Goal: Task Accomplishment & Management: Use online tool/utility

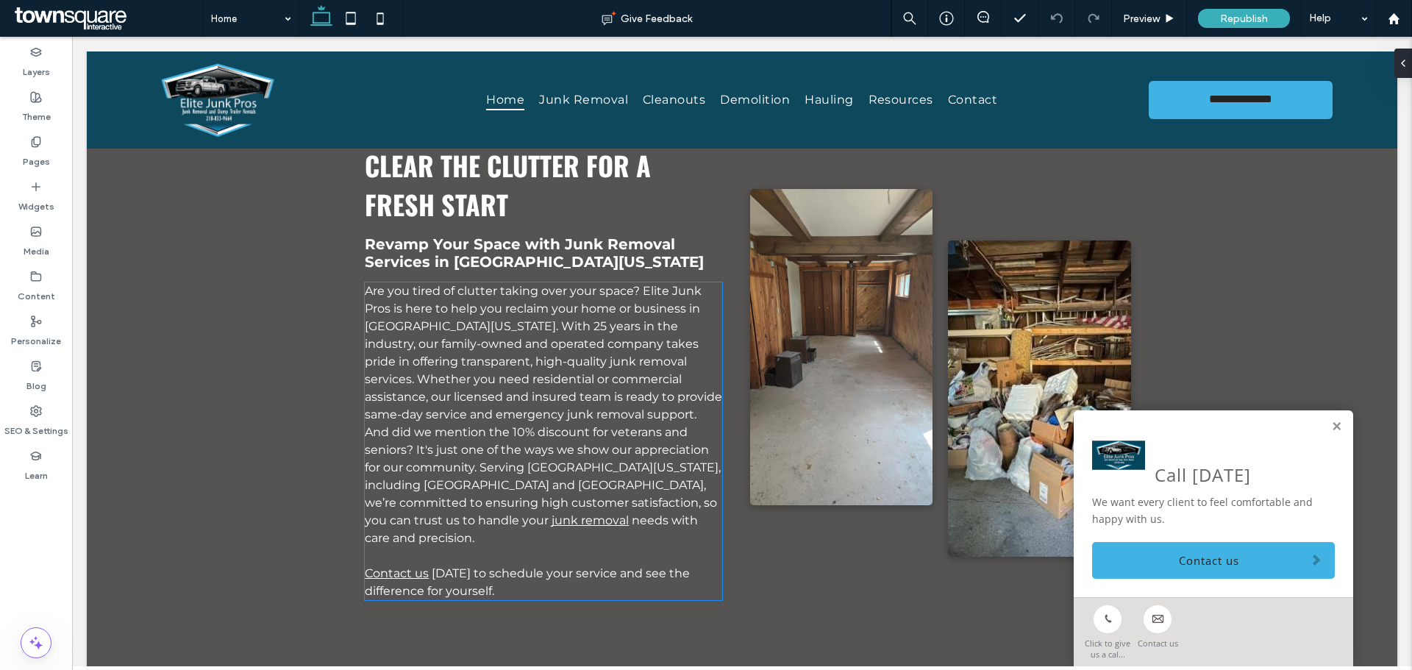
scroll to position [1103, 0]
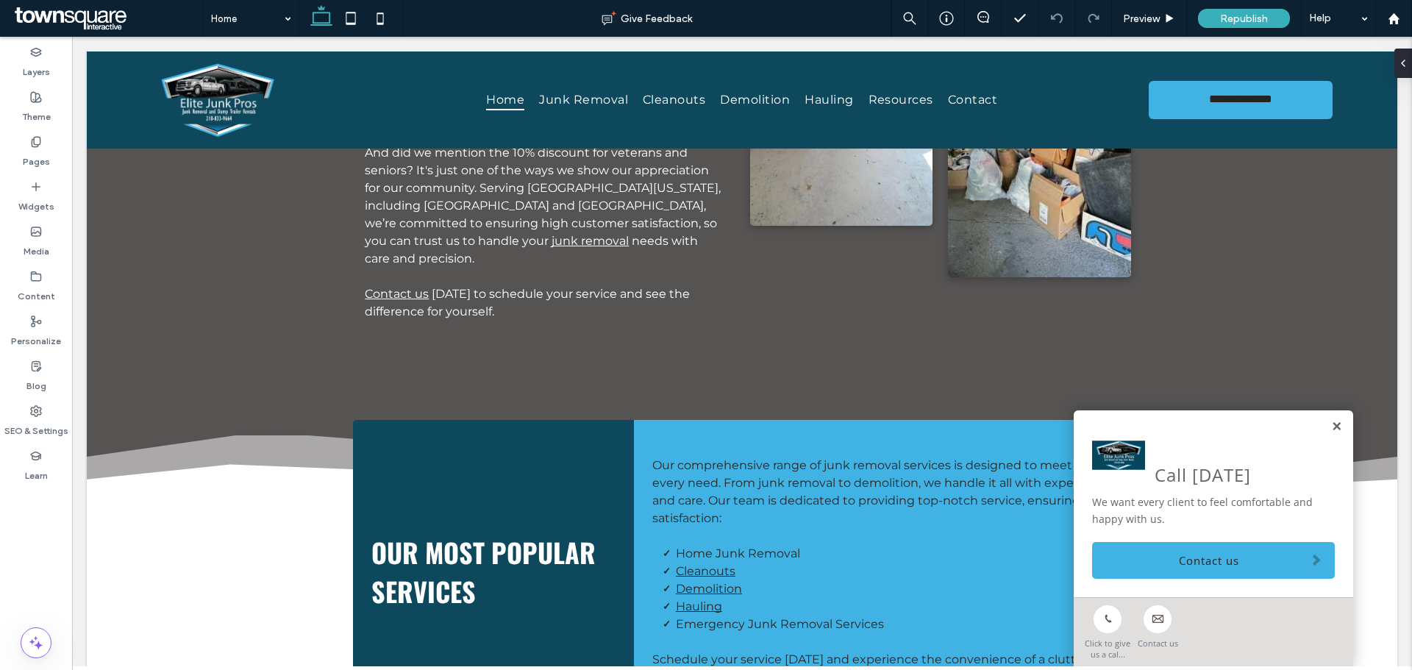
click at [1331, 427] on link at bounding box center [1336, 427] width 11 height 12
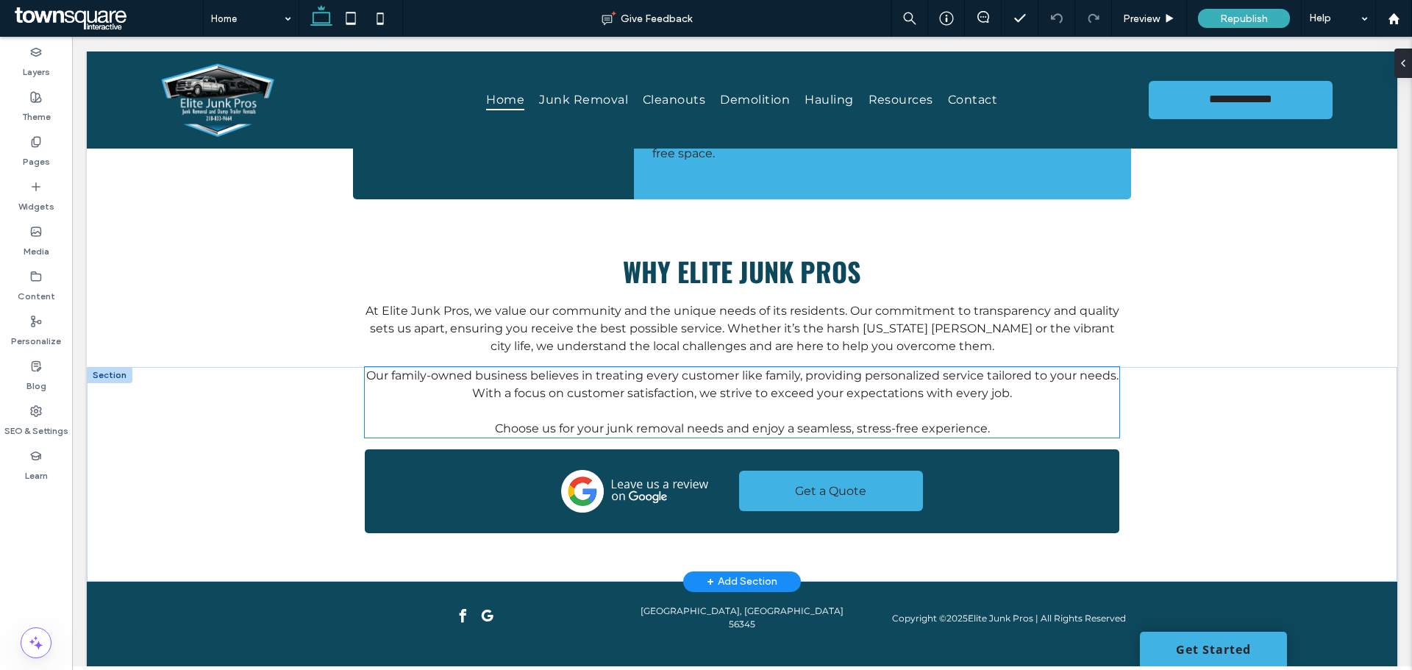
scroll to position [1628, 0]
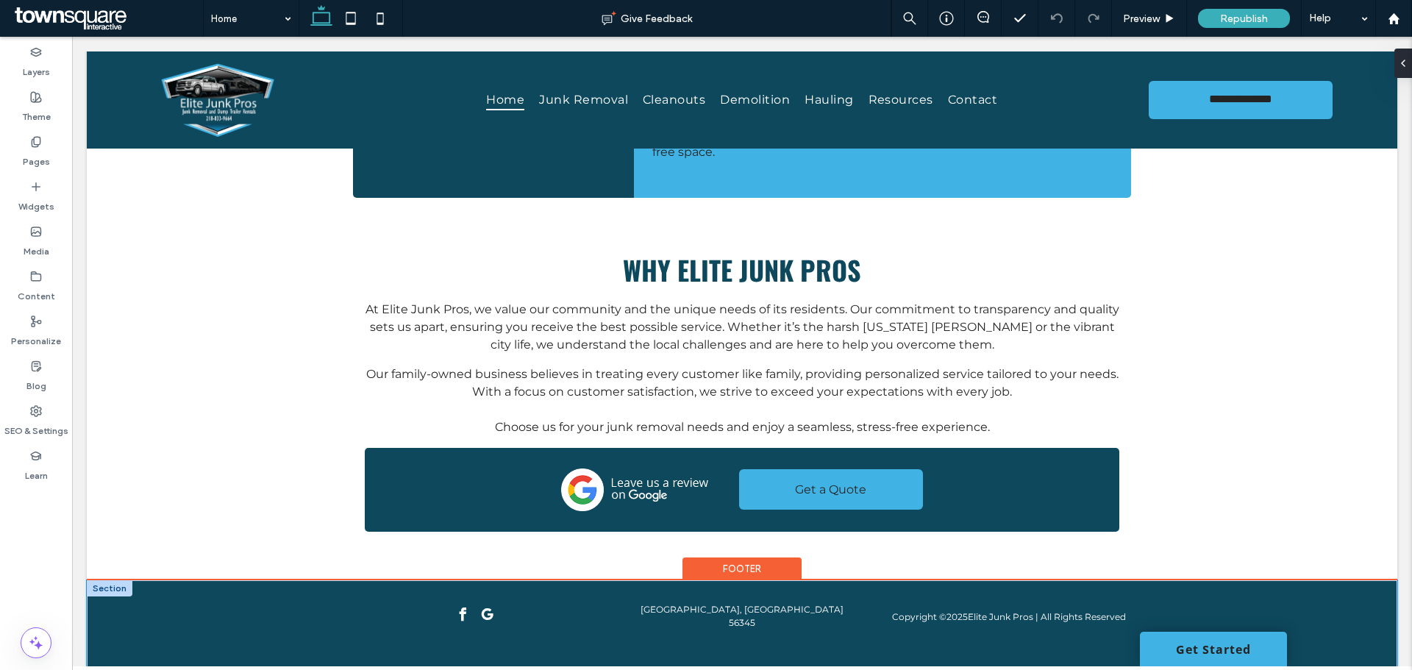
click at [332, 634] on div "Copyright © 2025 Elite Junk Pros | All Rights Reserved Little Falls, MN 56345" at bounding box center [742, 629] width 882 height 99
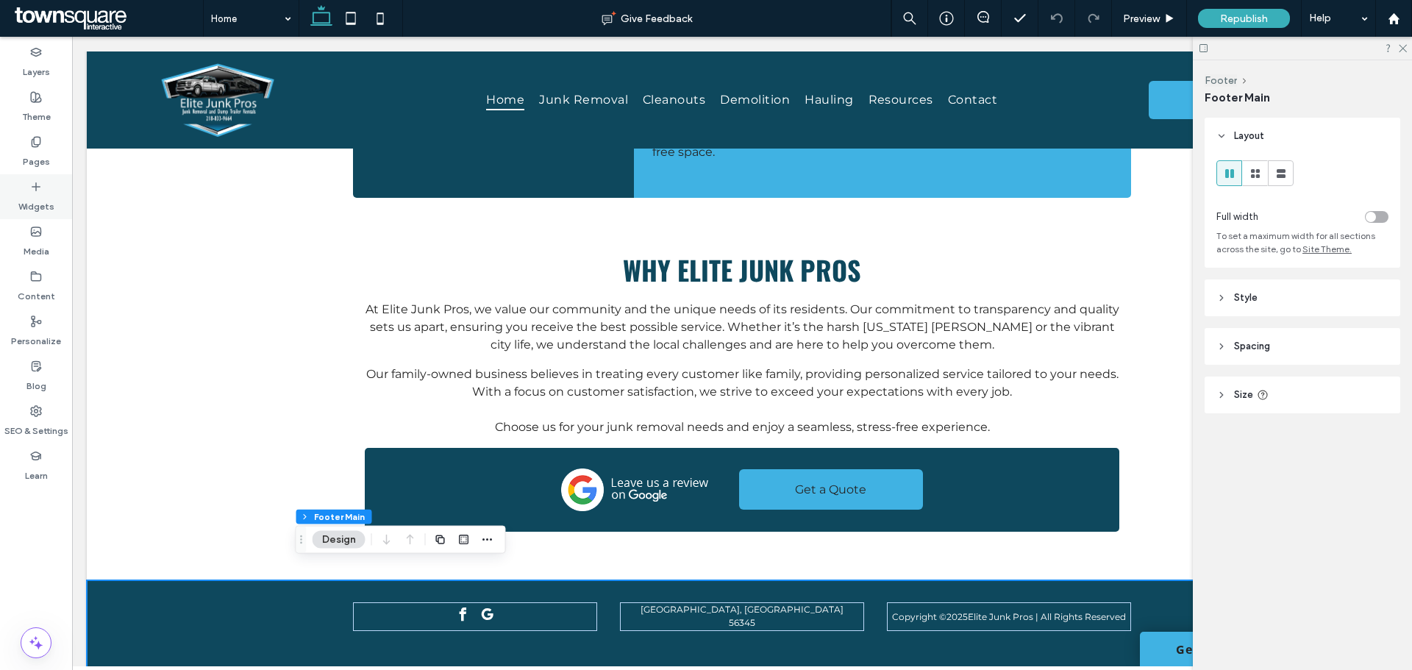
click at [37, 201] on label "Widgets" at bounding box center [36, 203] width 36 height 21
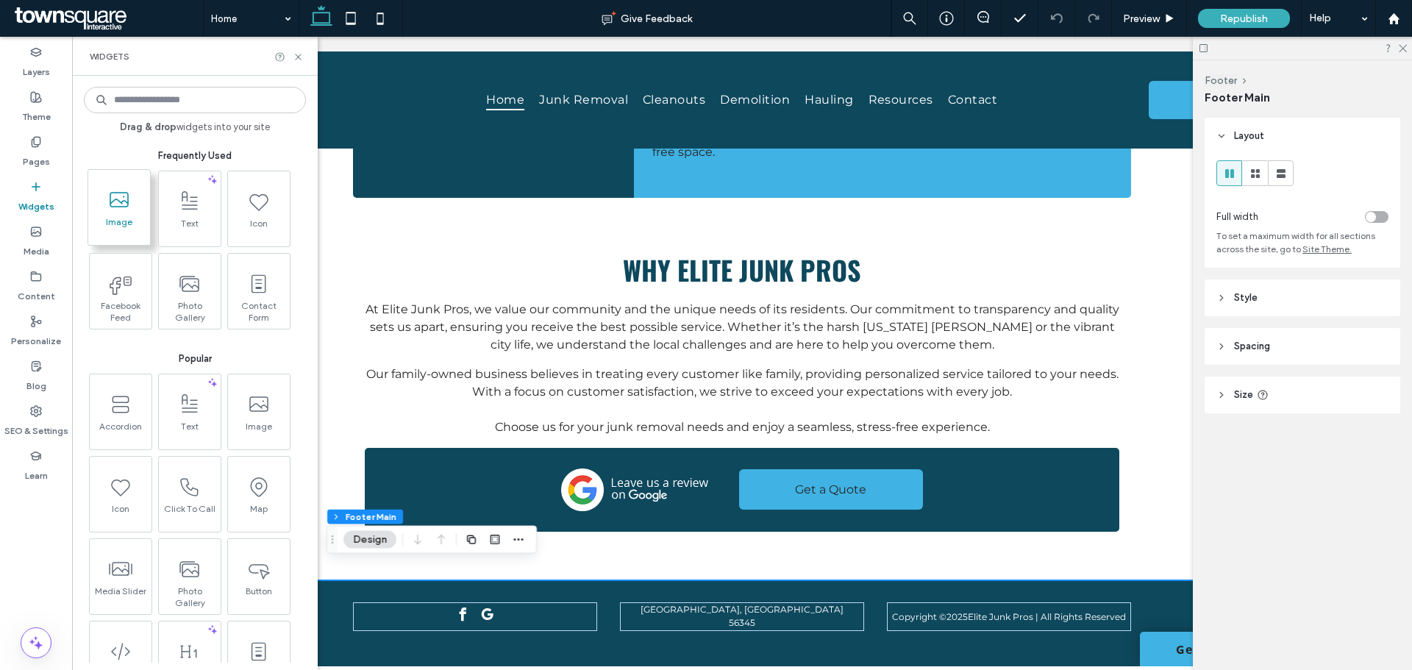
click at [135, 221] on span "Image" at bounding box center [119, 226] width 62 height 21
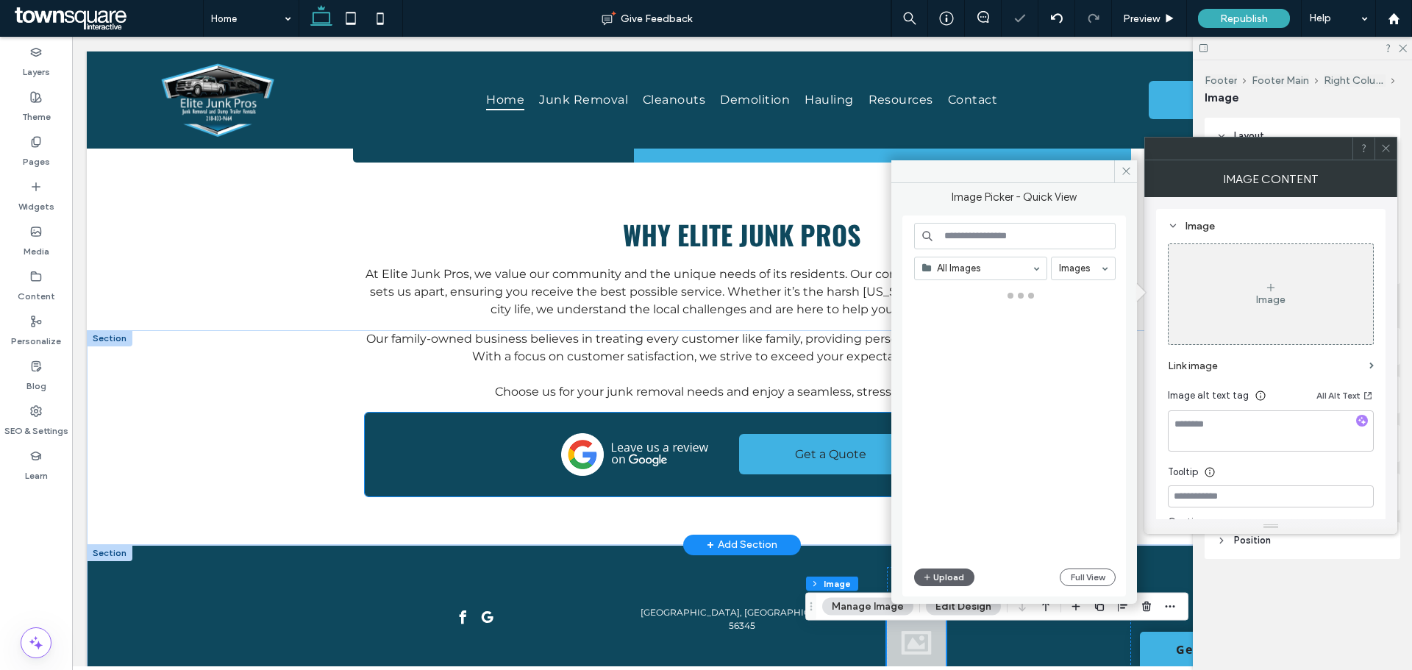
scroll to position [1715, 0]
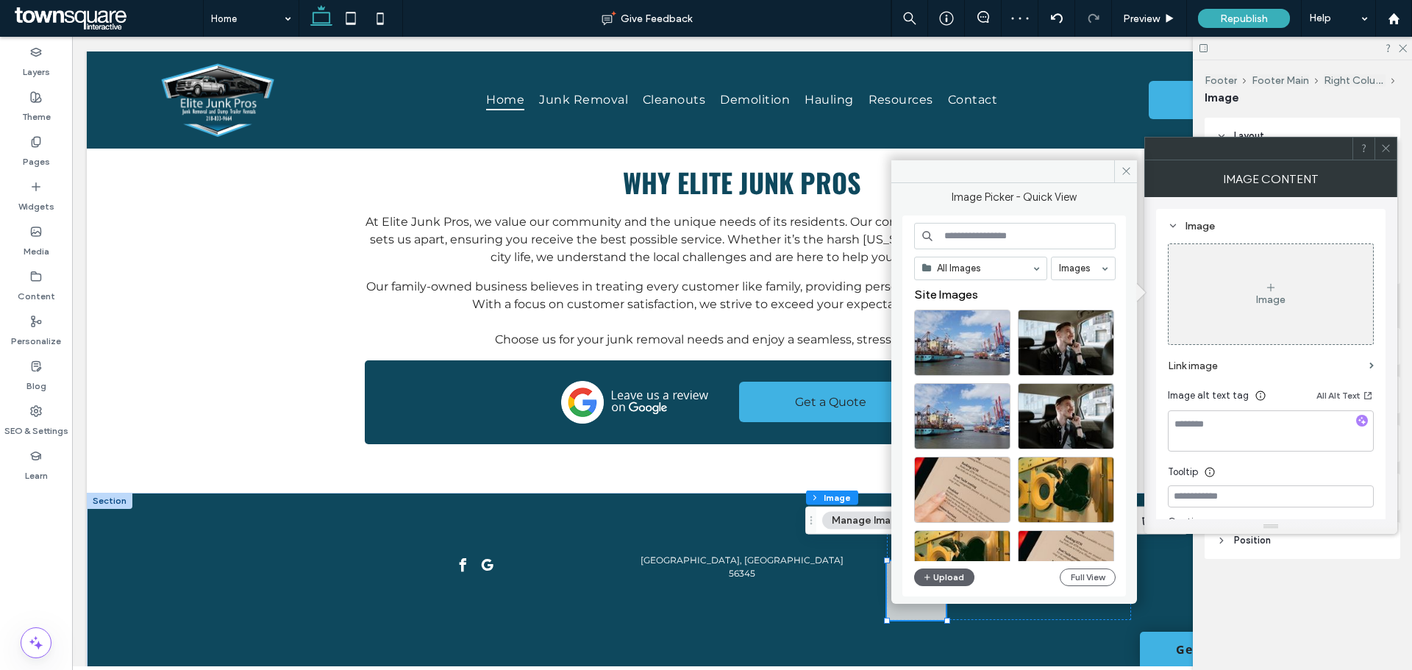
click at [948, 245] on input at bounding box center [1014, 236] width 201 height 26
type input "*"
click at [1123, 176] on span at bounding box center [1125, 171] width 23 height 22
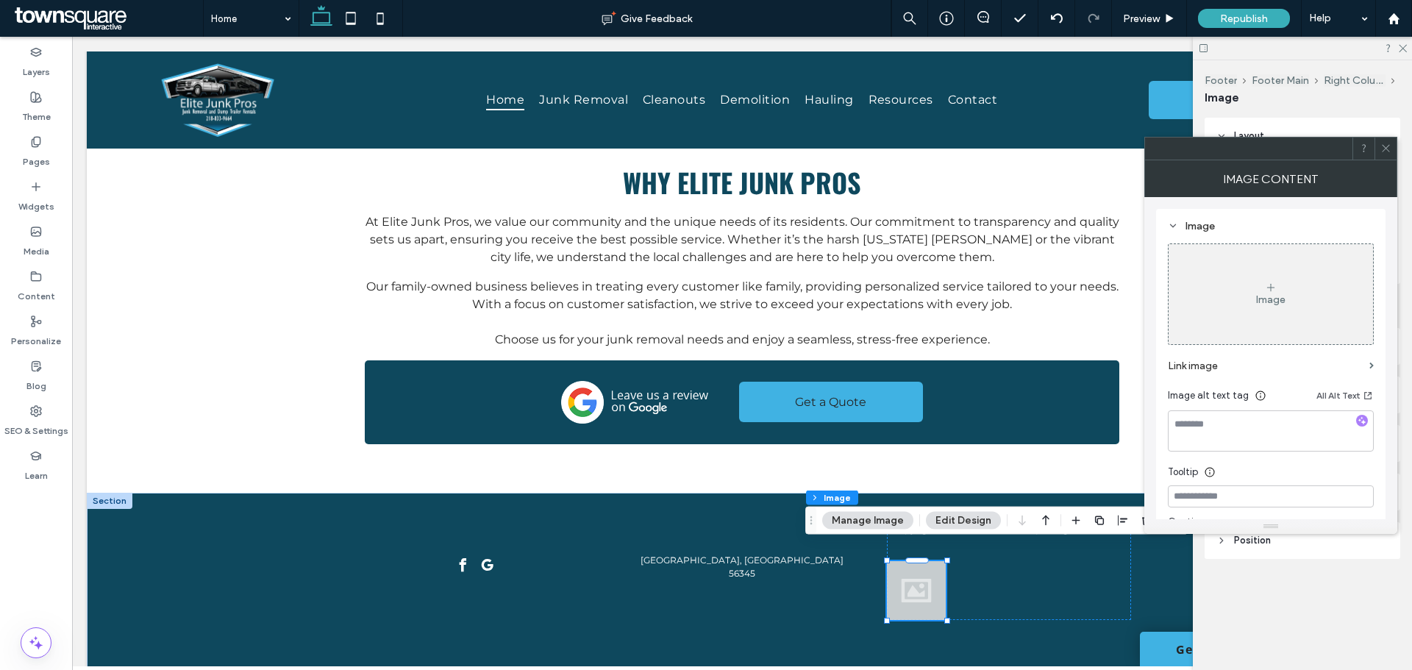
click at [880, 524] on button "Manage Image" at bounding box center [867, 521] width 91 height 18
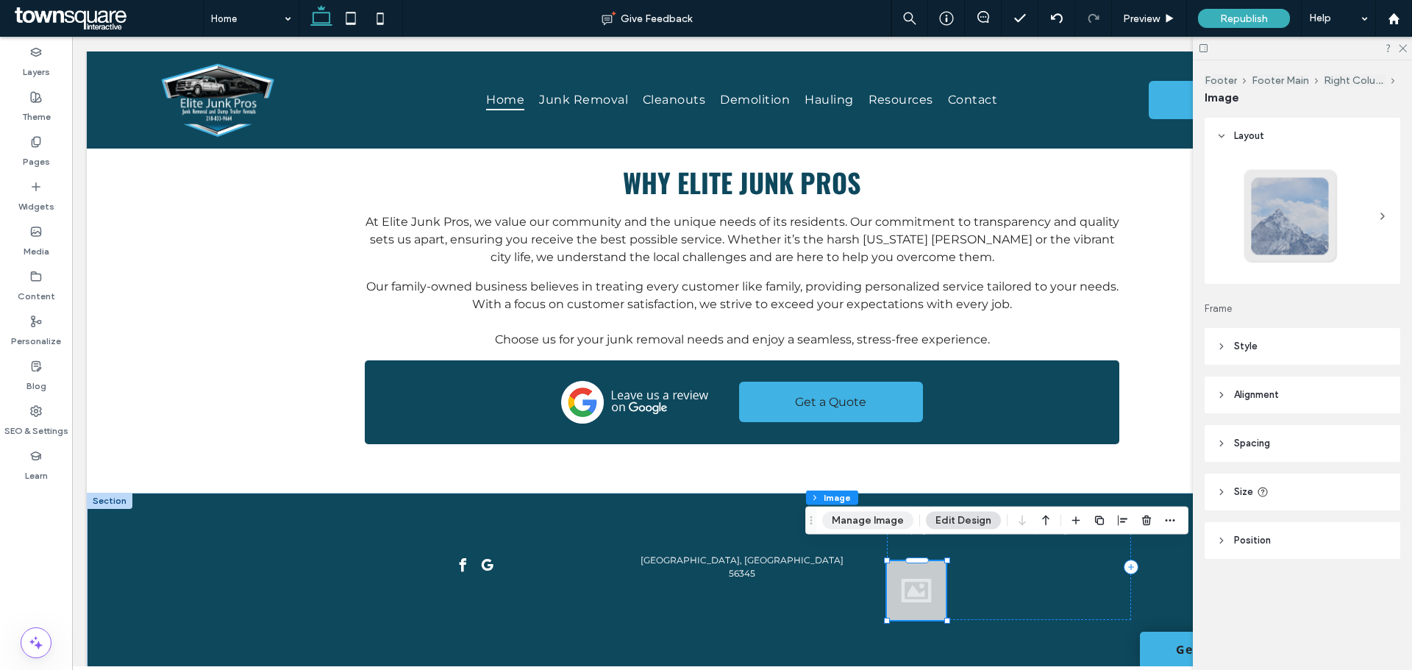
click at [862, 521] on button "Manage Image" at bounding box center [867, 521] width 91 height 18
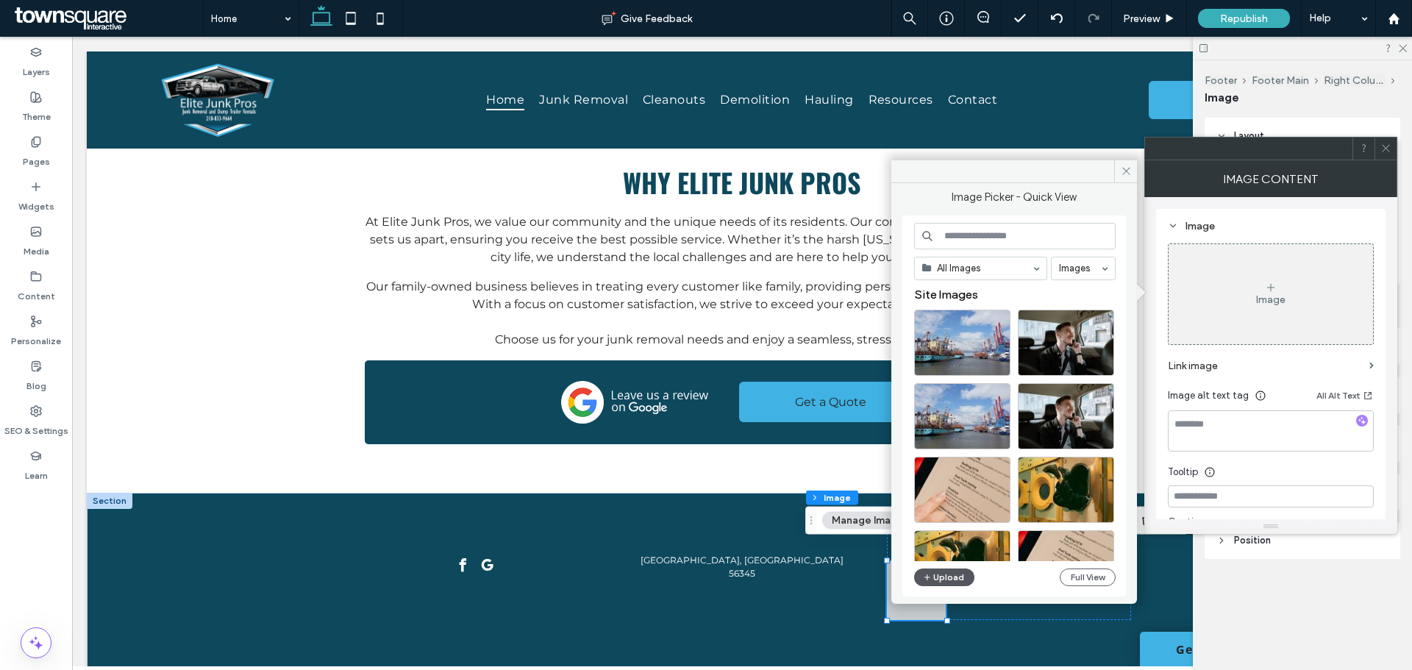
click at [945, 579] on button "Upload" at bounding box center [944, 577] width 60 height 18
click at [929, 582] on icon "button" at bounding box center [927, 577] width 9 height 12
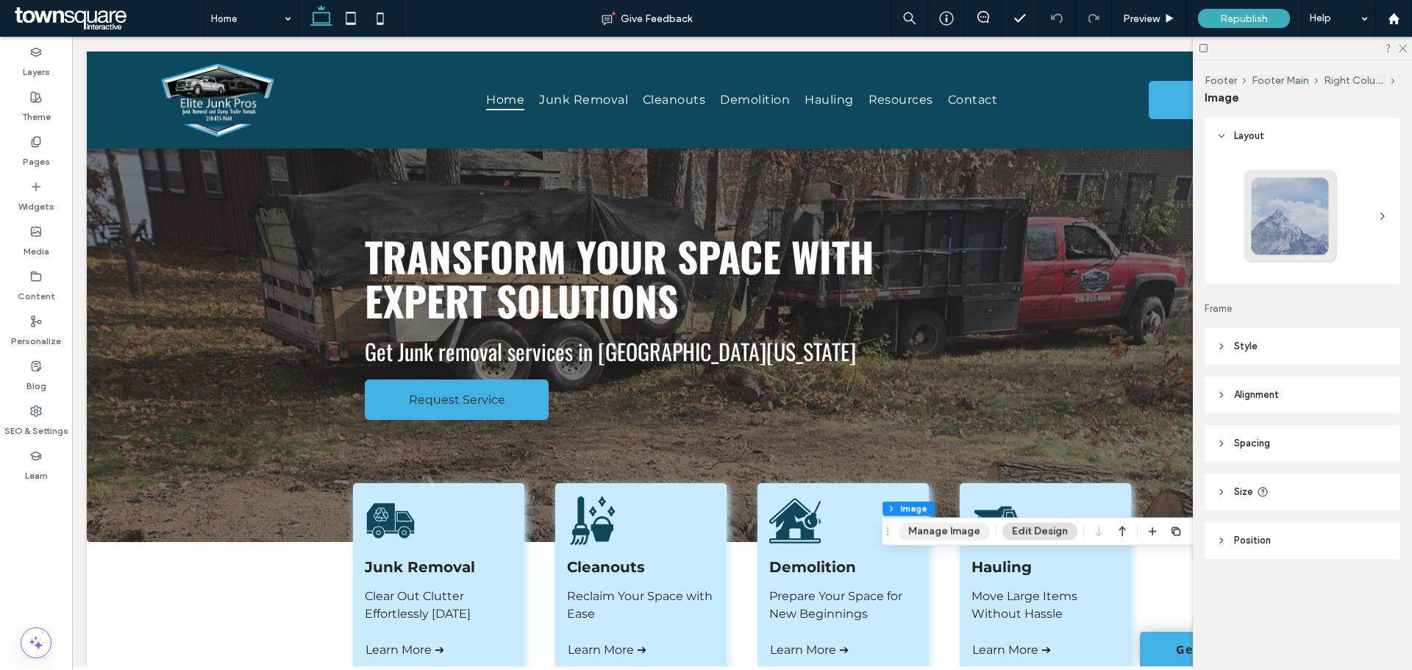
click at [932, 535] on button "Manage Image" at bounding box center [943, 532] width 91 height 18
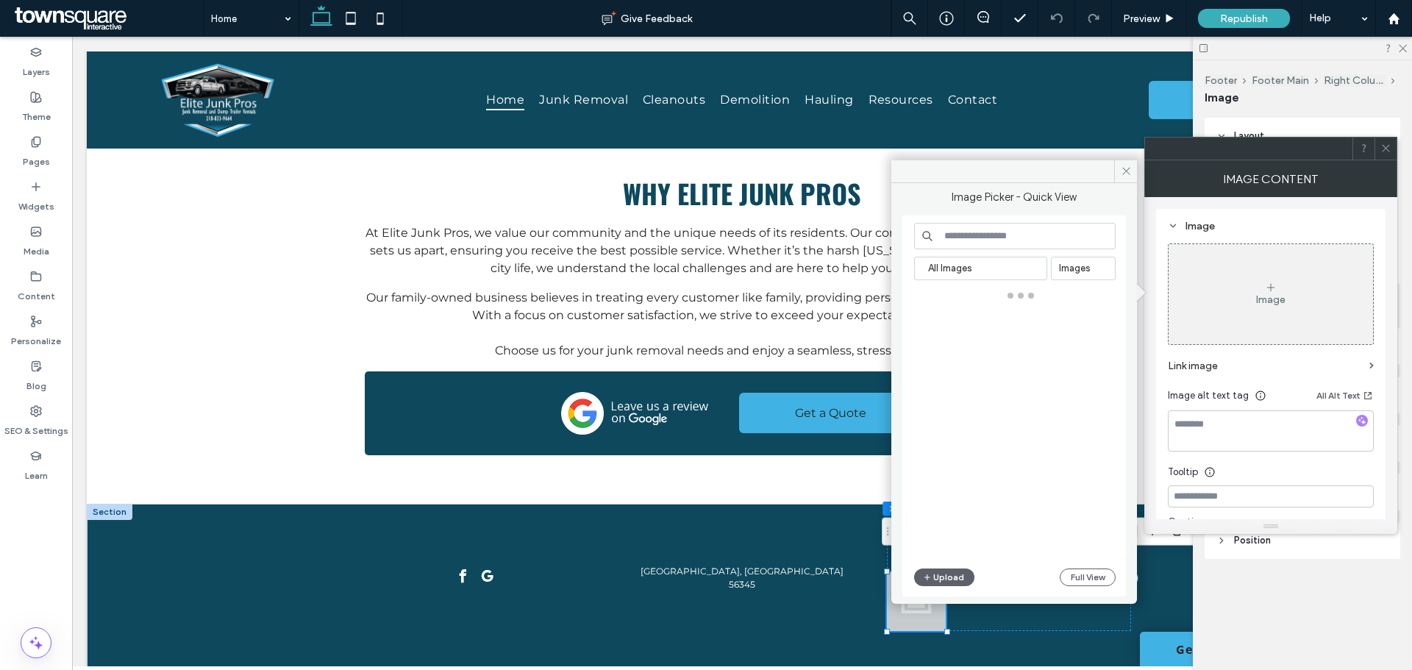
scroll to position [1704, 0]
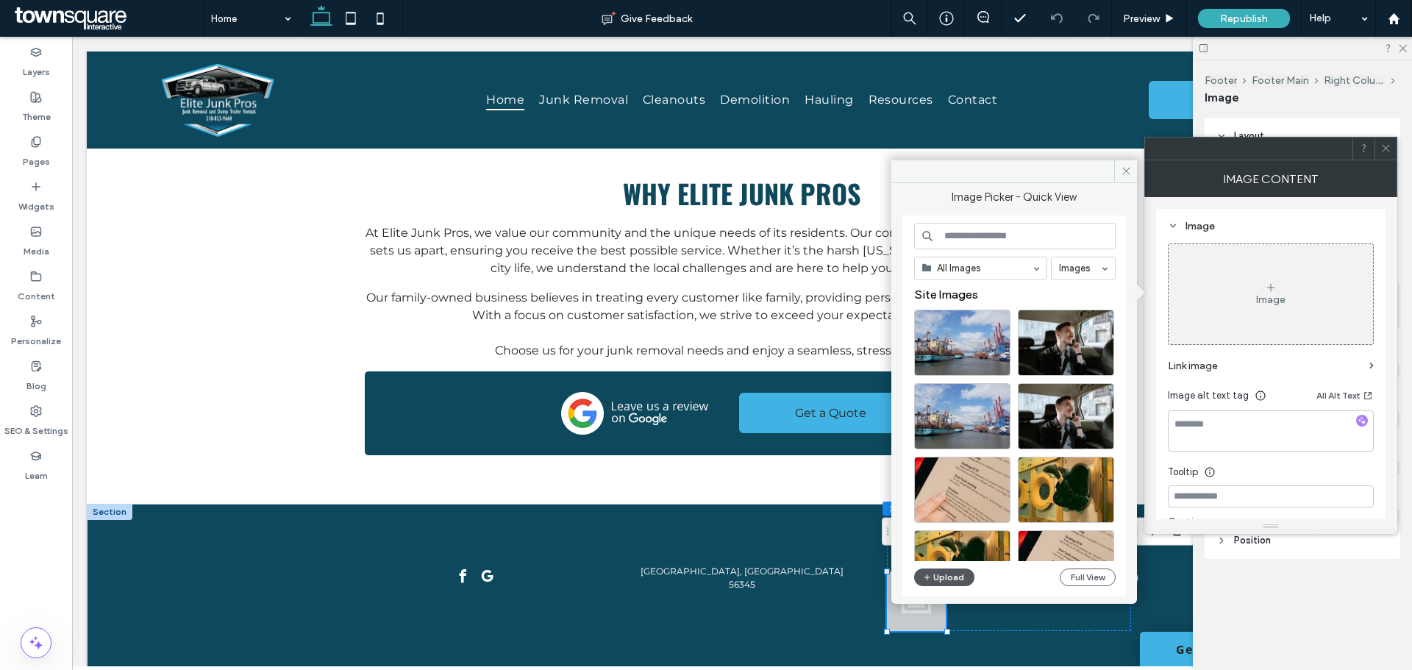
click at [934, 578] on button "Upload" at bounding box center [944, 577] width 60 height 18
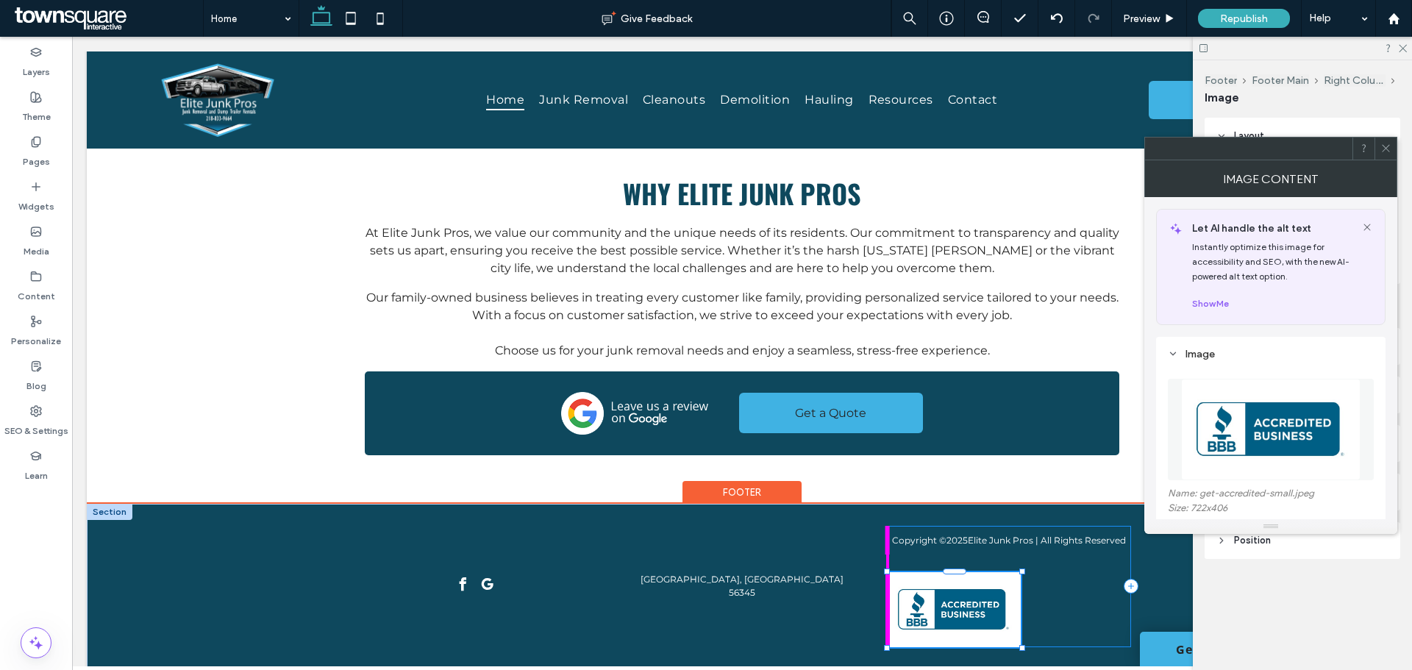
drag, startPoint x: 943, startPoint y: 570, endPoint x: 1049, endPoint y: 554, distance: 107.1
click at [1049, 554] on div "182px , 159px Copyright © 2025 Elite Junk Pros | All Rights Reserved Little Fal…" at bounding box center [742, 599] width 882 height 191
type input "***"
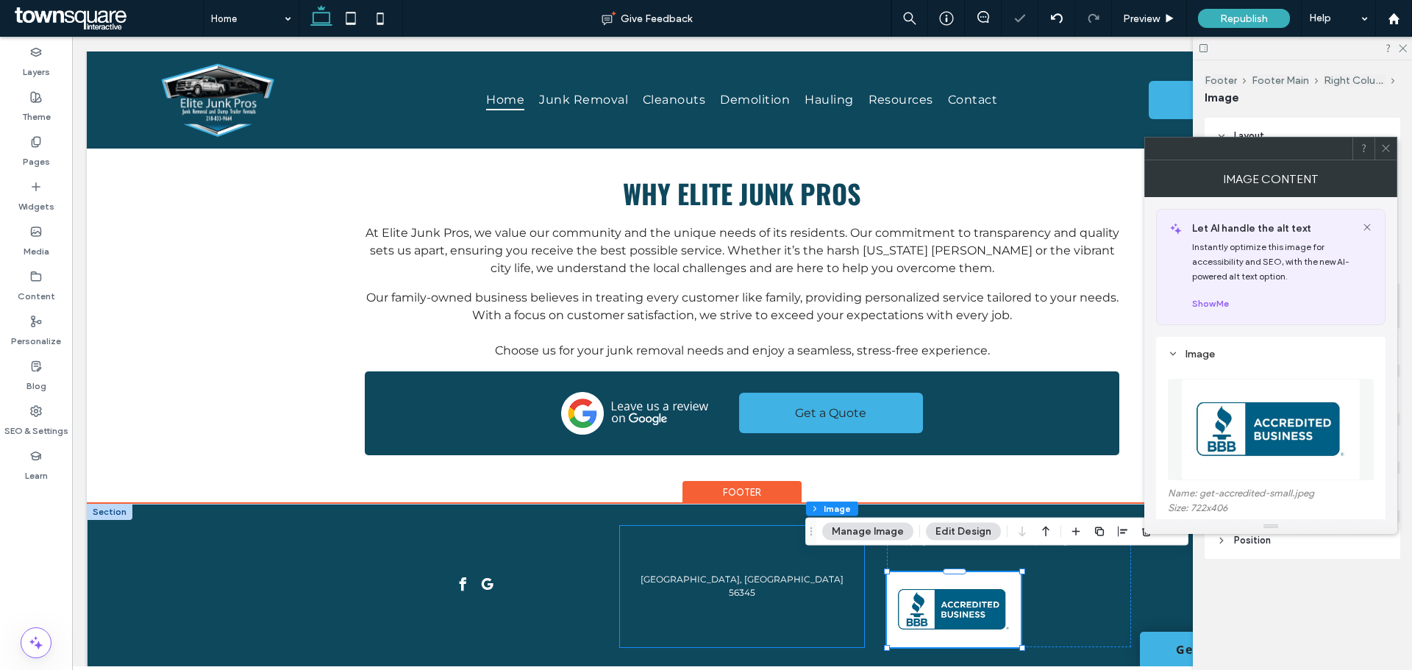
click at [787, 618] on div "Little Falls, MN 56345" at bounding box center [741, 586] width 243 height 121
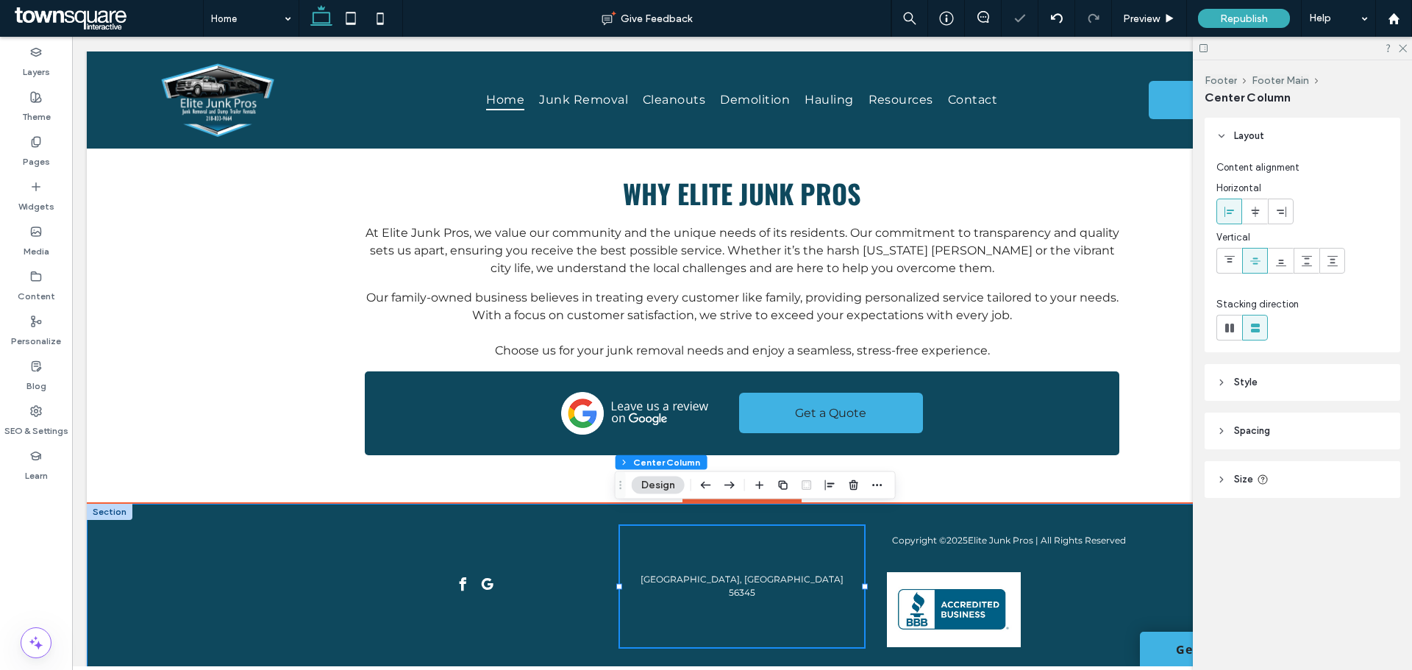
click at [285, 581] on div "Copyright © 2025 Elite Junk Pros | All Rights Reserved Little Falls, MN 56345" at bounding box center [742, 599] width 1310 height 191
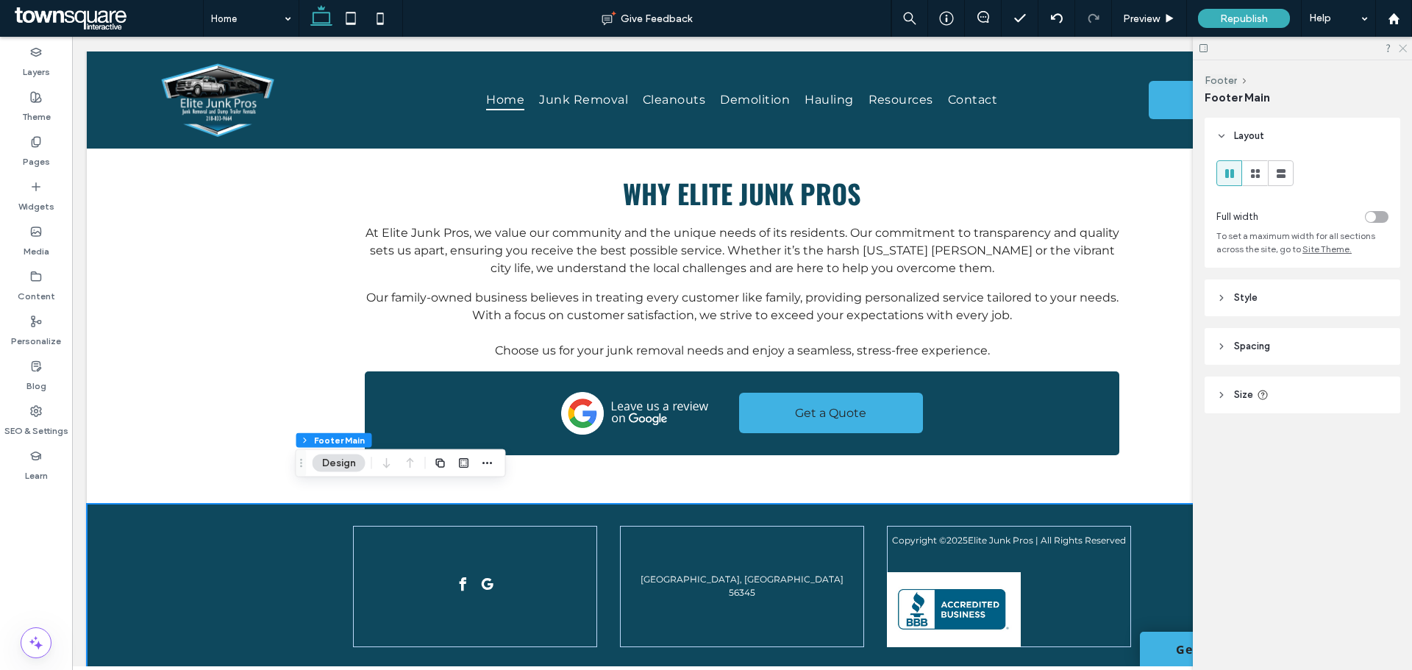
click at [1401, 49] on use at bounding box center [1402, 49] width 8 height 8
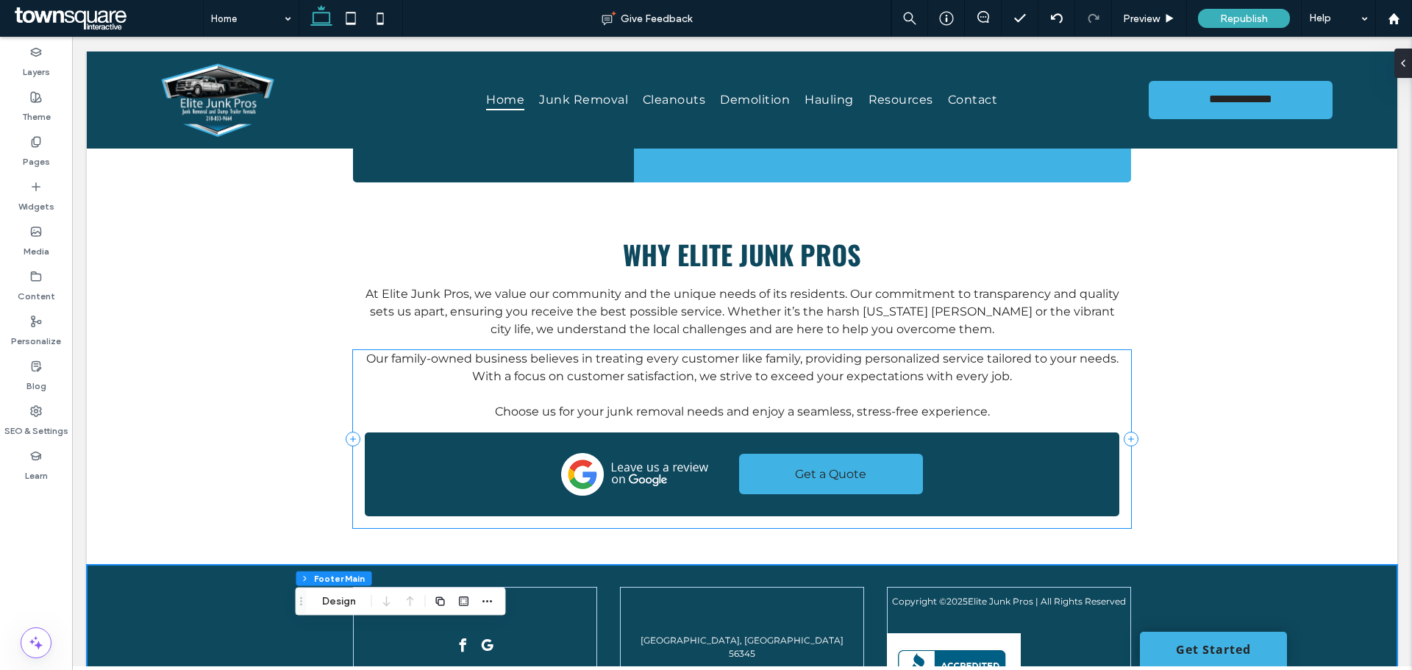
scroll to position [1557, 0]
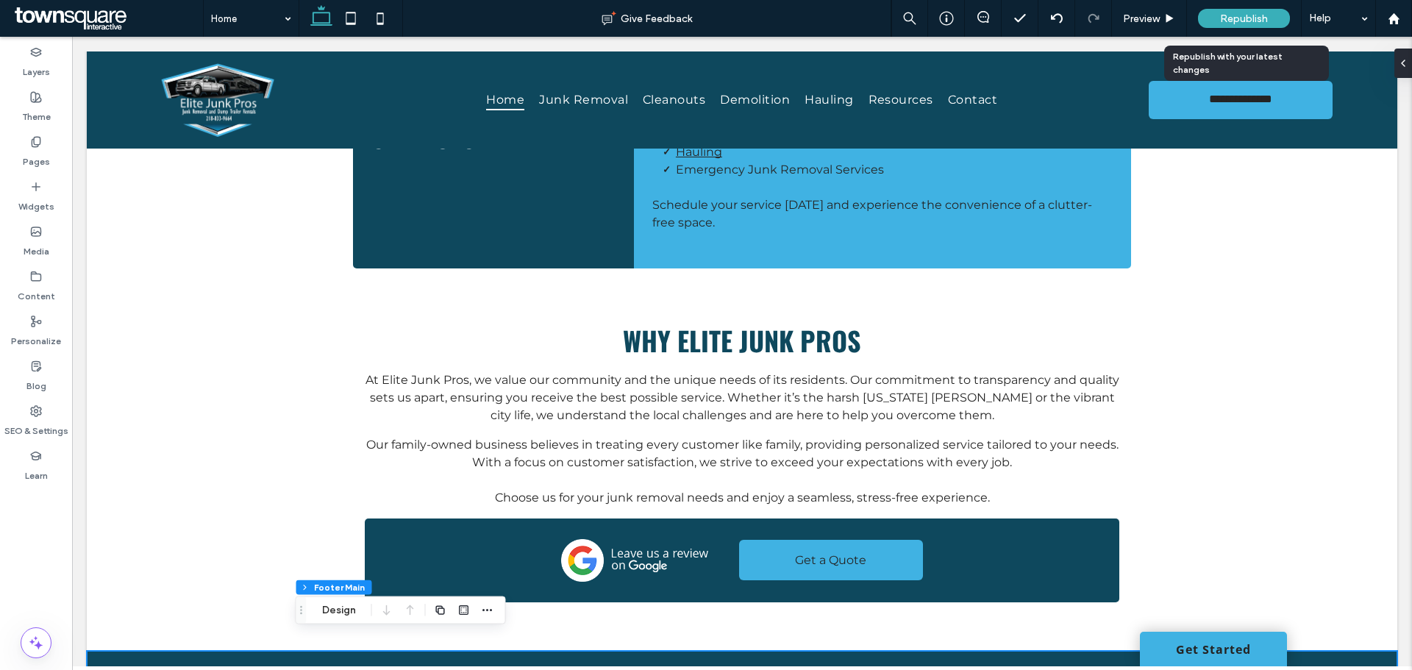
click at [1242, 15] on span "Republish" at bounding box center [1244, 18] width 48 height 12
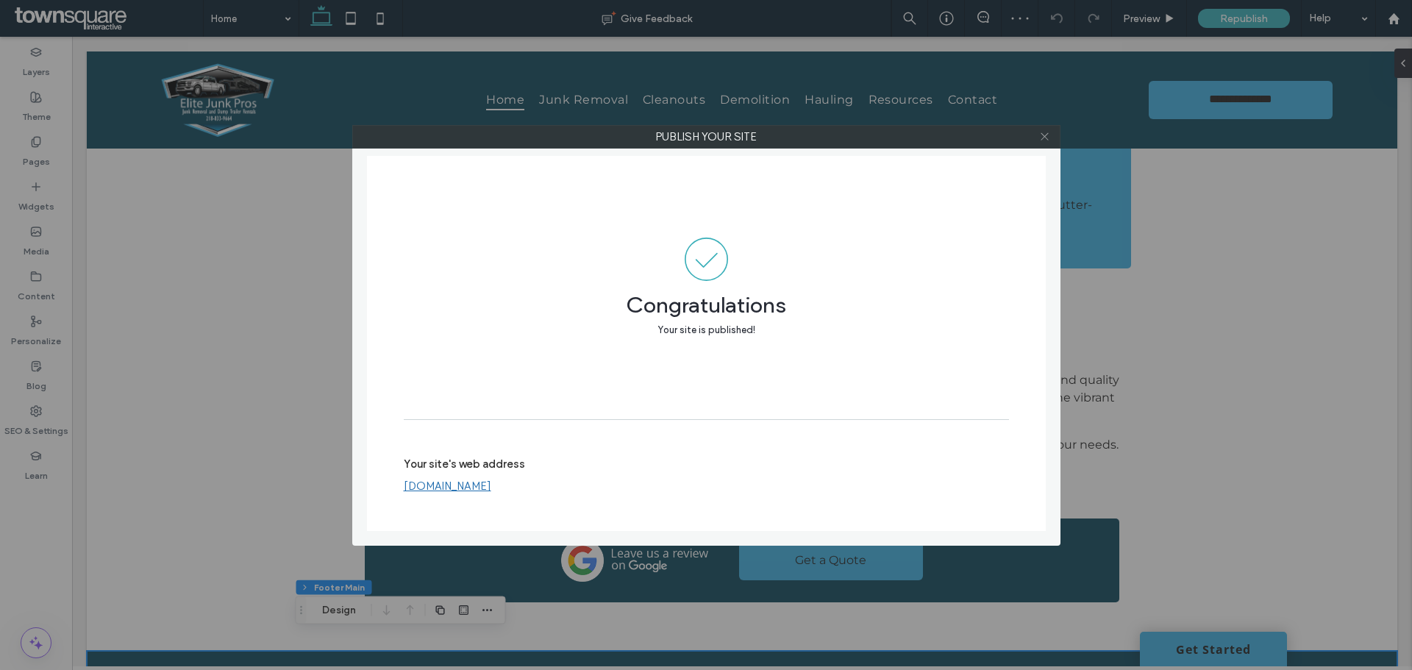
click at [1047, 138] on icon at bounding box center [1044, 136] width 11 height 11
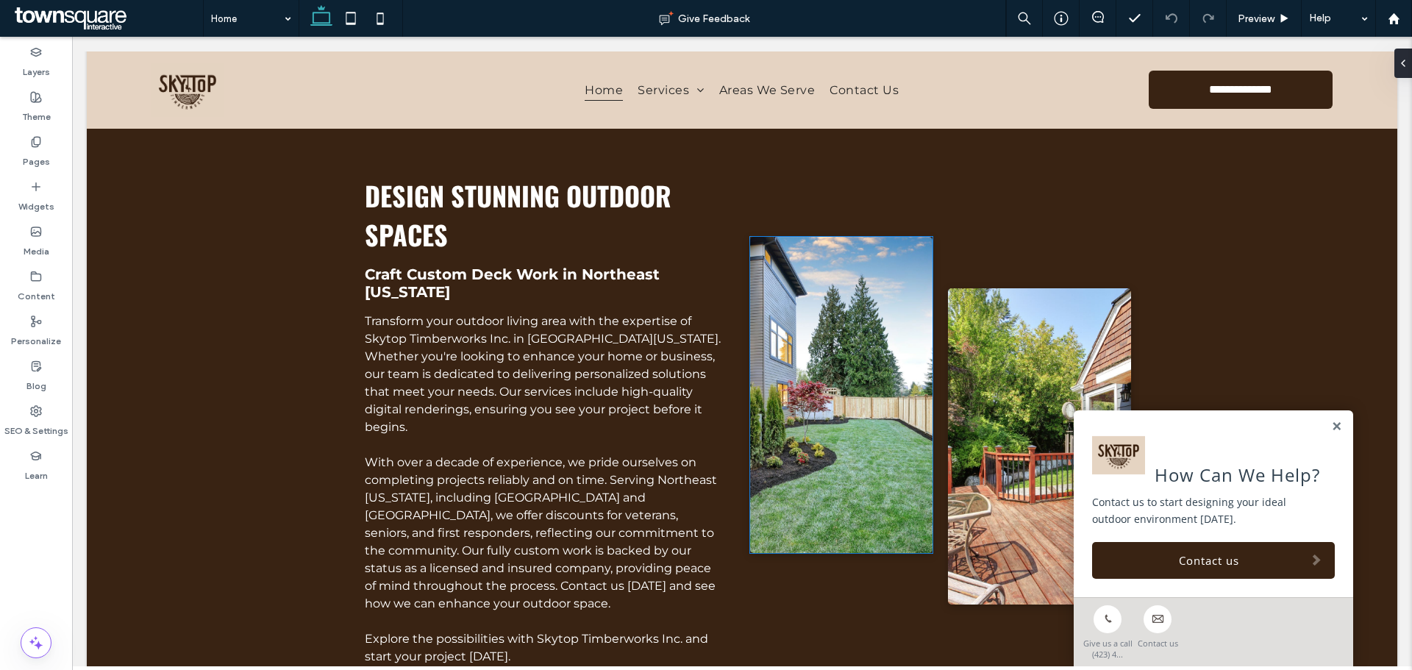
scroll to position [882, 0]
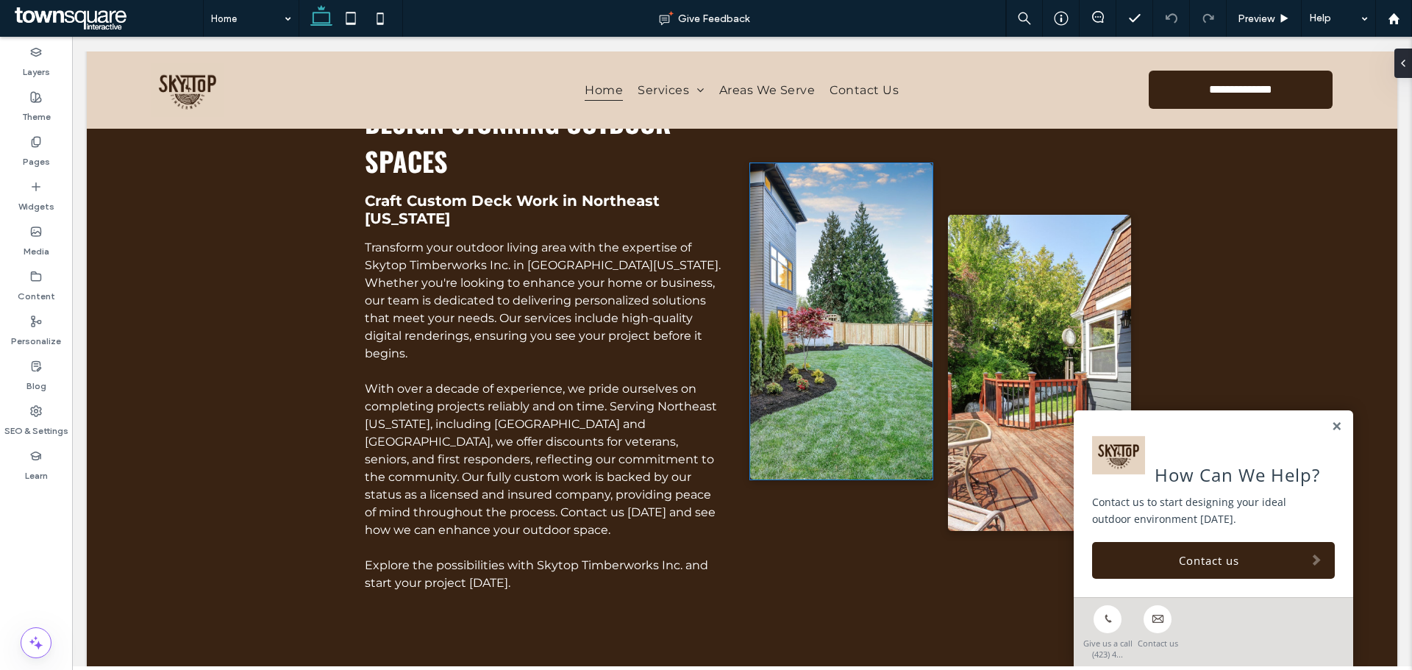
click at [799, 295] on img at bounding box center [841, 321] width 183 height 316
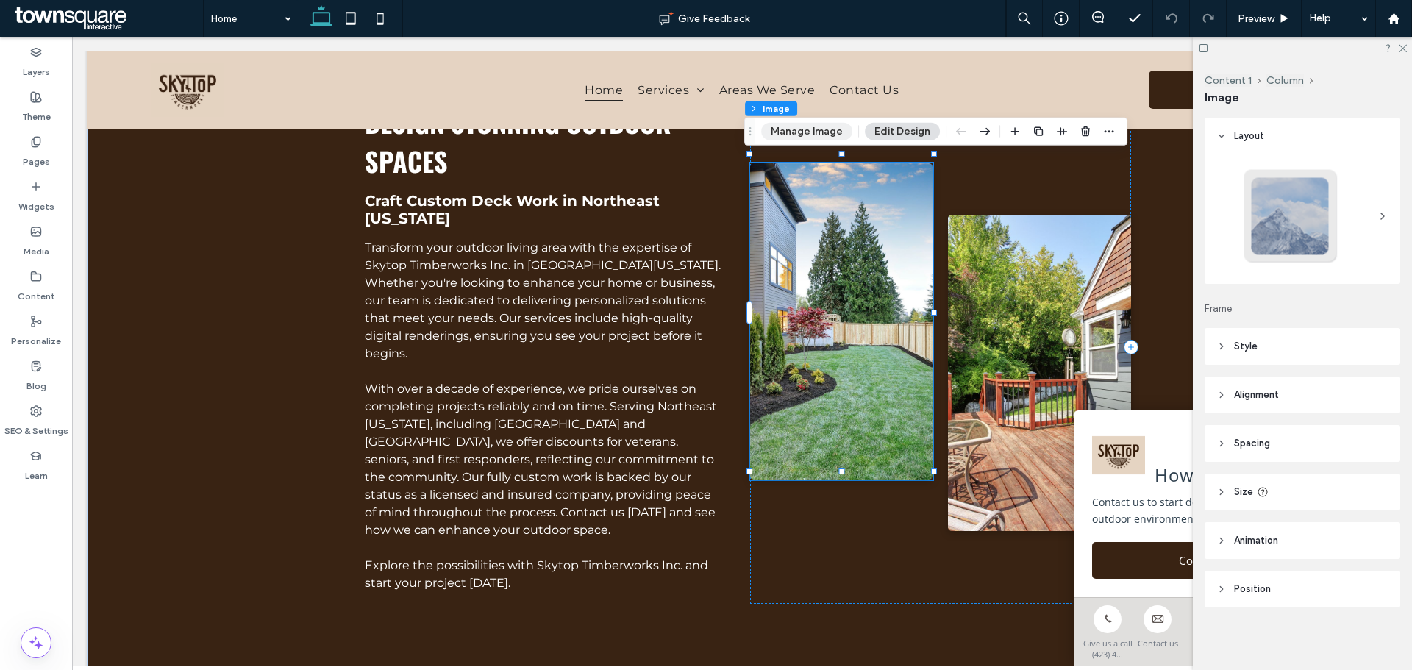
click at [801, 135] on button "Manage Image" at bounding box center [806, 132] width 91 height 18
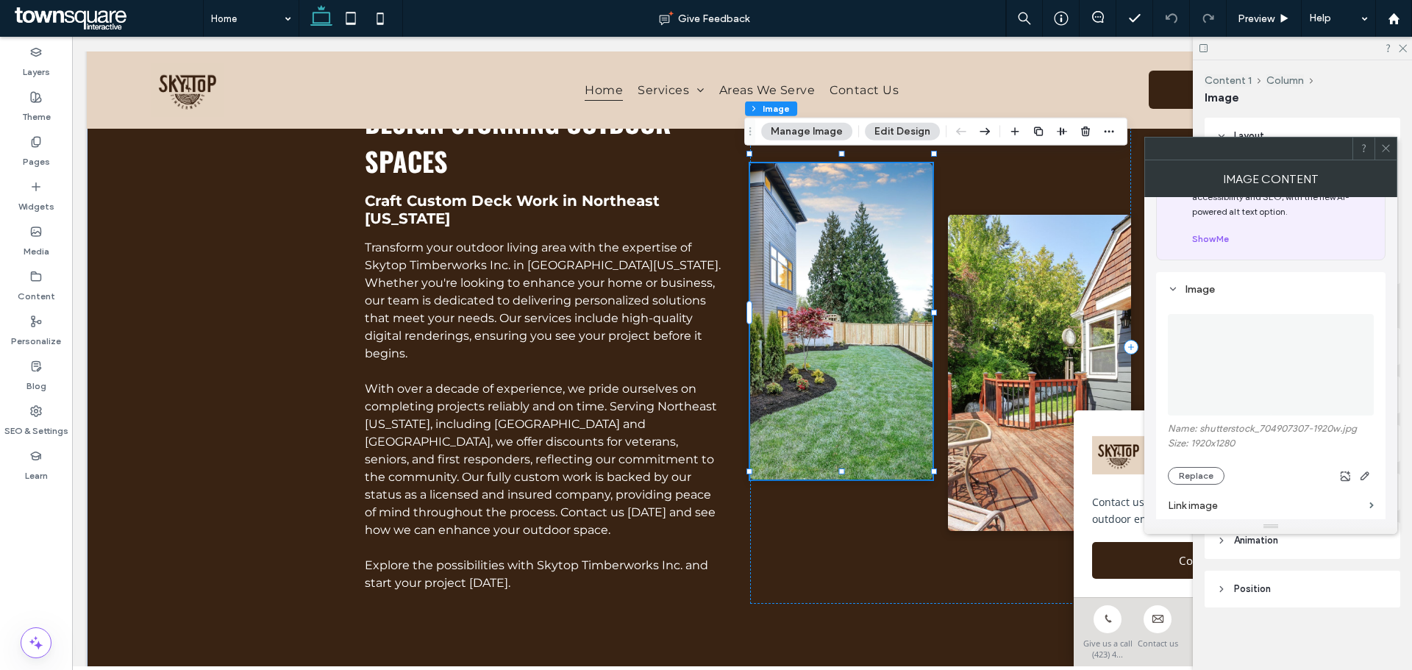
scroll to position [74, 0]
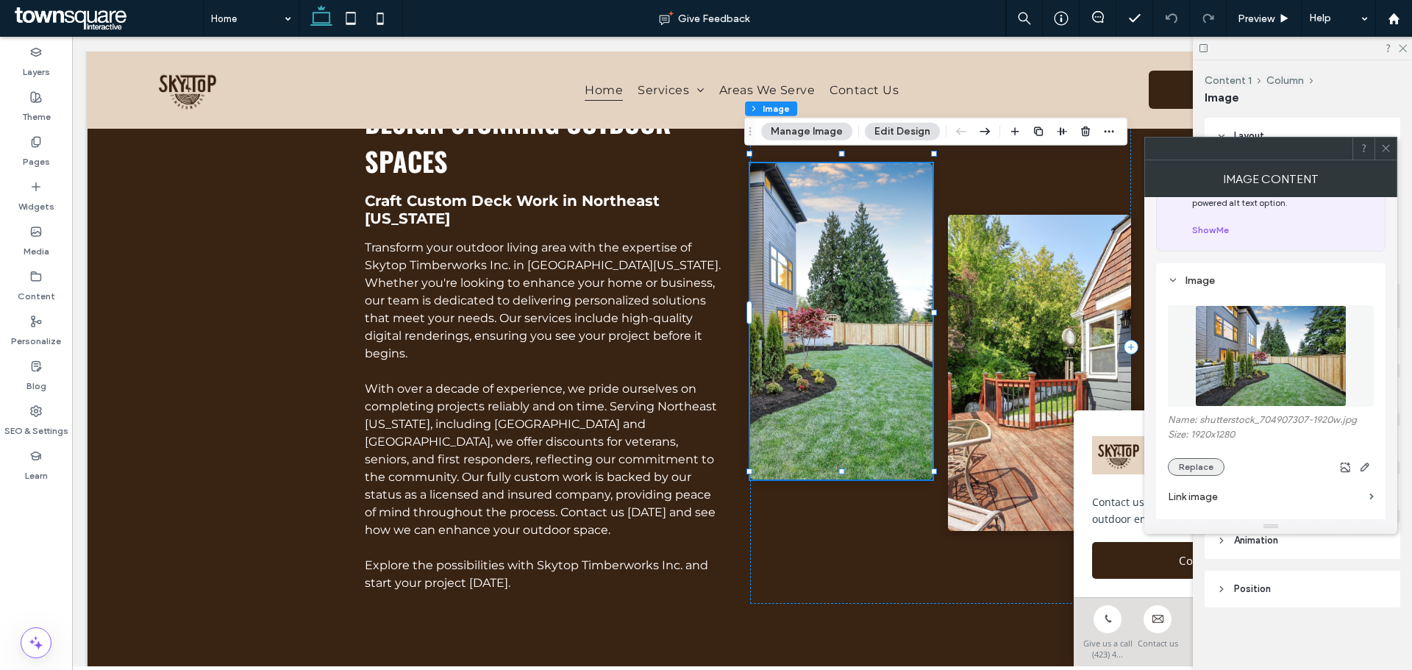
click at [1209, 470] on button "Replace" at bounding box center [1195, 467] width 57 height 18
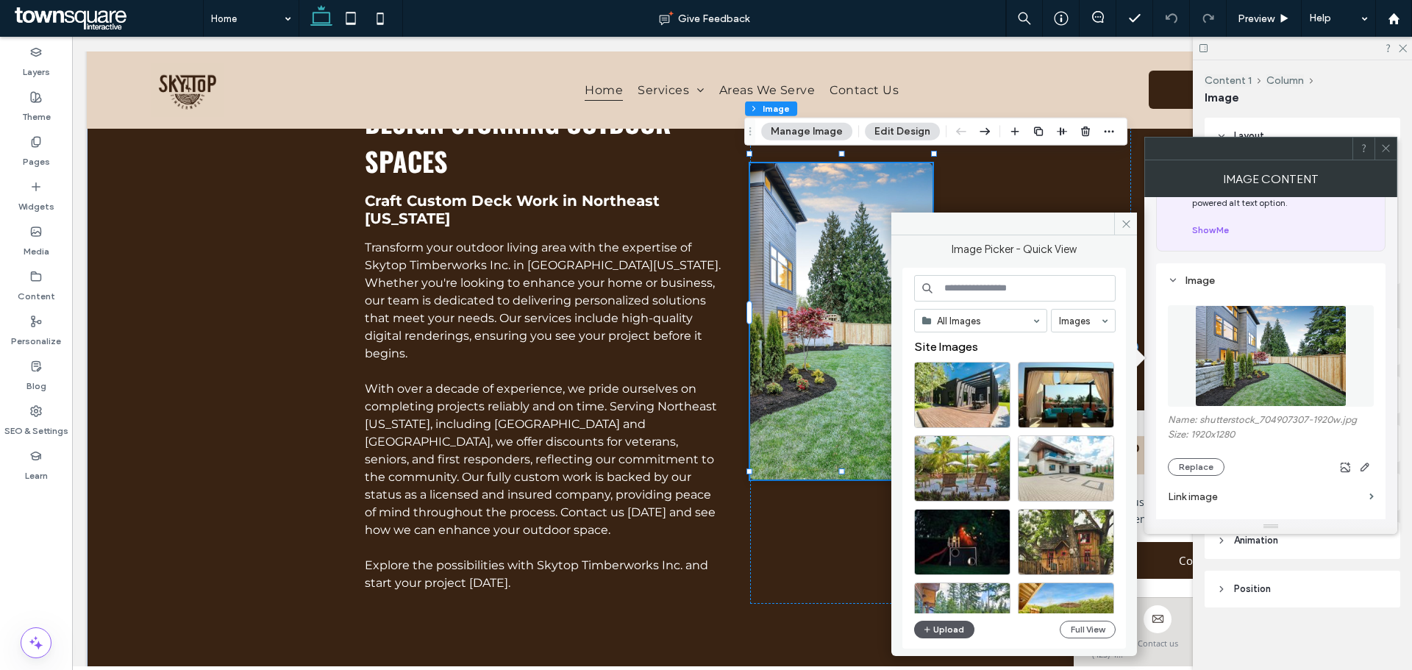
click at [931, 624] on icon "button" at bounding box center [927, 629] width 9 height 12
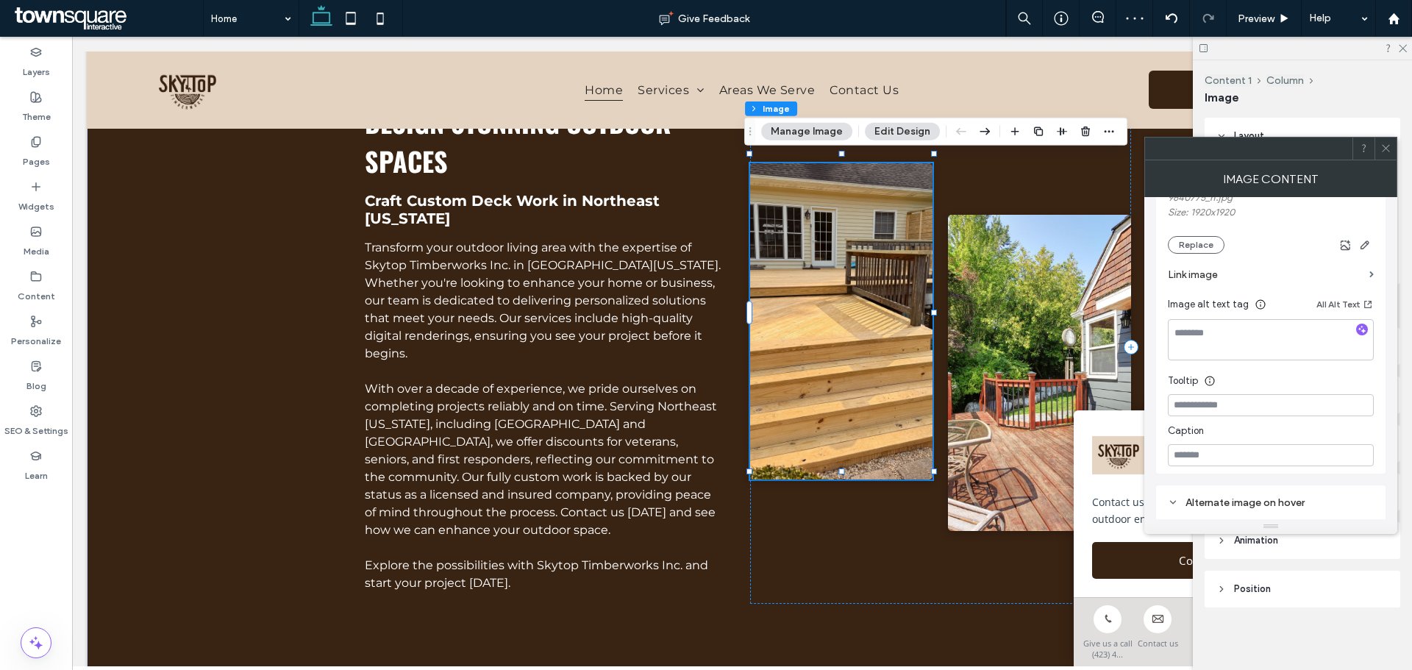
scroll to position [427, 0]
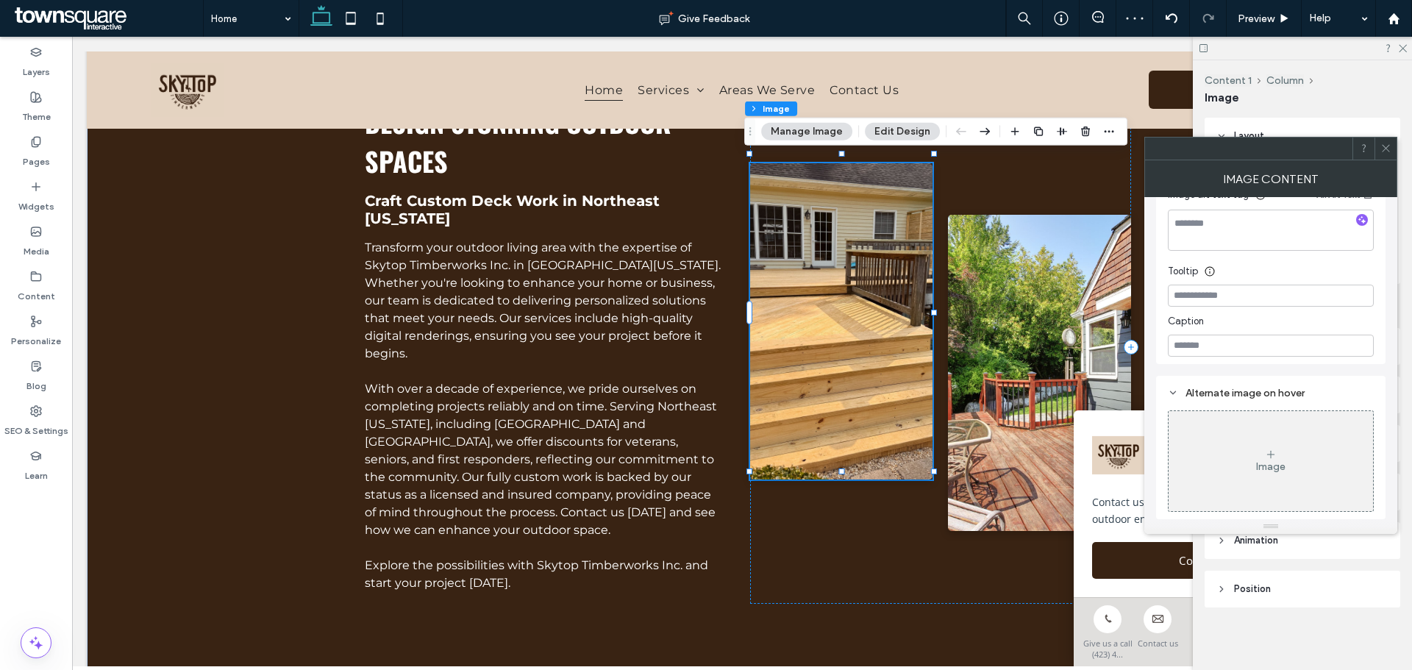
click at [1330, 630] on div "Layout Frame Style Cover Full image No repeat Position Do not optimize this ima…" at bounding box center [1306, 391] width 205 height 546
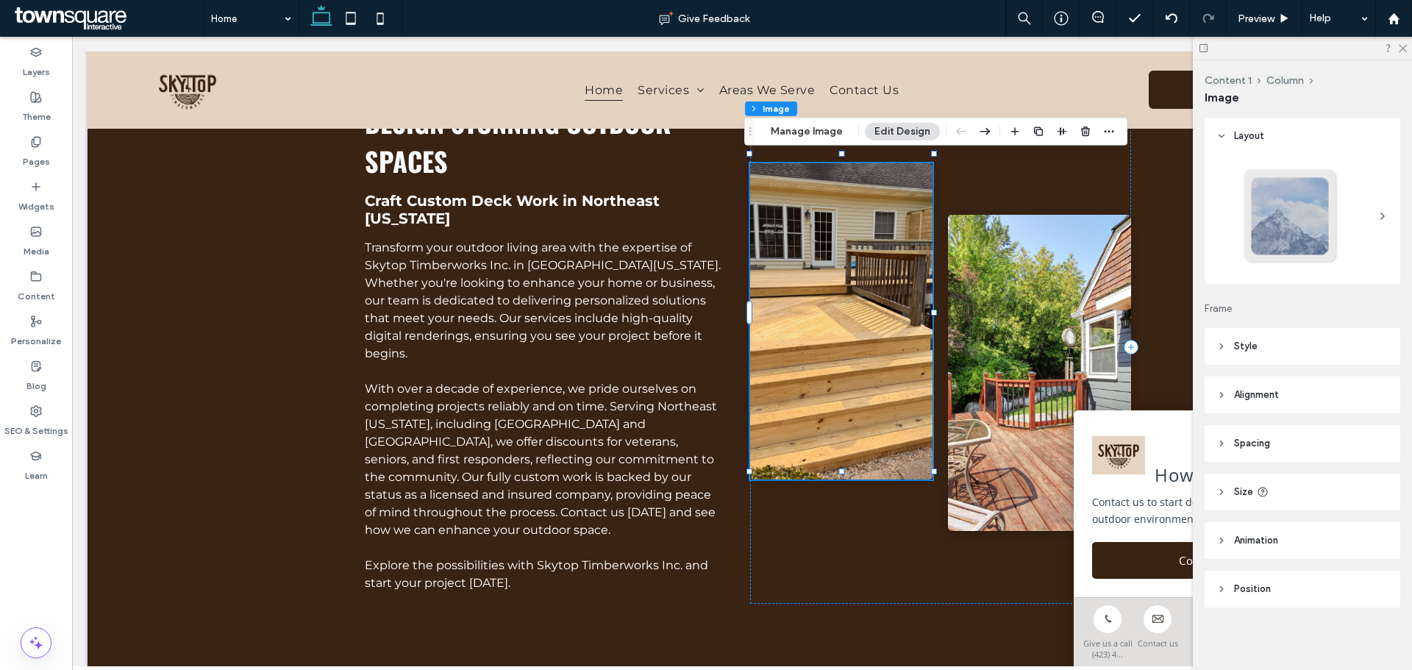
click at [1280, 493] on header "Size" at bounding box center [1302, 491] width 196 height 37
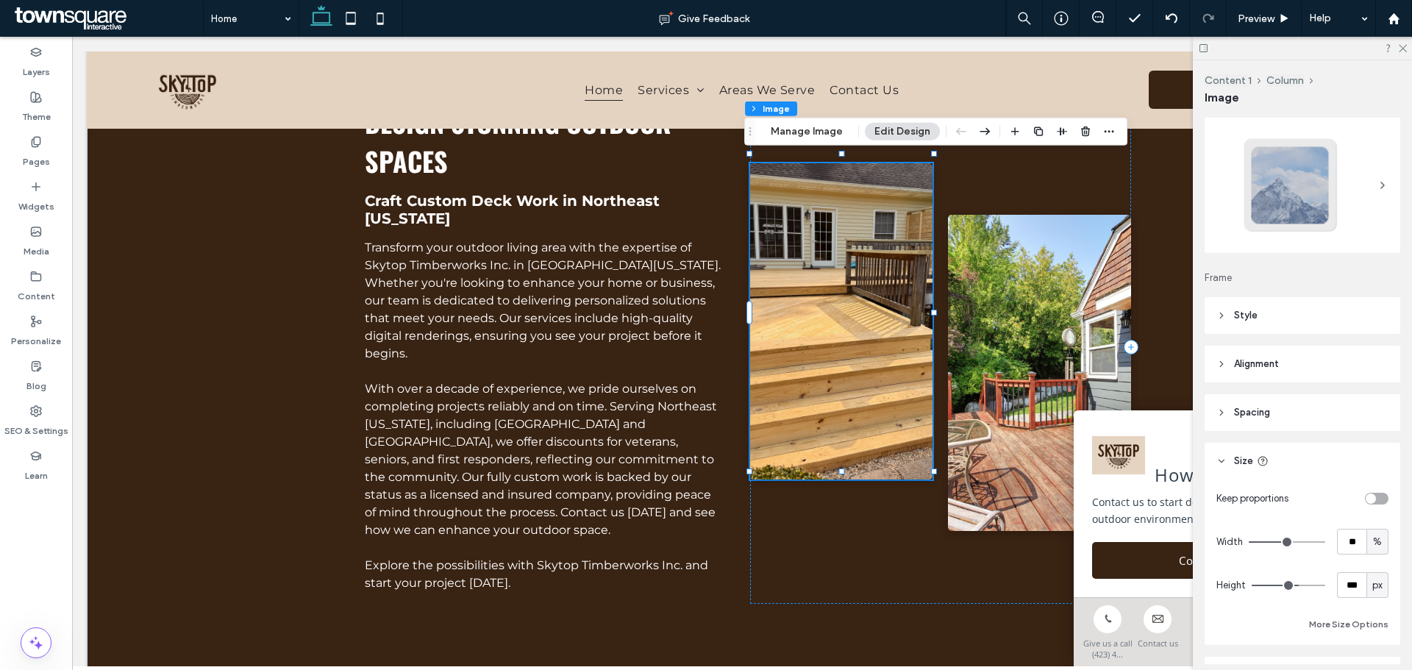
scroll to position [21, 0]
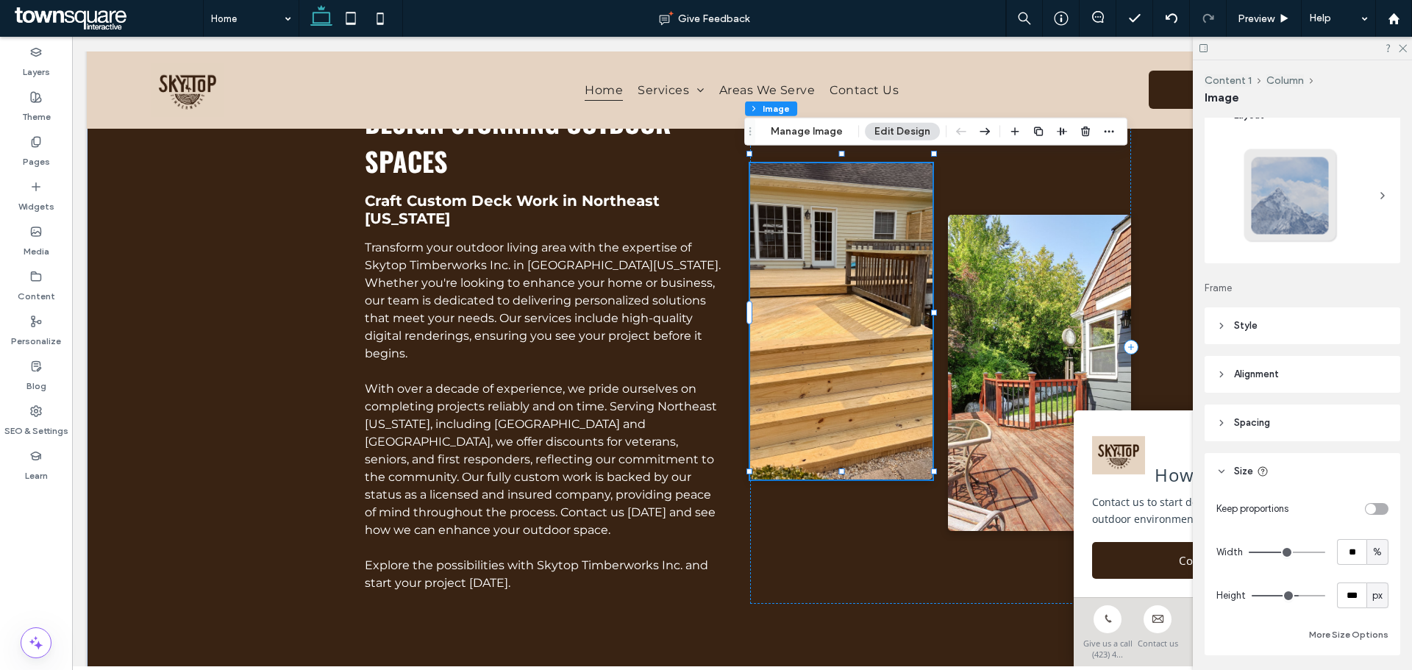
click at [1264, 321] on header "Style" at bounding box center [1302, 325] width 196 height 37
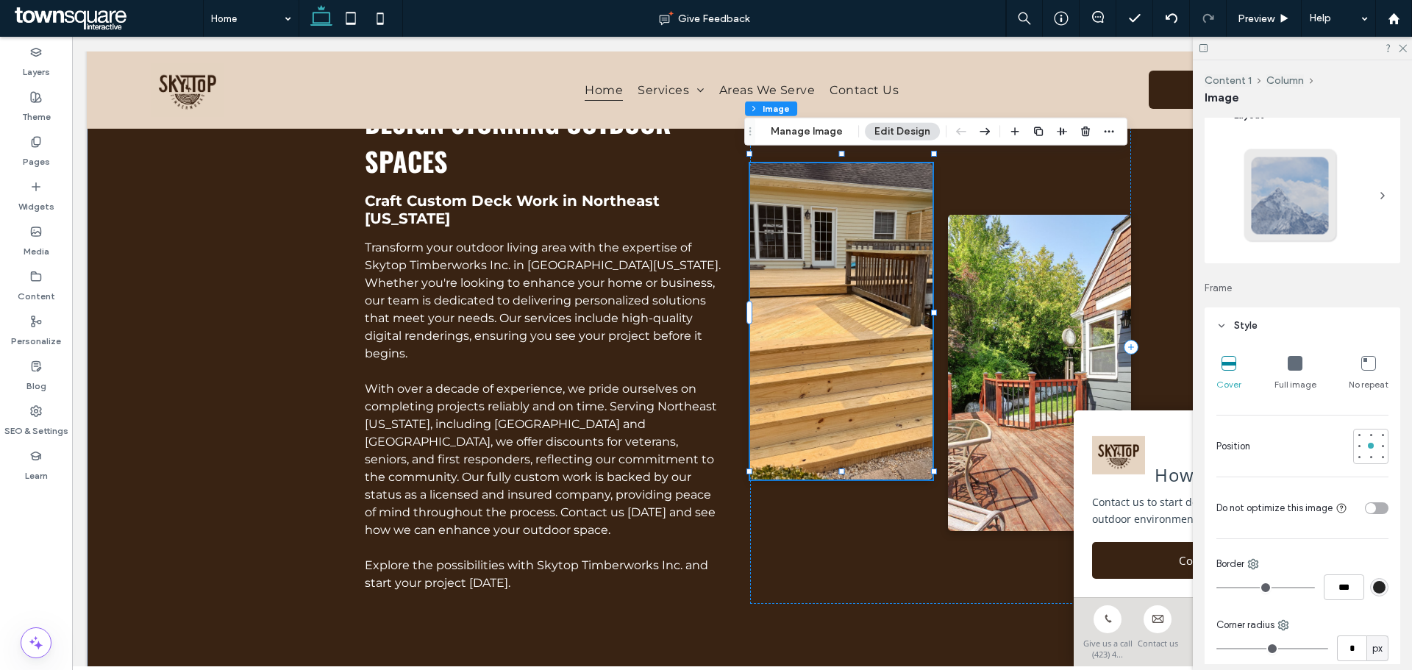
click at [1296, 365] on icon at bounding box center [1294, 363] width 15 height 15
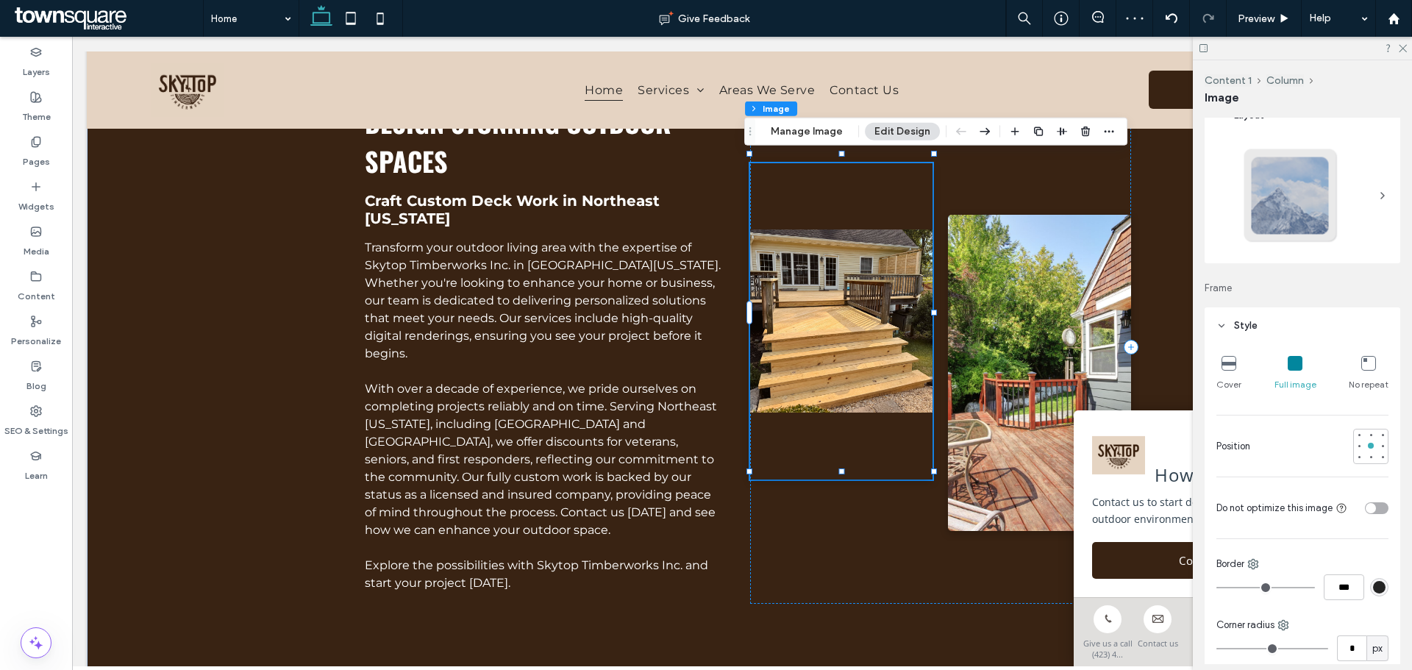
click at [1223, 365] on icon at bounding box center [1228, 363] width 15 height 15
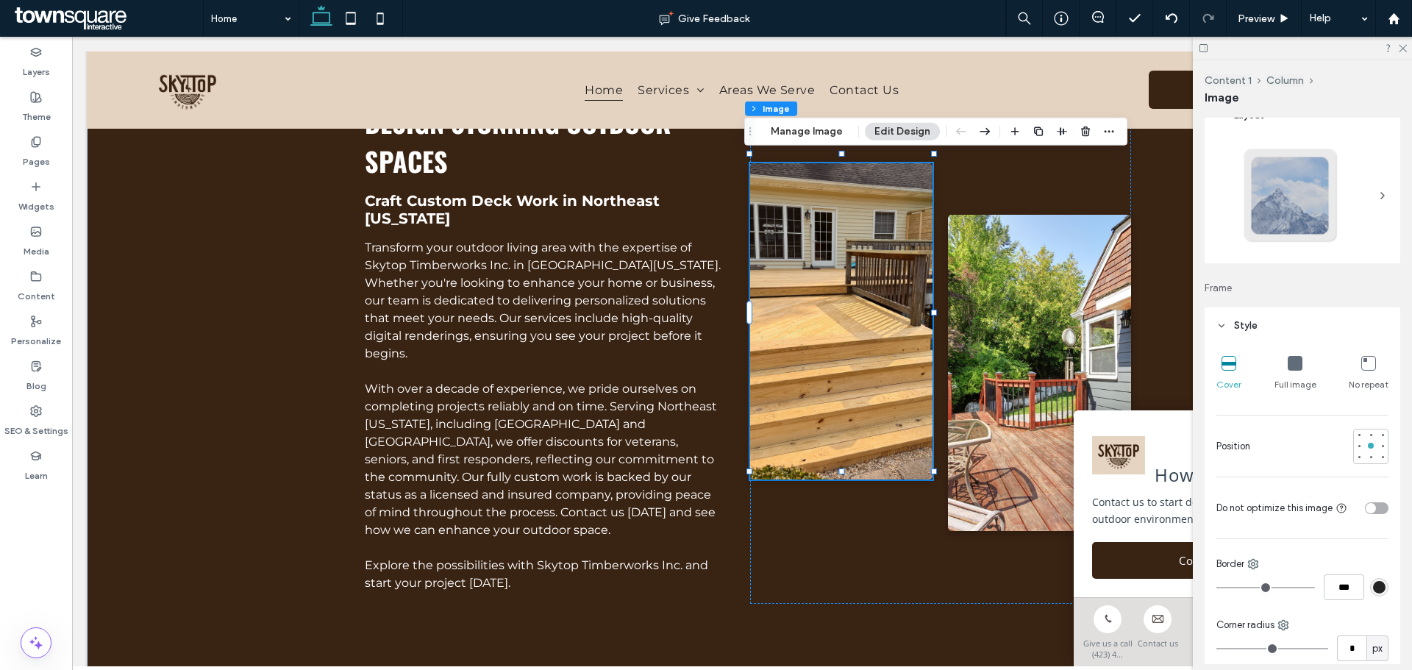
click at [1290, 365] on icon at bounding box center [1294, 363] width 15 height 15
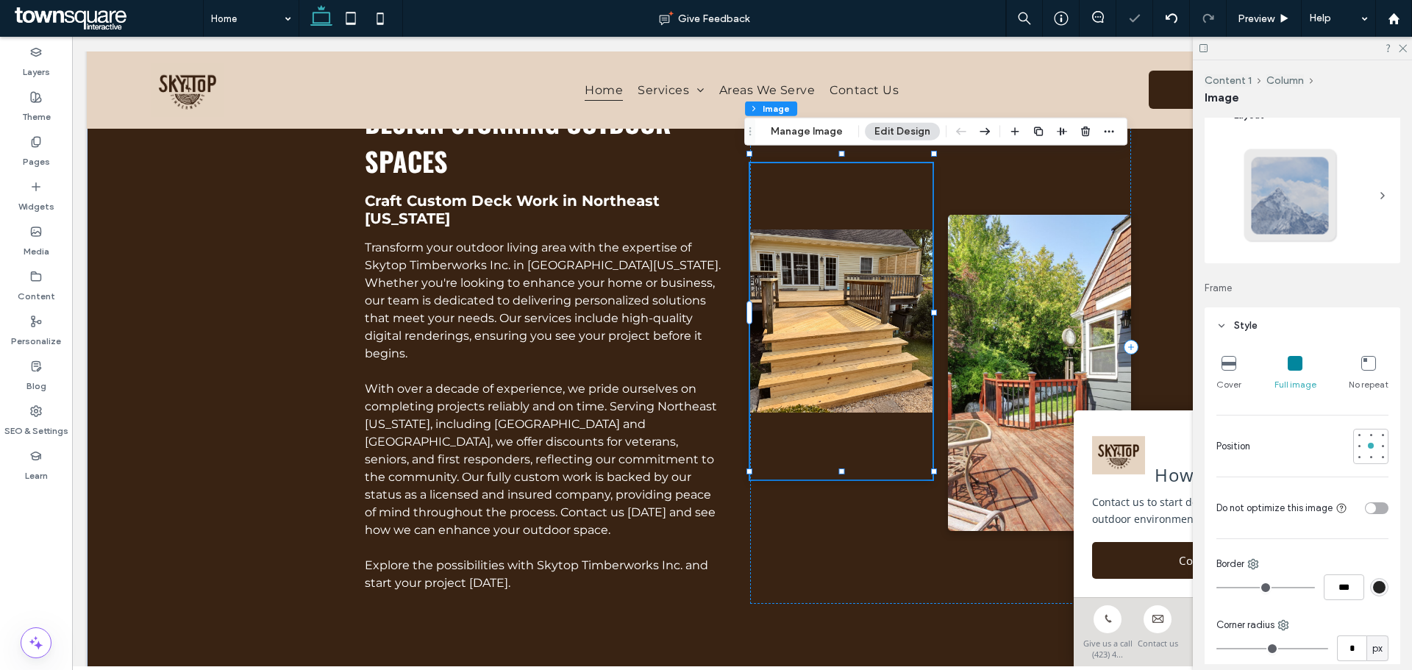
click at [797, 285] on img at bounding box center [841, 321] width 183 height 316
click at [1373, 365] on div "No repeat" at bounding box center [1368, 373] width 40 height 47
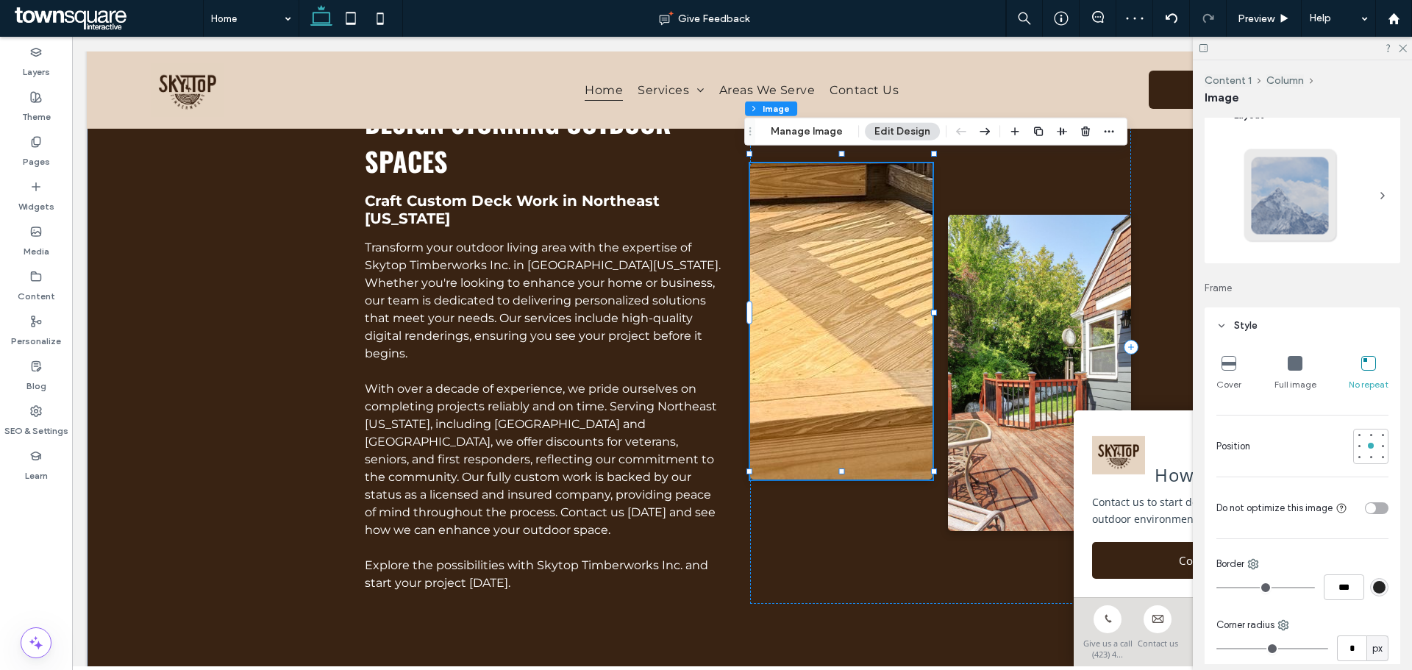
click at [1225, 368] on icon at bounding box center [1228, 363] width 15 height 15
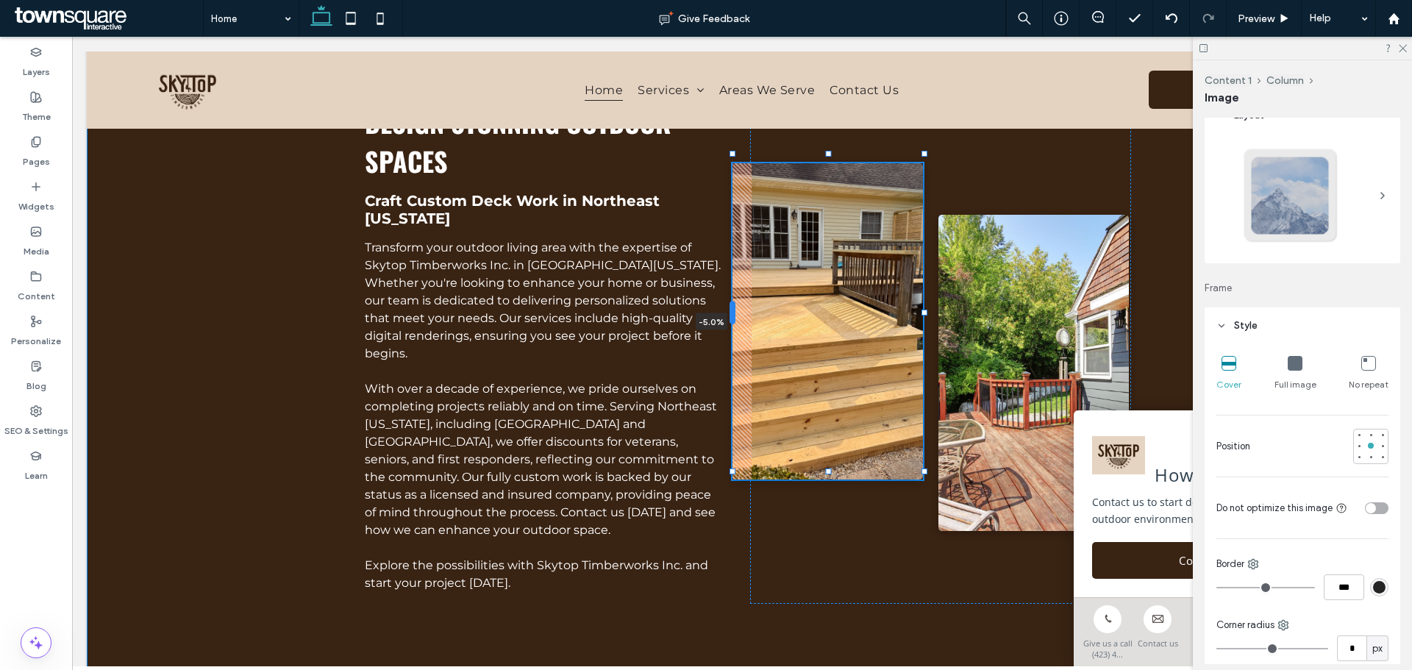
drag, startPoint x: 743, startPoint y: 318, endPoint x: 724, endPoint y: 317, distance: 19.2
click at [729, 317] on div at bounding box center [732, 313] width 6 height 24
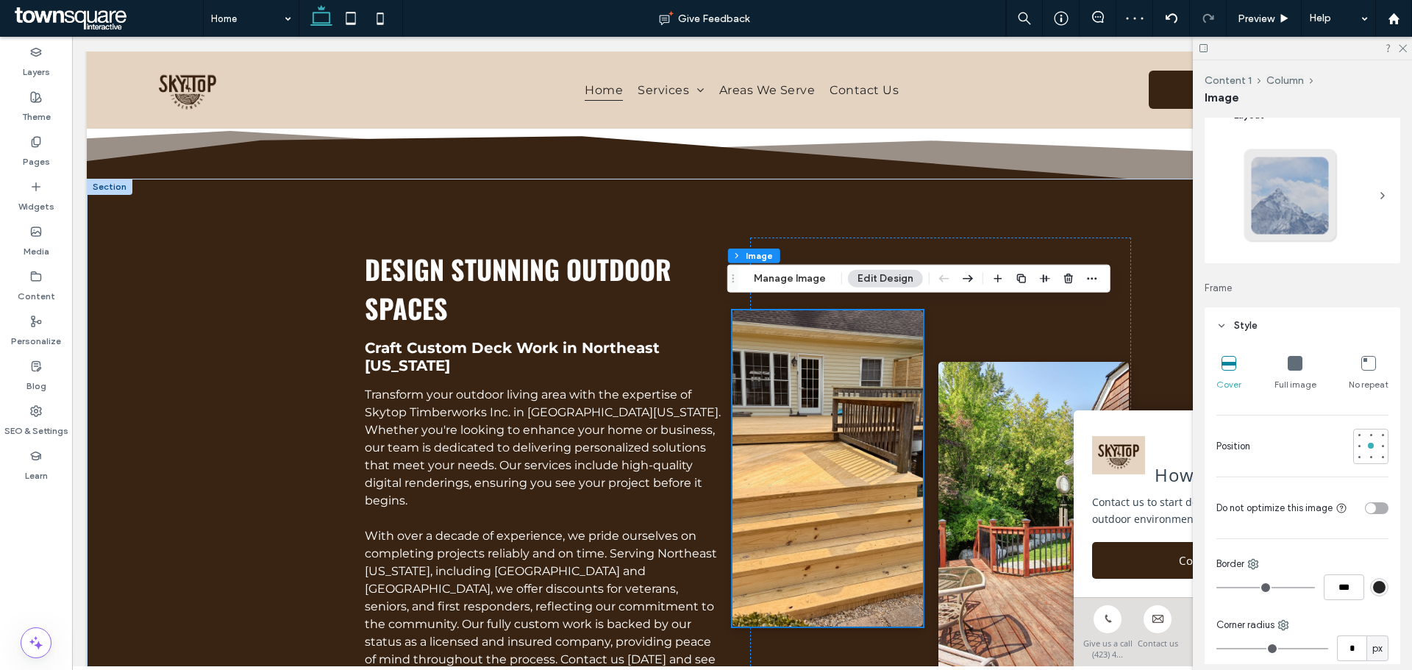
scroll to position [809, 0]
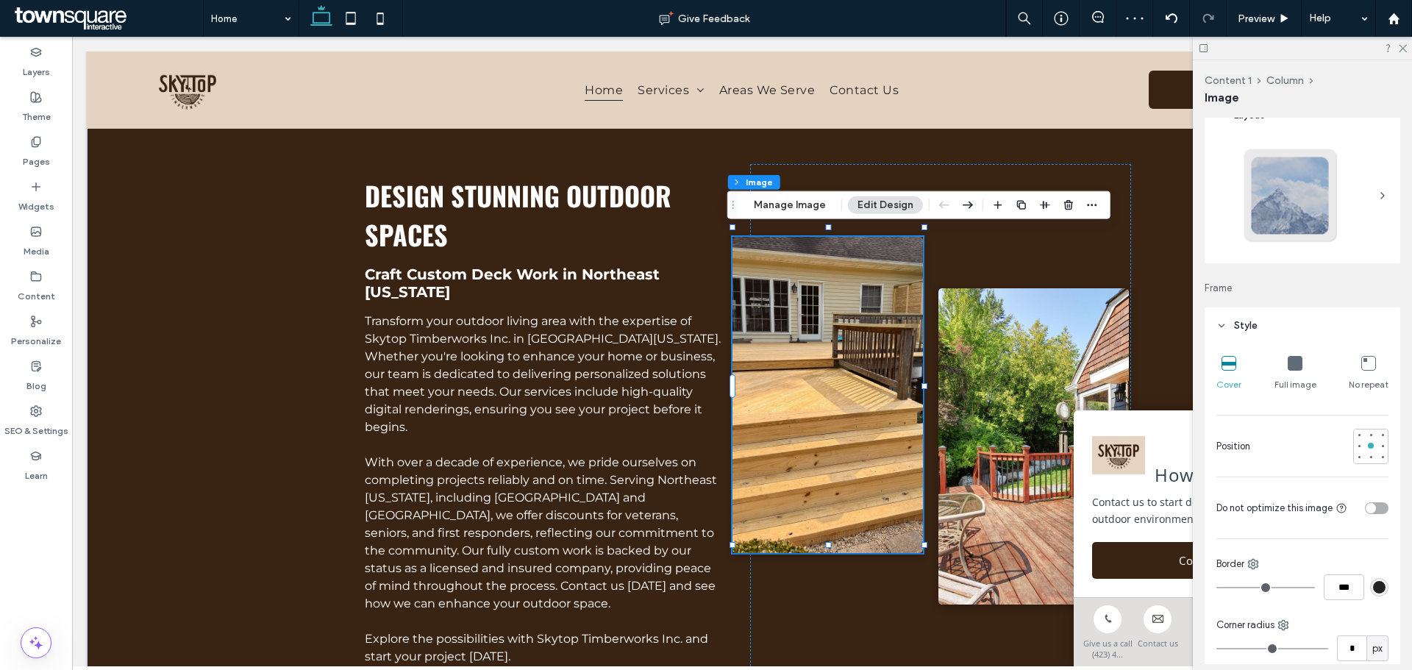
click at [843, 453] on img at bounding box center [827, 395] width 190 height 316
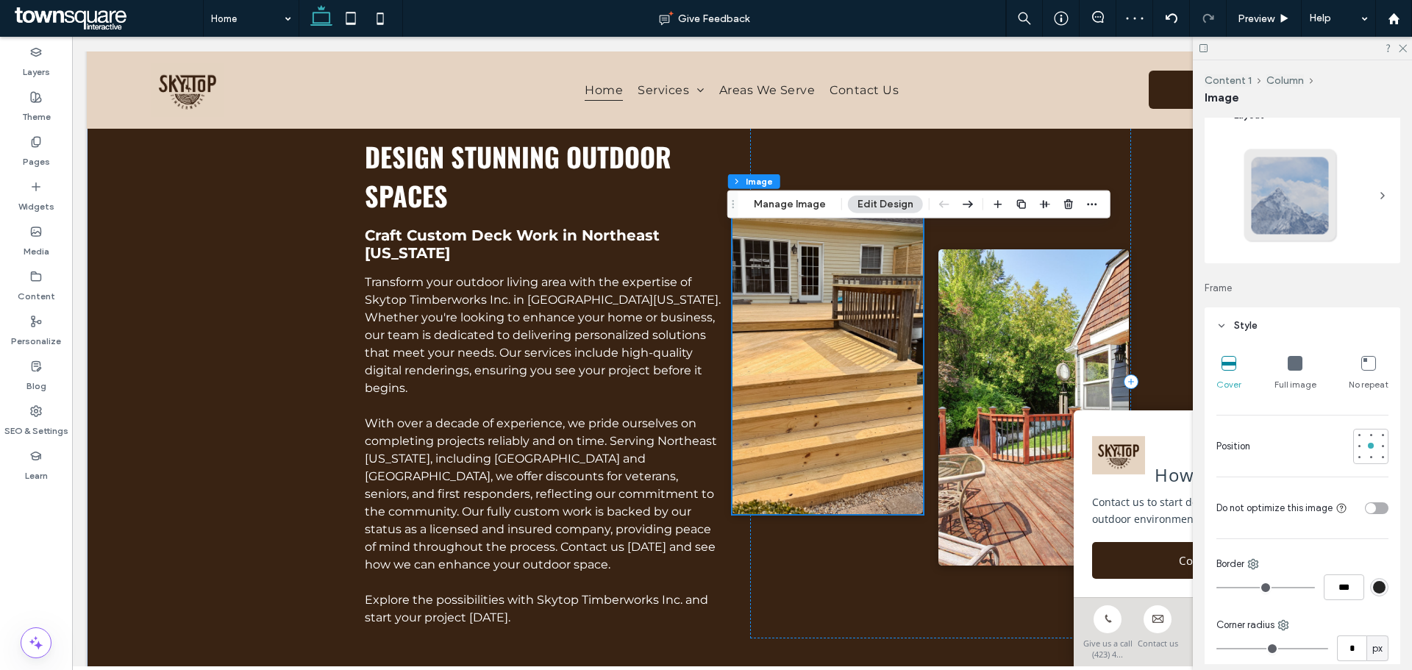
scroll to position [882, 0]
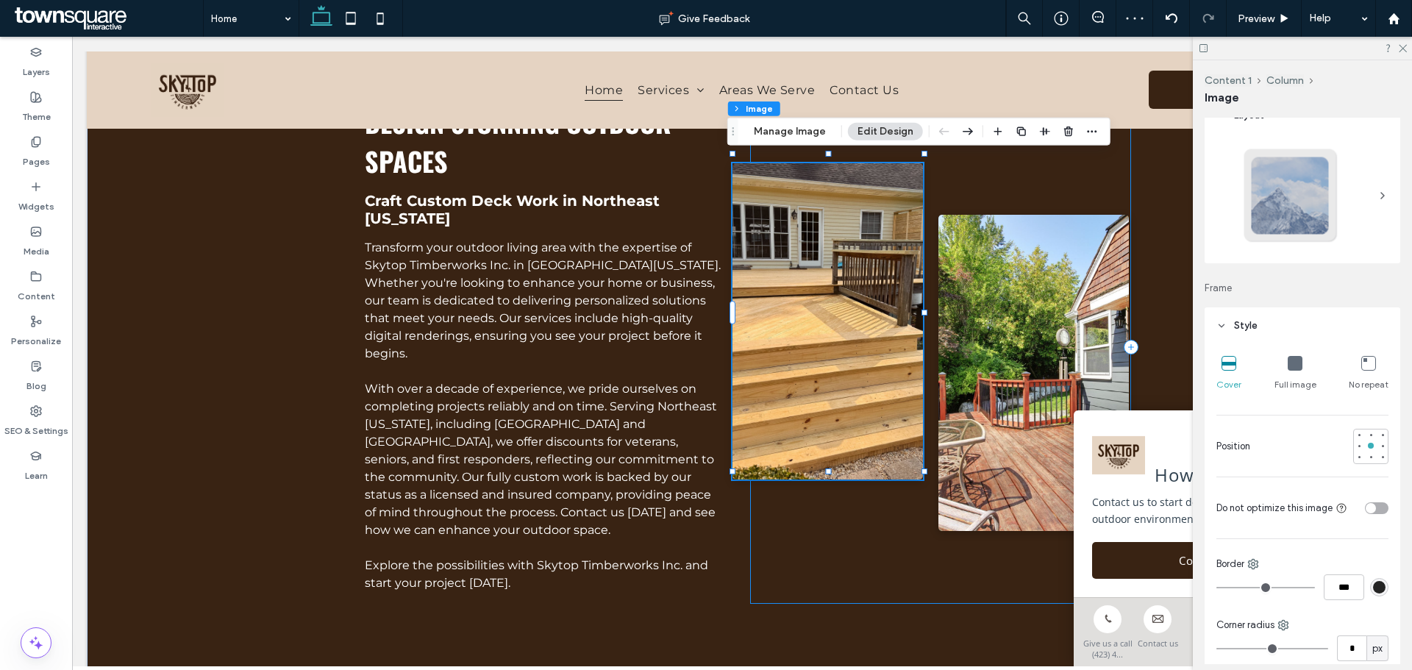
click at [822, 476] on div at bounding box center [940, 346] width 381 height 513
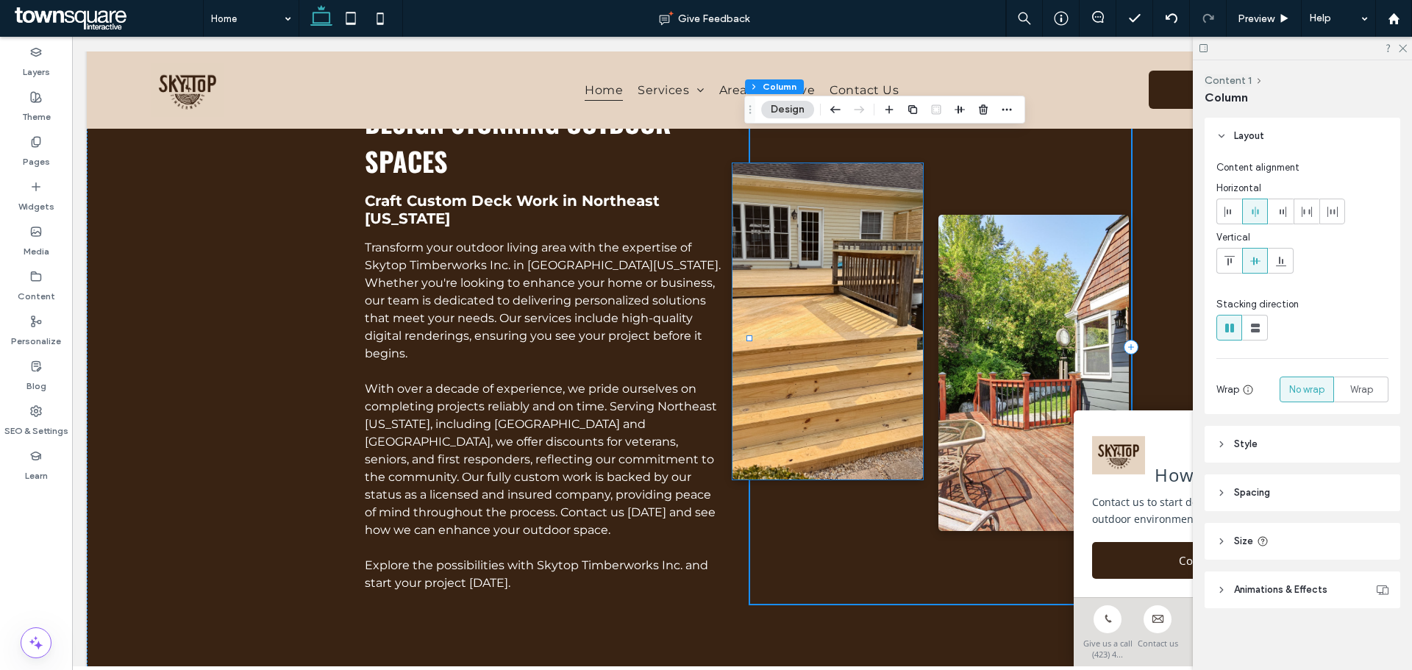
click at [823, 462] on img at bounding box center [827, 321] width 190 height 316
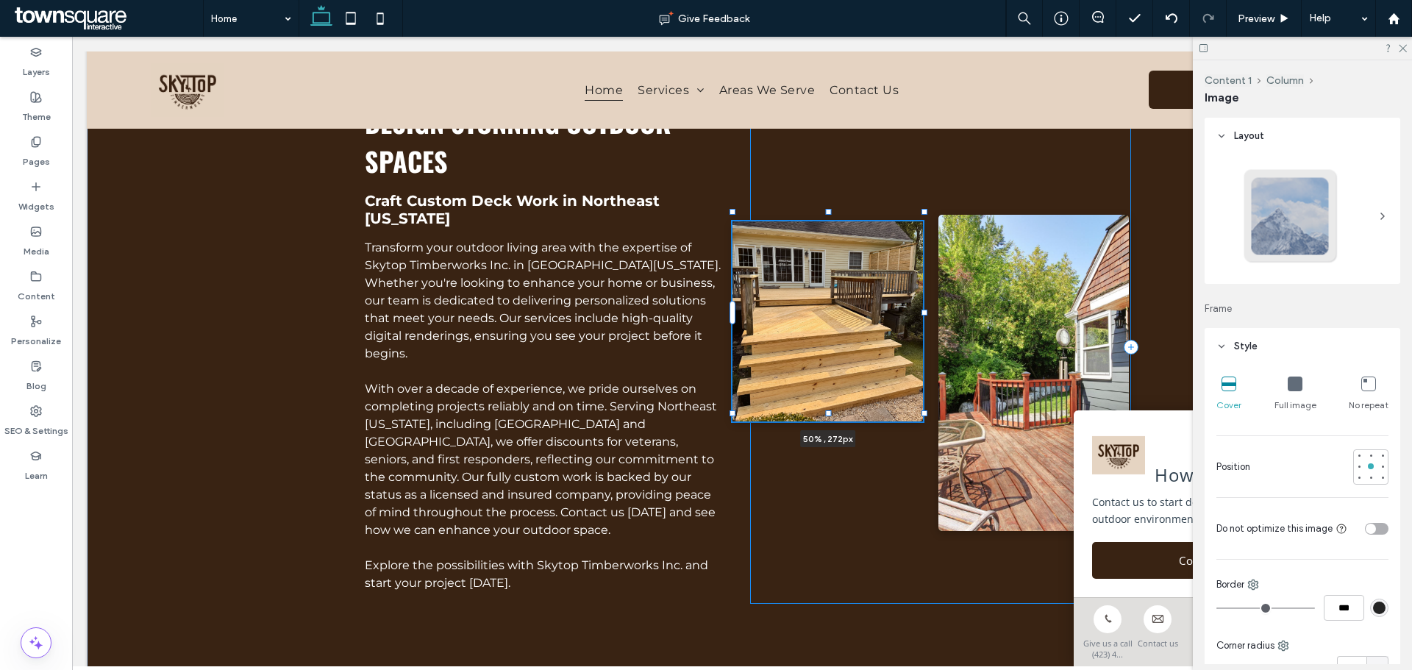
drag, startPoint x: 823, startPoint y: 473, endPoint x: 840, endPoint y: 415, distance: 60.7
click at [840, 415] on div "Design Stunning Outdoor Spaces Craft Custom Deck Work in Northeast Tennessee Tr…" at bounding box center [742, 369] width 882 height 675
type input "***"
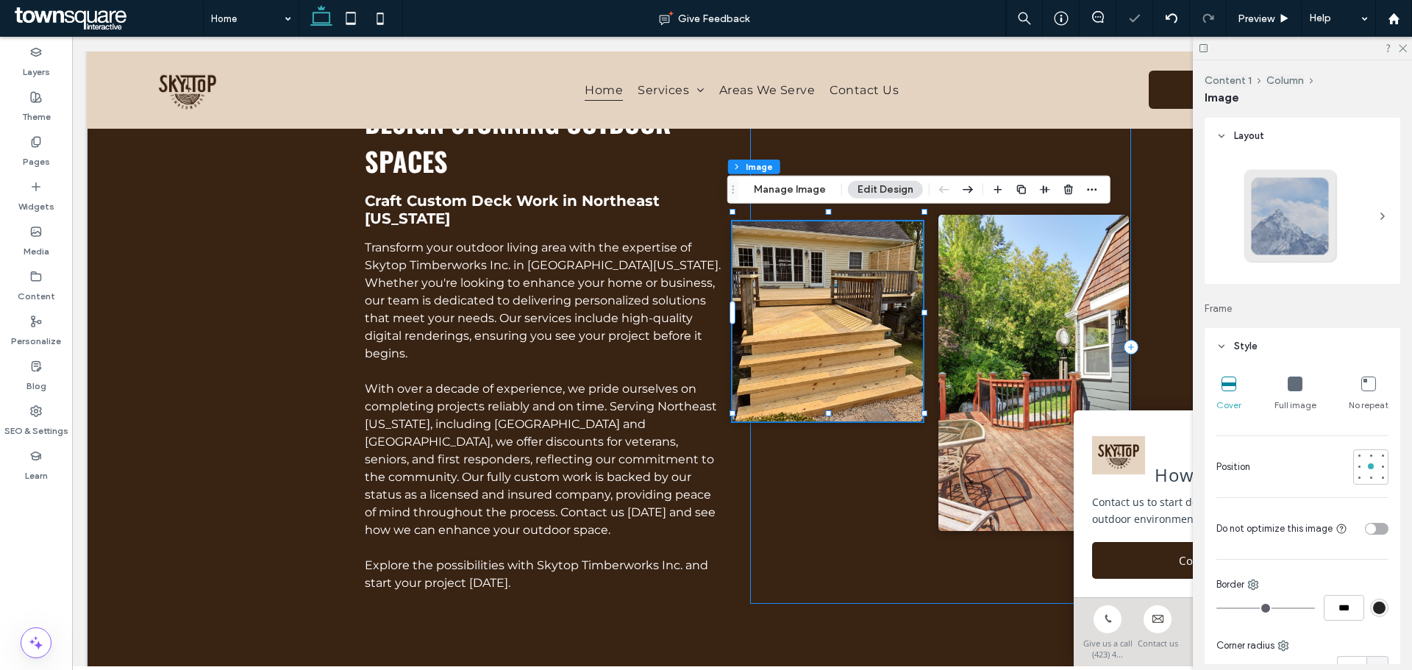
click at [789, 553] on div "50% , 272px" at bounding box center [940, 346] width 381 height 513
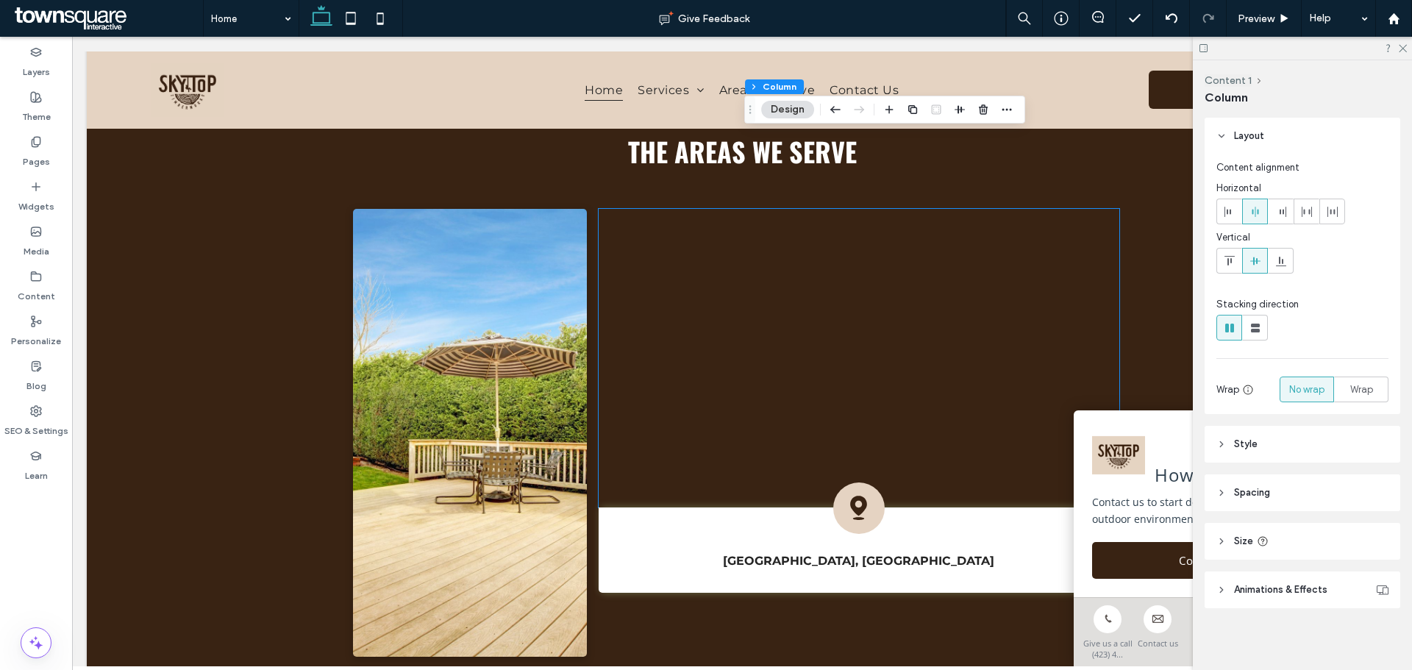
scroll to position [2179, 0]
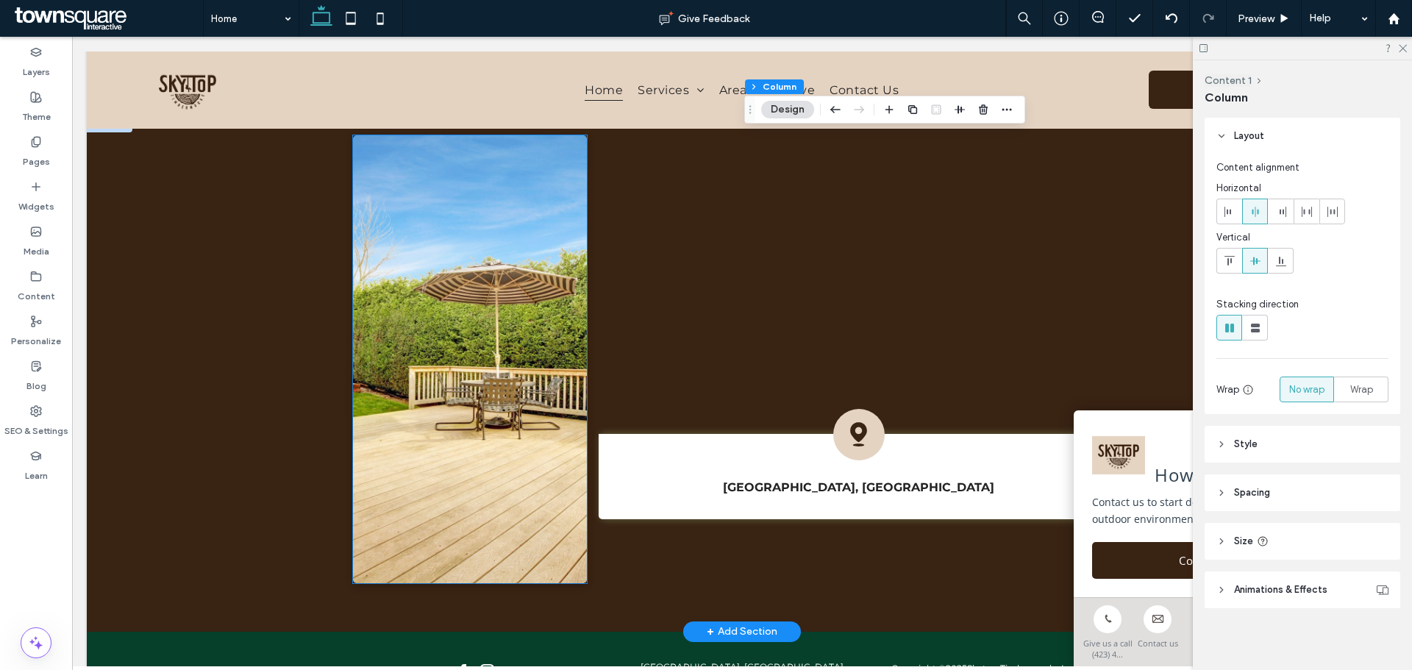
click at [497, 353] on img at bounding box center [469, 359] width 233 height 448
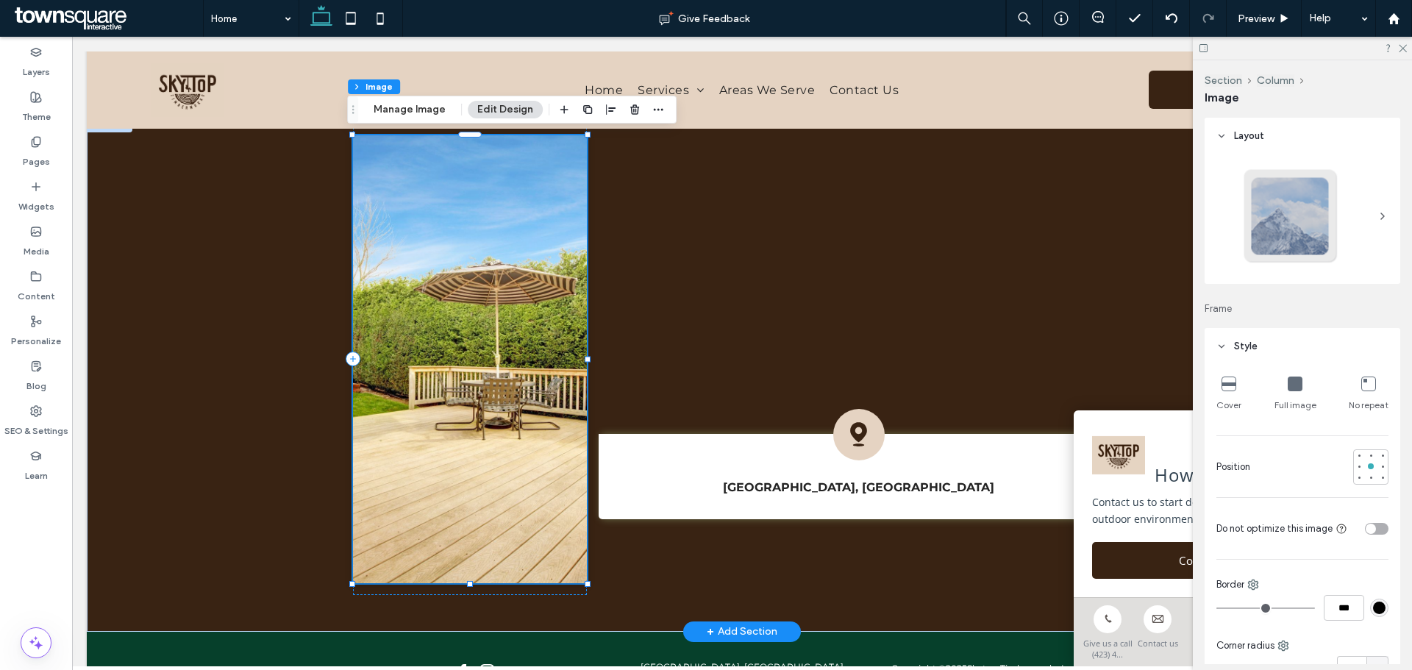
type input "*"
click at [418, 99] on div "Section Column Image Manage Image Edit Design" at bounding box center [511, 110] width 329 height 28
click at [417, 111] on button "Manage Image" at bounding box center [409, 110] width 91 height 18
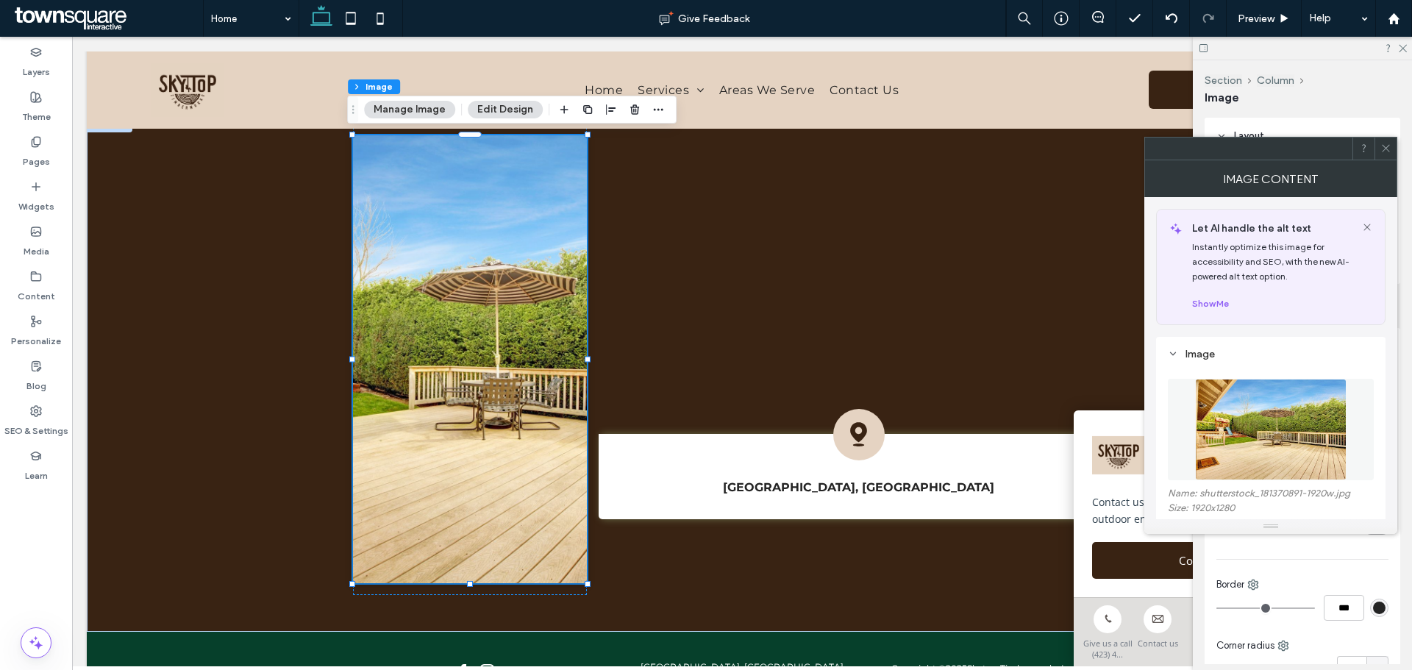
scroll to position [74, 0]
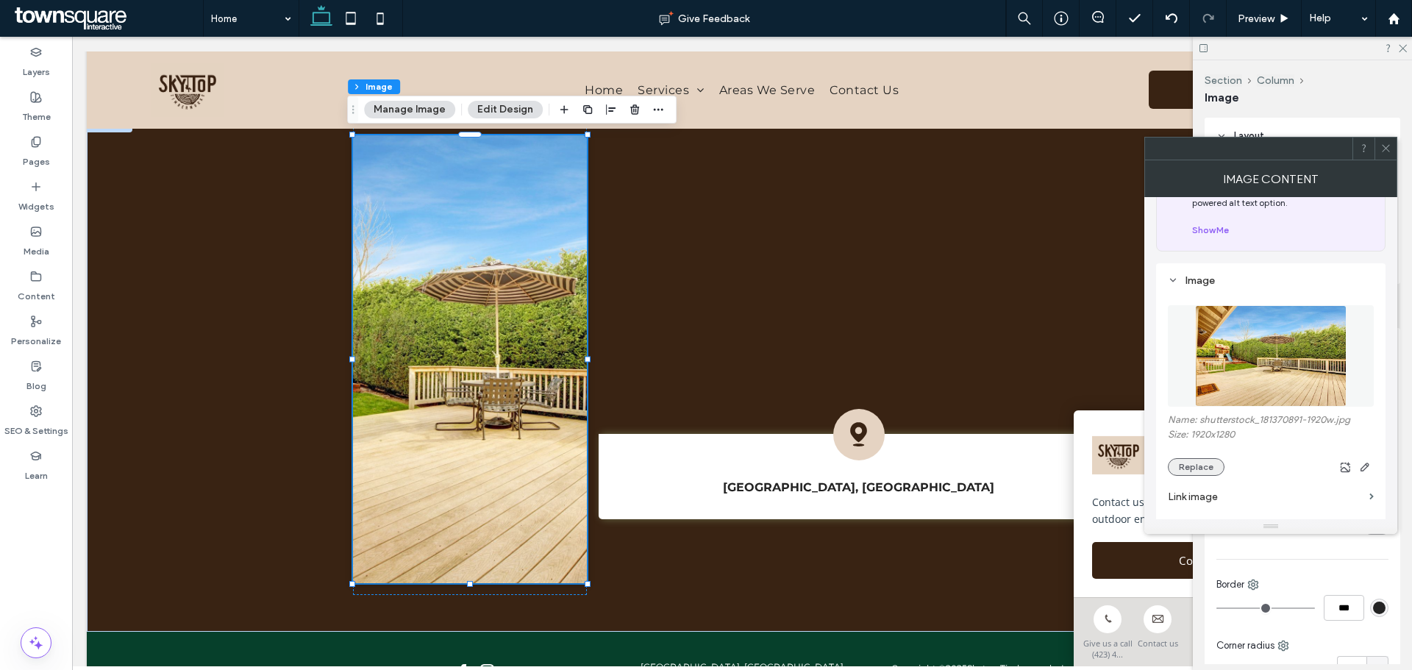
click at [1190, 458] on button "Replace" at bounding box center [1195, 467] width 57 height 18
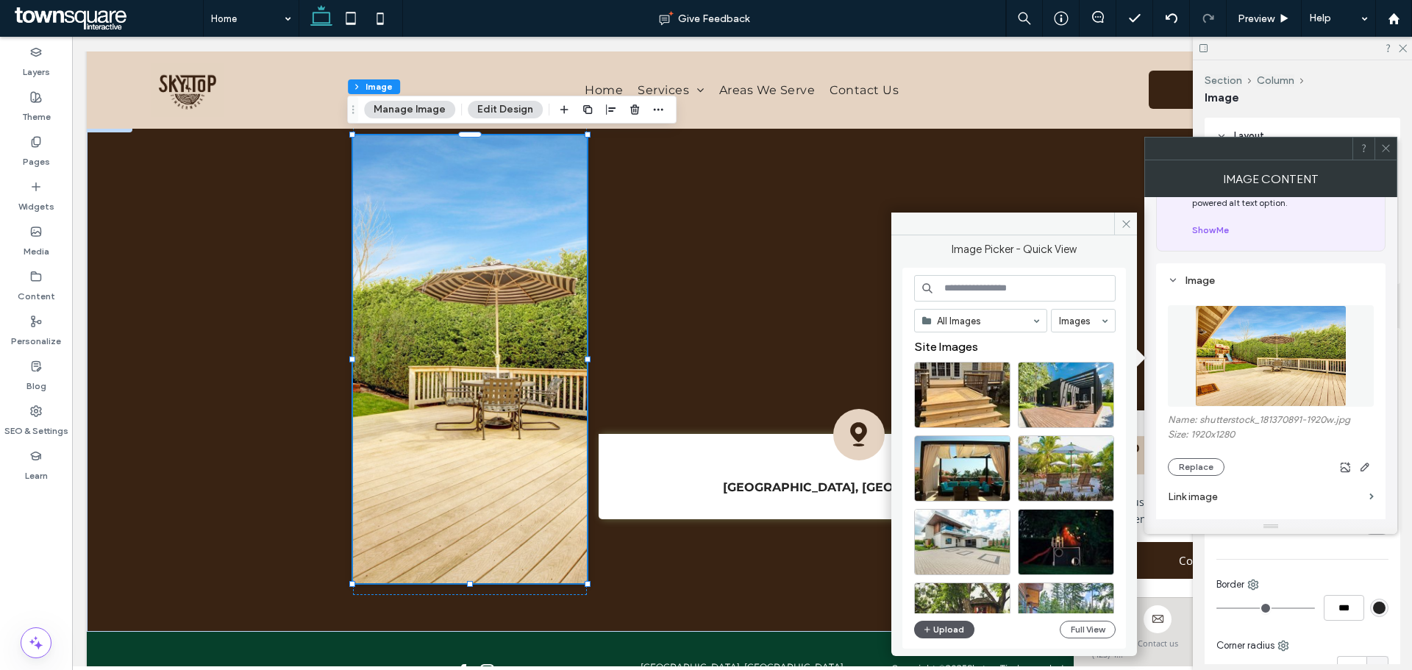
click at [935, 622] on button "Upload" at bounding box center [944, 629] width 60 height 18
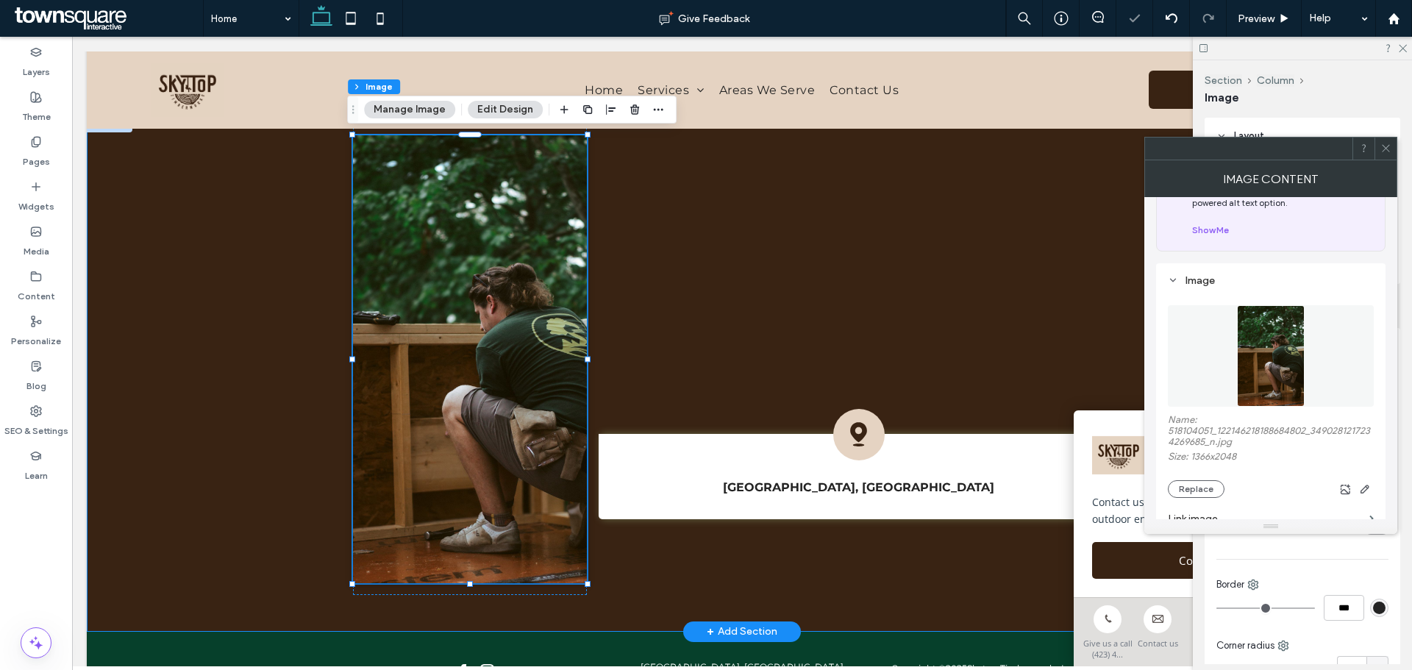
click at [229, 326] on div "Johnson City, TN" at bounding box center [742, 373] width 1310 height 515
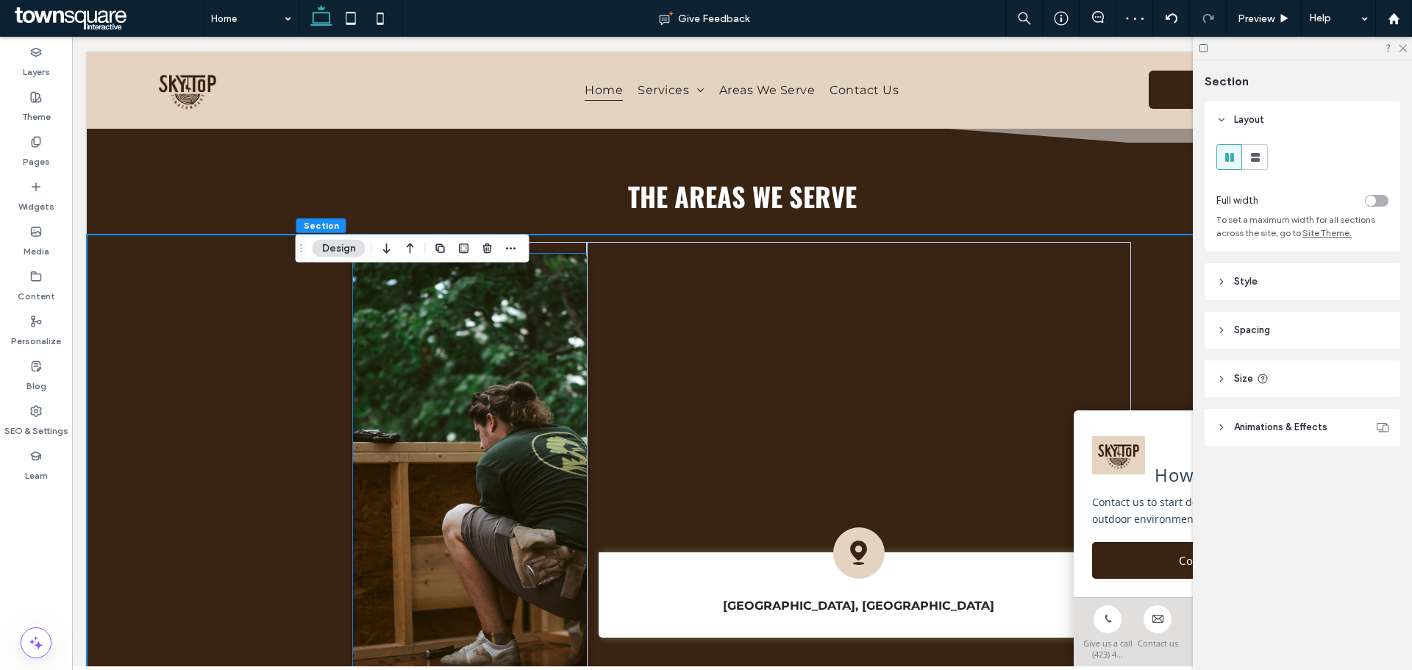
scroll to position [2106, 0]
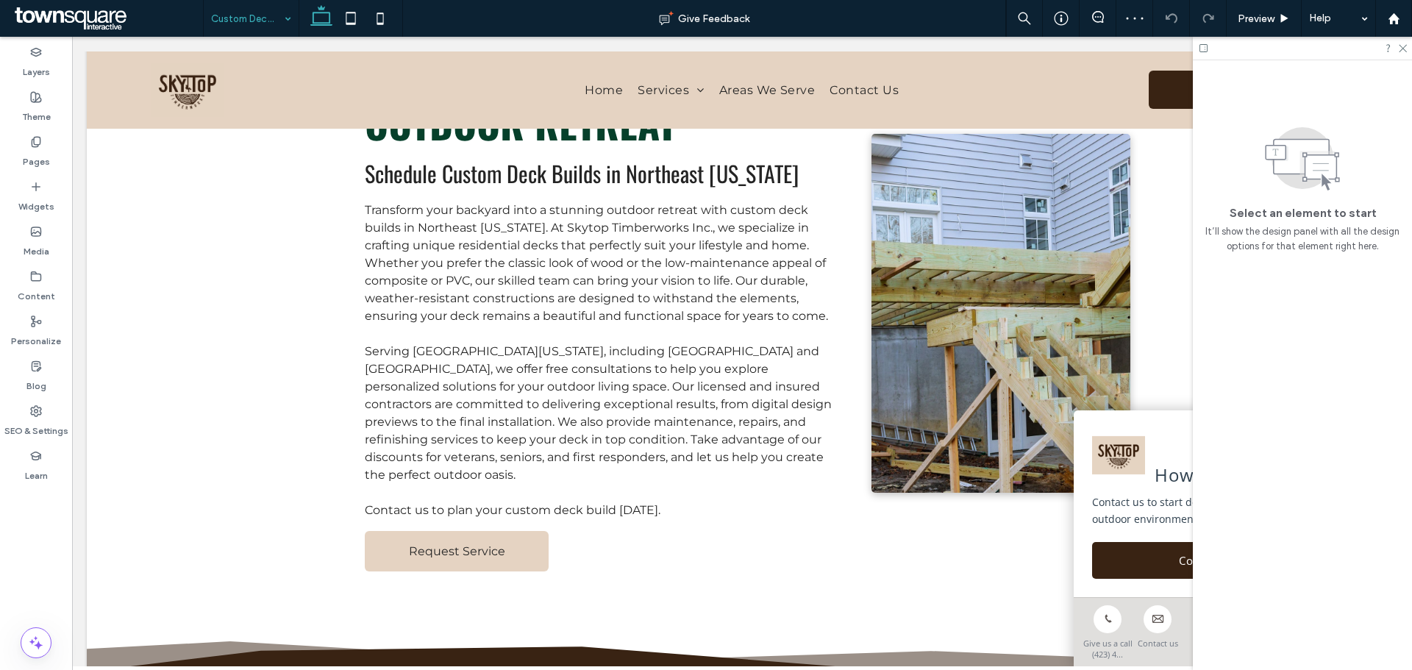
scroll to position [118, 0]
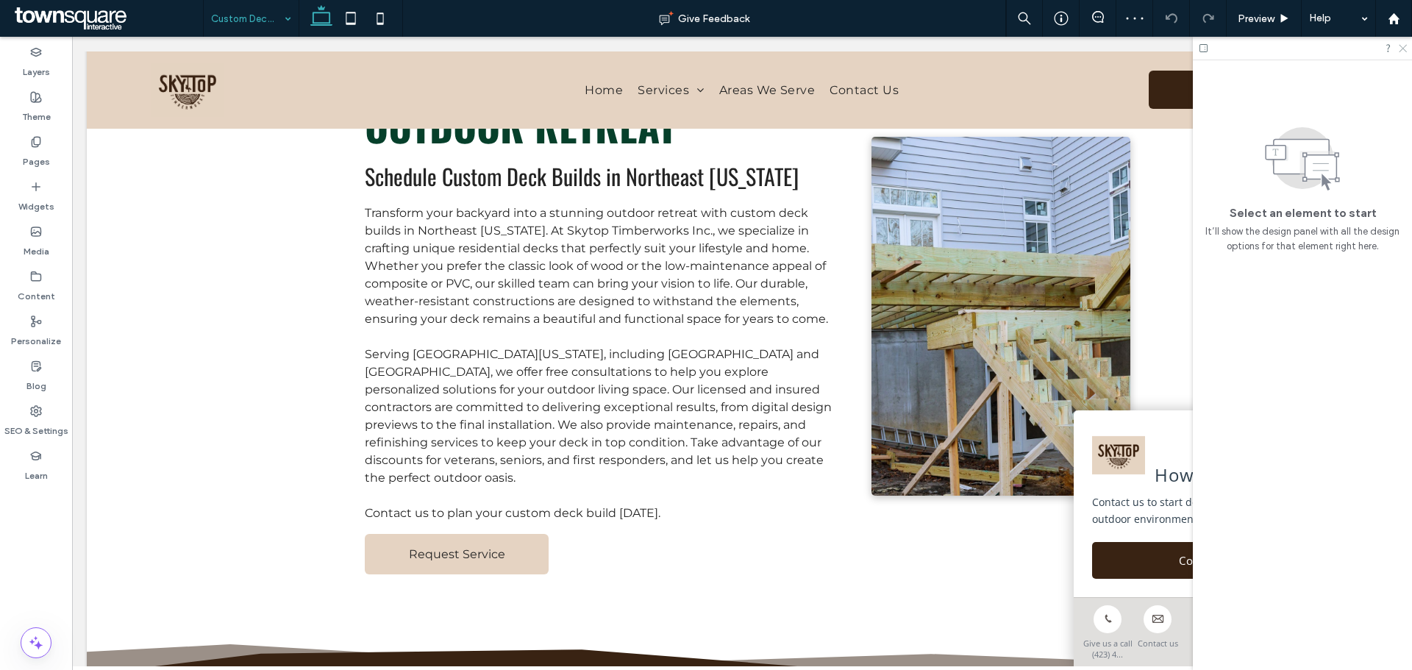
click at [1404, 51] on icon at bounding box center [1402, 48] width 10 height 10
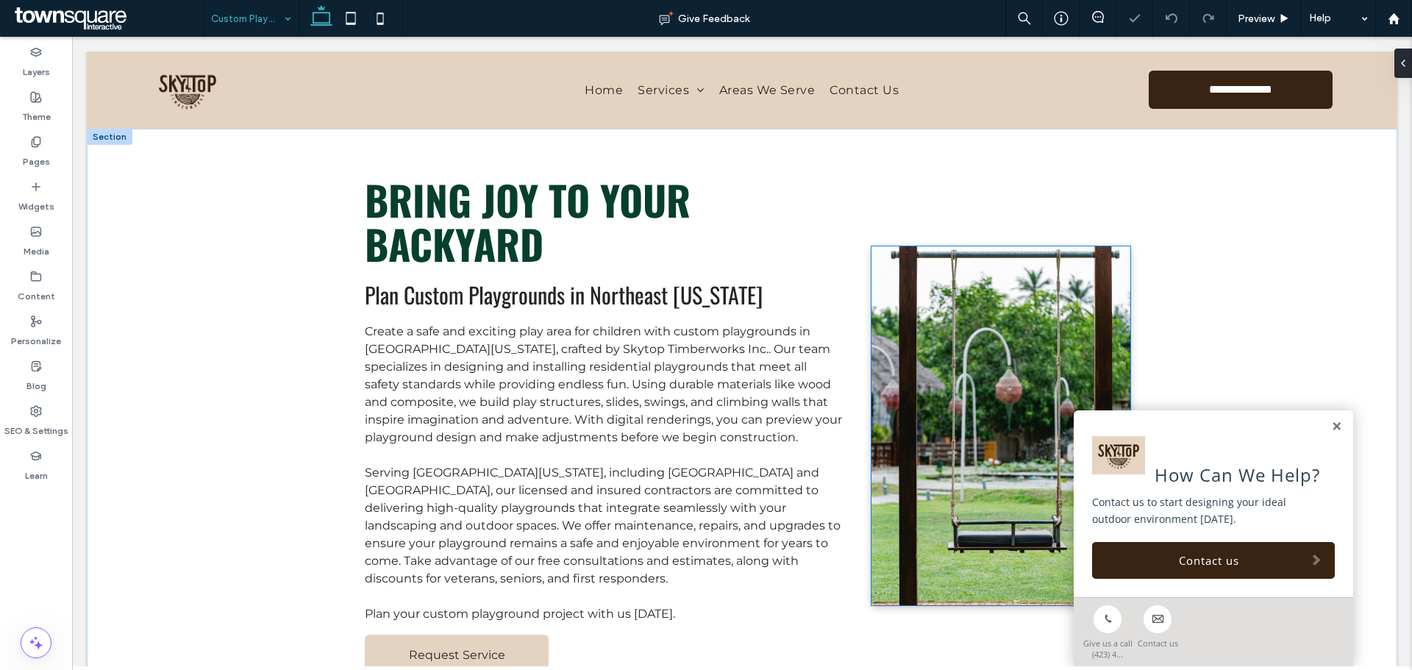
click at [992, 340] on img at bounding box center [1001, 425] width 260 height 359
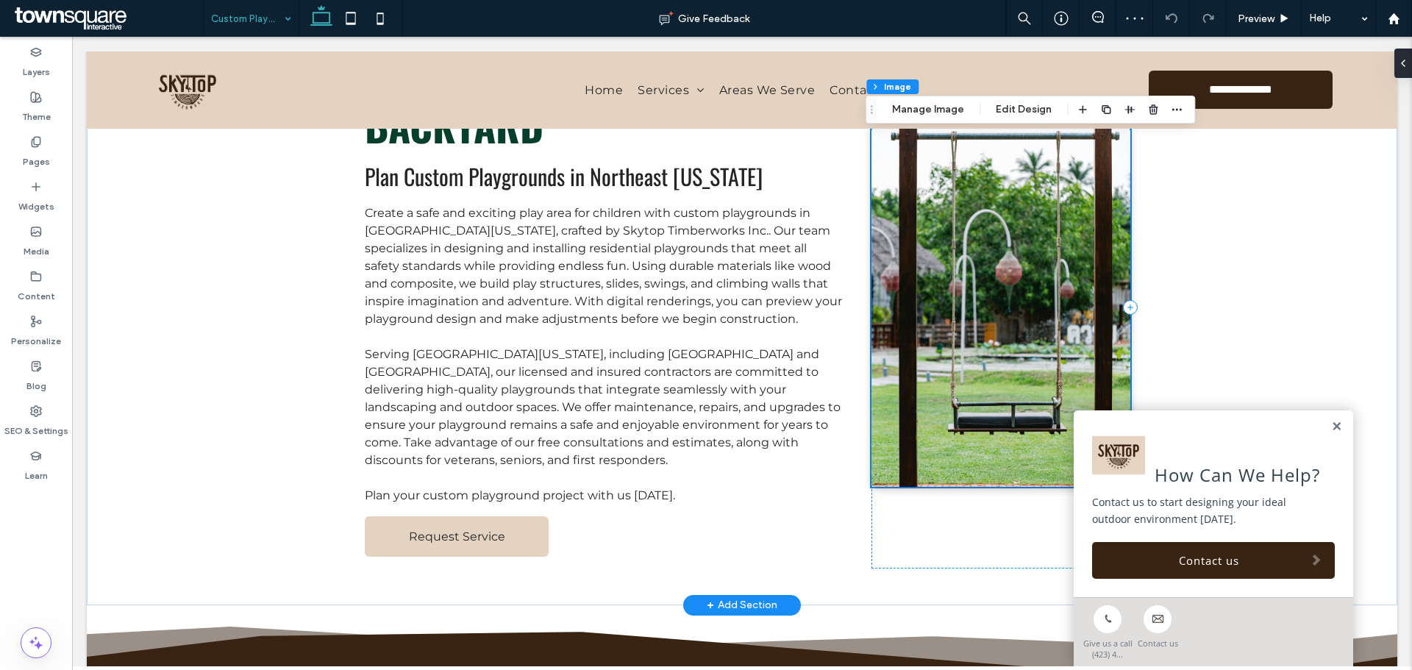
scroll to position [107, 0]
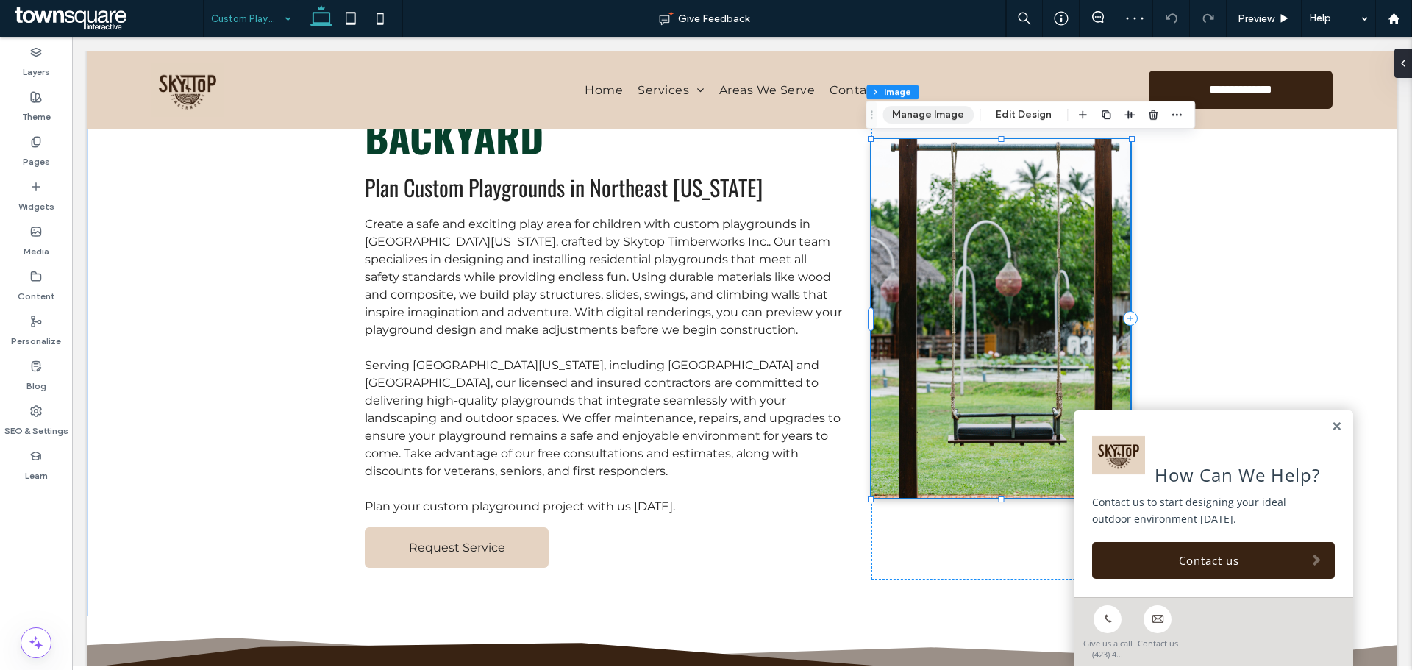
click at [917, 121] on button "Manage Image" at bounding box center [927, 115] width 91 height 18
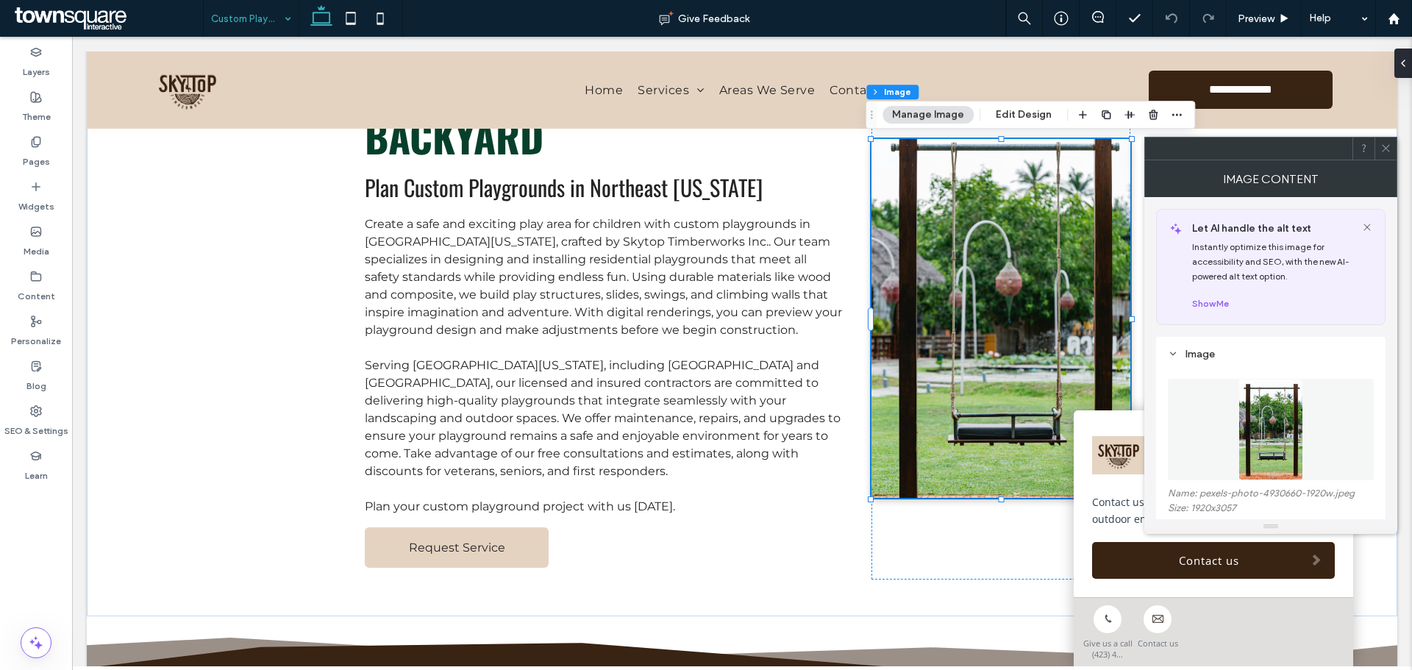
scroll to position [74, 0]
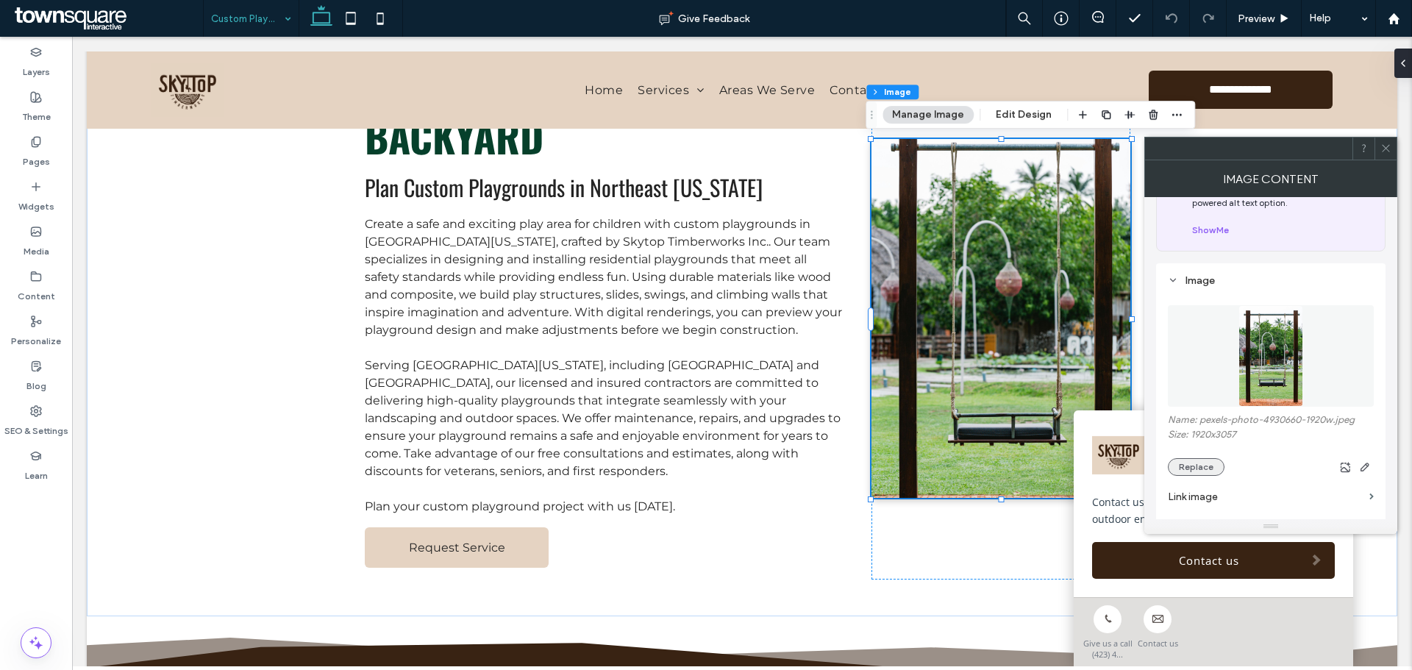
click at [1202, 470] on button "Replace" at bounding box center [1195, 467] width 57 height 18
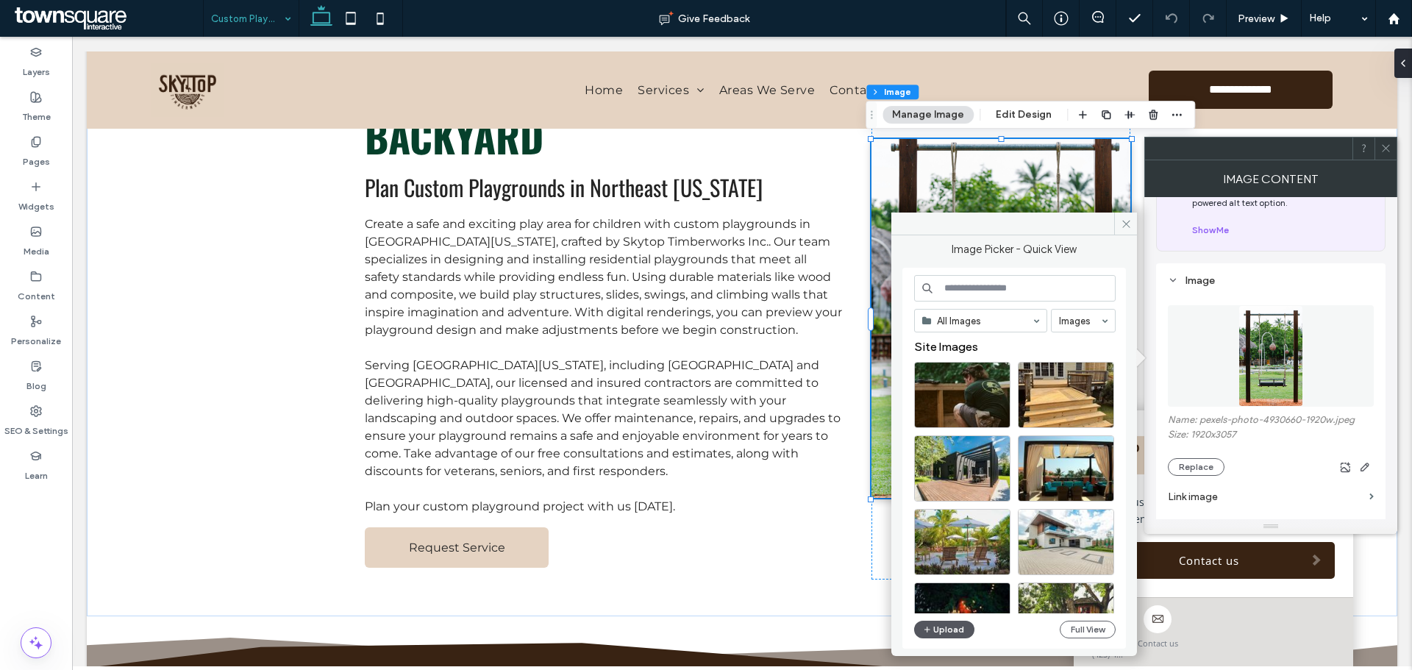
click at [941, 629] on button "Upload" at bounding box center [944, 629] width 60 height 18
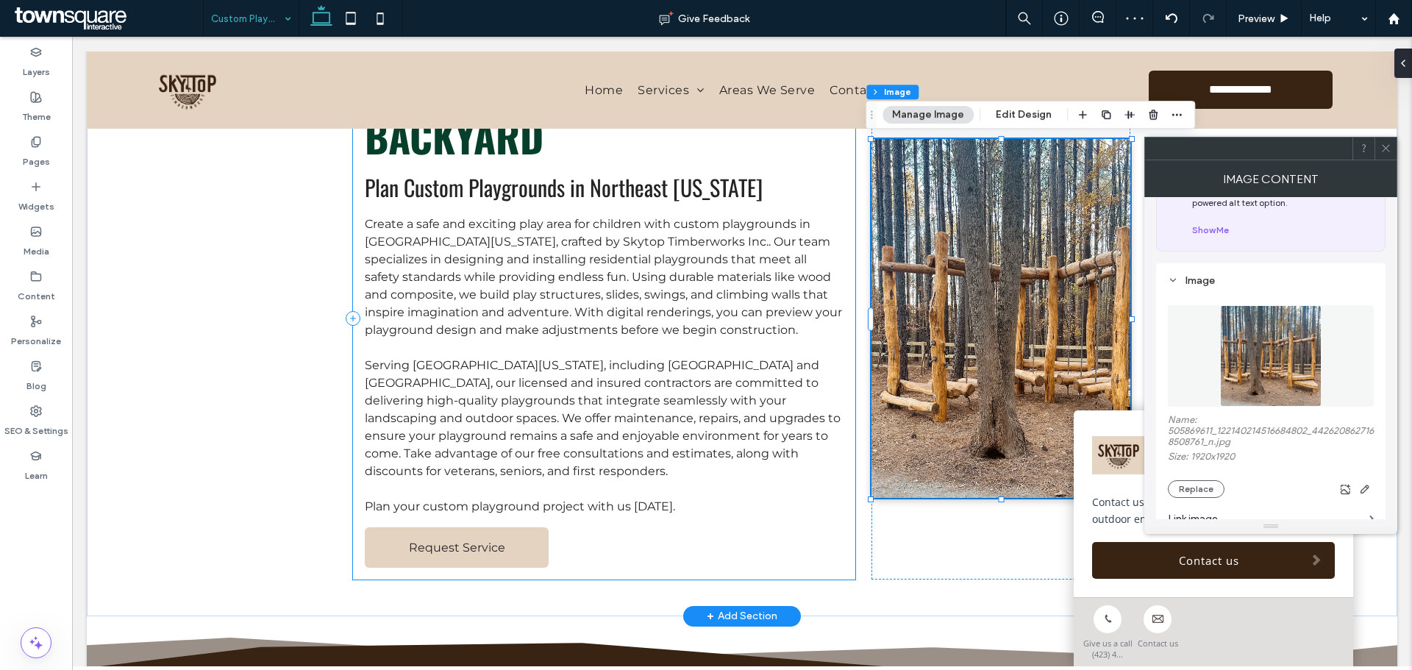
click at [801, 535] on div "Bring Joy to Your Backyard Plan Custom Playgrounds in Northeast Tennessee Creat…" at bounding box center [604, 318] width 502 height 521
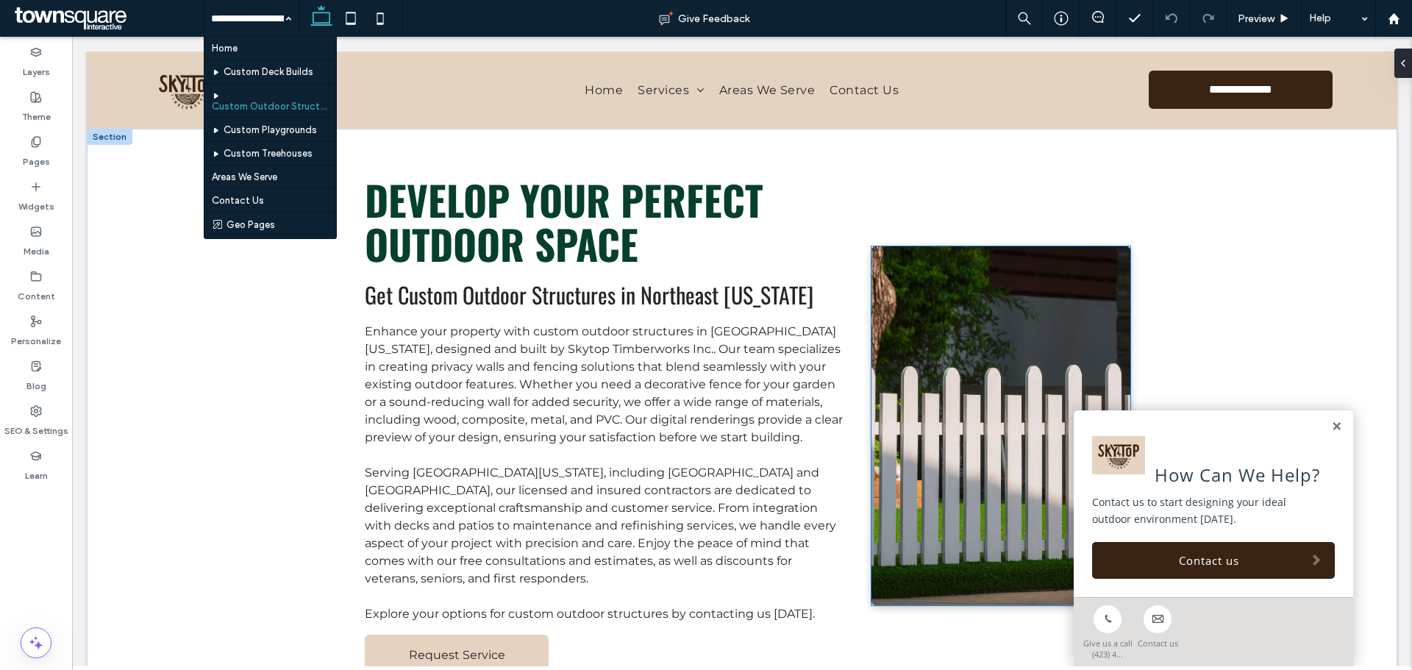
click at [969, 456] on img at bounding box center [1001, 425] width 260 height 359
type input "*"
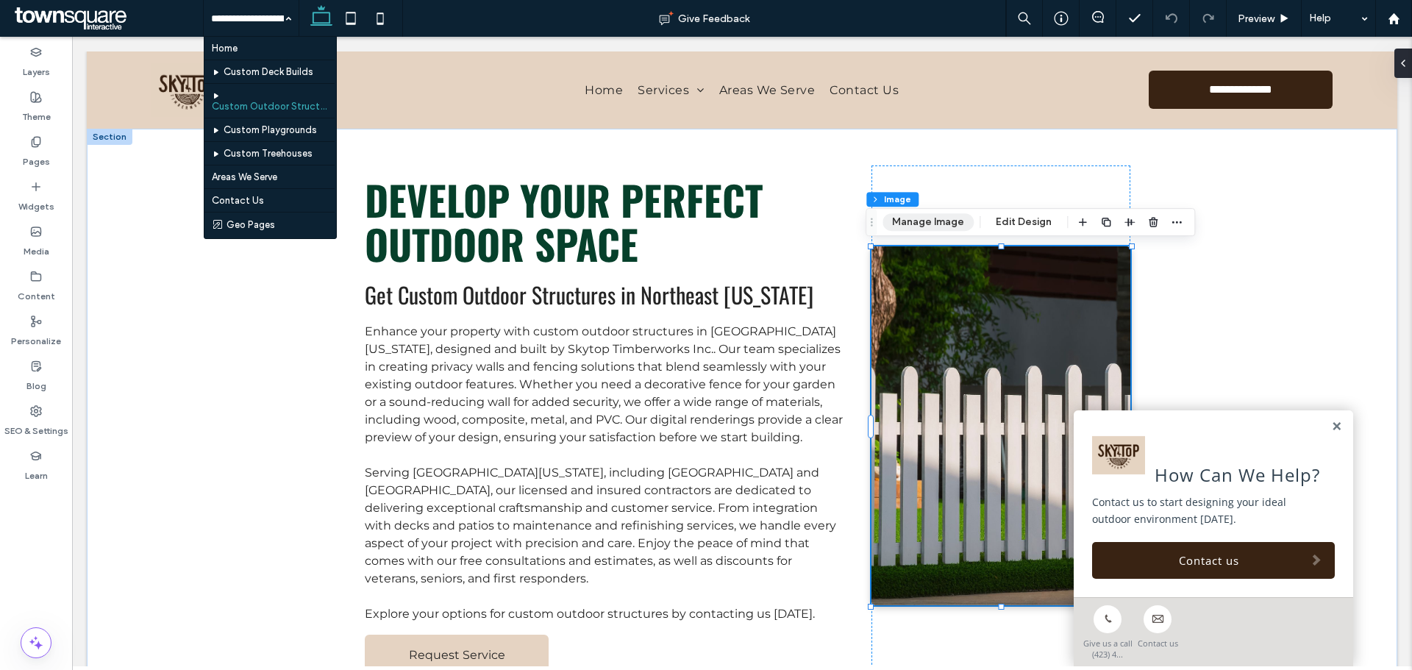
click at [924, 219] on button "Manage Image" at bounding box center [927, 222] width 91 height 18
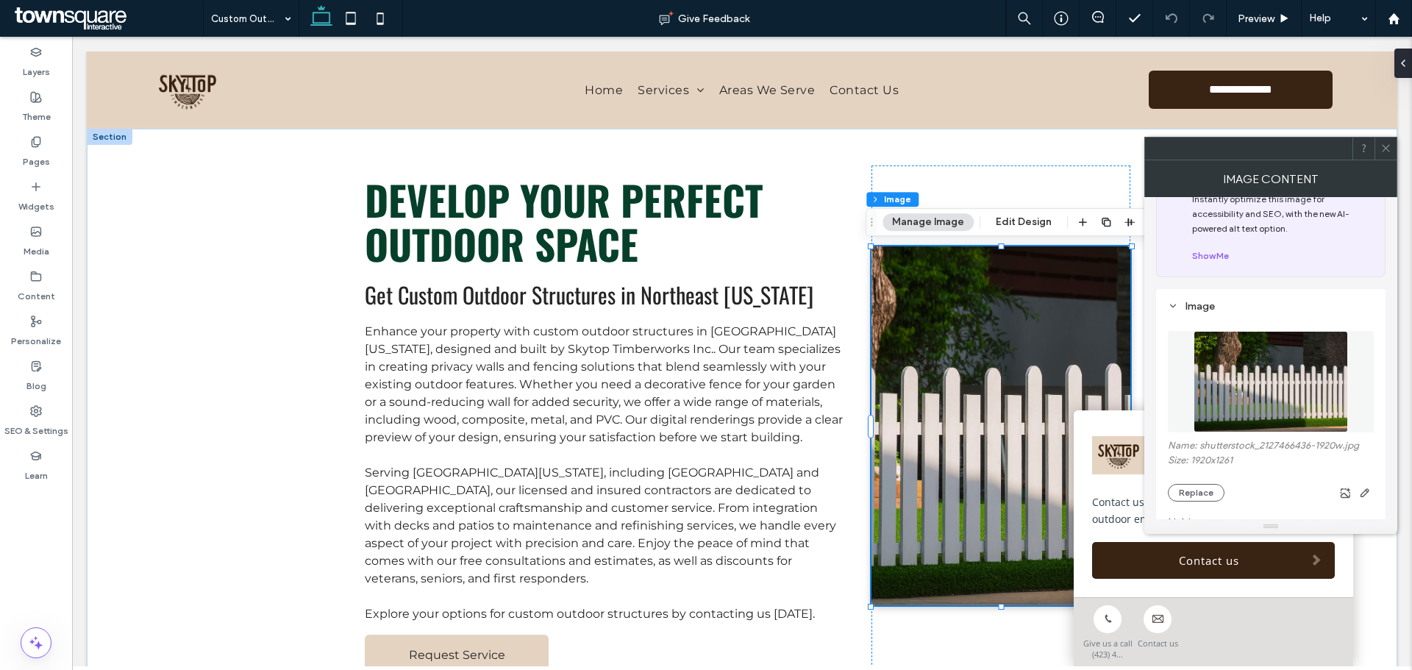
scroll to position [74, 0]
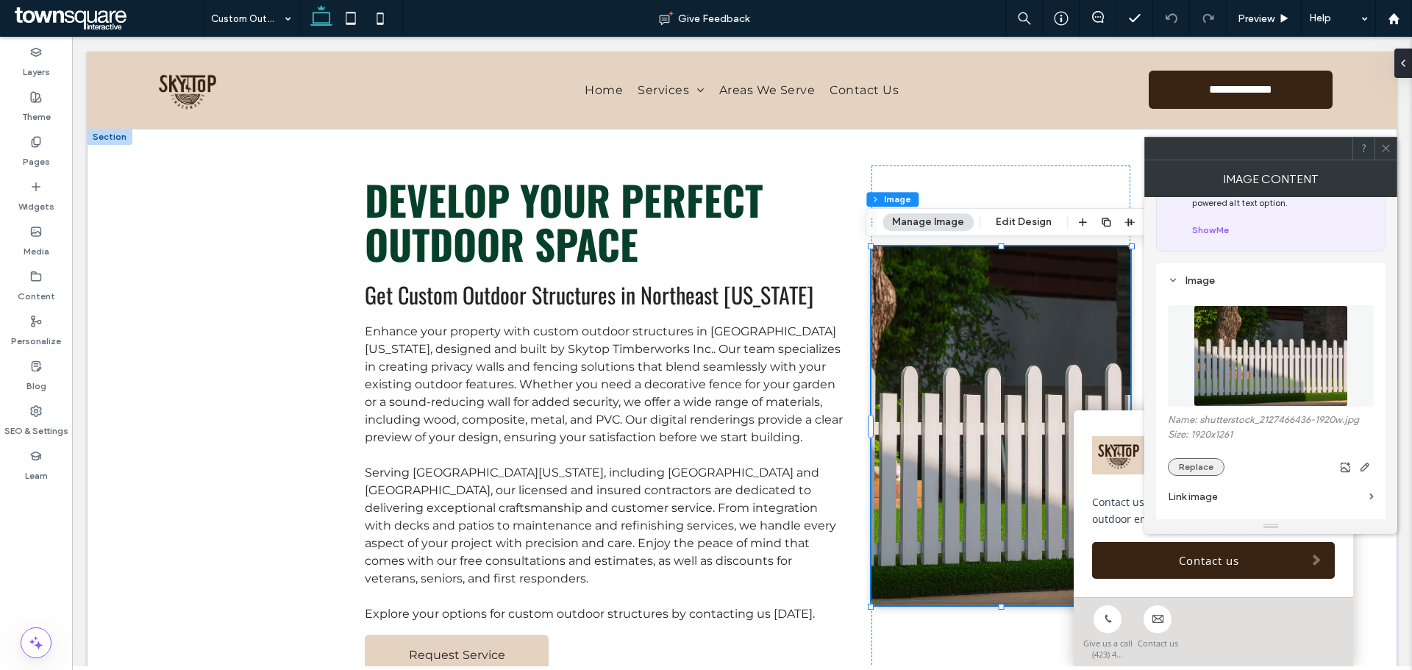
click at [1209, 460] on button "Replace" at bounding box center [1195, 467] width 57 height 18
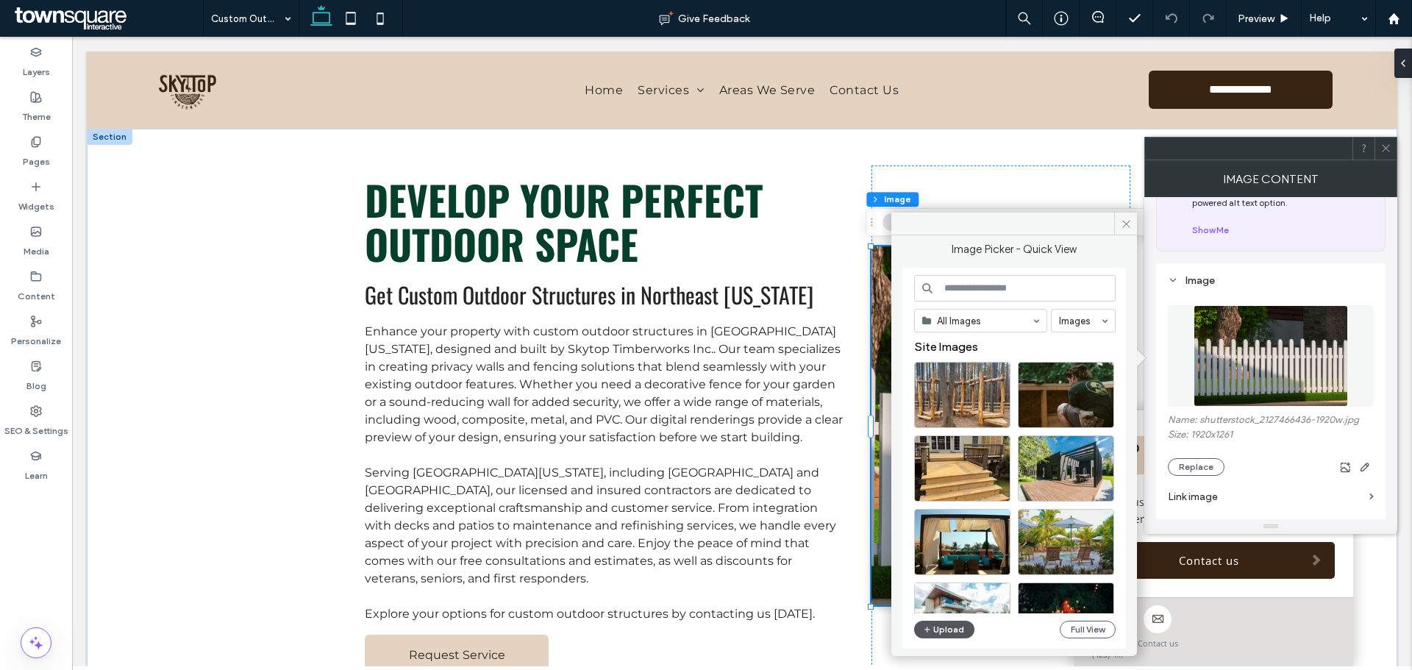
click at [943, 629] on button "Upload" at bounding box center [944, 629] width 60 height 18
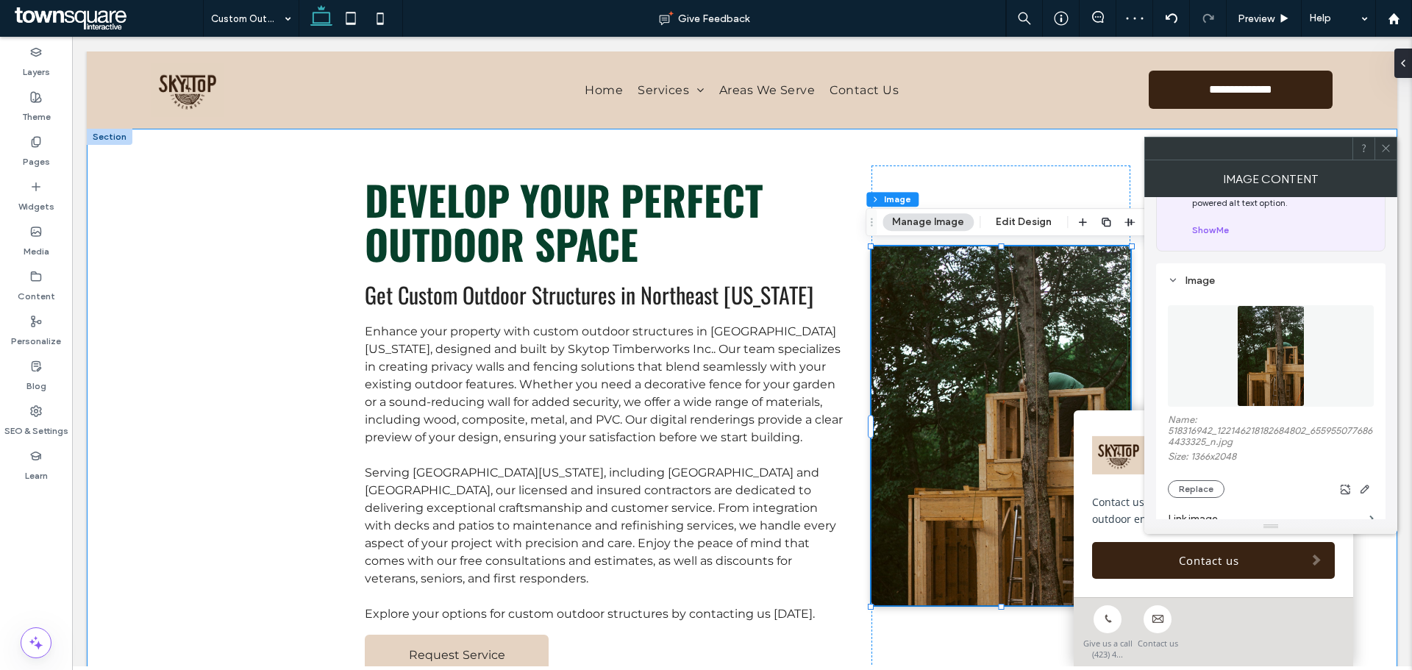
click at [952, 140] on div "Develop Your Perfect Outdoor Space Get Custom Outdoor Structures in Northeast T…" at bounding box center [742, 426] width 882 height 595
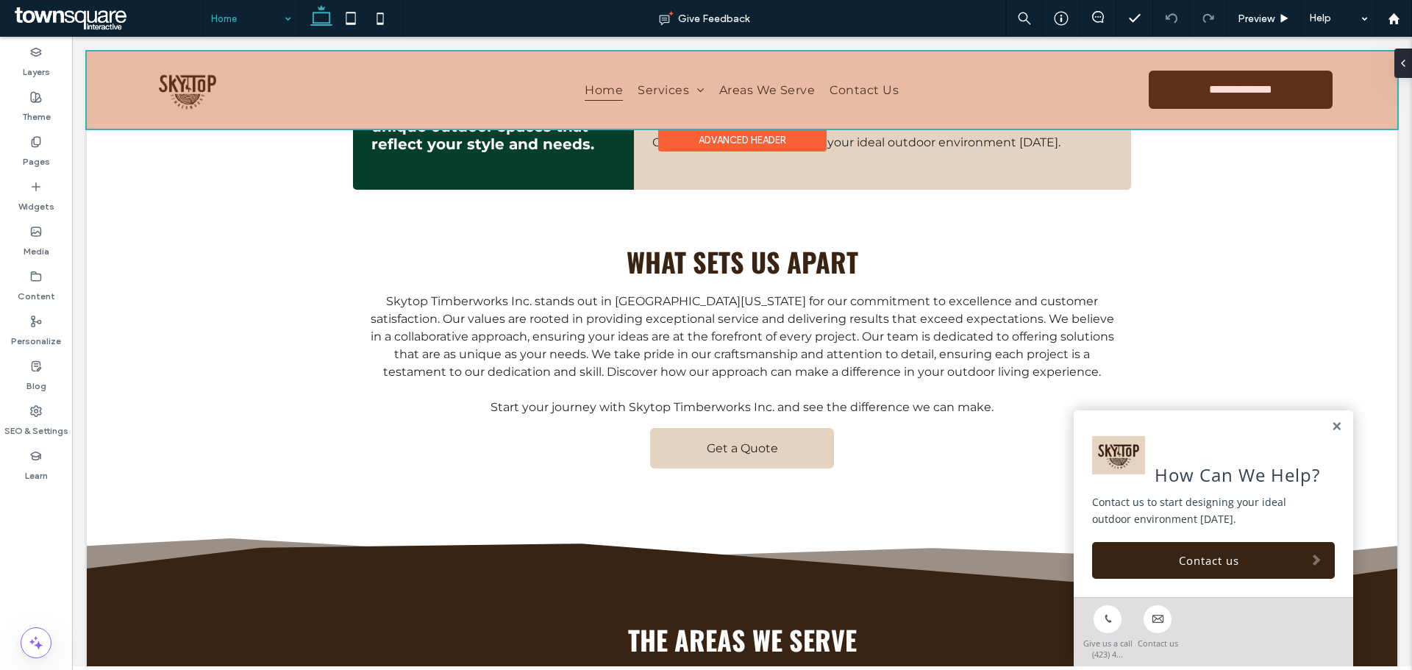
scroll to position [1250, 0]
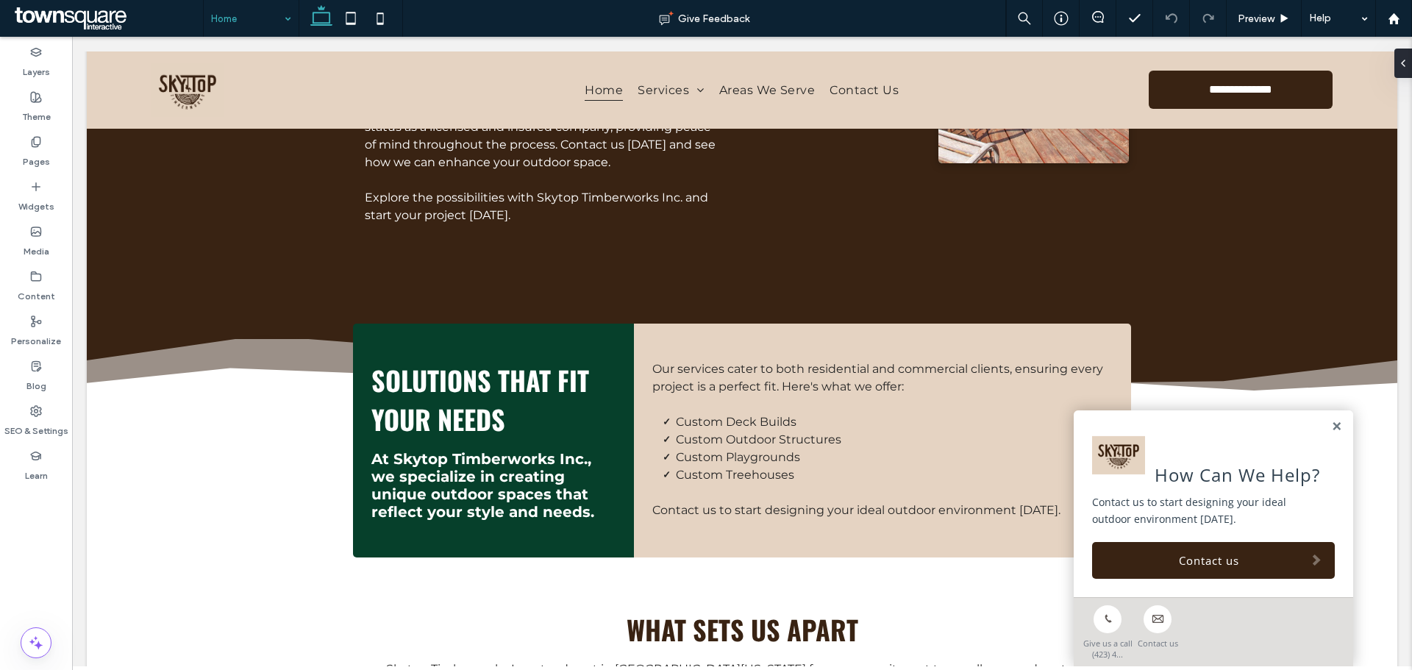
click at [238, 15] on input at bounding box center [247, 18] width 73 height 37
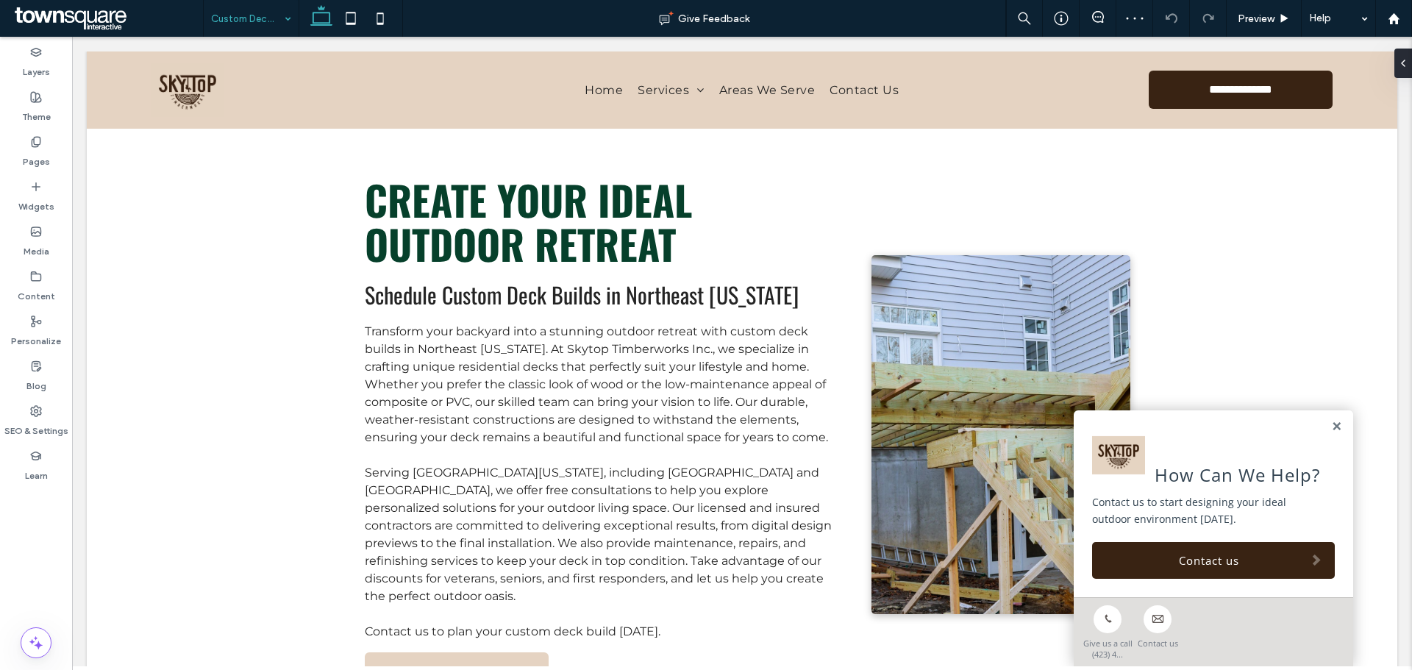
click at [254, 12] on input at bounding box center [247, 18] width 73 height 37
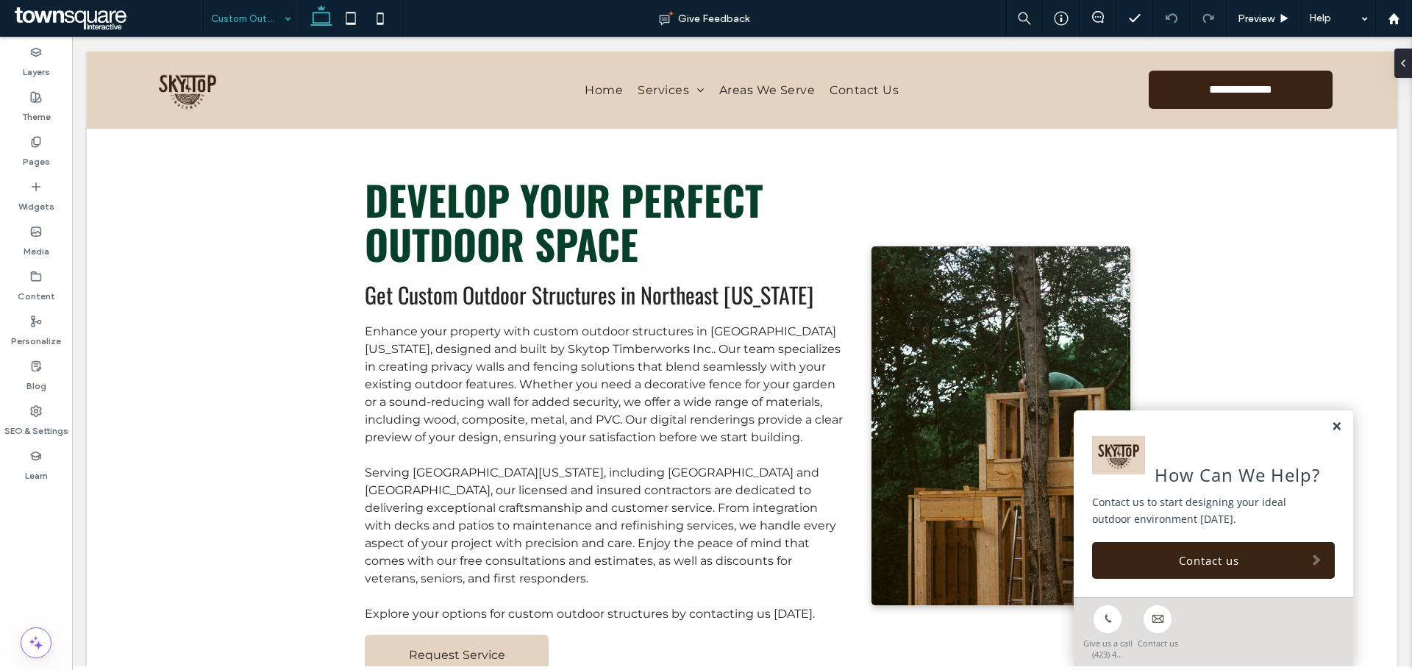
click at [1331, 429] on link at bounding box center [1336, 427] width 11 height 12
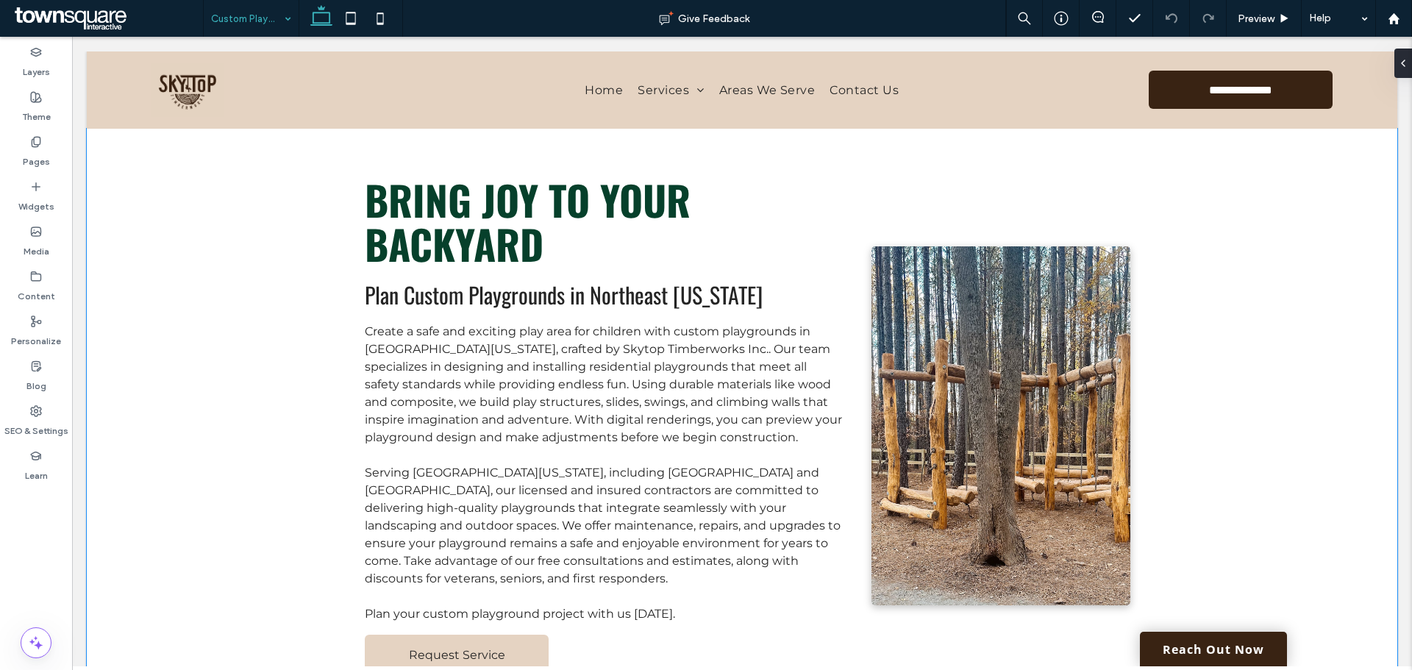
scroll to position [74, 0]
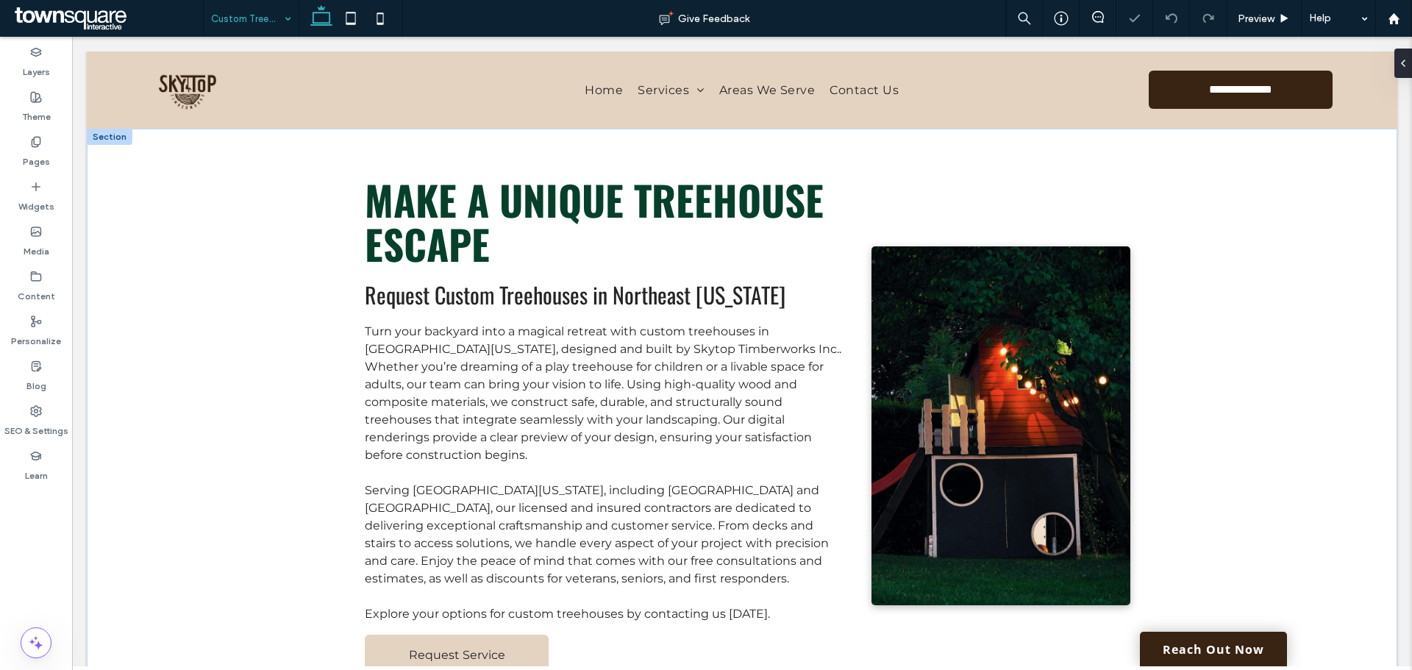
click at [1002, 389] on img at bounding box center [1001, 425] width 260 height 359
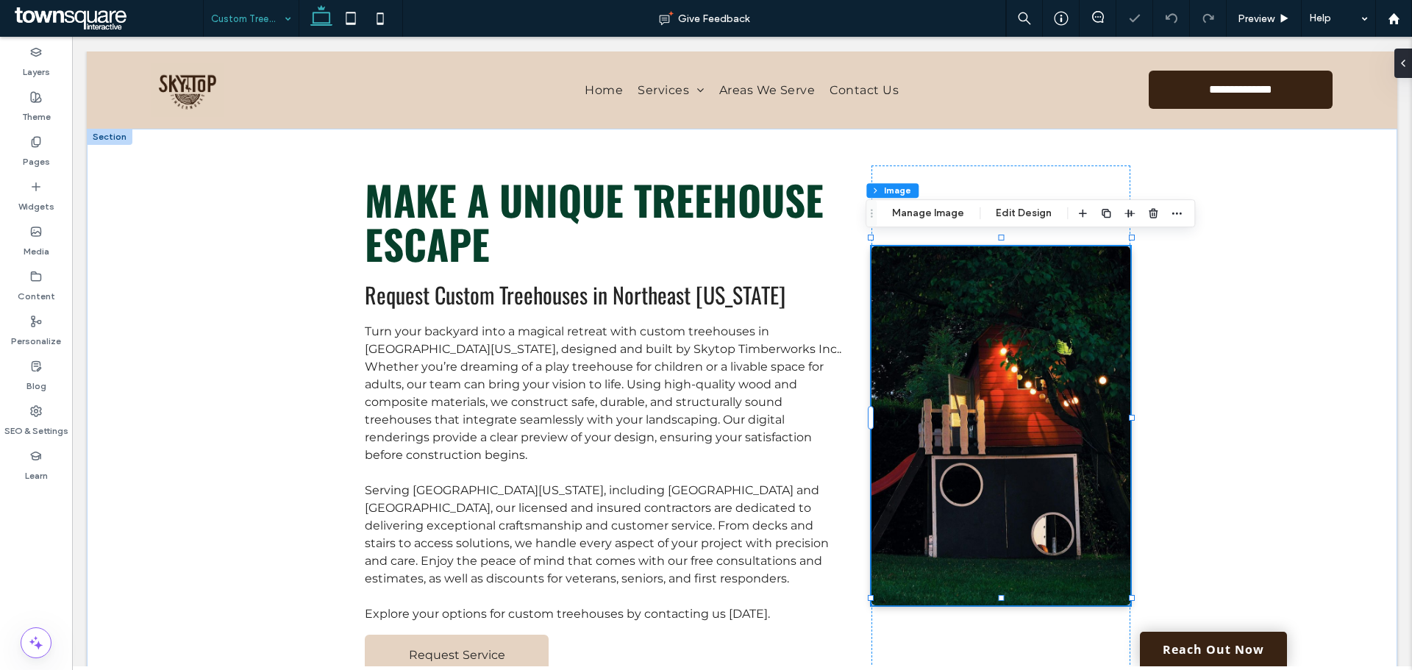
type input "*"
click at [906, 213] on button "Manage Image" at bounding box center [927, 213] width 91 height 18
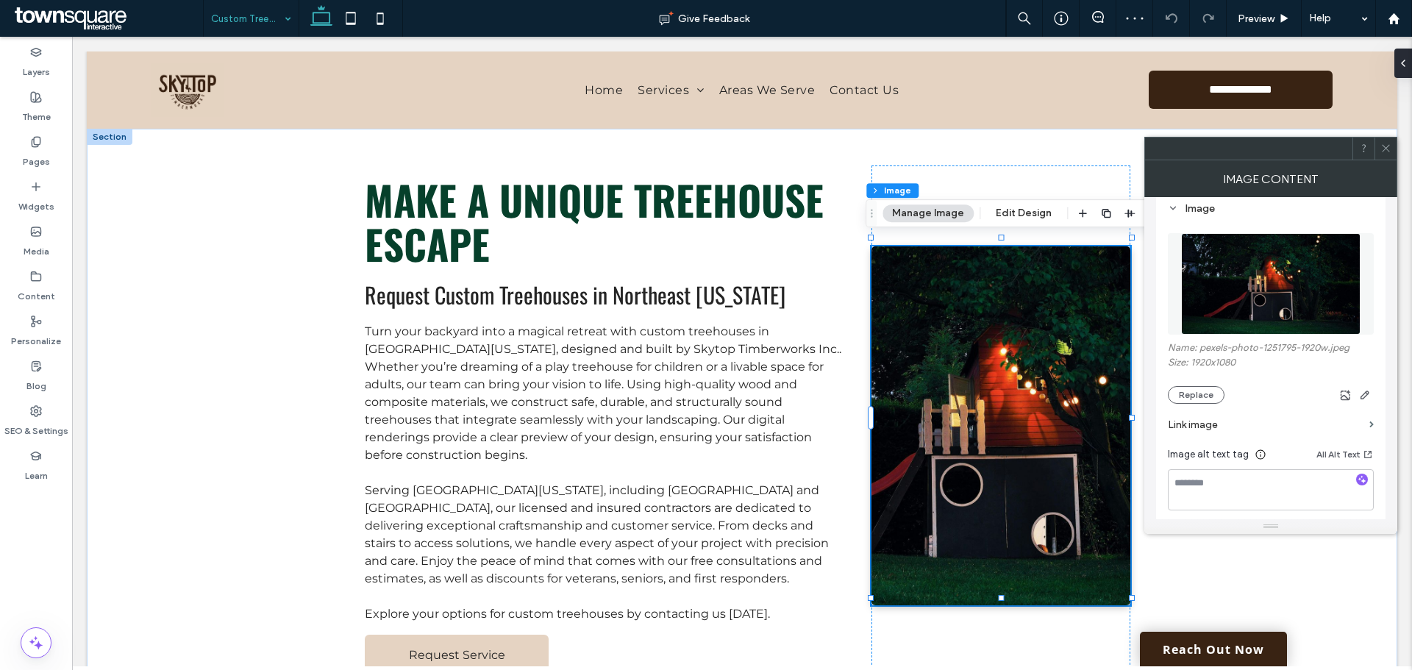
scroll to position [147, 0]
click at [1178, 399] on button "Replace" at bounding box center [1195, 393] width 57 height 18
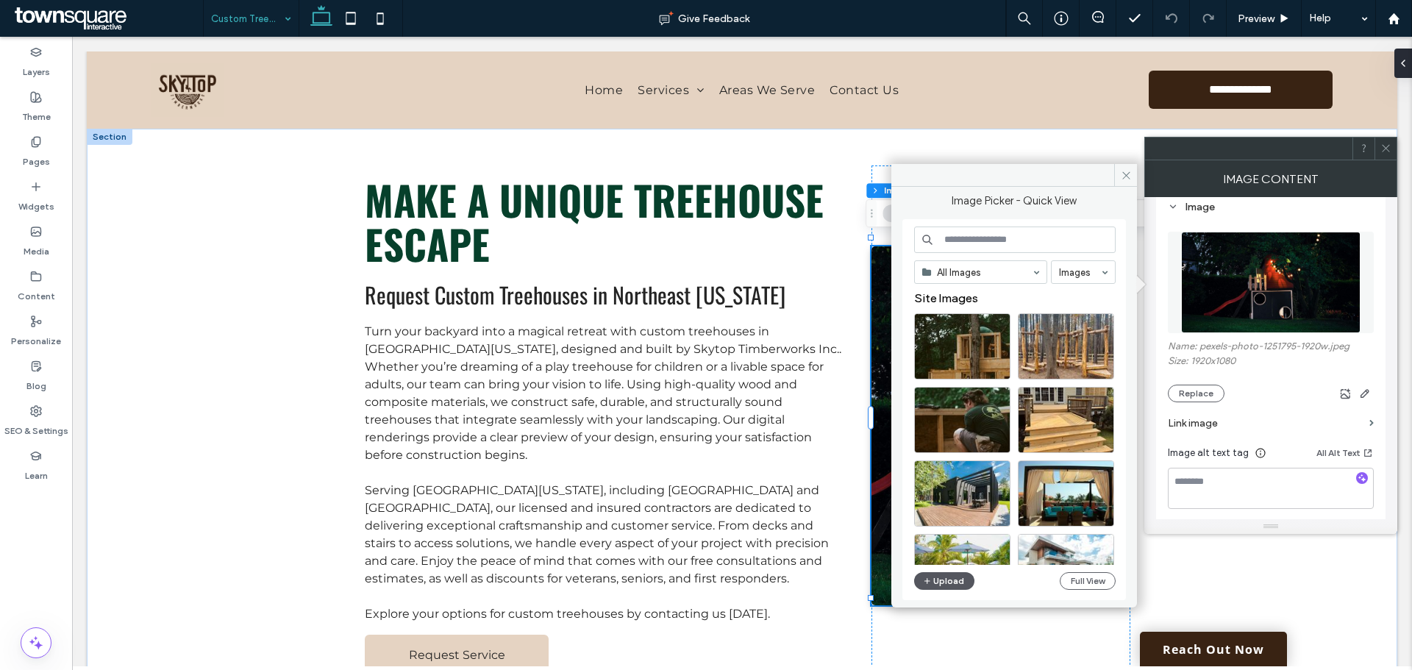
click at [954, 581] on button "Upload" at bounding box center [944, 581] width 60 height 18
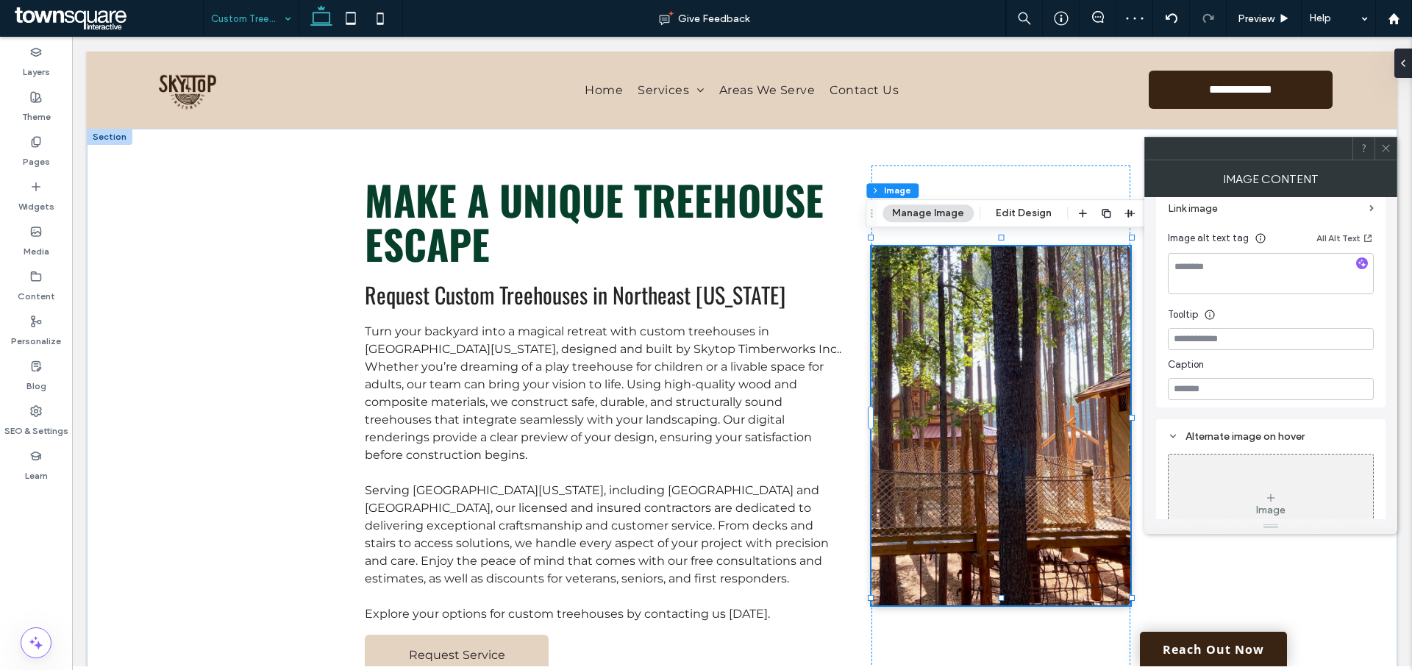
scroll to position [368, 0]
click at [1258, 559] on div "Make a Unique Treehouse Escape Request Custom Treehouses in Northeast Tennessee…" at bounding box center [742, 426] width 1310 height 595
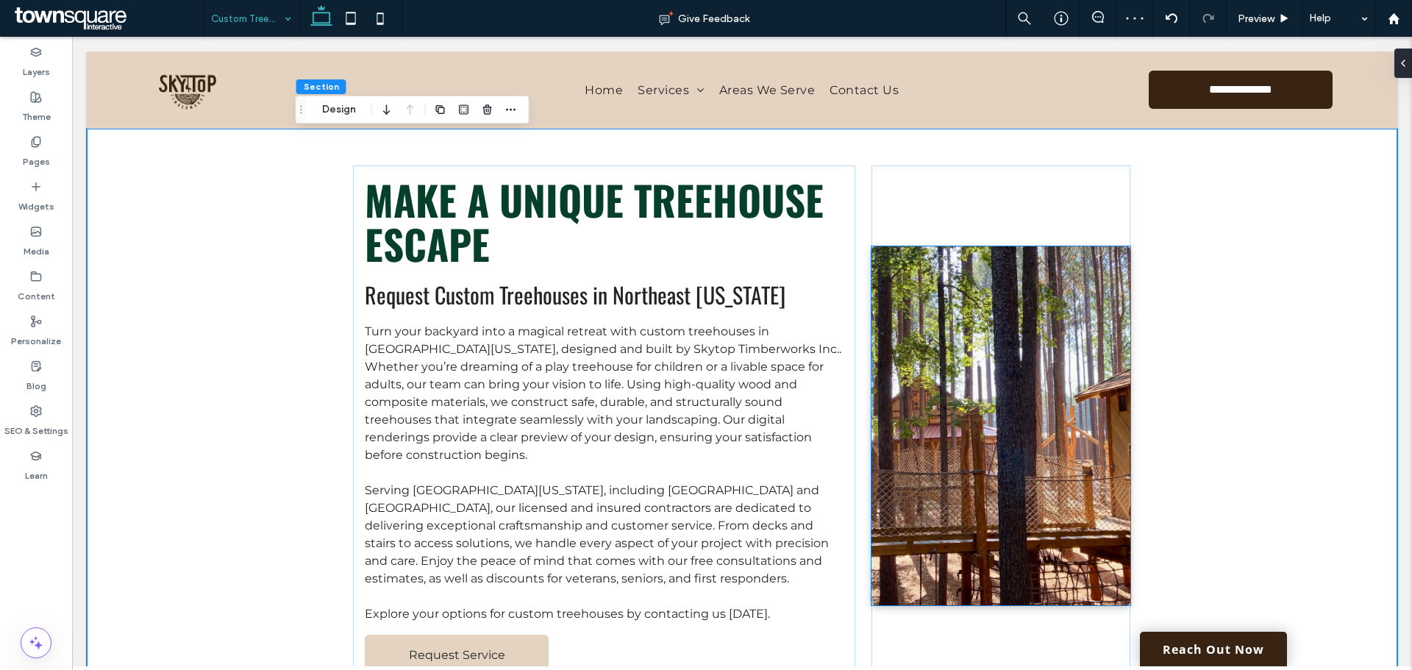
click at [1112, 473] on img at bounding box center [1001, 425] width 260 height 359
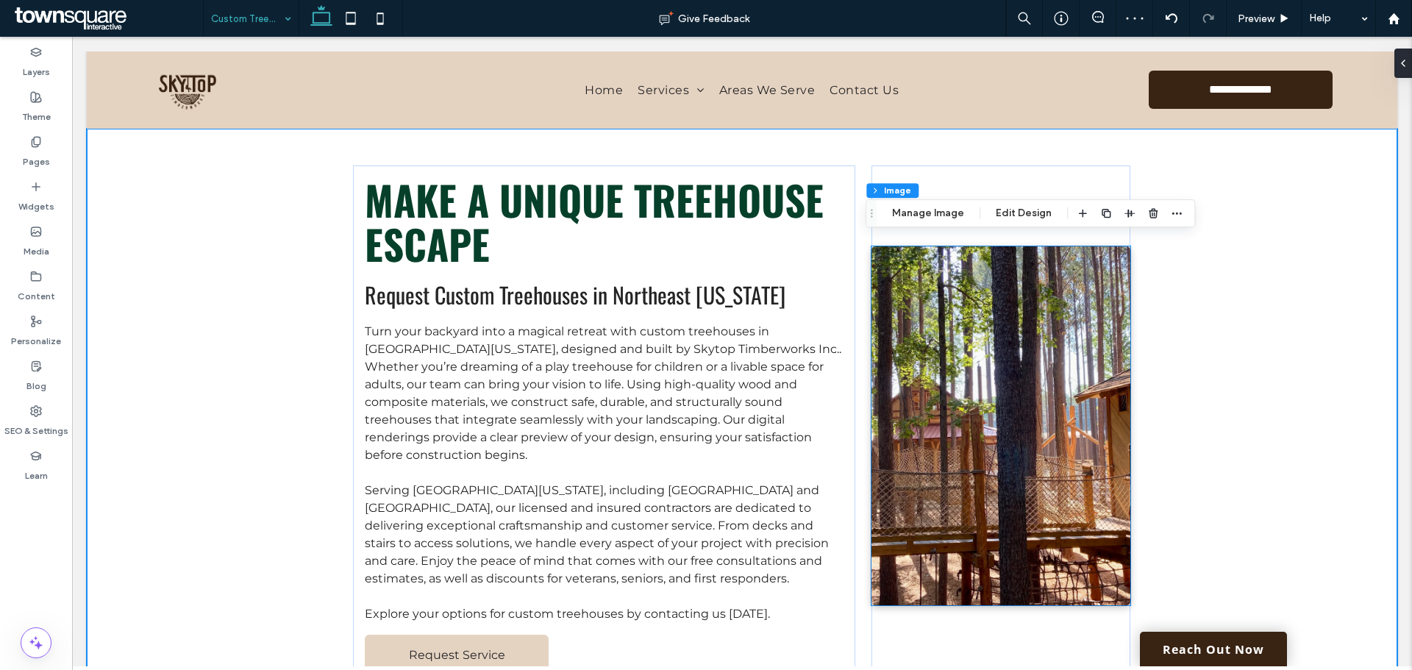
type input "*"
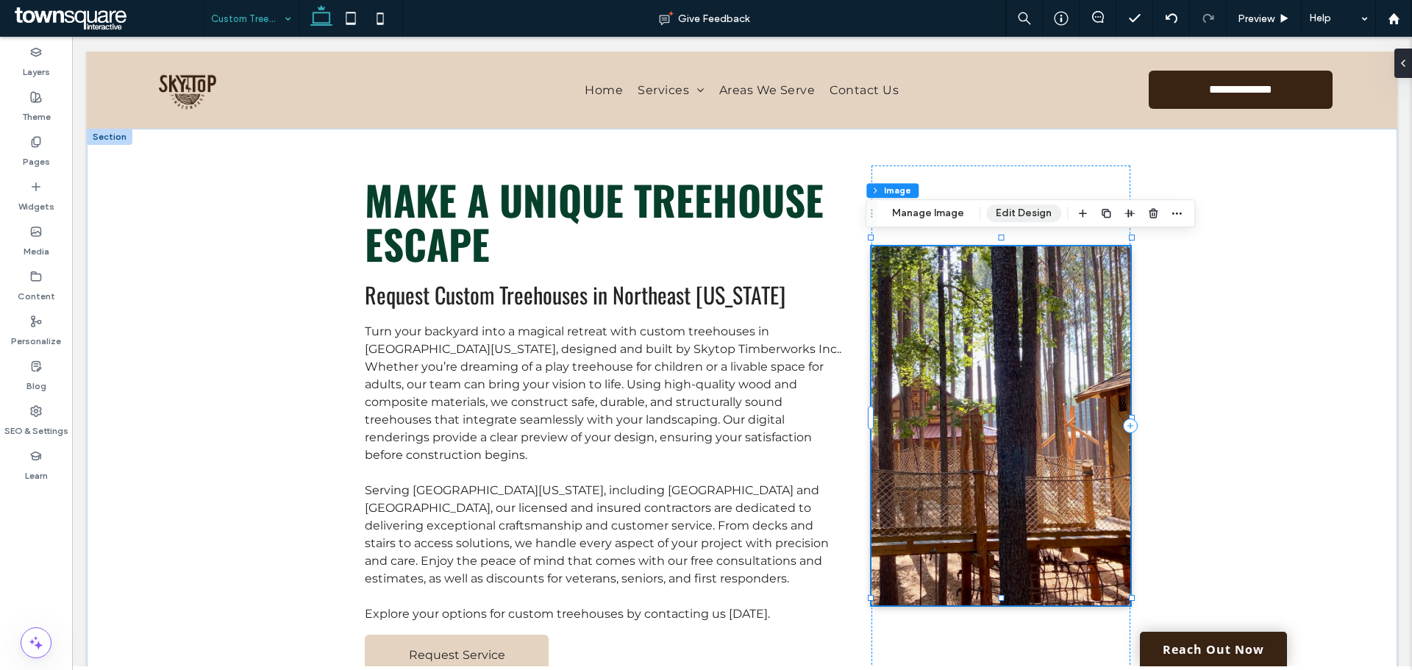
click at [1015, 218] on button "Edit Design" at bounding box center [1023, 213] width 75 height 18
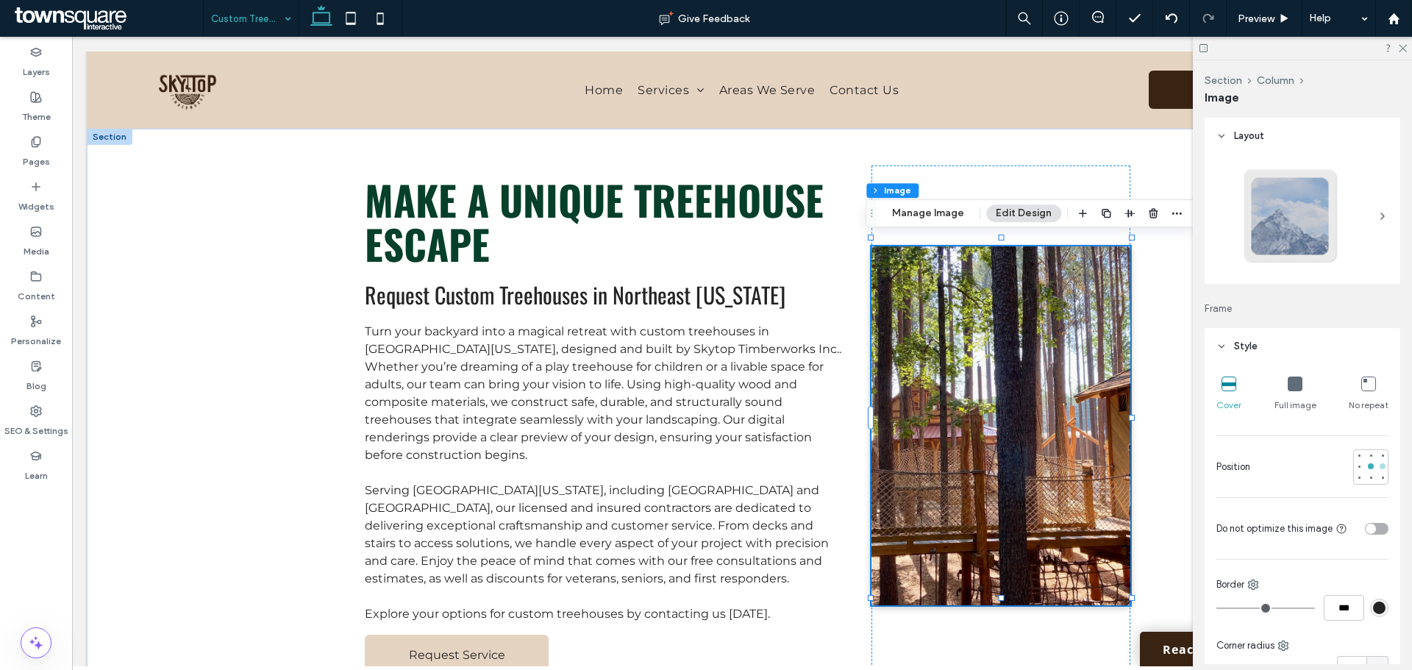
click at [1377, 465] on div at bounding box center [1382, 466] width 10 height 10
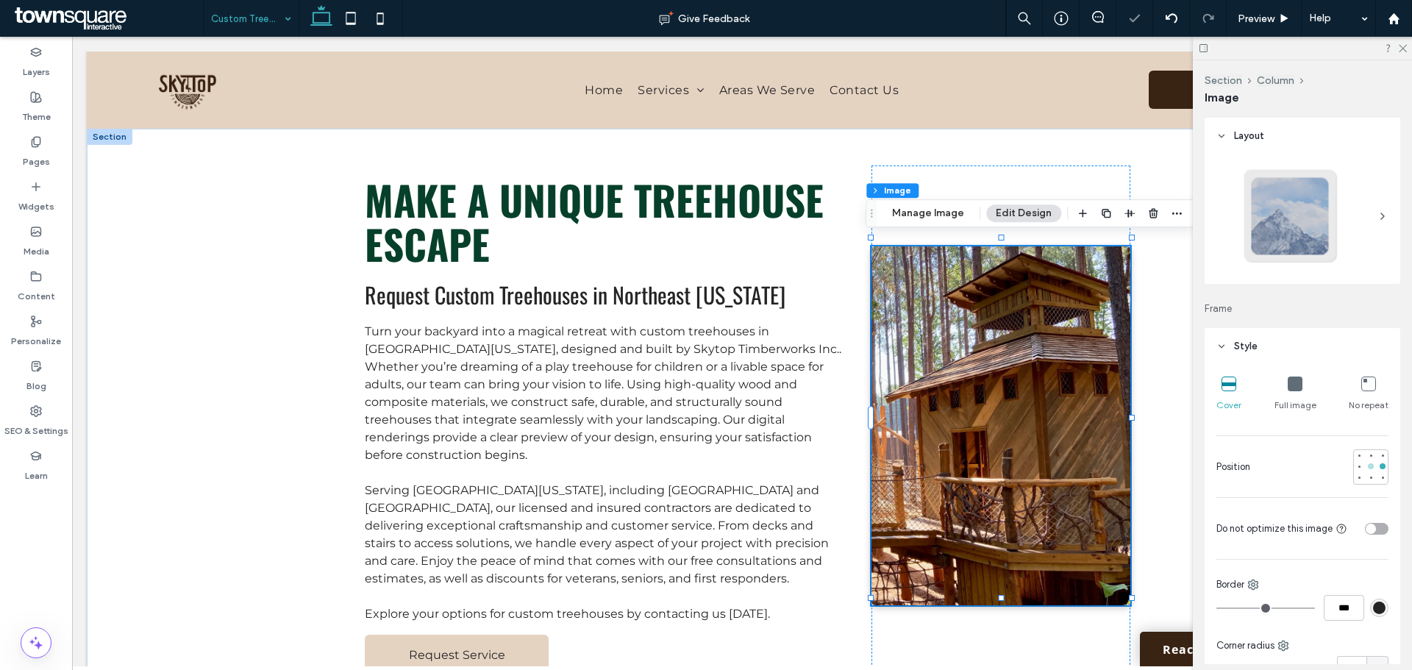
click at [1367, 468] on div at bounding box center [1370, 466] width 6 height 6
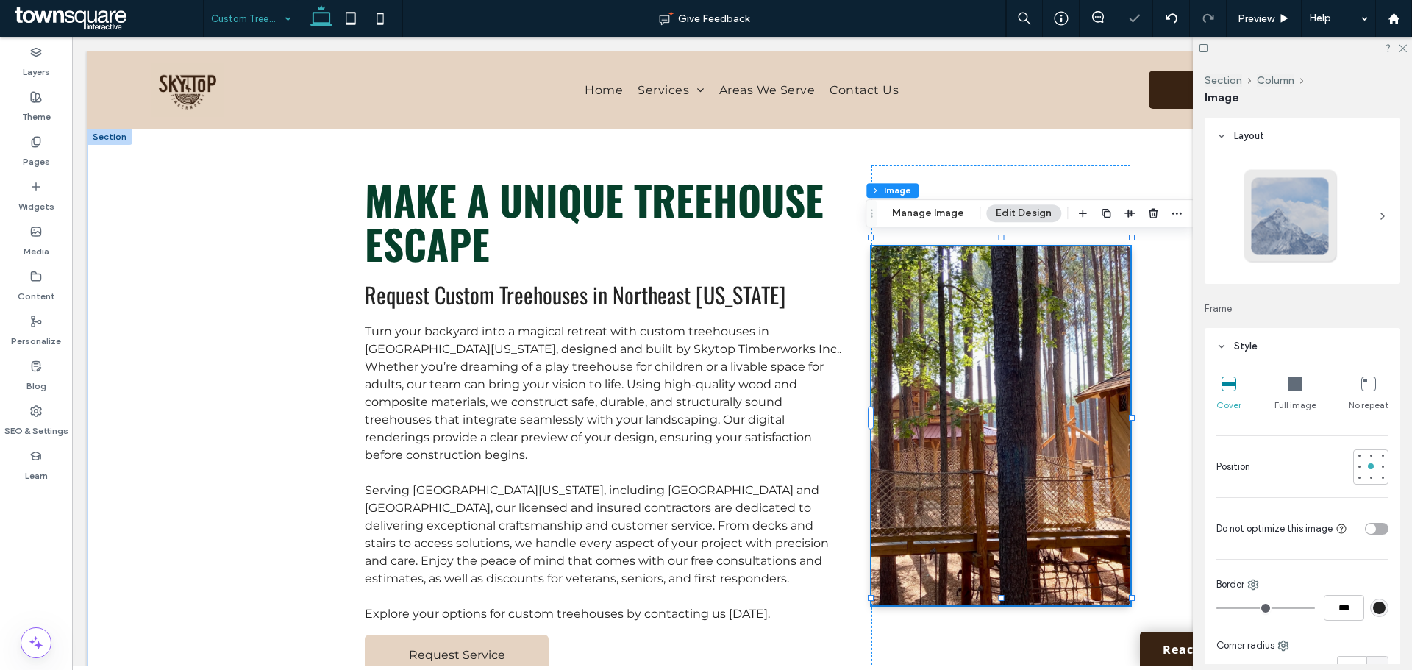
click at [1292, 393] on div "Full image" at bounding box center [1295, 394] width 42 height 47
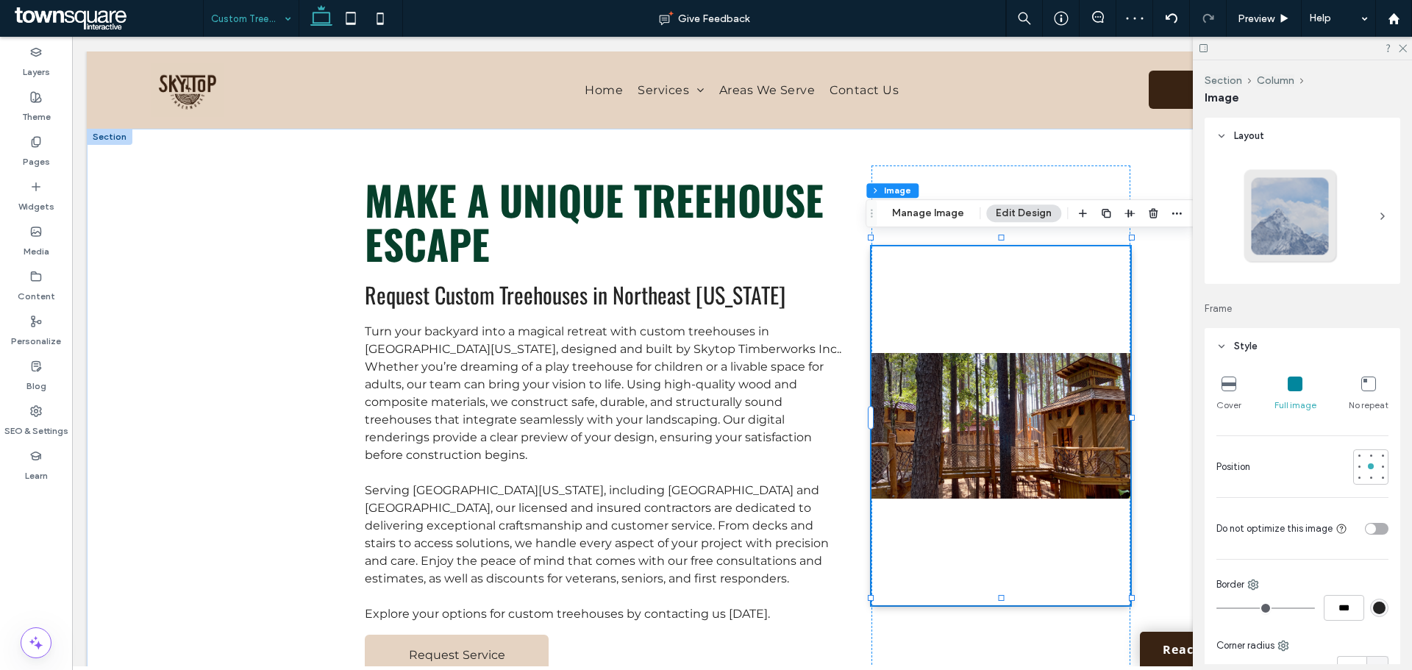
click at [1223, 393] on div "Cover" at bounding box center [1228, 394] width 25 height 47
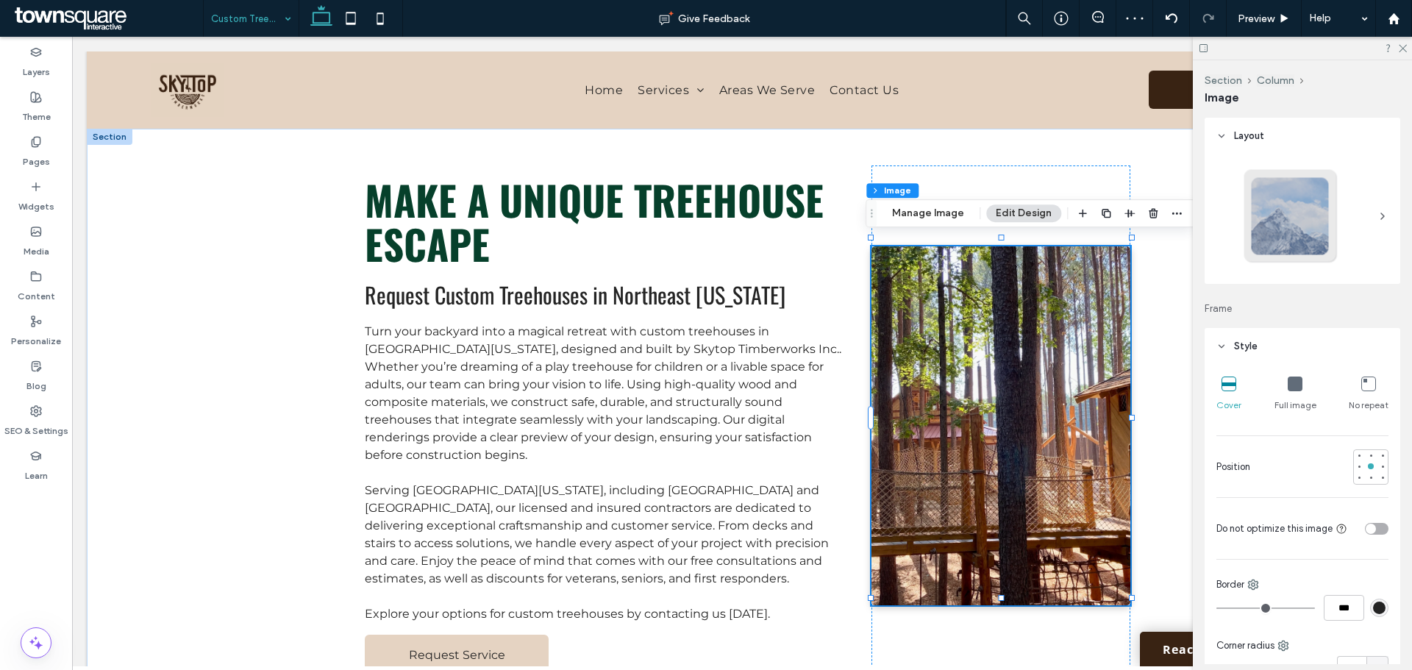
click at [1353, 393] on div "No repeat" at bounding box center [1368, 394] width 40 height 47
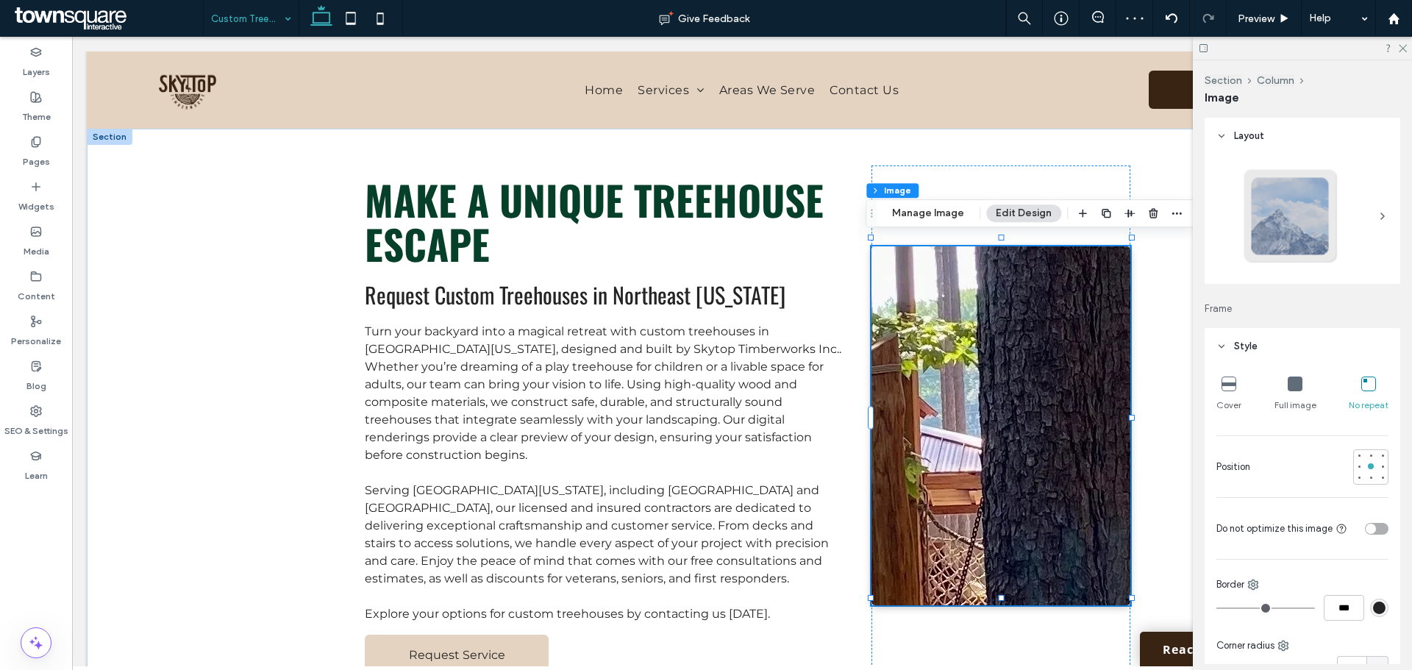
click at [1223, 382] on icon at bounding box center [1228, 383] width 15 height 15
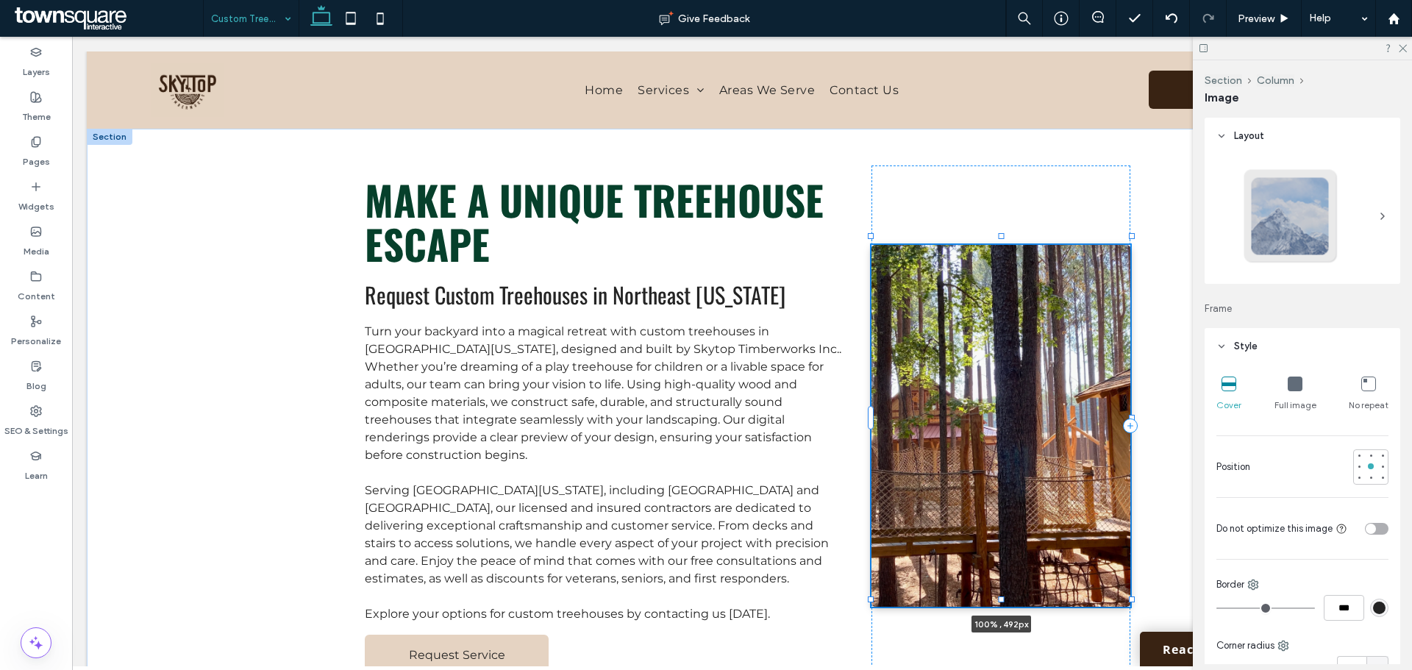
drag, startPoint x: 996, startPoint y: 239, endPoint x: 1006, endPoint y: 237, distance: 10.4
click at [1006, 237] on div "Make a Unique Treehouse Escape Request Custom Treehouses in Northeast Tennessee…" at bounding box center [742, 426] width 882 height 595
type input "***"
click at [1356, 464] on div at bounding box center [1359, 466] width 6 height 6
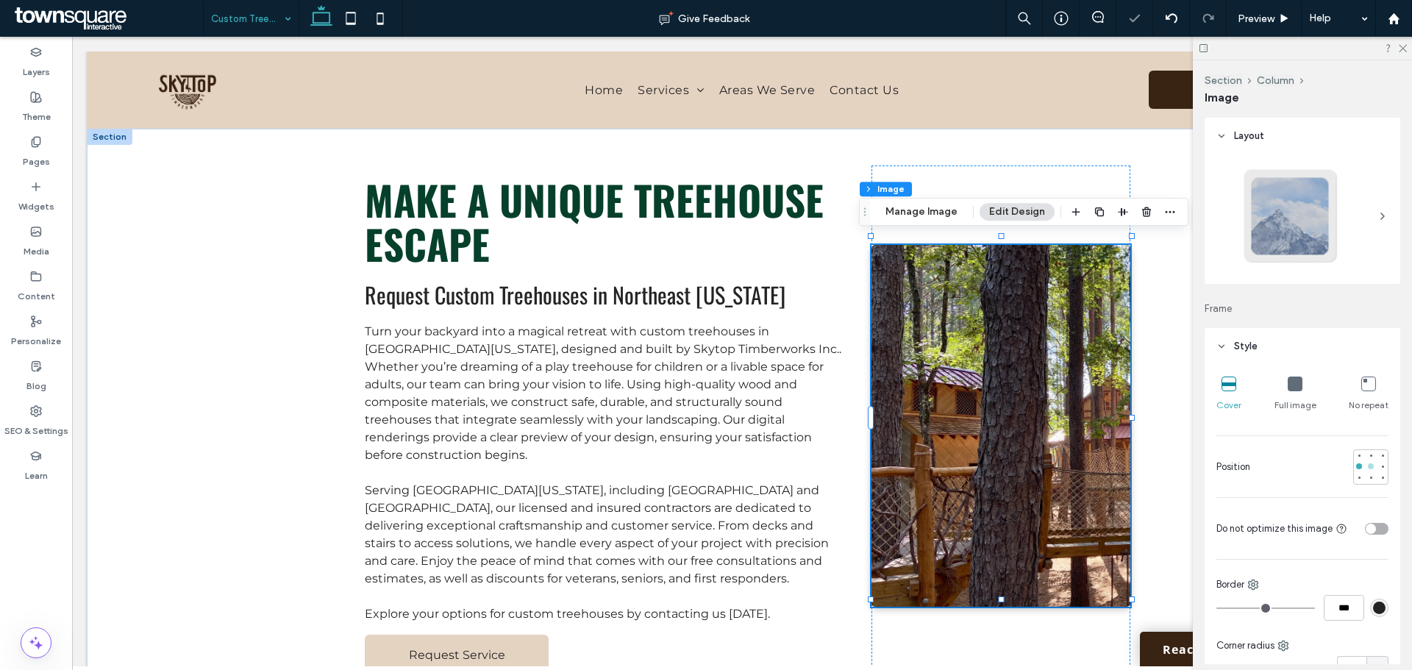
click at [1365, 463] on div at bounding box center [1370, 466] width 10 height 10
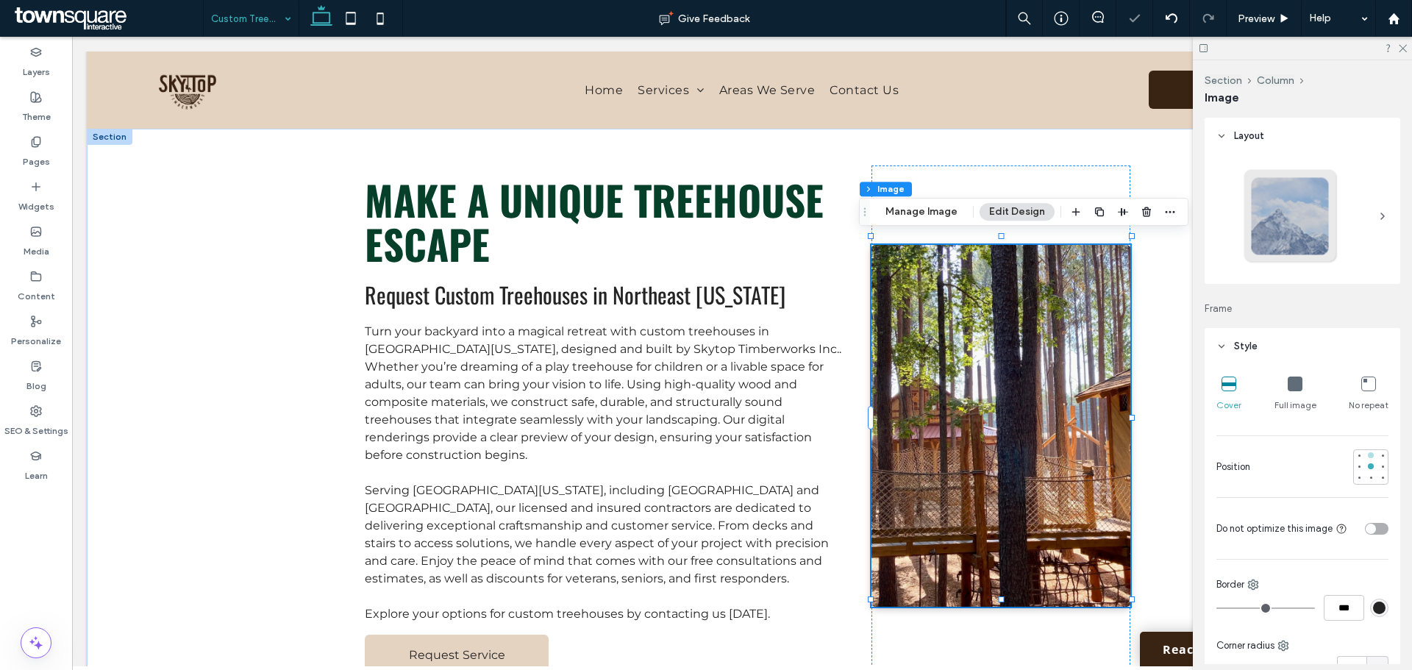
click at [1367, 452] on div at bounding box center [1370, 455] width 10 height 10
click at [1379, 453] on div at bounding box center [1382, 455] width 6 height 6
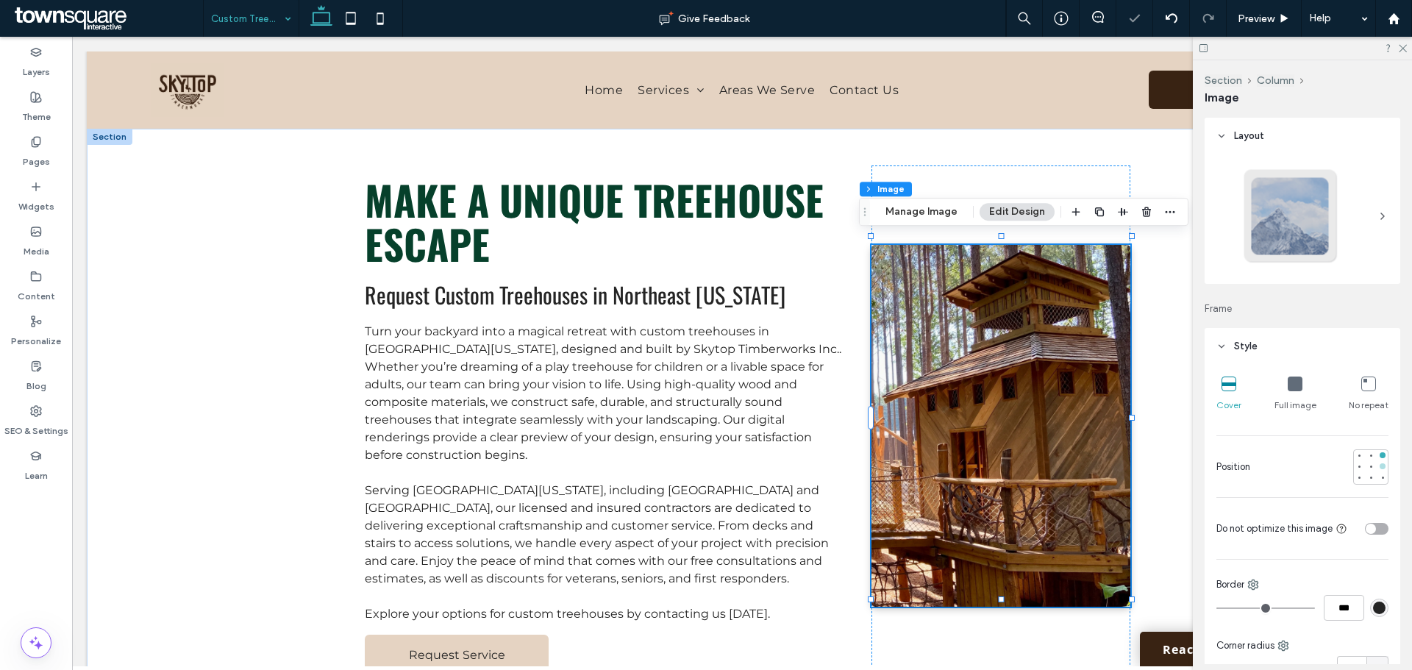
click at [1379, 465] on div at bounding box center [1382, 466] width 6 height 6
click at [1365, 469] on div at bounding box center [1370, 466] width 10 height 10
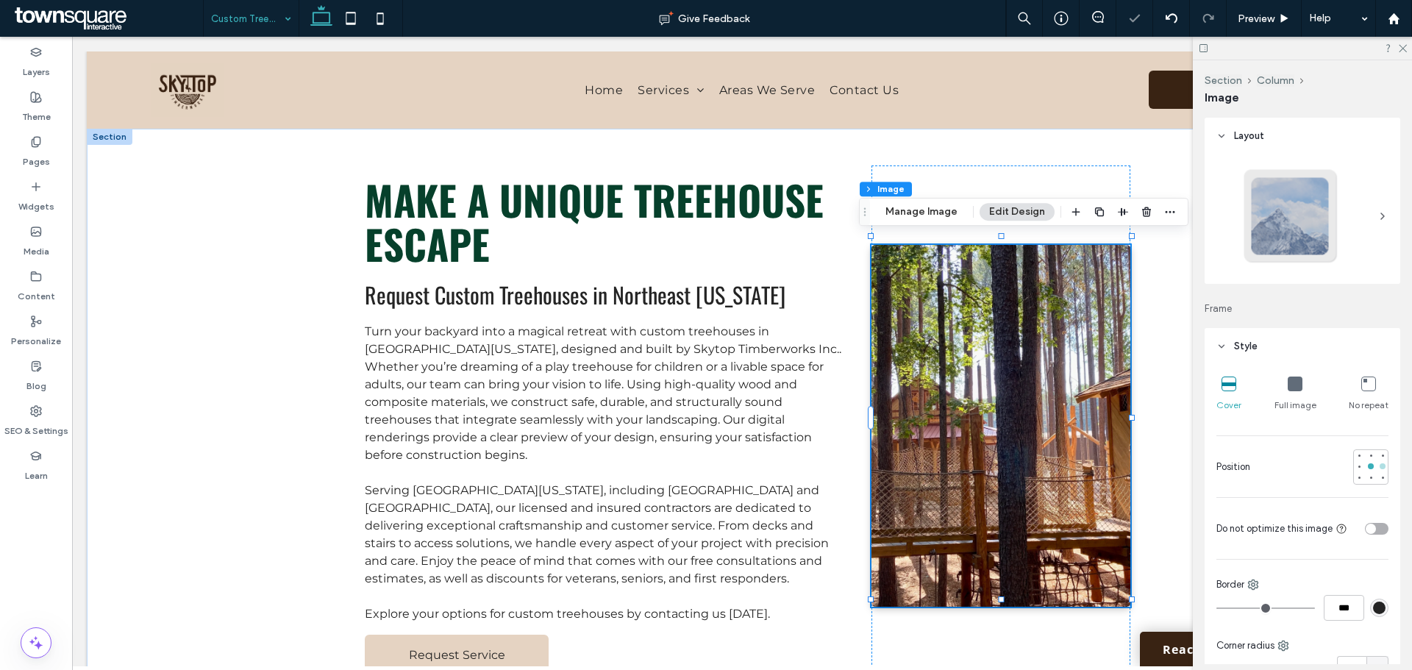
click at [1377, 468] on div at bounding box center [1382, 466] width 10 height 10
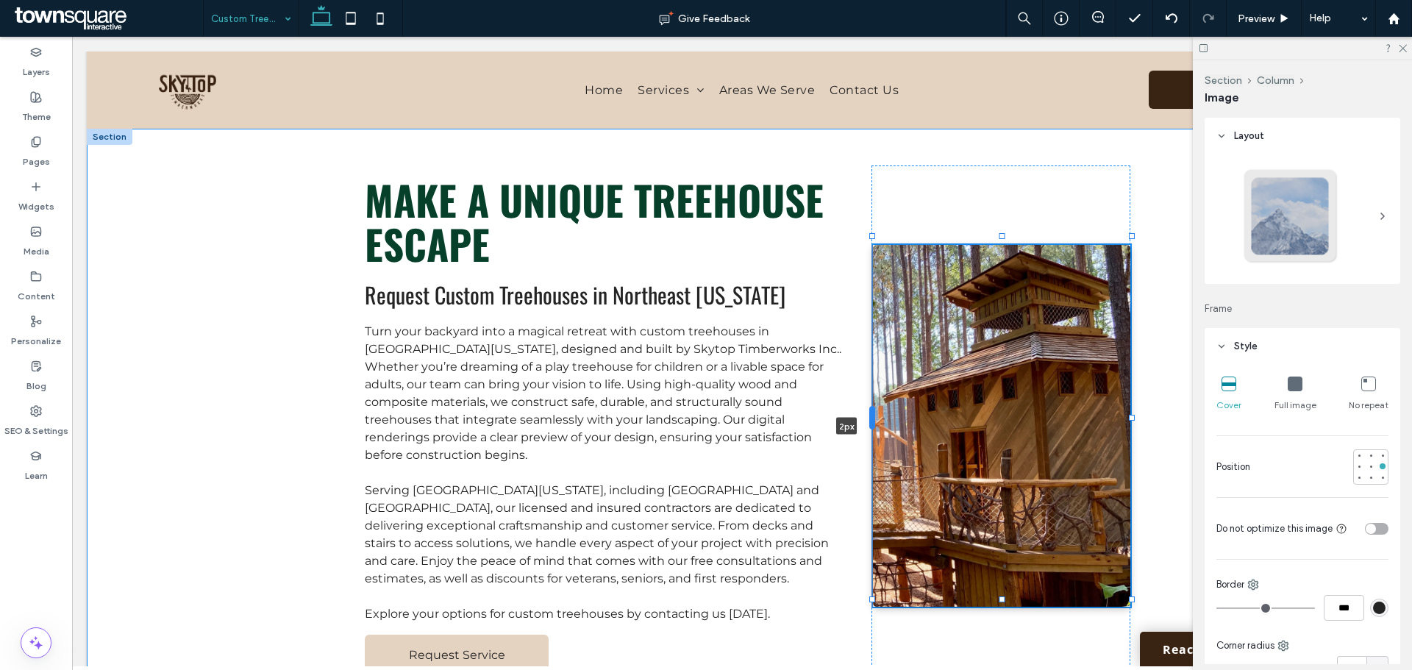
drag, startPoint x: 867, startPoint y: 420, endPoint x: 868, endPoint y: 427, distance: 7.5
click at [869, 427] on div at bounding box center [872, 418] width 6 height 24
click at [919, 204] on button "Manage Image" at bounding box center [921, 212] width 91 height 18
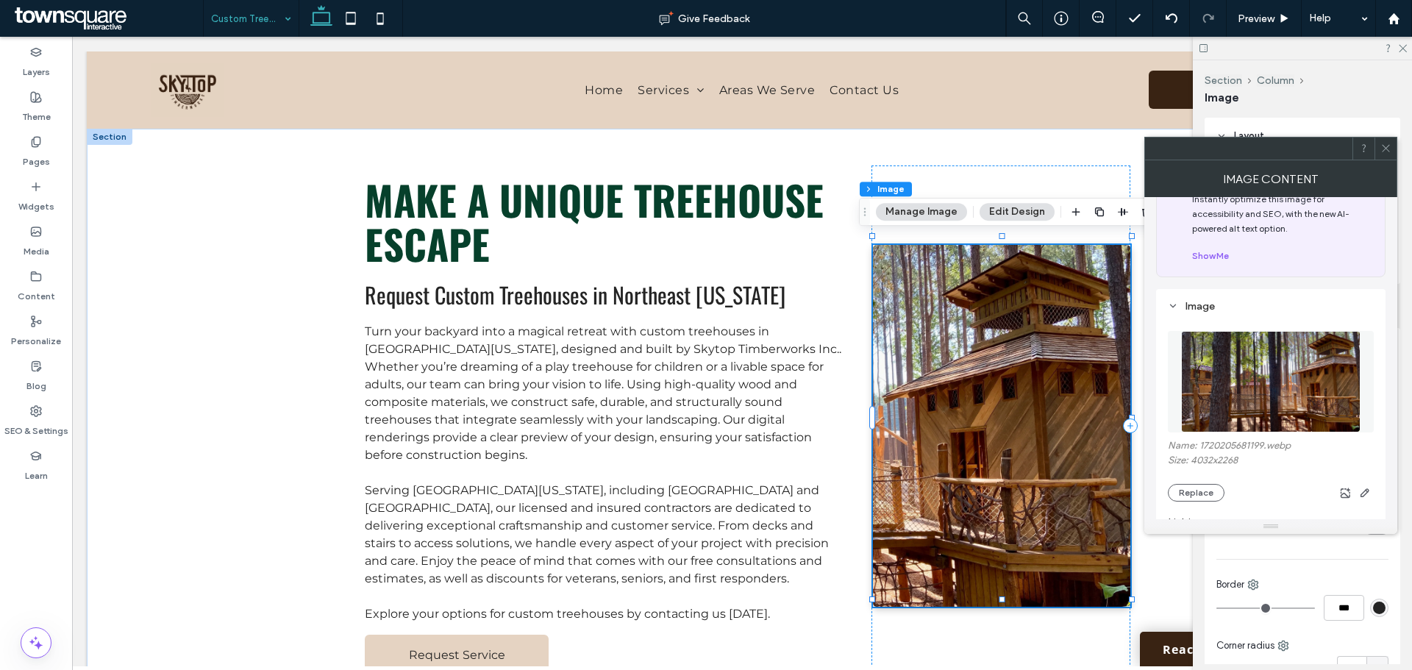
scroll to position [74, 0]
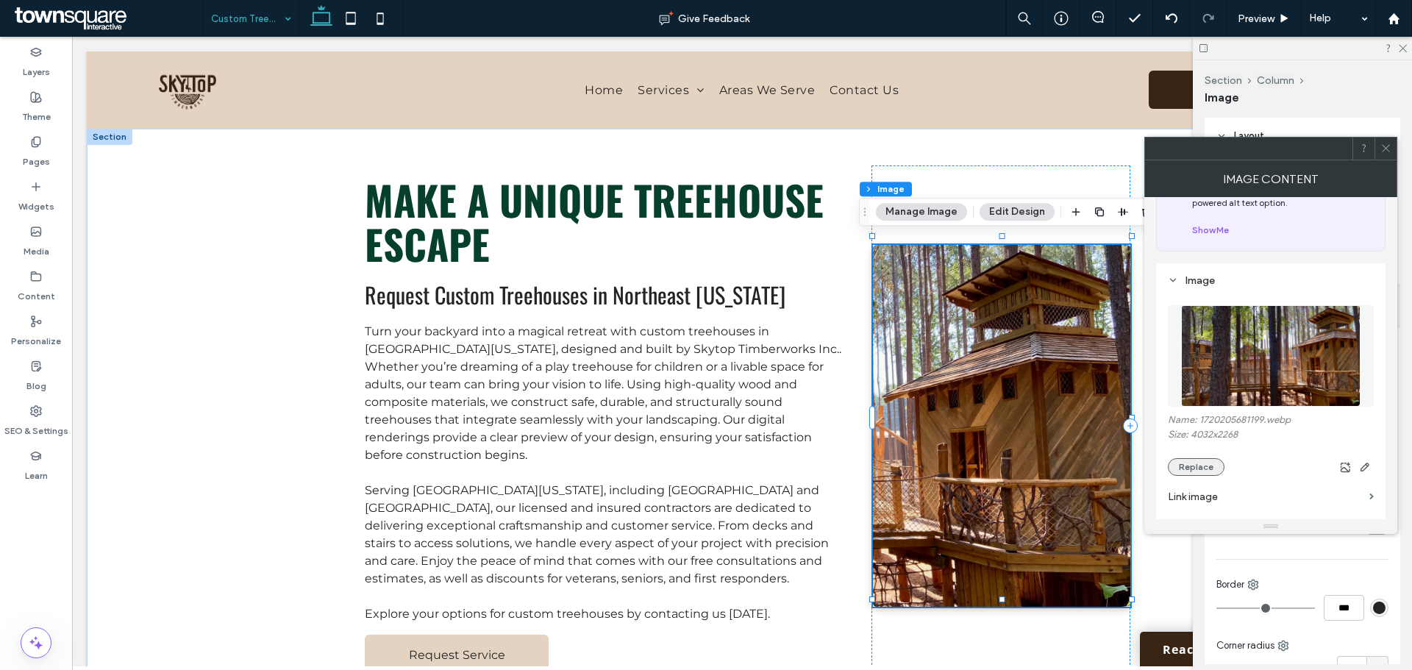
click at [1182, 459] on button "Replace" at bounding box center [1195, 467] width 57 height 18
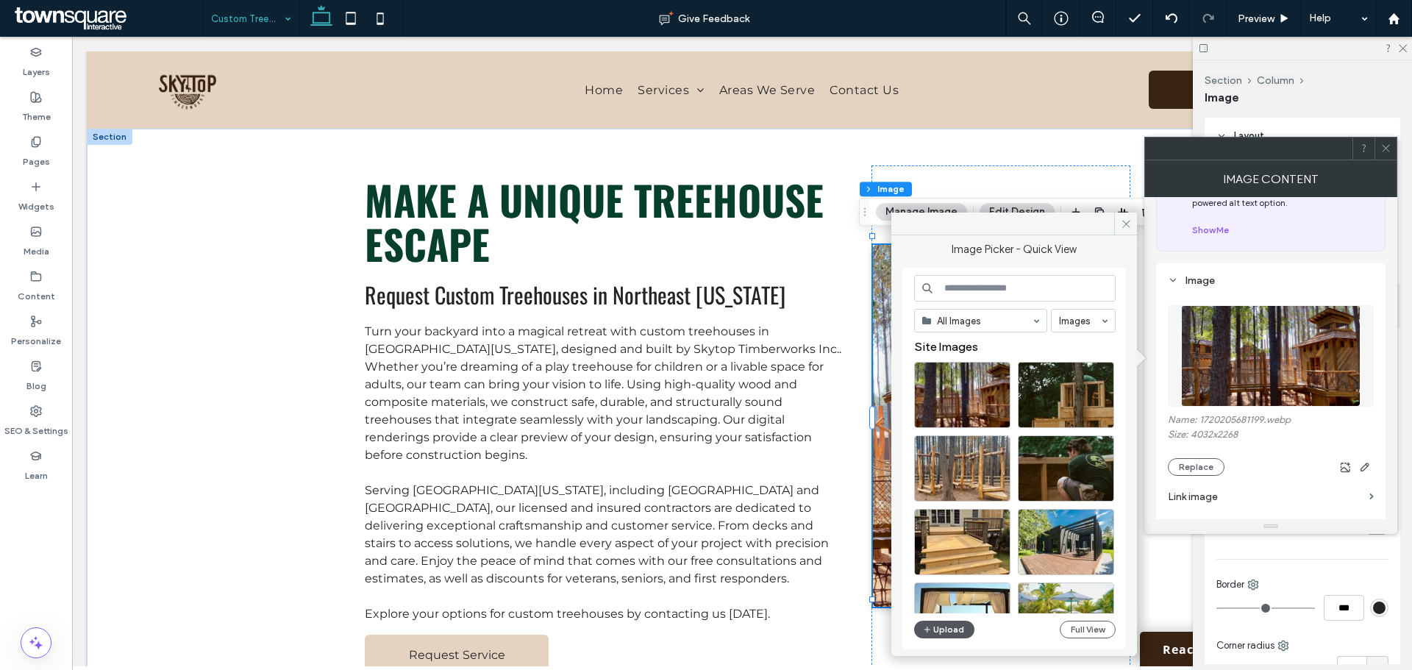
click at [931, 626] on span "button" at bounding box center [928, 629] width 10 height 16
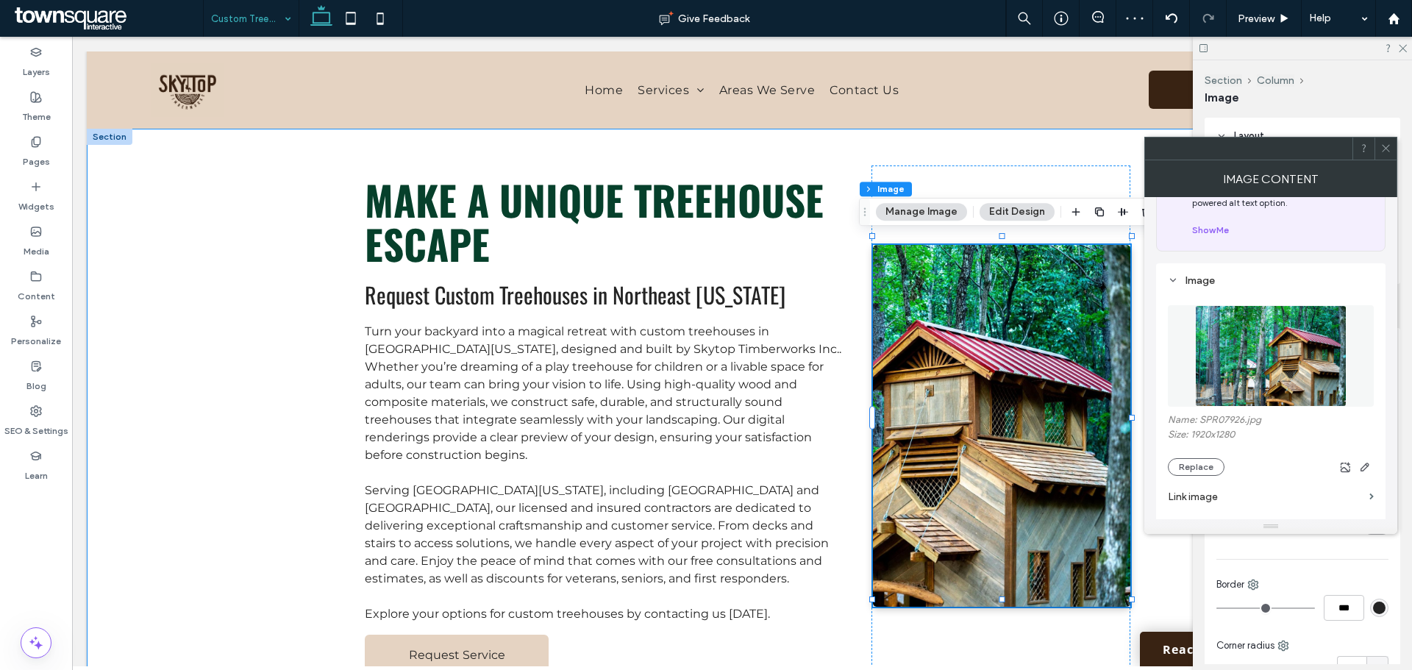
click at [1072, 143] on div "Make a Unique Treehouse Escape Request Custom Treehouses in Northeast Tennessee…" at bounding box center [742, 426] width 882 height 595
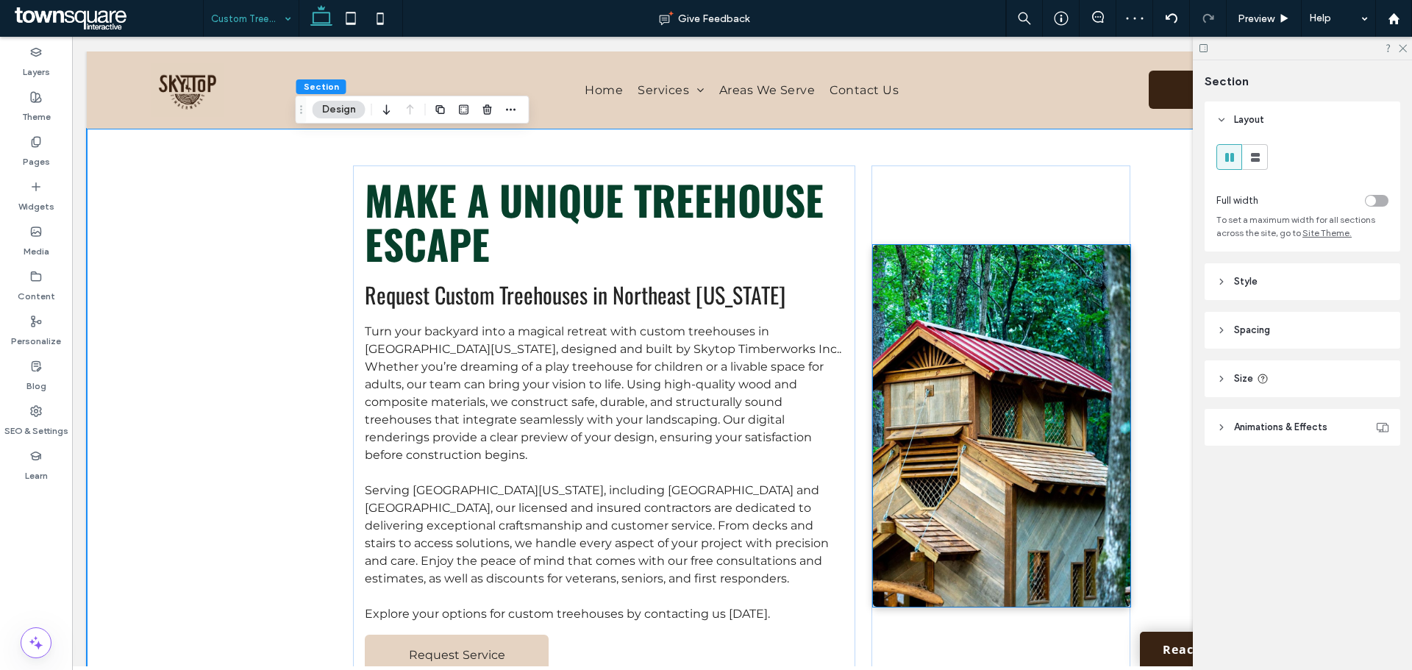
click at [1062, 470] on img at bounding box center [1002, 426] width 258 height 362
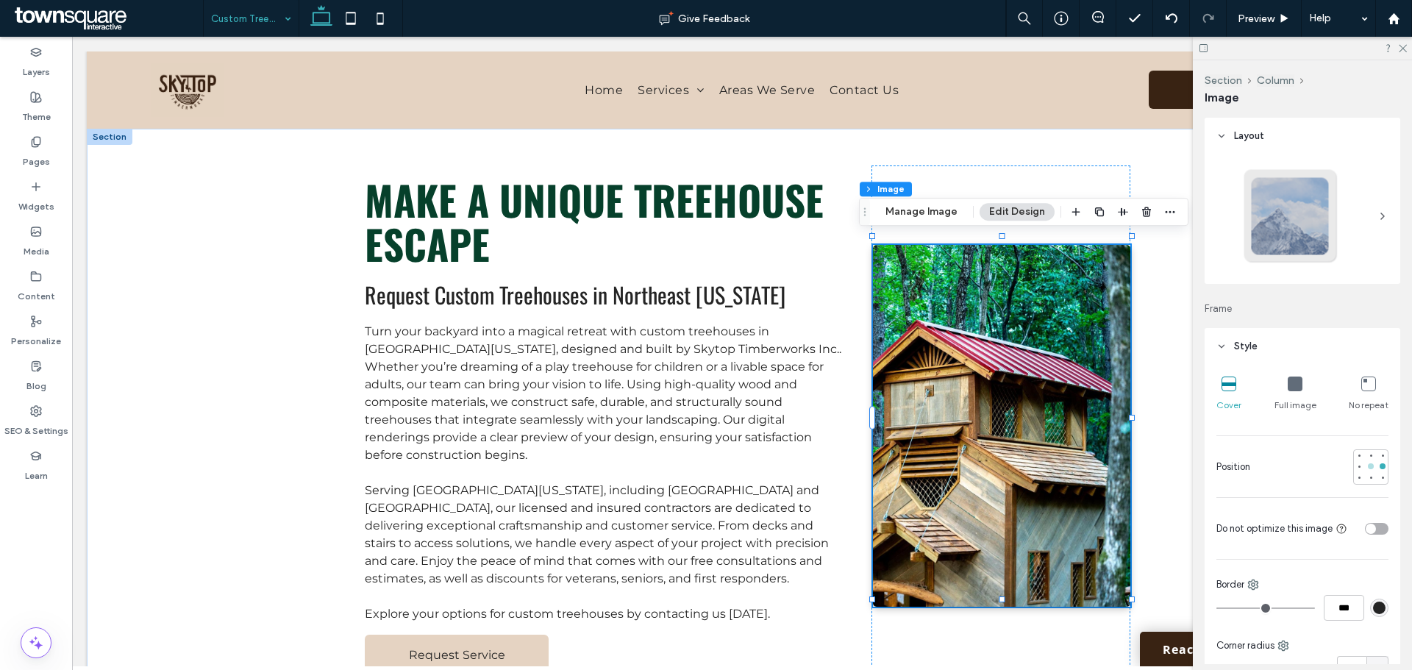
click at [1367, 464] on div at bounding box center [1370, 466] width 10 height 10
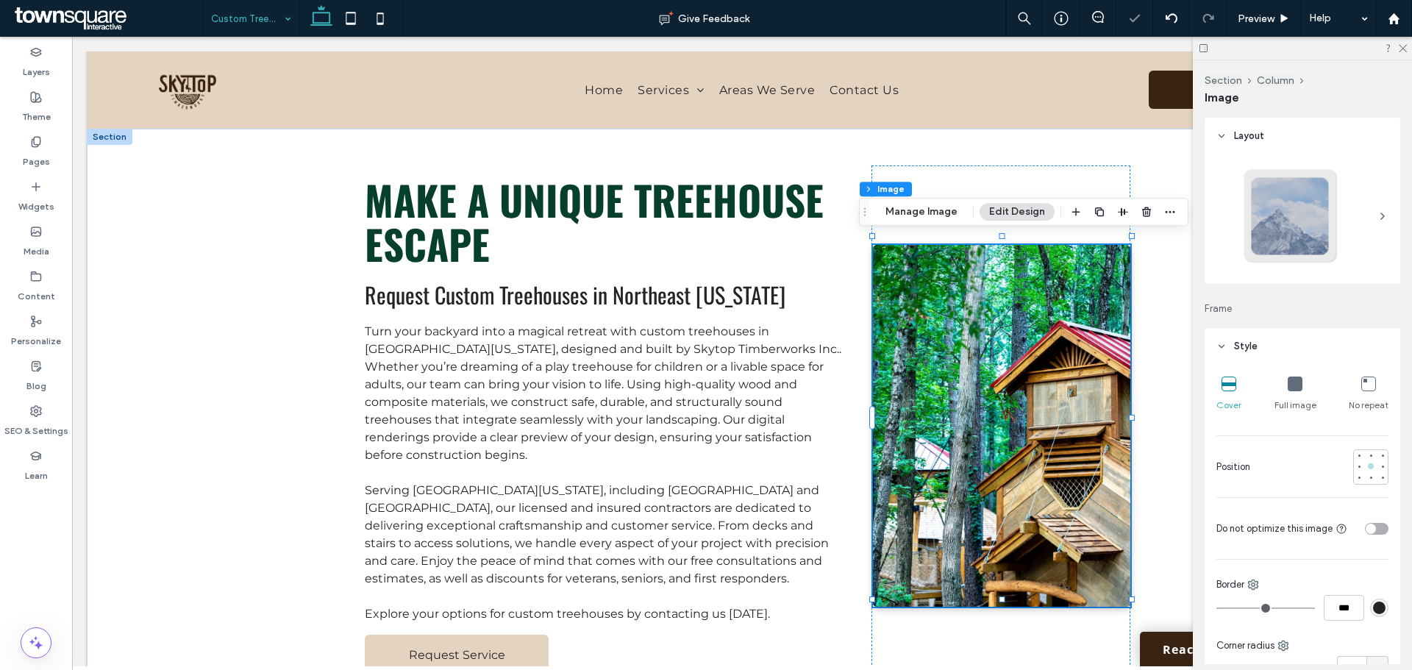
click at [1366, 471] on div at bounding box center [1370, 466] width 10 height 10
click at [1365, 481] on div at bounding box center [1370, 478] width 10 height 10
click at [1353, 481] on div at bounding box center [1358, 478] width 10 height 10
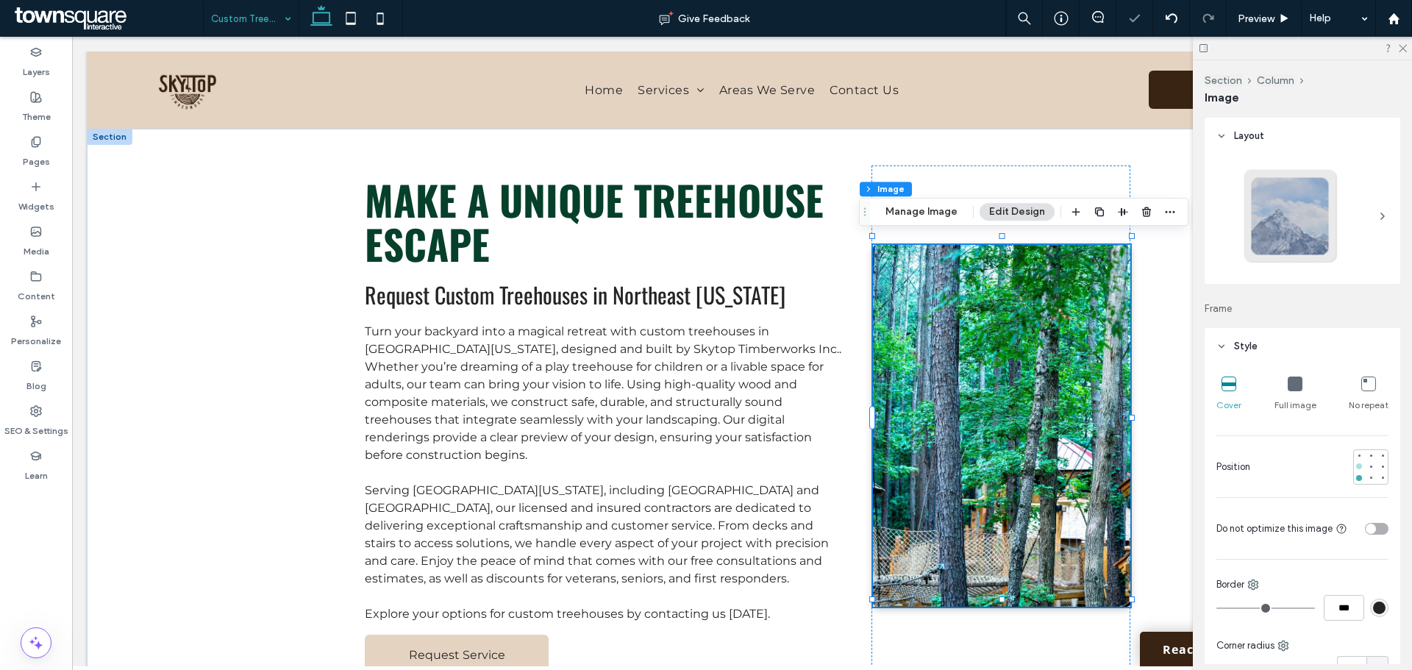
click at [1356, 467] on div at bounding box center [1359, 466] width 6 height 6
click at [1356, 453] on div at bounding box center [1359, 455] width 6 height 6
click at [1367, 452] on div at bounding box center [1370, 455] width 6 height 6
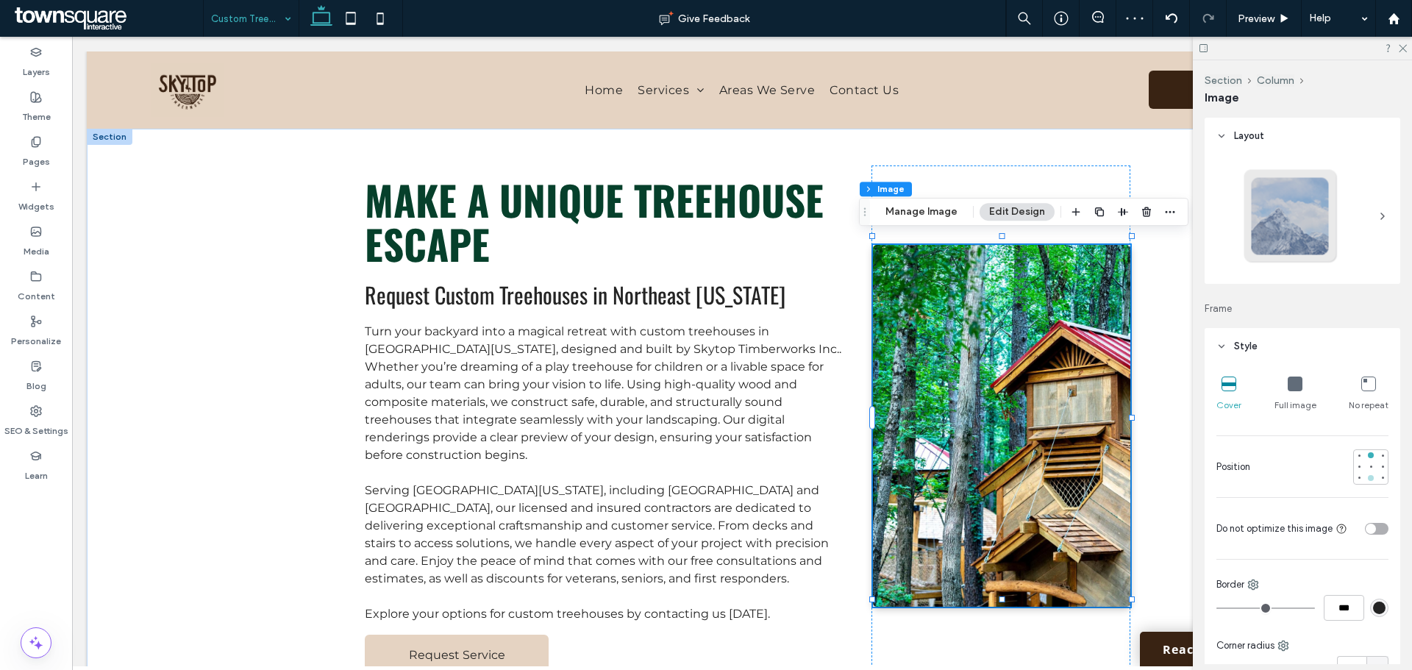
click at [1367, 475] on div at bounding box center [1370, 478] width 10 height 10
click at [1364, 483] on div at bounding box center [1370, 466] width 35 height 35
click at [1377, 471] on div at bounding box center [1382, 466] width 10 height 10
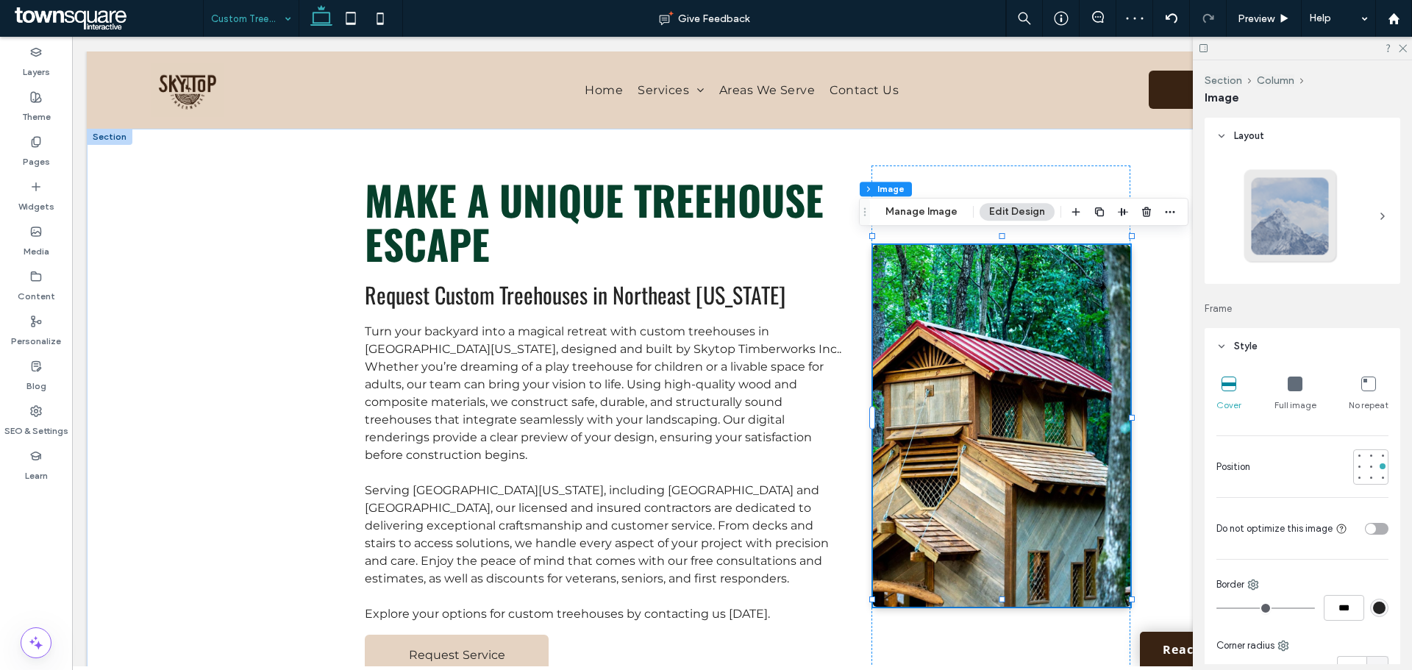
click at [1369, 481] on div at bounding box center [1370, 466] width 35 height 35
click at [248, 478] on div "Make a Unique Treehouse Escape Request Custom Treehouses in Northeast Tennessee…" at bounding box center [742, 426] width 1310 height 595
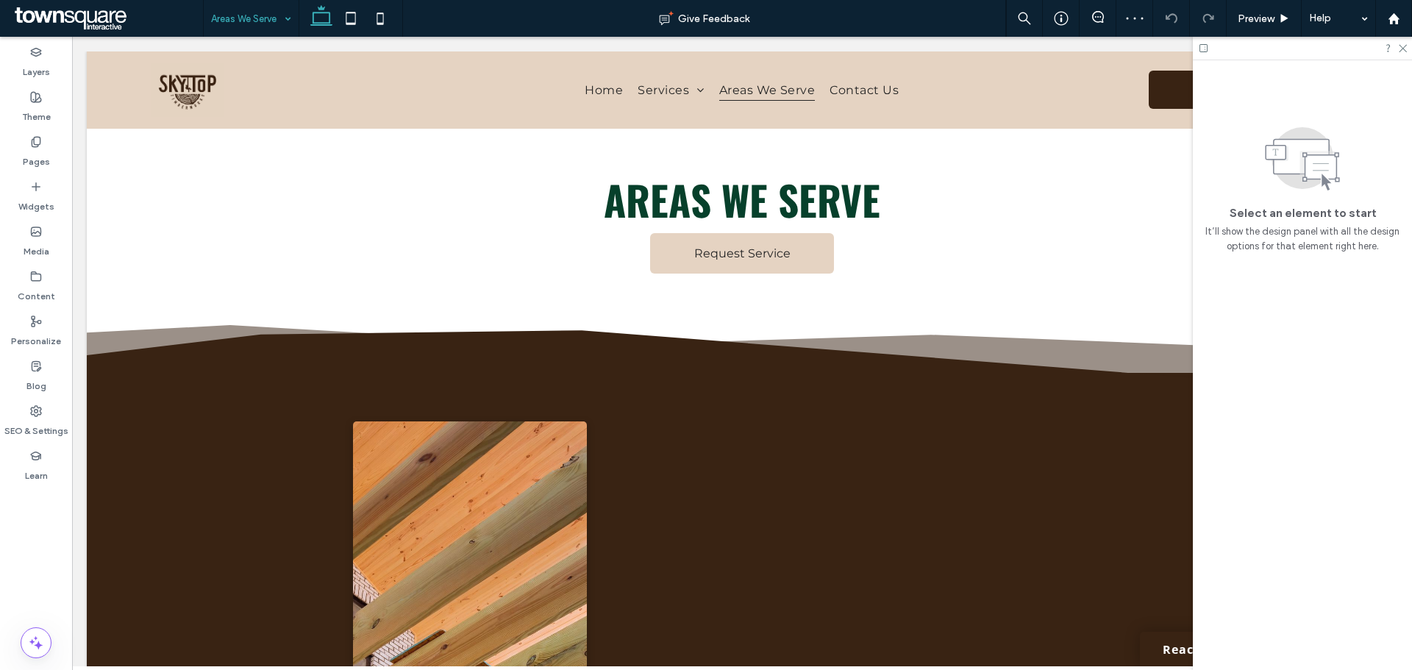
click at [257, 12] on input at bounding box center [247, 18] width 73 height 37
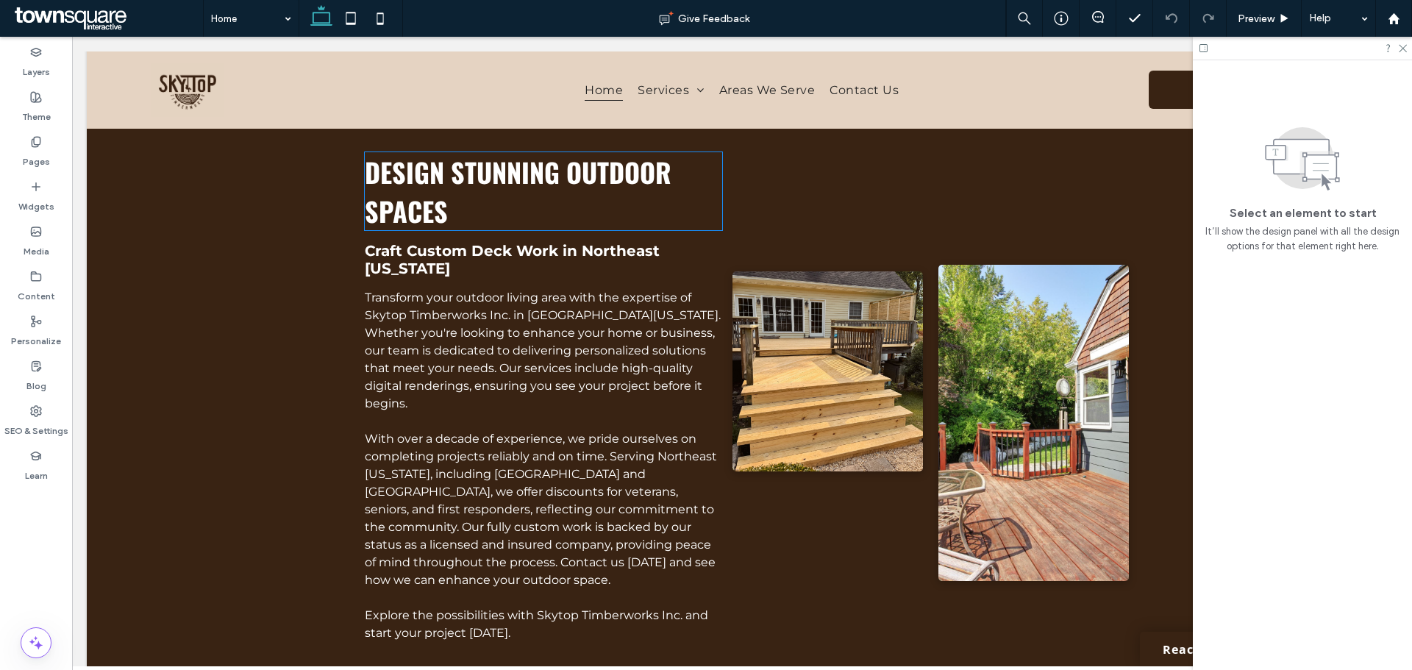
scroll to position [882, 0]
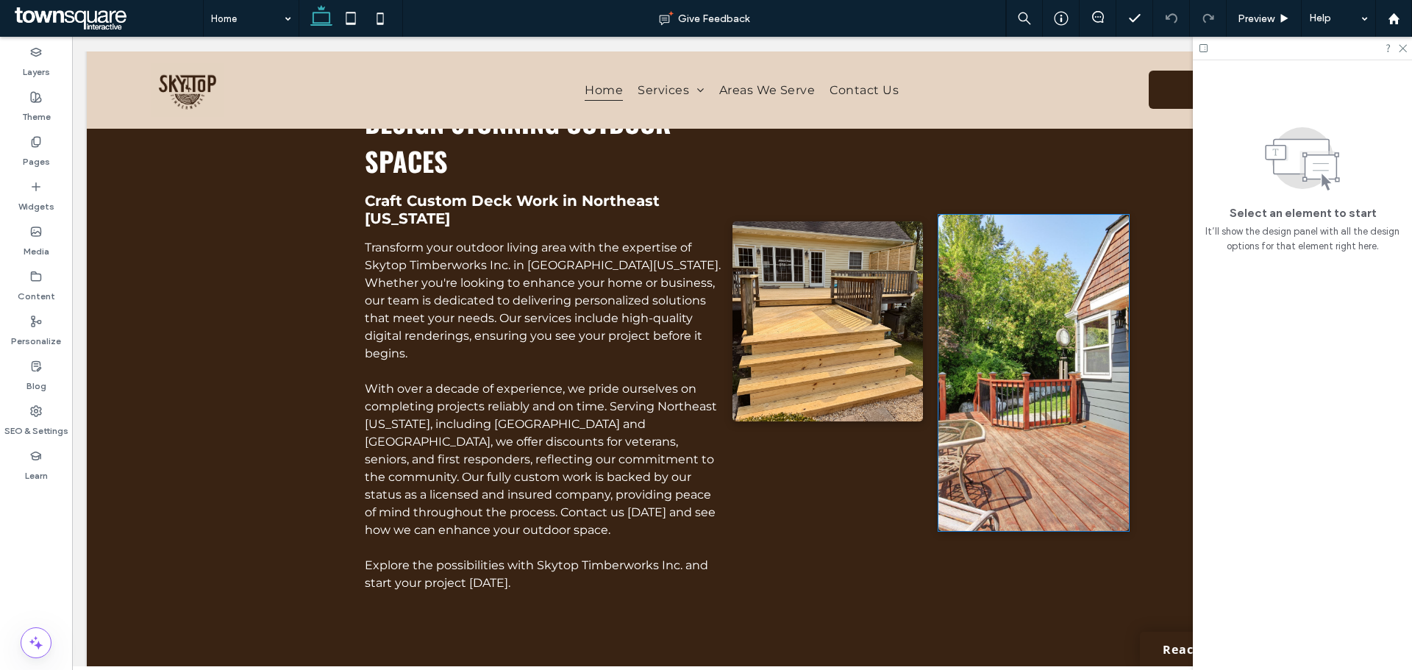
click at [1106, 392] on img at bounding box center [1033, 373] width 190 height 316
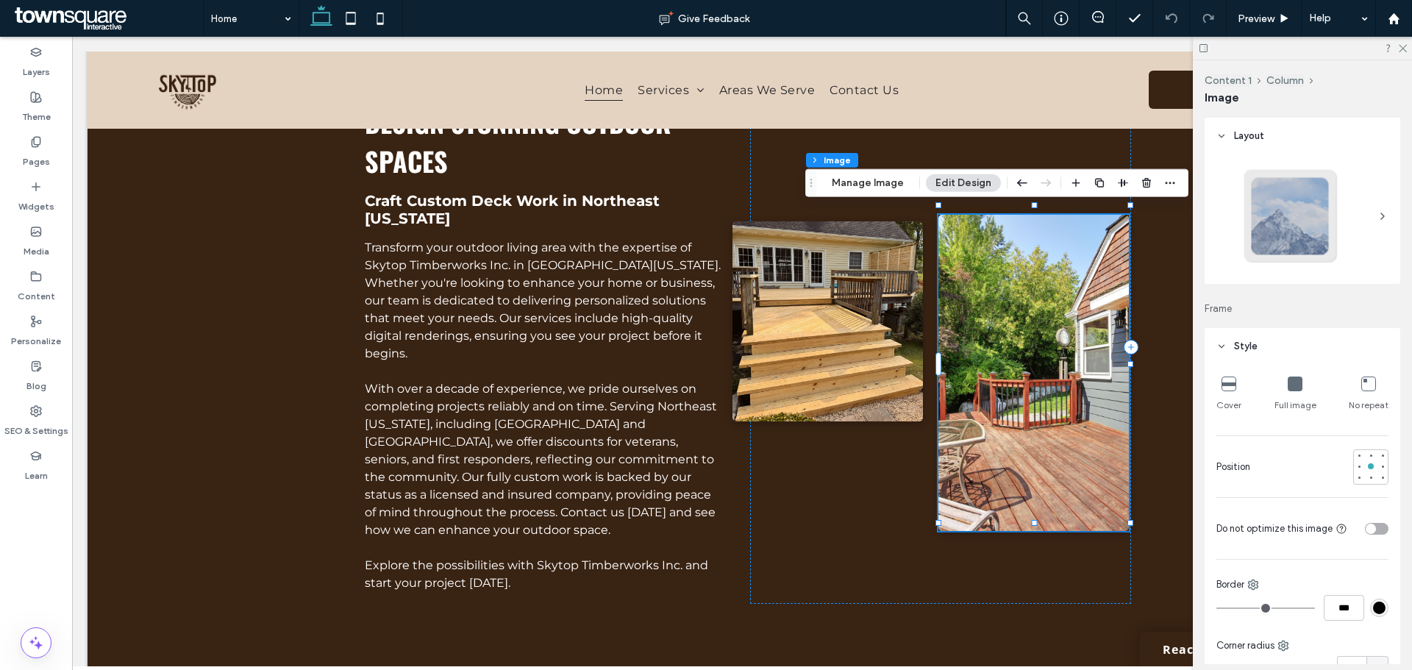
type input "*"
click at [879, 181] on button "Manage Image" at bounding box center [867, 183] width 91 height 18
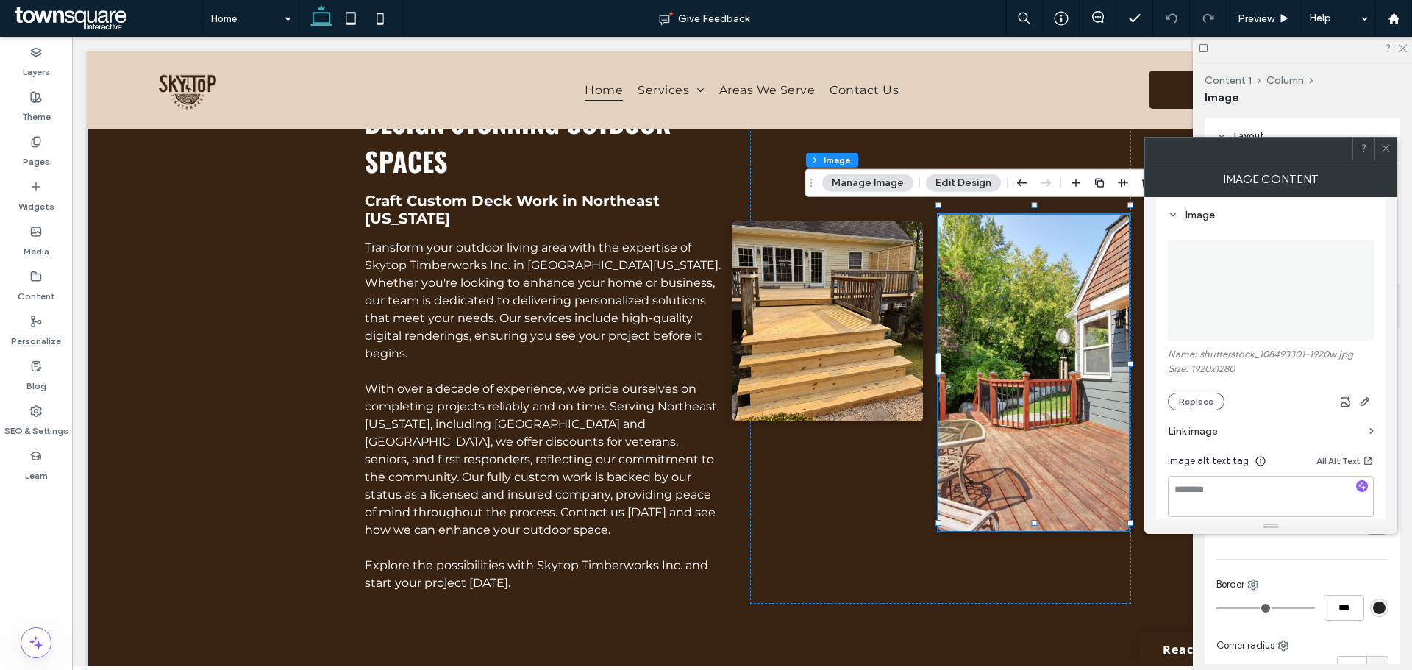
scroll to position [147, 0]
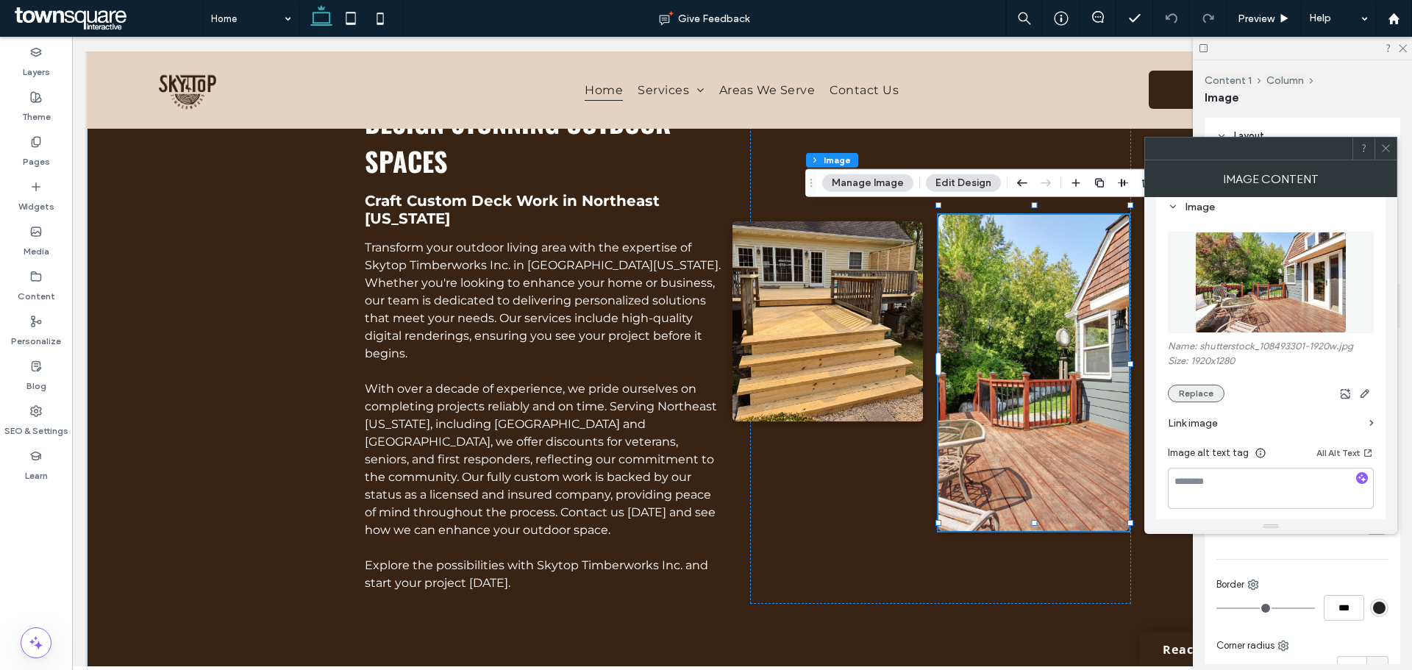
click at [1186, 398] on button "Replace" at bounding box center [1195, 393] width 57 height 18
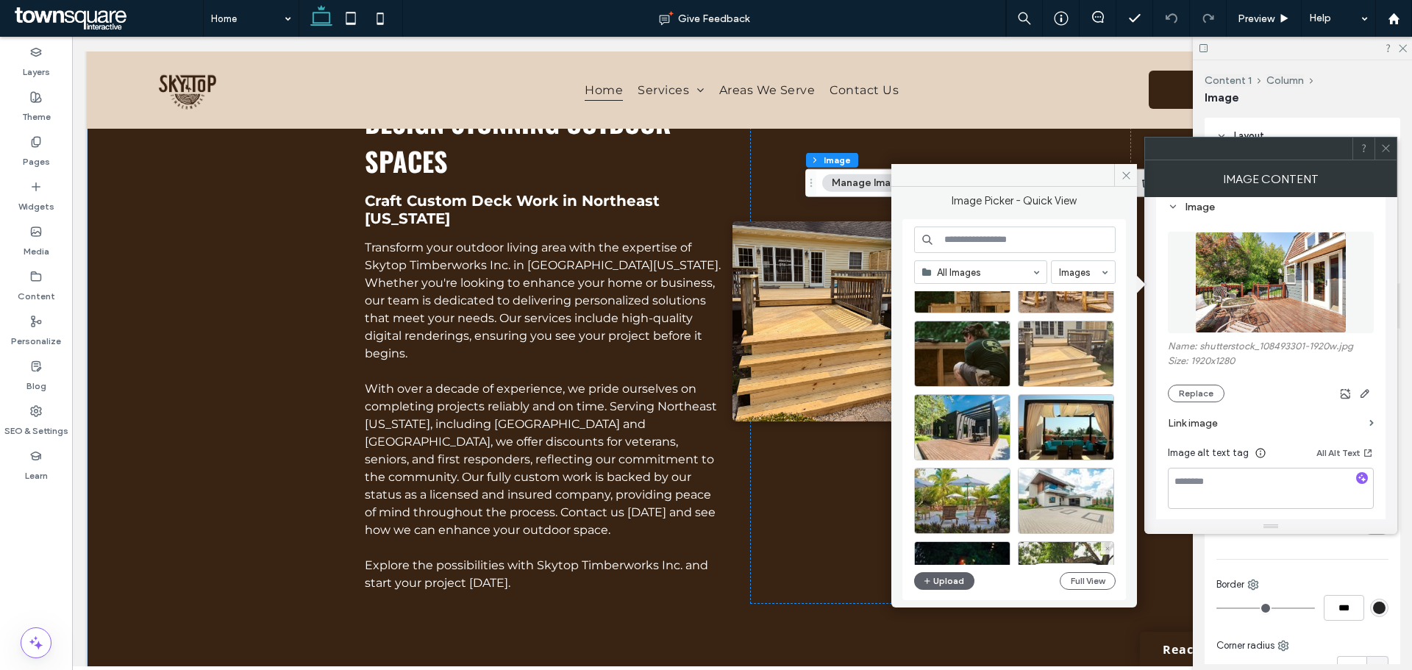
scroll to position [0, 0]
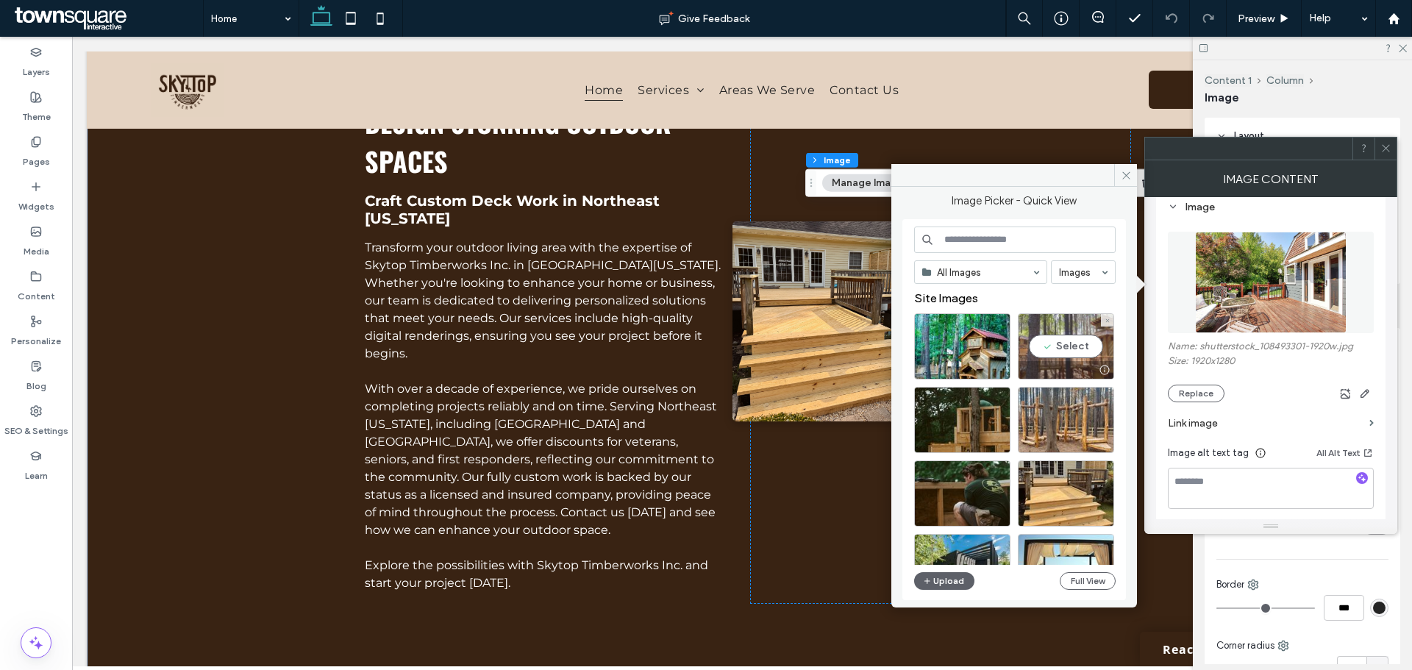
click at [1059, 346] on div "Select" at bounding box center [1065, 346] width 96 height 66
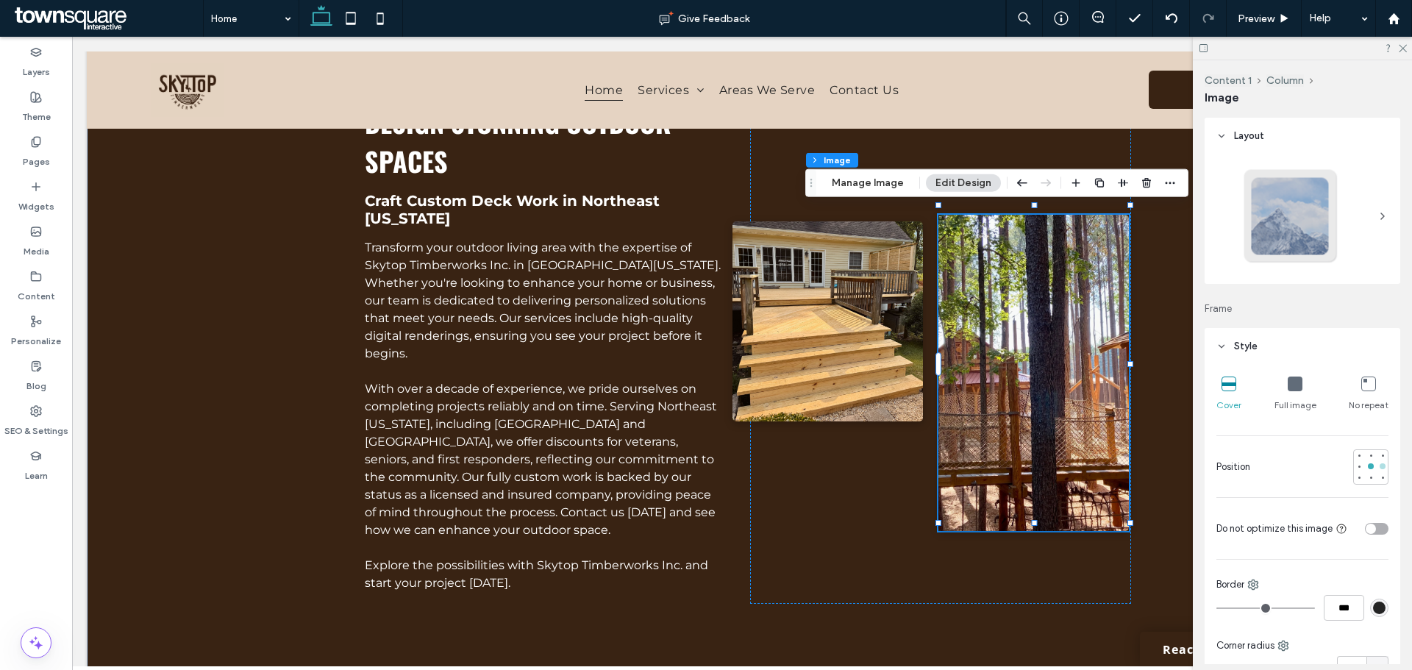
click at [1377, 470] on div at bounding box center [1382, 466] width 10 height 10
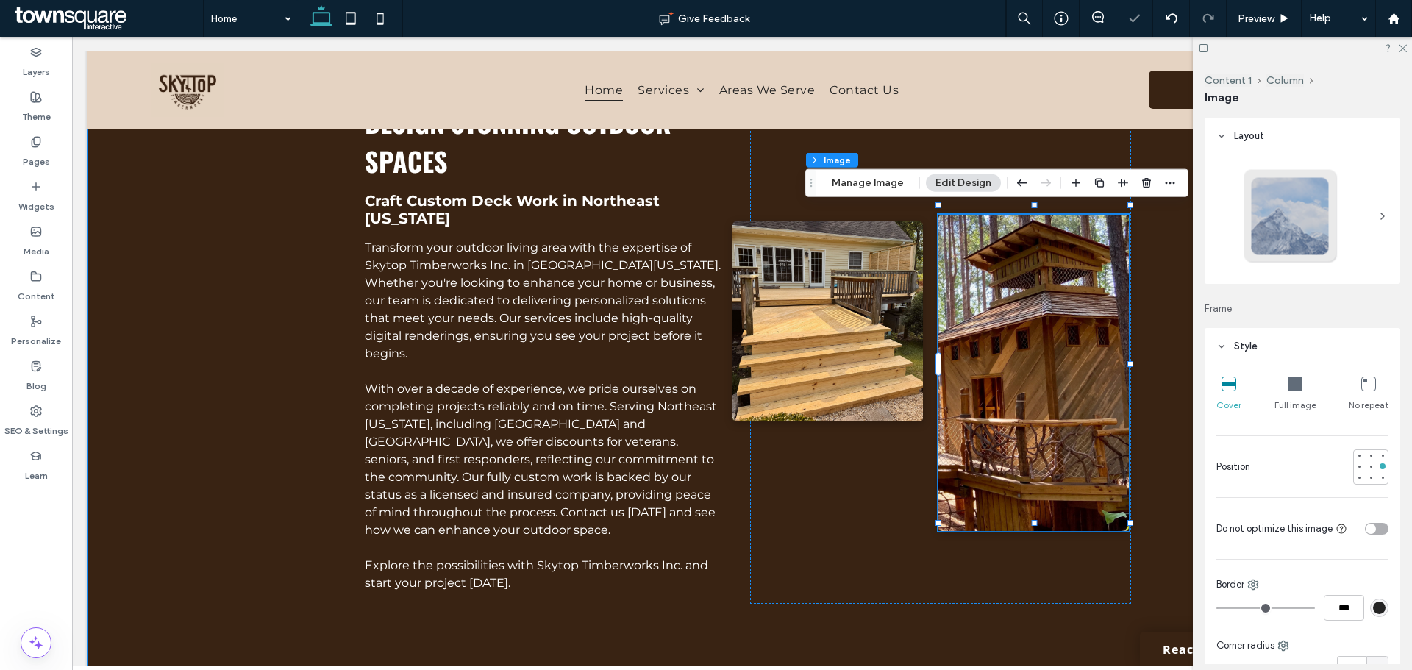
click at [301, 412] on div "Design Stunning Outdoor Spaces Craft Custom Deck Work in Northeast Tennessee Tr…" at bounding box center [742, 369] width 882 height 675
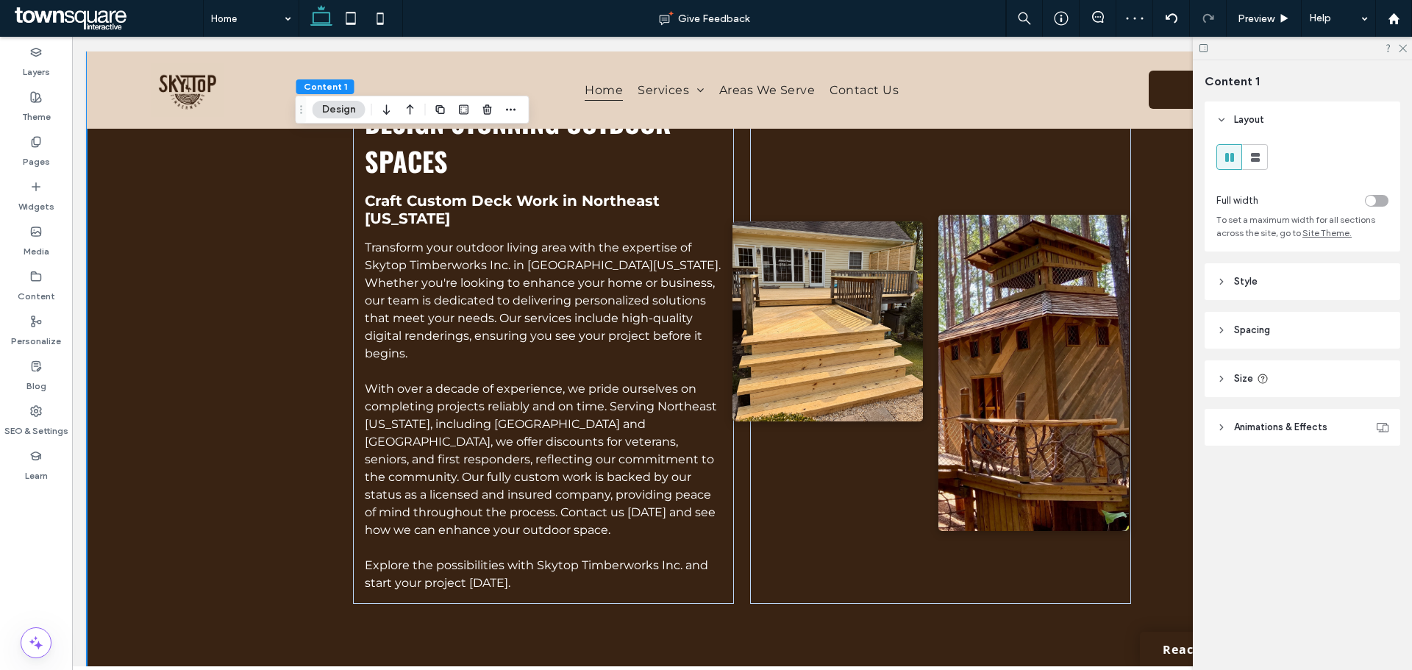
click at [198, 21] on span at bounding box center [107, 18] width 192 height 29
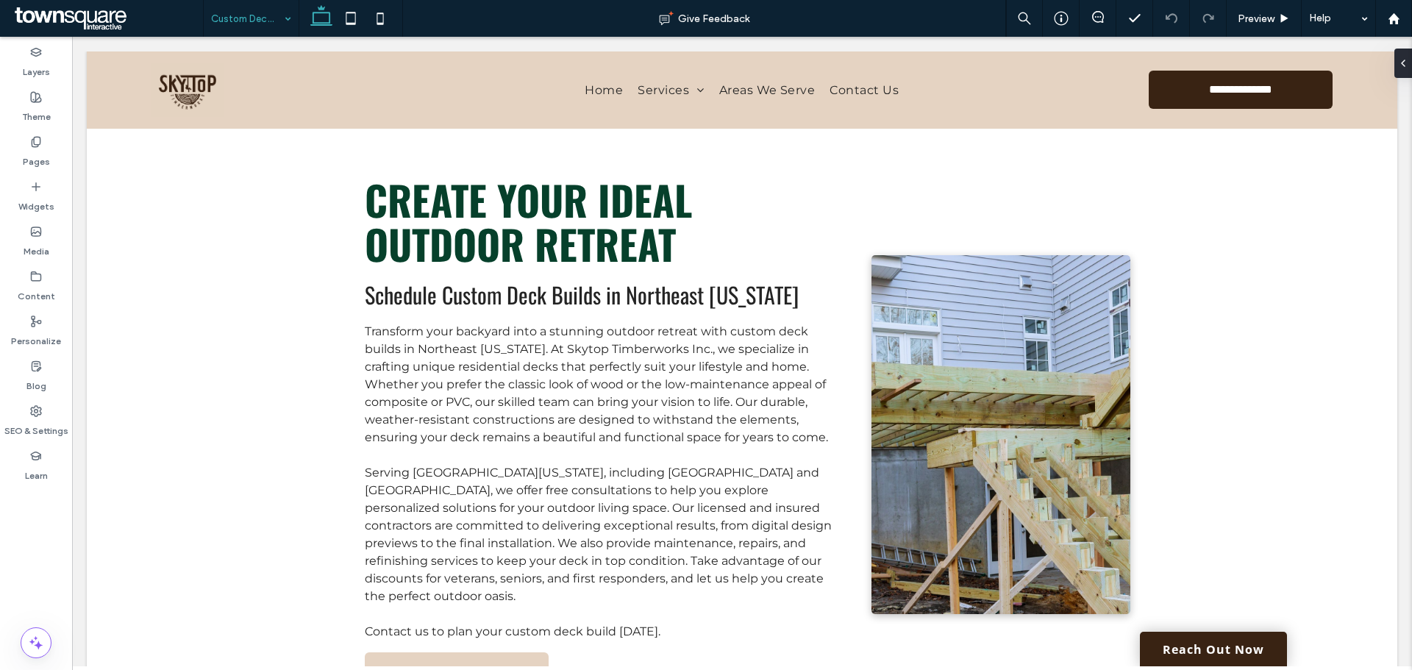
click at [256, 19] on input at bounding box center [247, 18] width 73 height 37
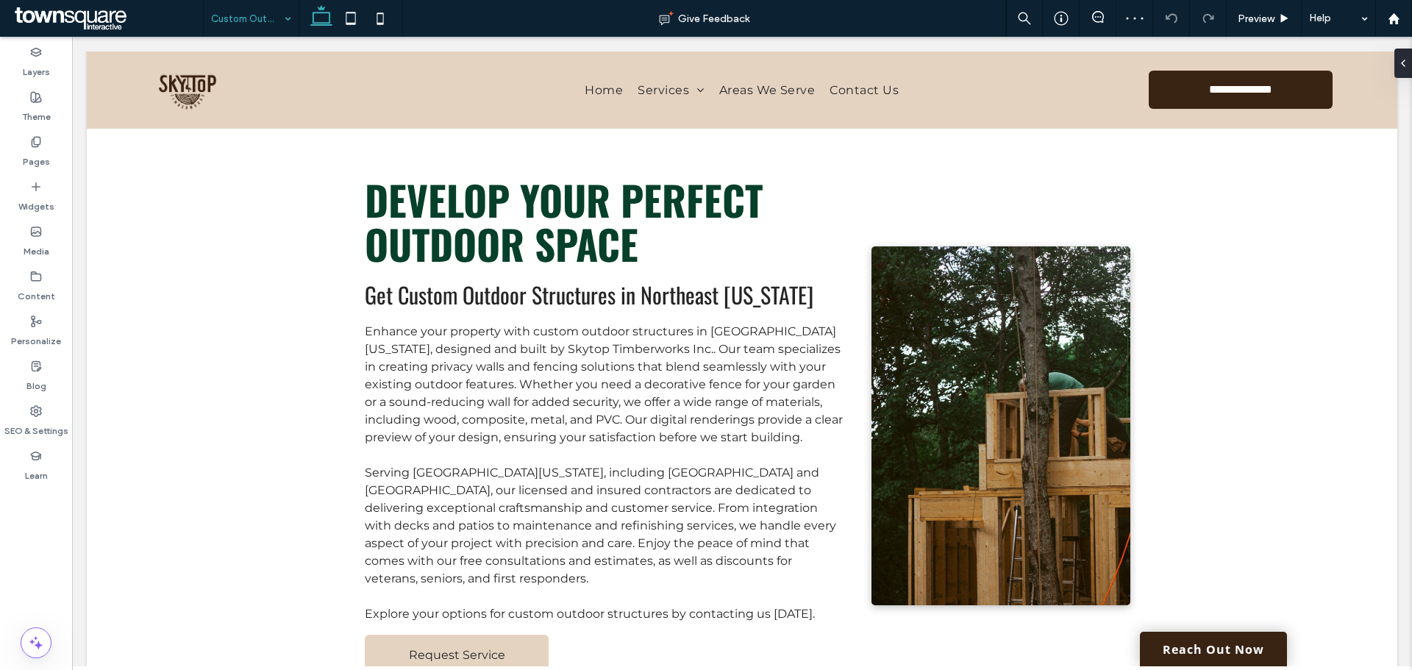
click at [230, 8] on input at bounding box center [247, 18] width 73 height 37
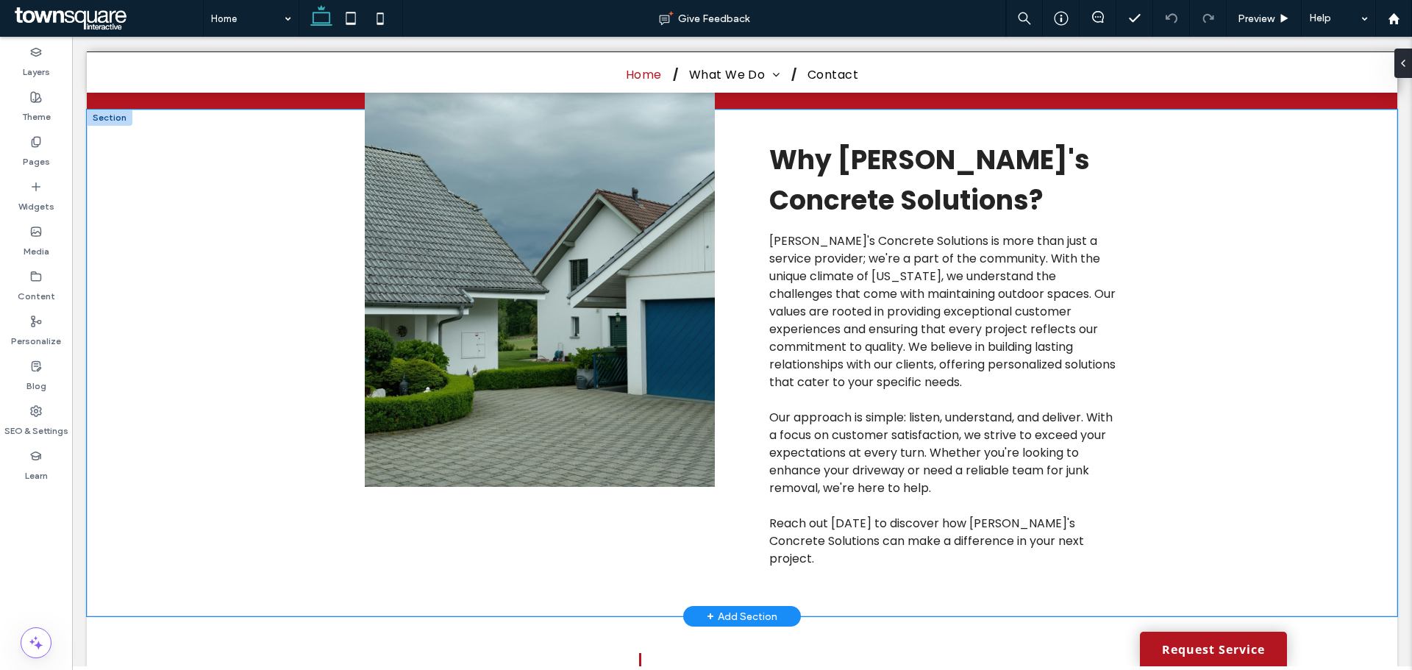
scroll to position [1838, 0]
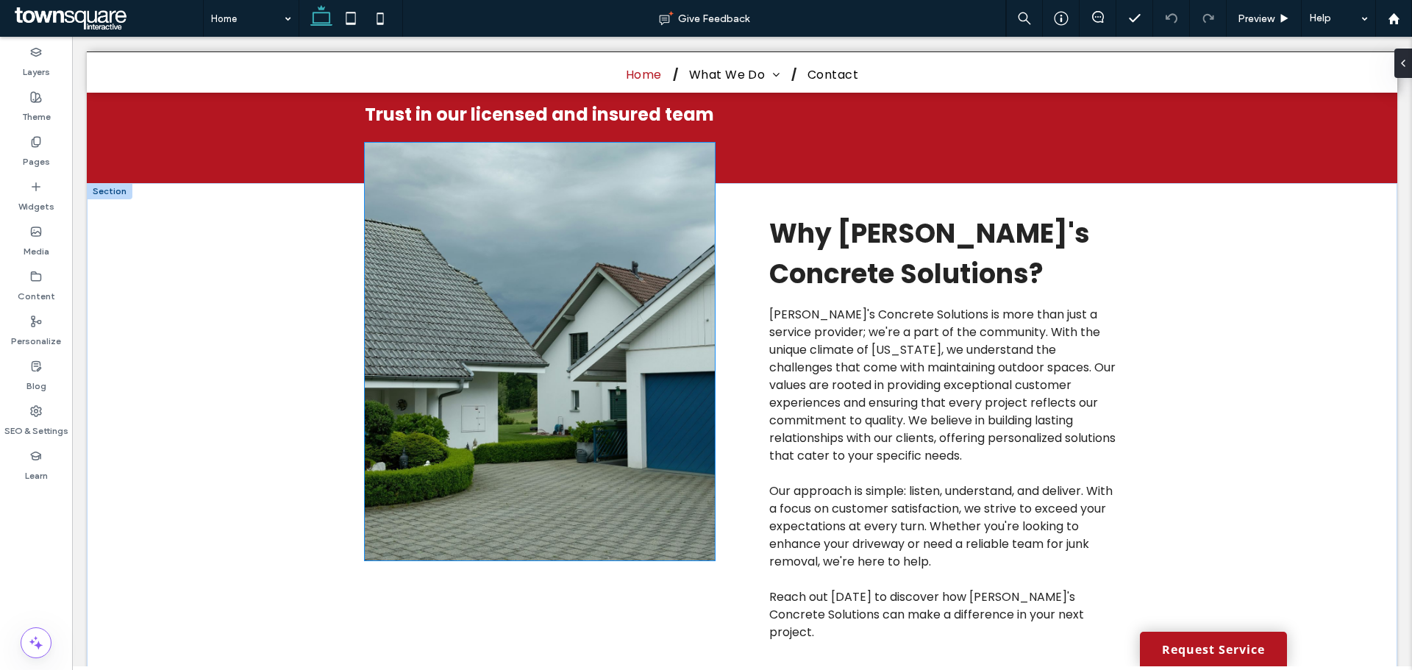
click at [405, 401] on img at bounding box center [540, 352] width 350 height 418
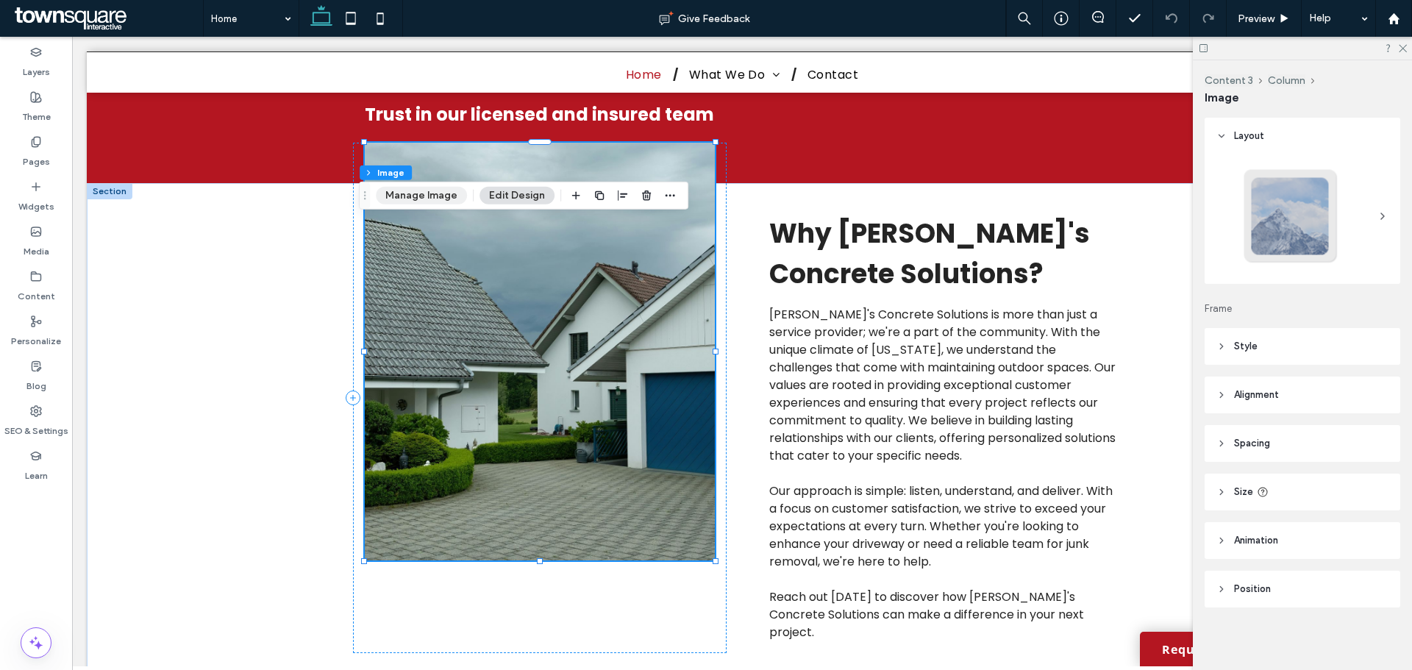
click at [429, 196] on button "Manage Image" at bounding box center [421, 196] width 91 height 18
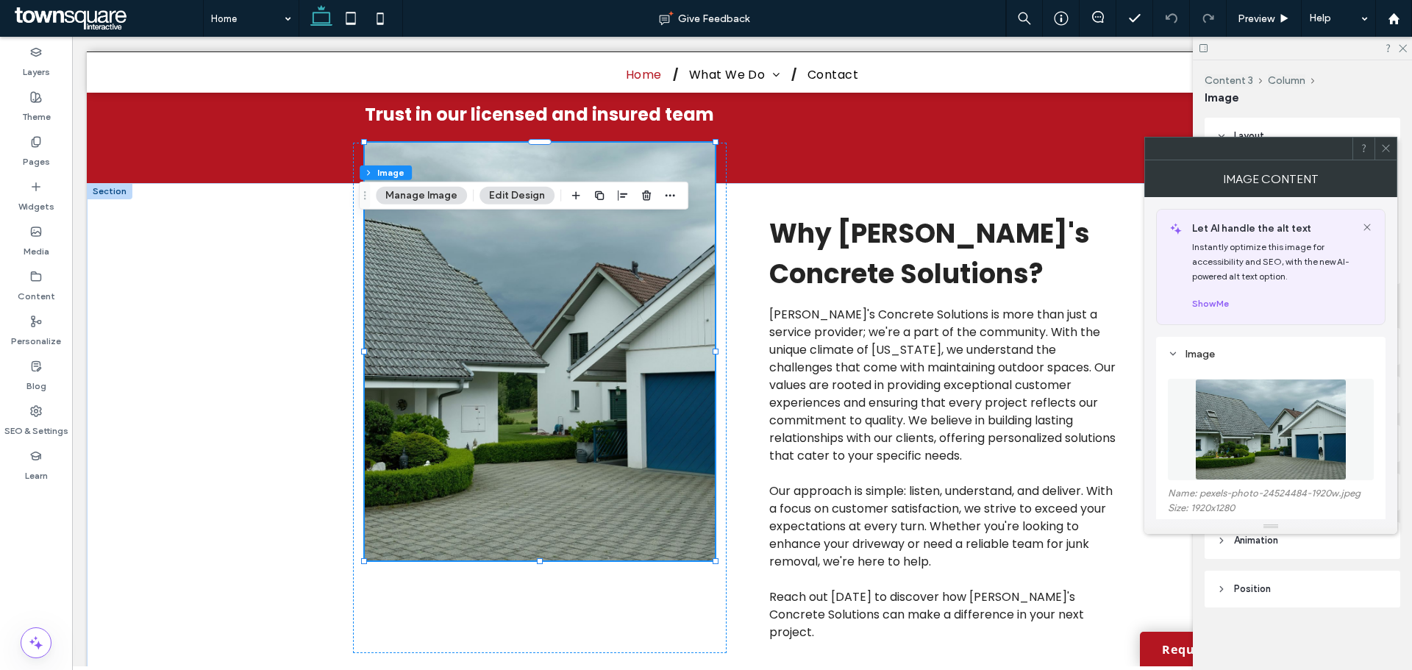
scroll to position [147, 0]
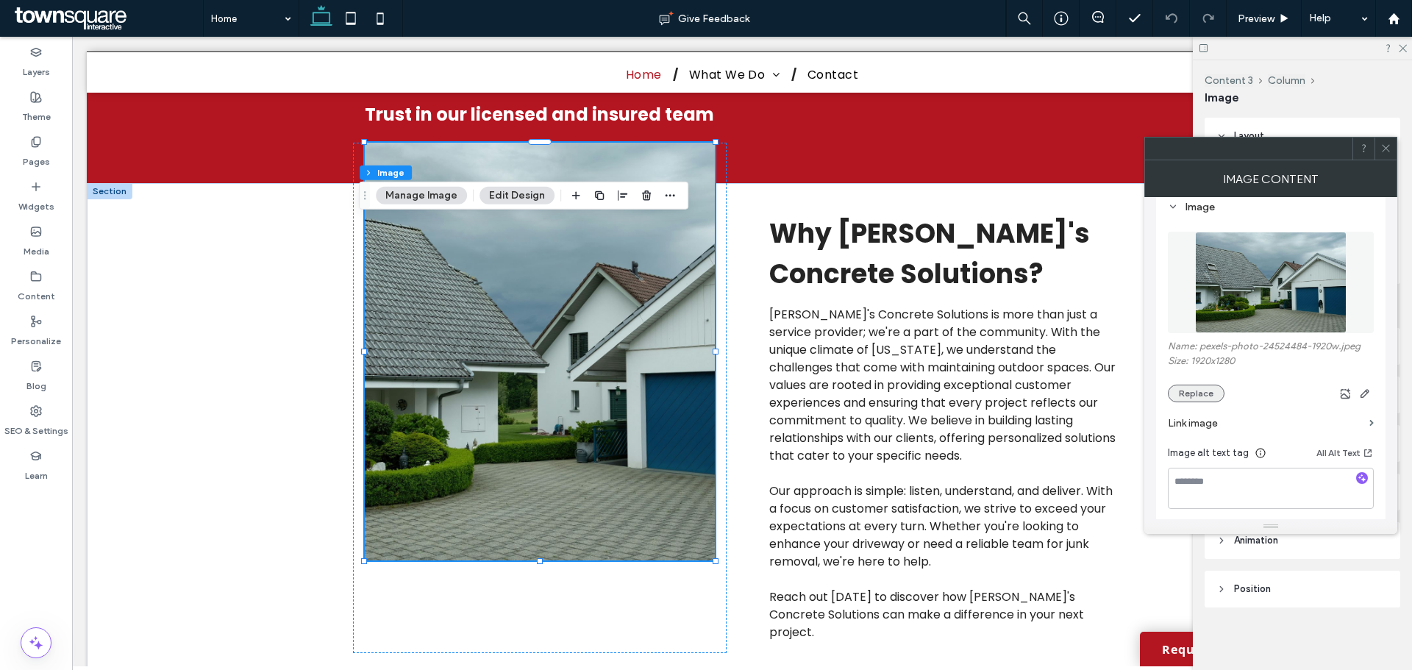
click at [1184, 390] on button "Replace" at bounding box center [1195, 393] width 57 height 18
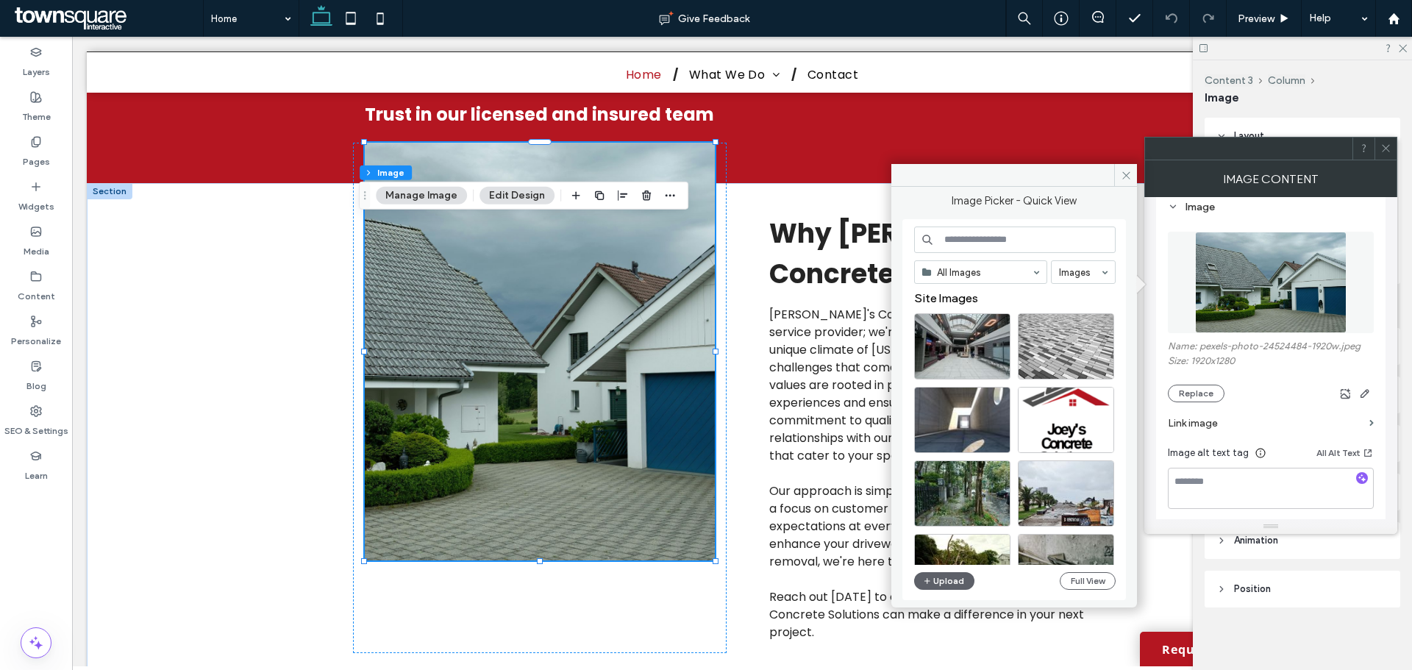
click at [985, 240] on input at bounding box center [1014, 239] width 201 height 26
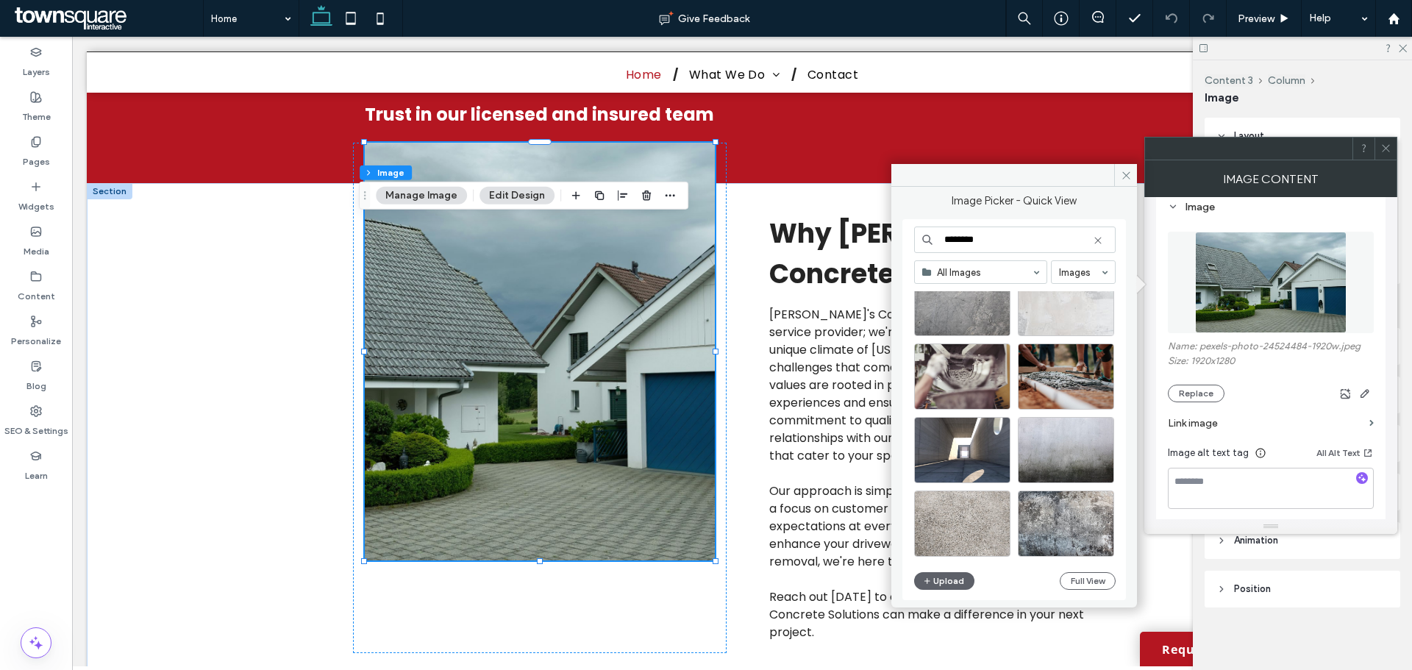
scroll to position [294, 0]
type input "********"
click at [973, 370] on div "Select" at bounding box center [962, 376] width 96 height 66
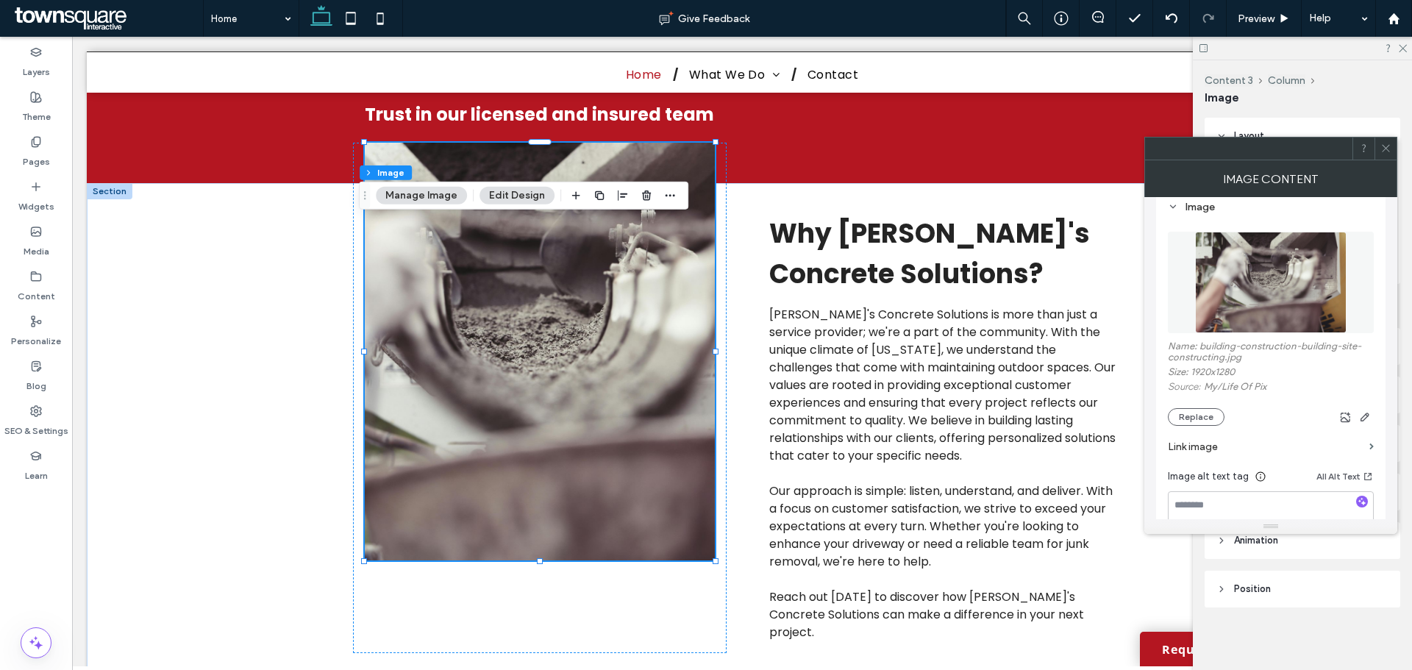
click at [1245, 640] on div "Layout Frame Style Cover Full image No repeat Position Do not optimize this ima…" at bounding box center [1306, 391] width 205 height 546
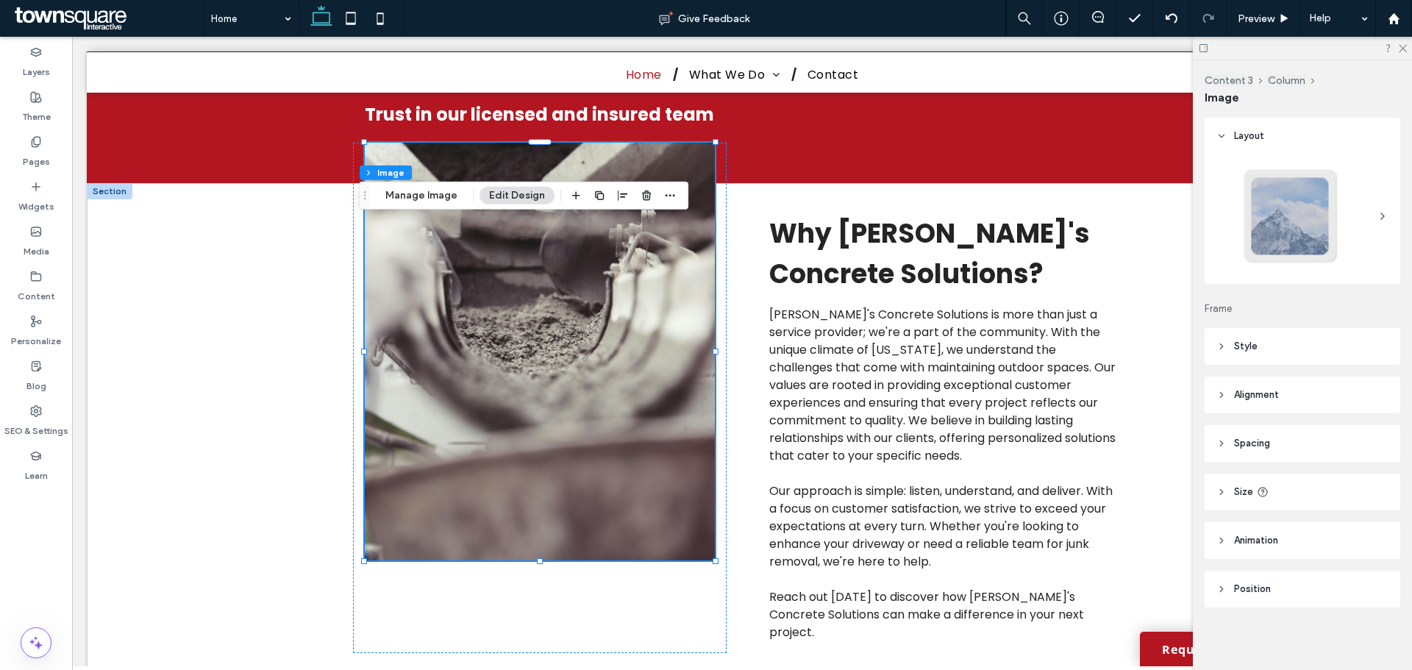
click at [1273, 347] on header "Style" at bounding box center [1302, 346] width 196 height 37
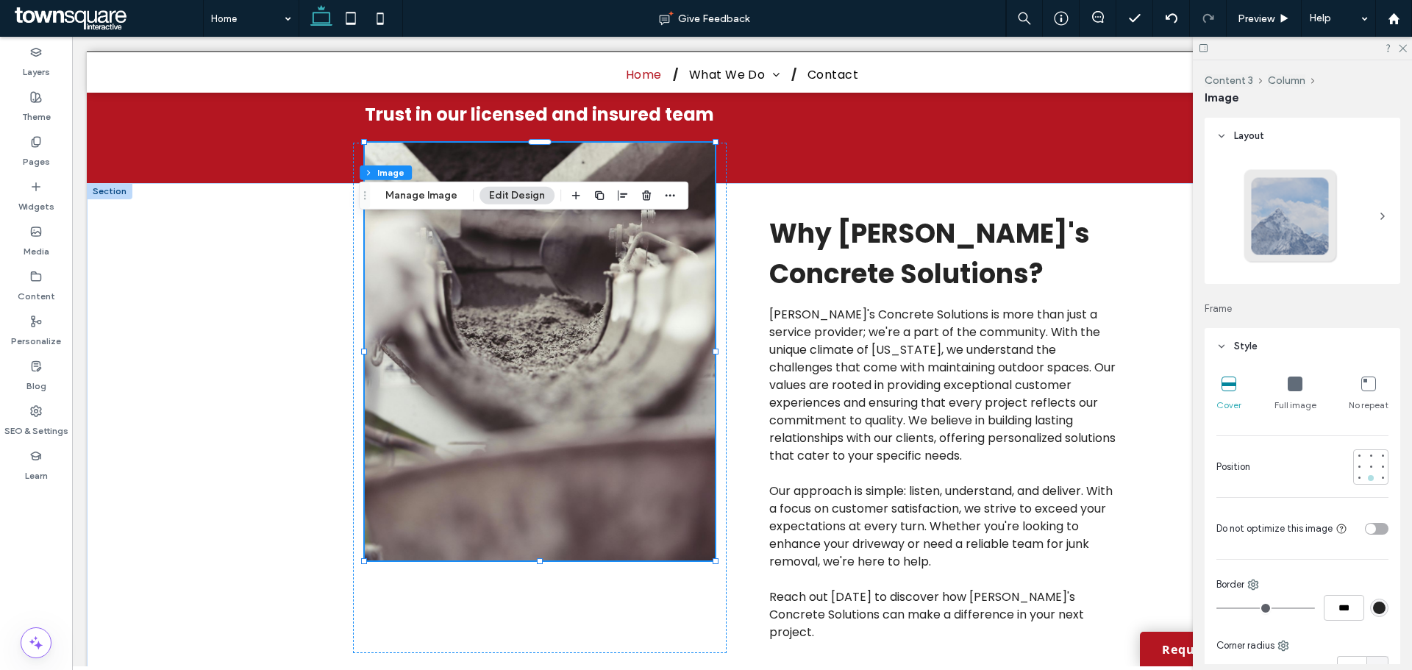
click at [1367, 473] on div at bounding box center [1370, 478] width 10 height 10
click at [1367, 465] on div at bounding box center [1370, 466] width 6 height 6
click at [1287, 384] on icon at bounding box center [1294, 383] width 15 height 15
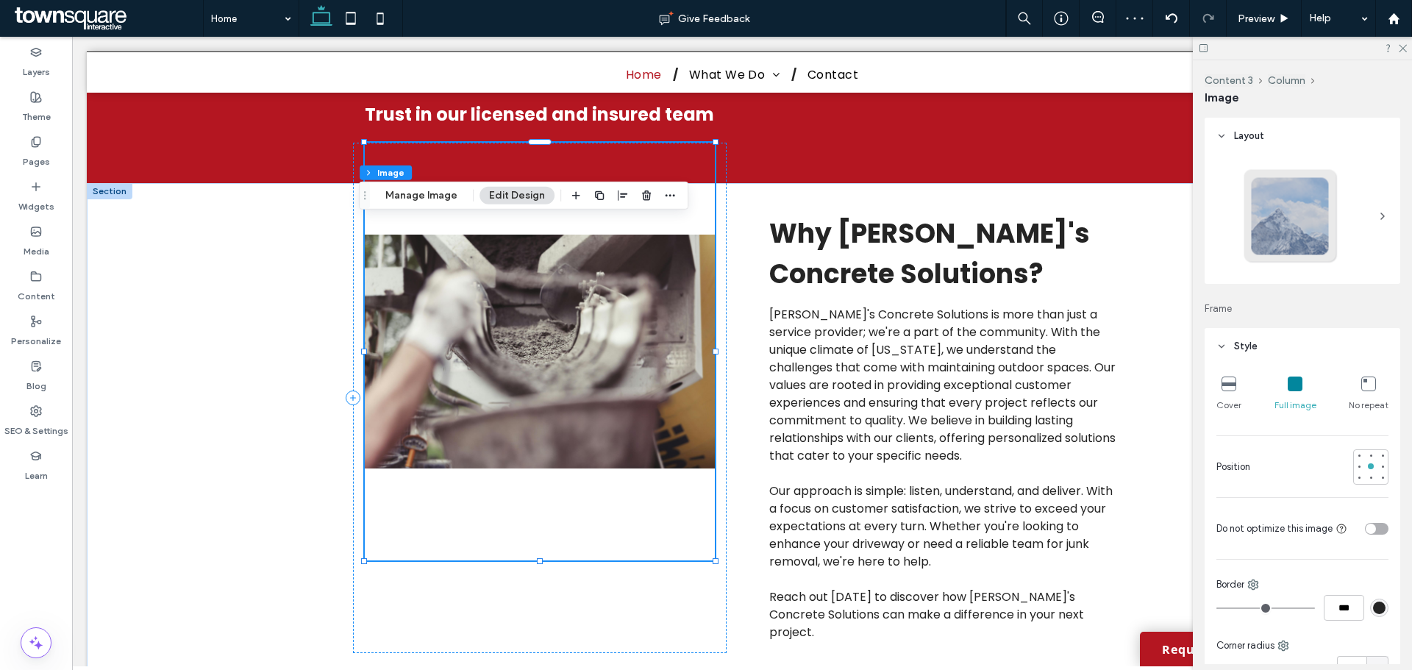
click at [528, 423] on img at bounding box center [540, 352] width 350 height 418
click at [523, 476] on img at bounding box center [540, 352] width 350 height 418
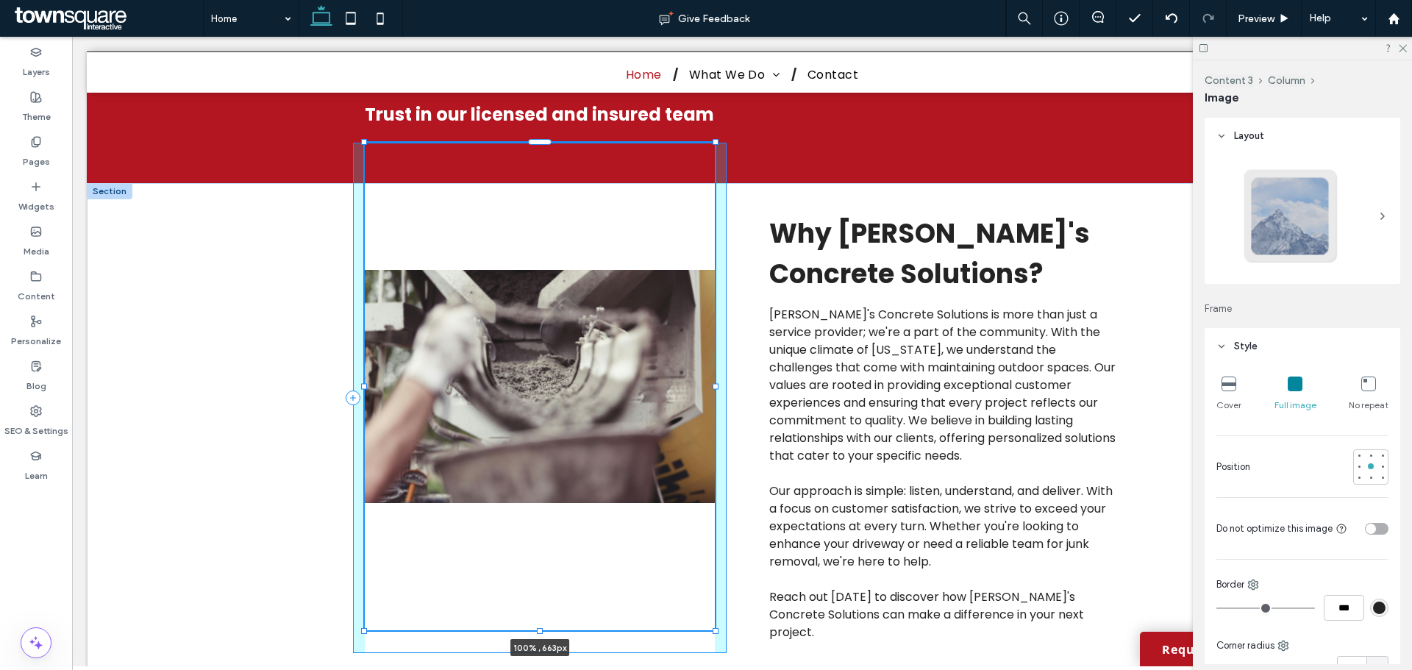
drag, startPoint x: 534, startPoint y: 559, endPoint x: 543, endPoint y: 629, distance: 70.4
click at [365, 143] on div at bounding box center [365, 143] width 1 height 1
type input "***"
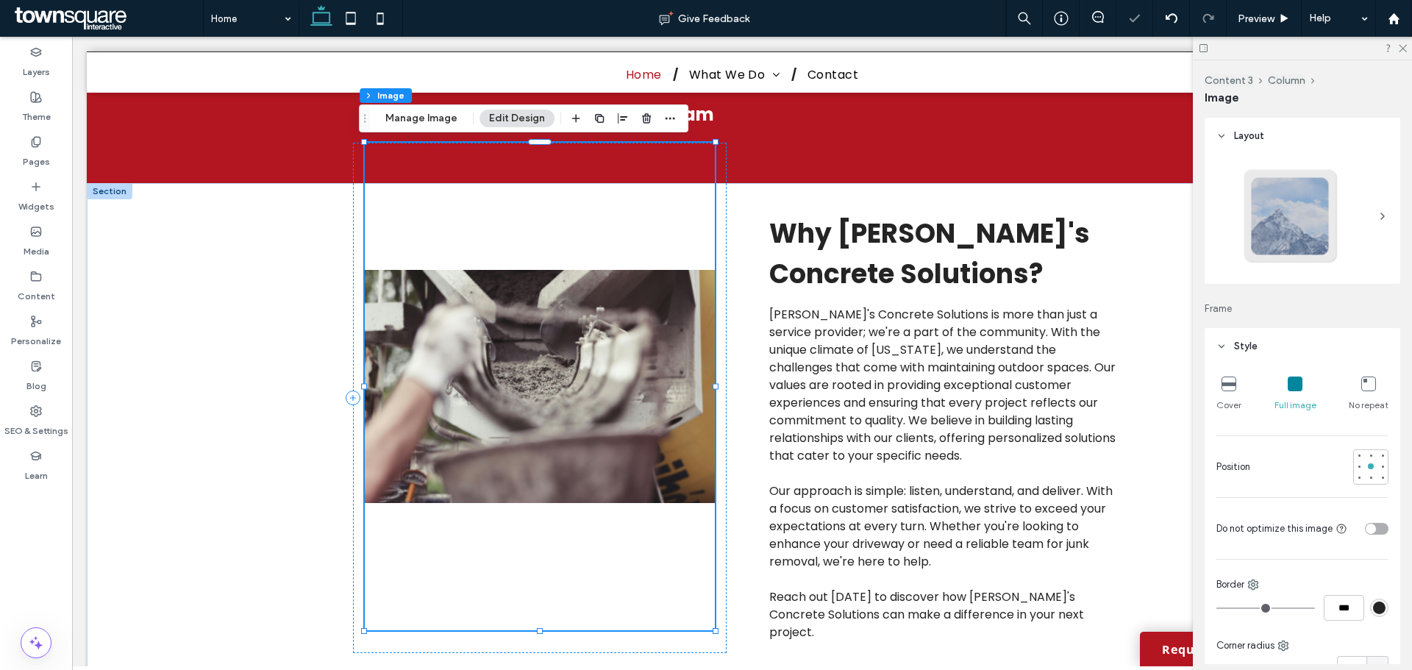
click at [518, 437] on img at bounding box center [540, 386] width 350 height 487
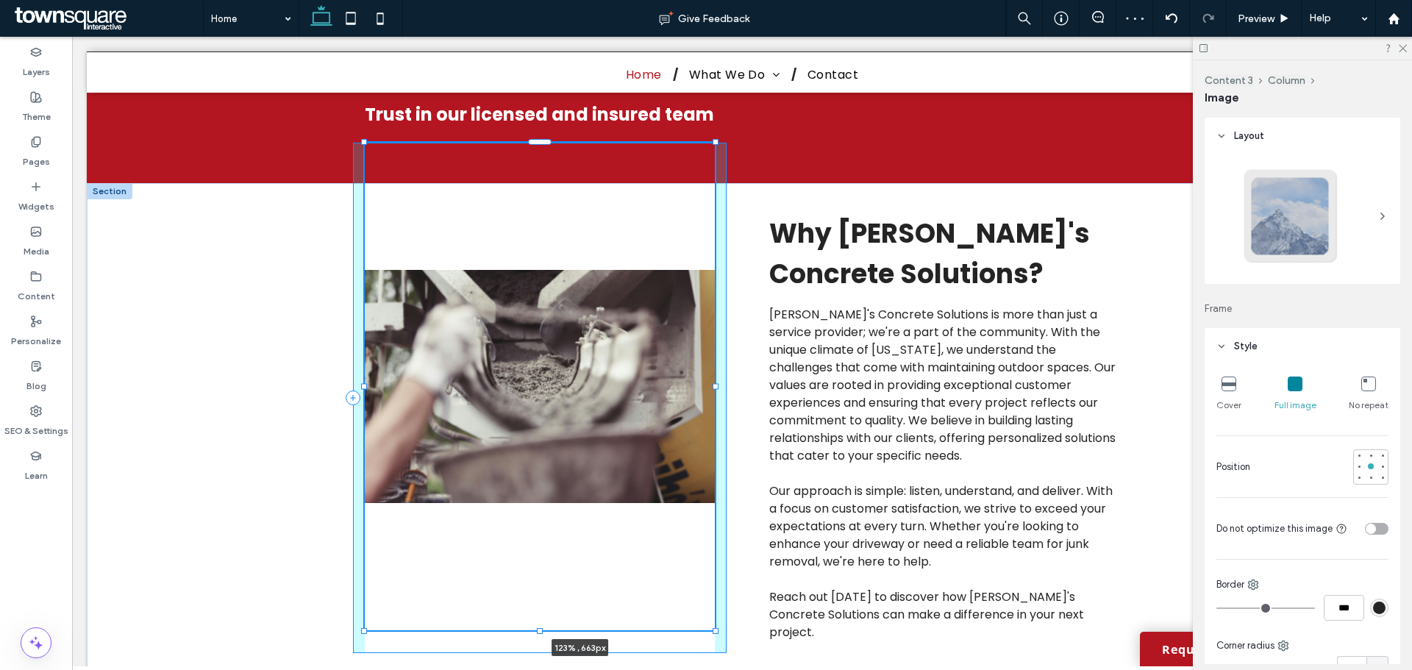
drag, startPoint x: 359, startPoint y: 384, endPoint x: 279, endPoint y: 398, distance: 81.3
click at [279, 398] on div "123% , 663px Why [PERSON_NAME]'s Concrete Solutions? [PERSON_NAME]'s Concrete S…" at bounding box center [742, 436] width 1310 height 507
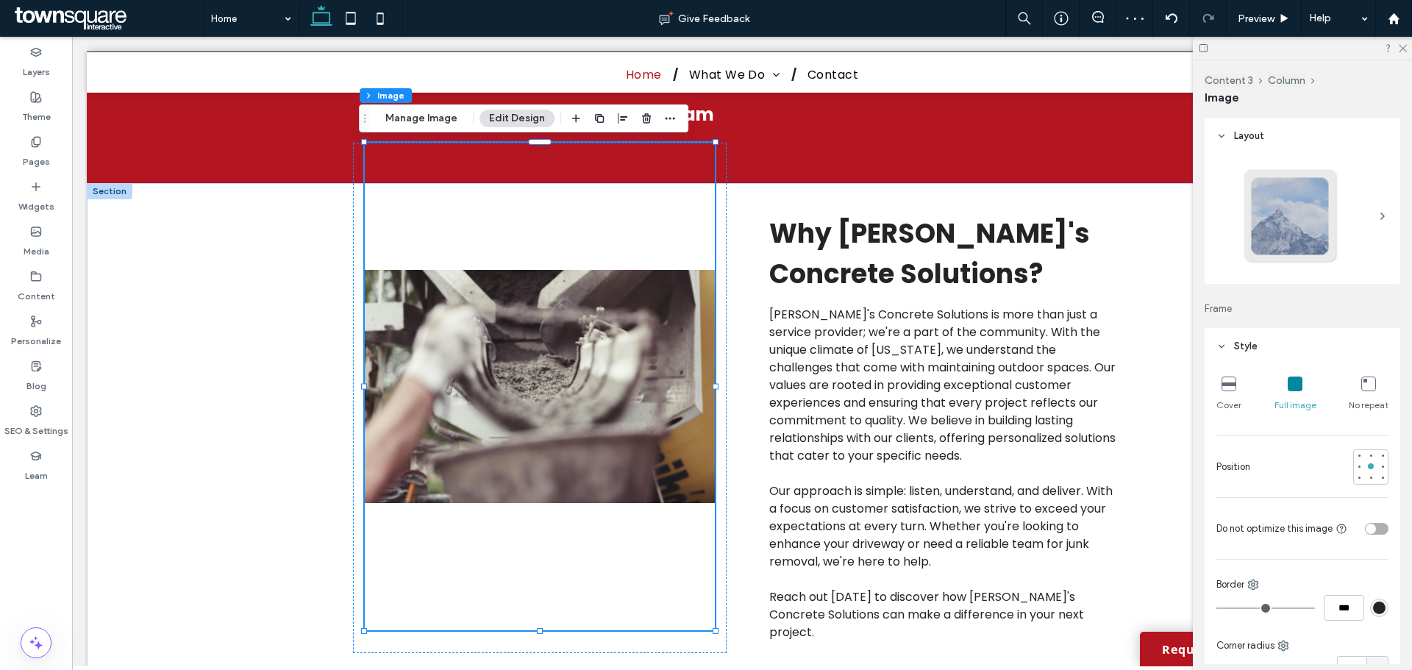
click at [1225, 384] on icon at bounding box center [1228, 383] width 15 height 15
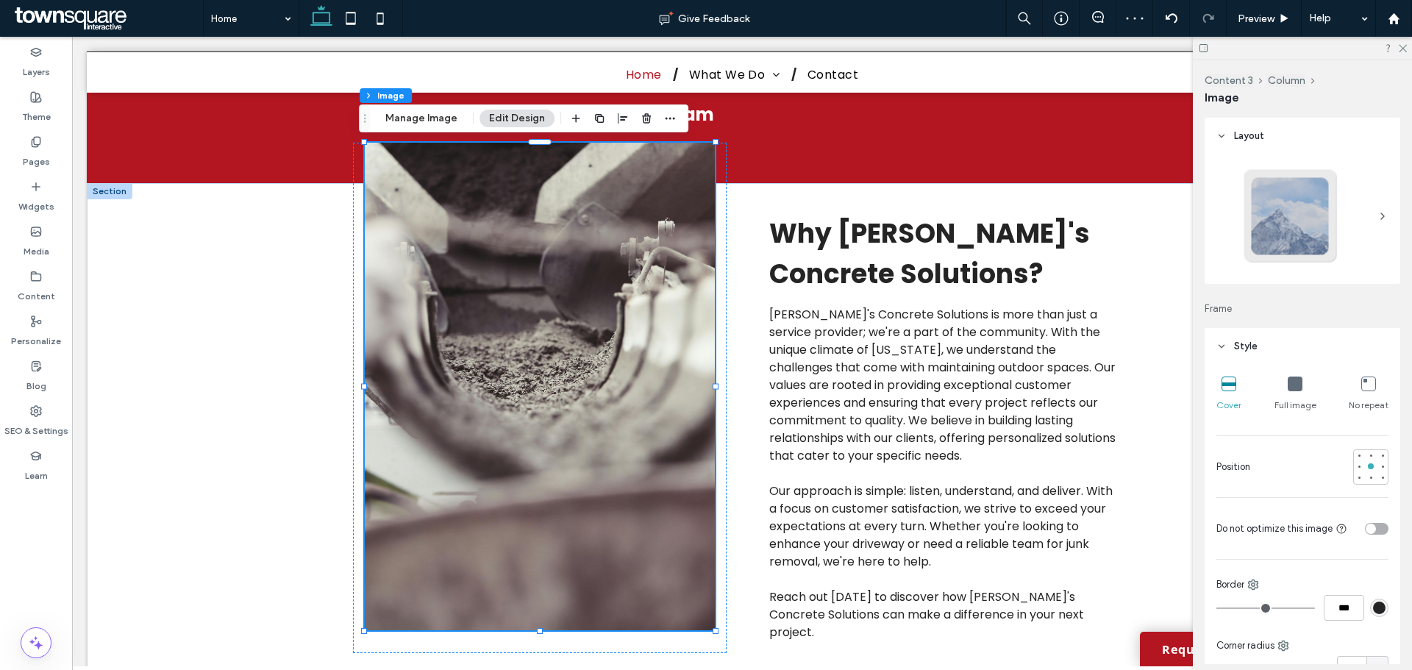
click at [1280, 391] on div "Full image" at bounding box center [1295, 394] width 42 height 47
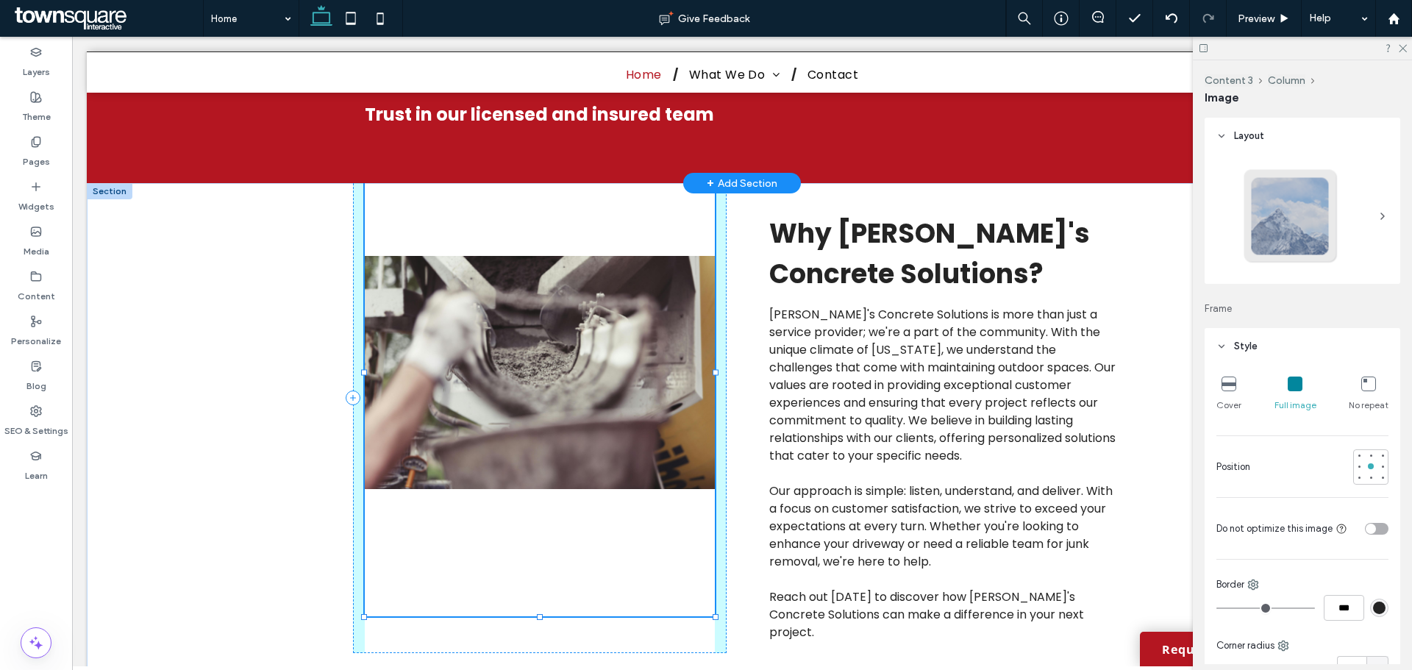
drag, startPoint x: 529, startPoint y: 140, endPoint x: 529, endPoint y: 129, distance: 11.1
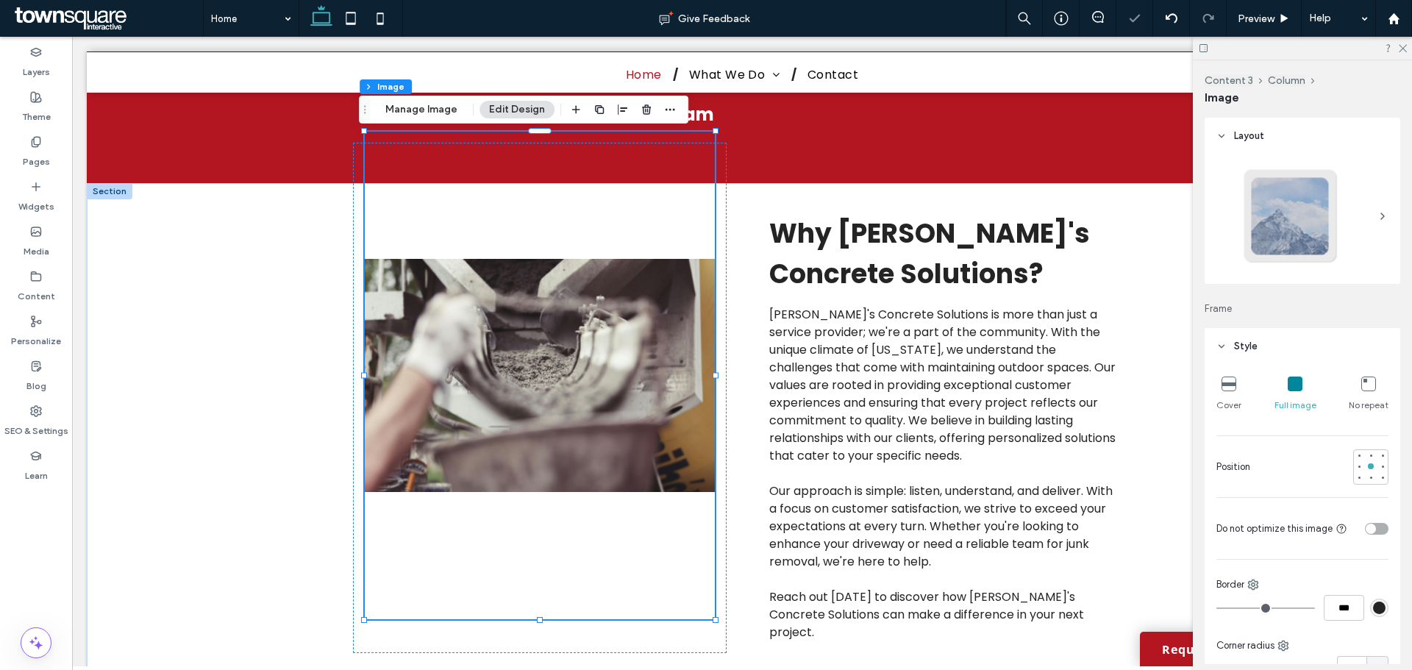
scroll to position [74, 0]
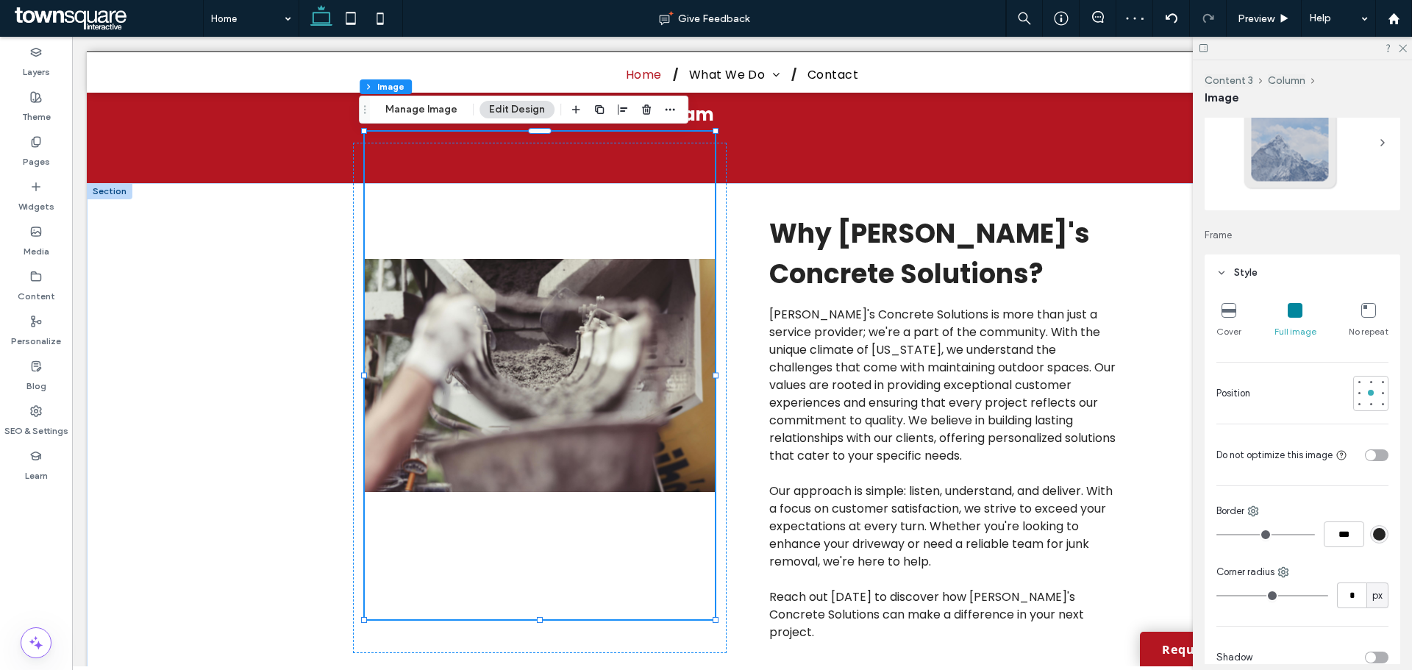
click at [1362, 314] on icon at bounding box center [1368, 310] width 15 height 15
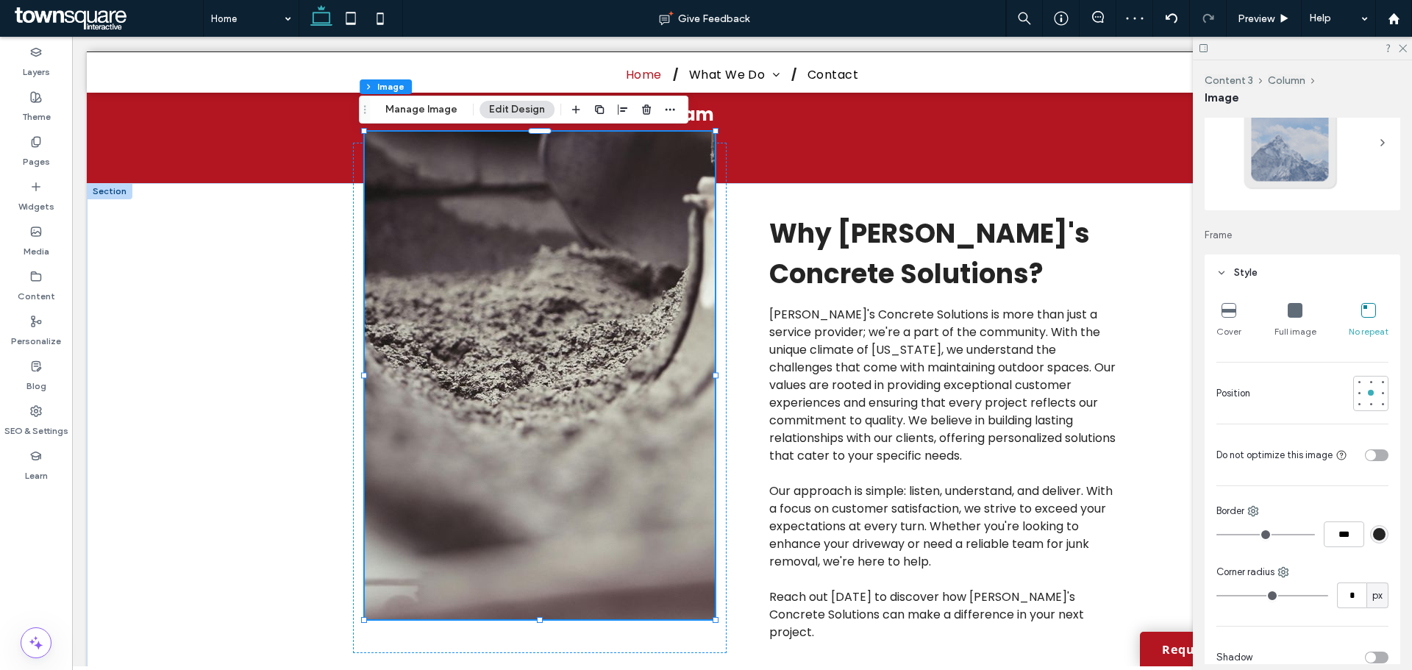
click at [1280, 299] on div "Full image" at bounding box center [1295, 320] width 42 height 47
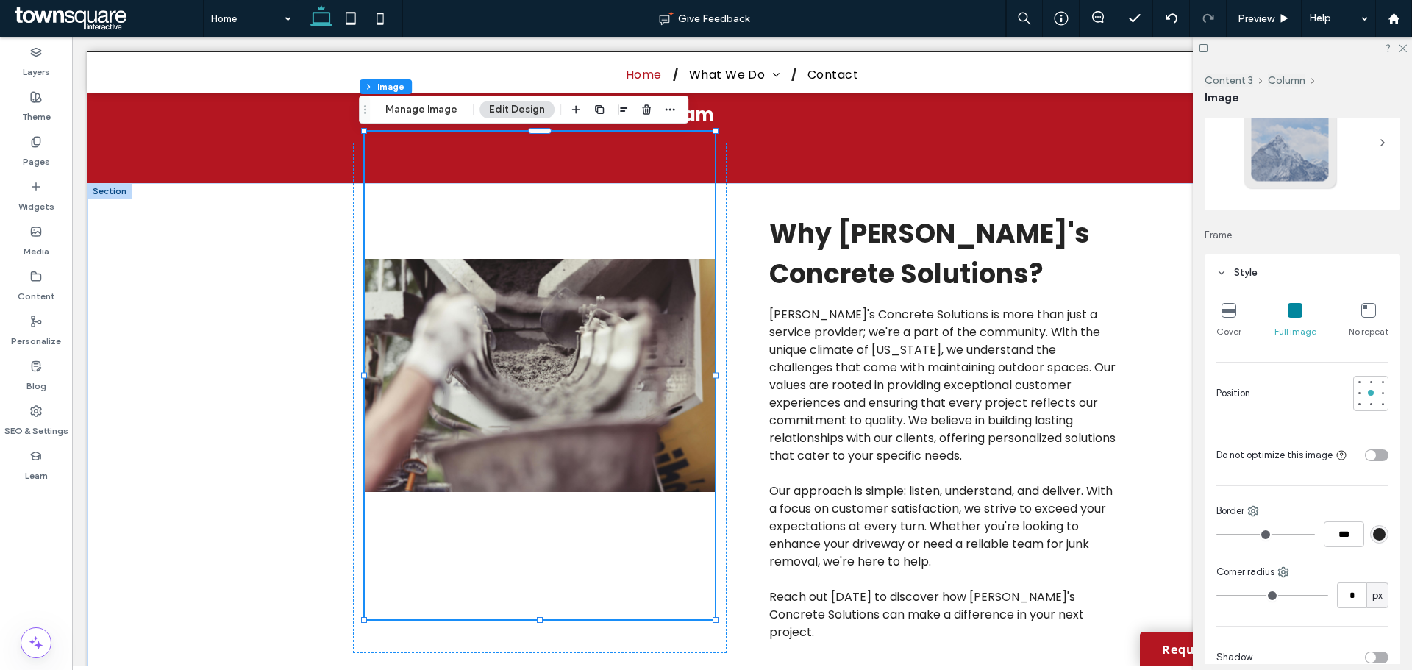
click at [1213, 321] on div "Cover Full image No repeat Position Do not optimize this image Border *** Corne…" at bounding box center [1302, 576] width 196 height 570
click at [1232, 316] on icon at bounding box center [1228, 310] width 15 height 15
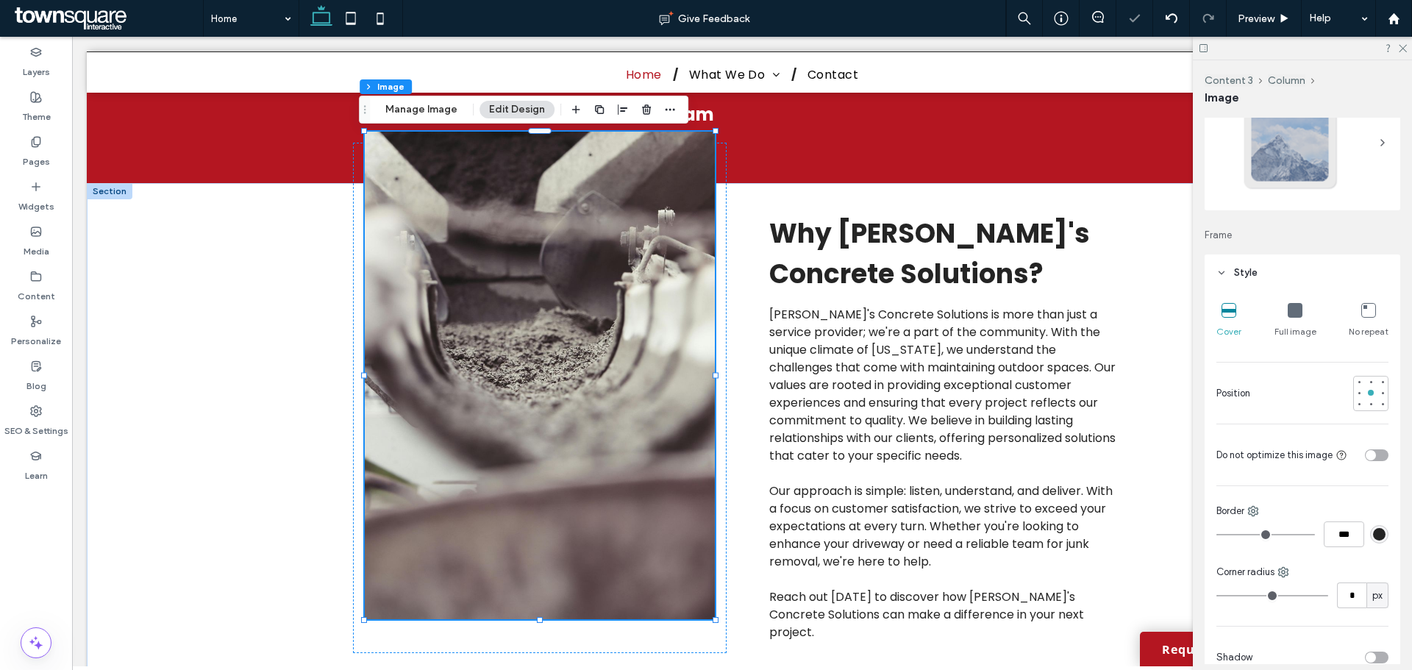
click at [1292, 319] on div "Full image" at bounding box center [1295, 320] width 42 height 47
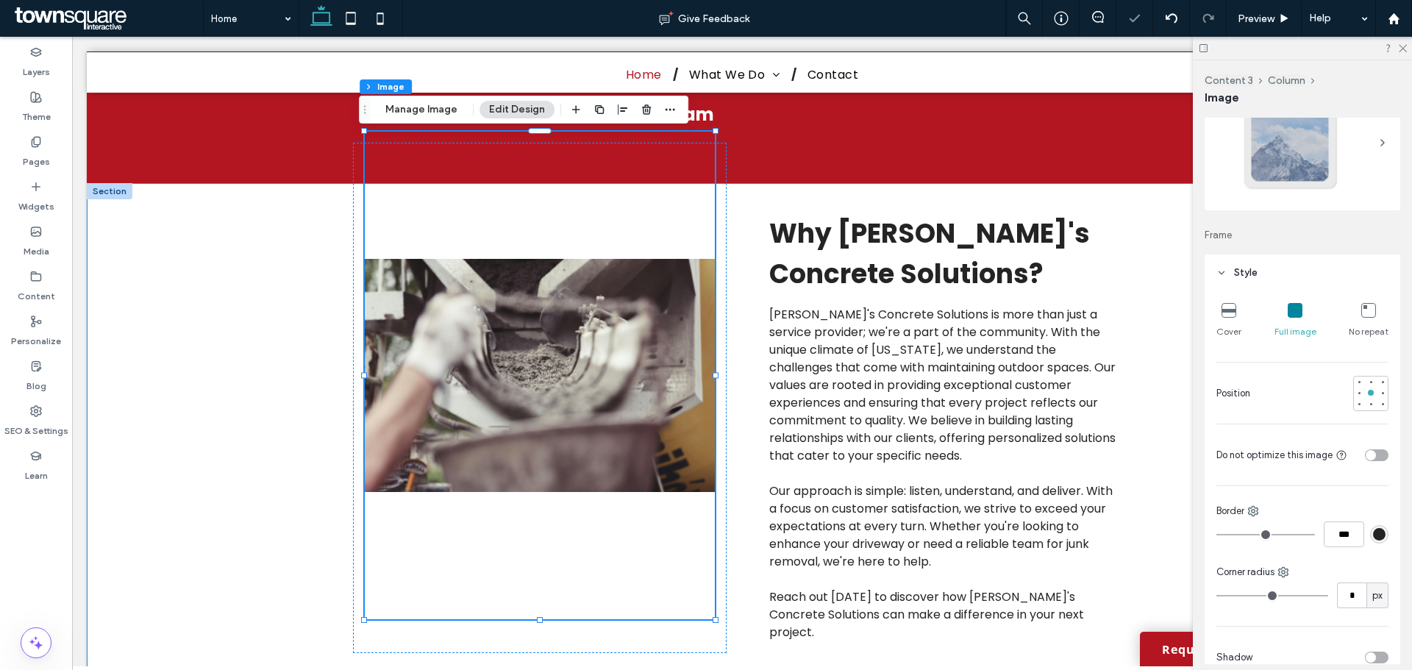
click at [314, 362] on div "-15px Why [PERSON_NAME]'s Concrete Solutions? [PERSON_NAME]'s Concrete Solution…" at bounding box center [742, 436] width 882 height 507
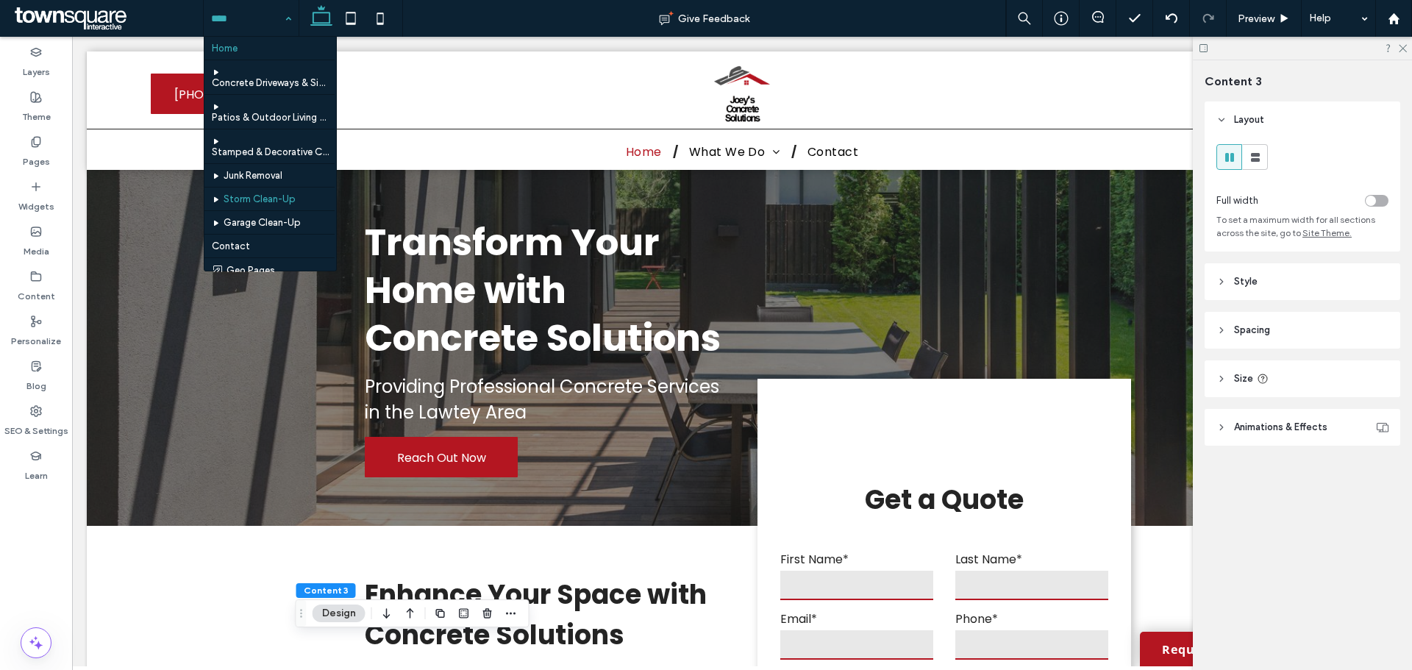
scroll to position [12, 0]
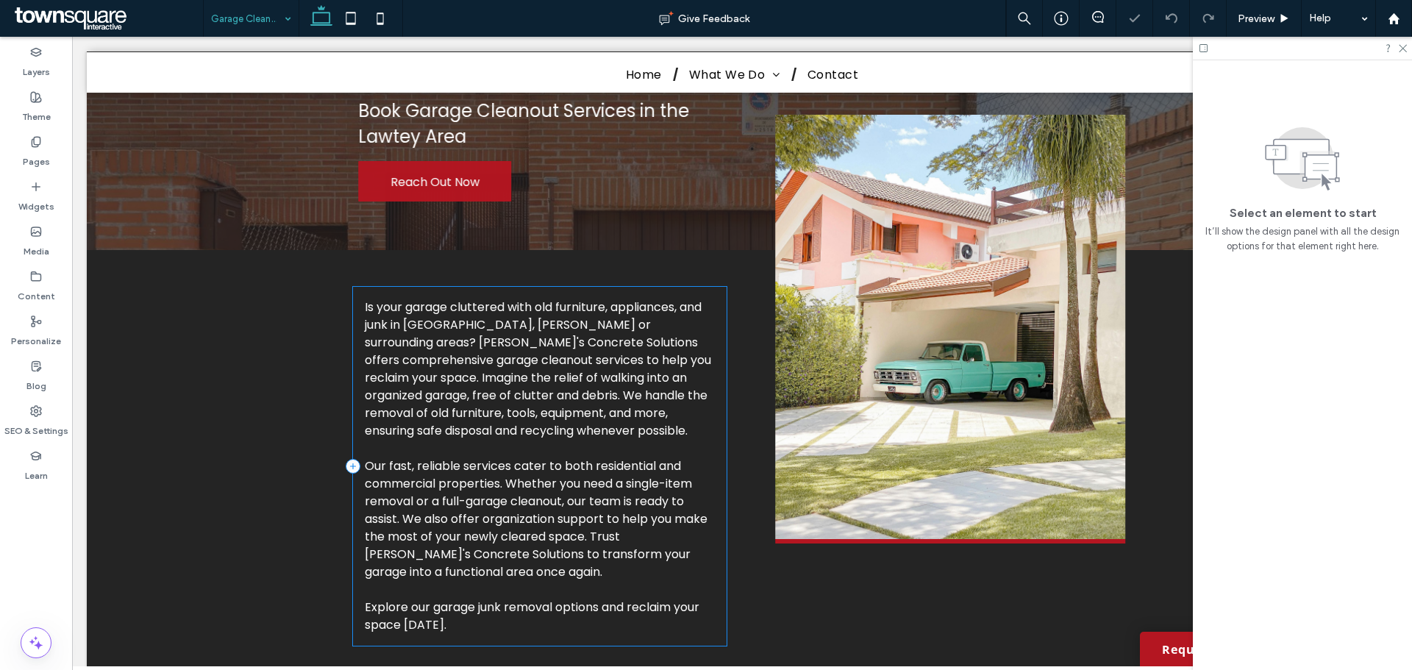
scroll to position [147, 0]
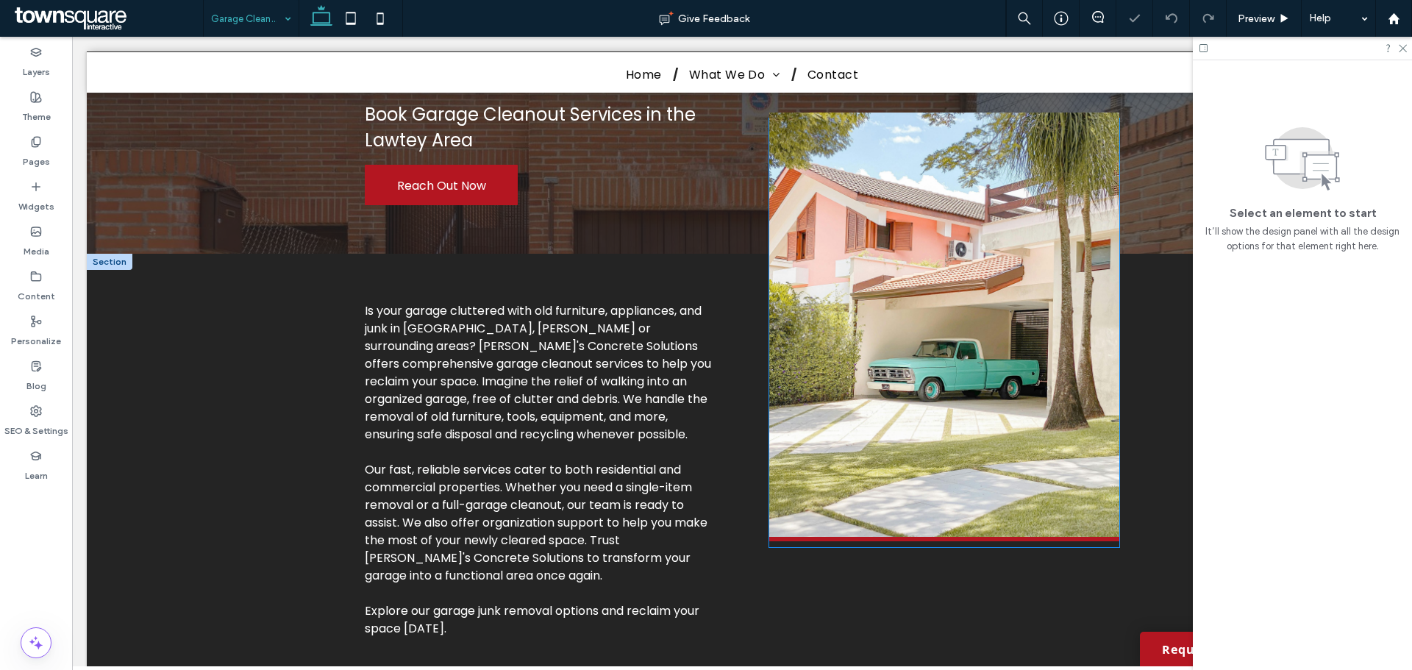
click at [880, 356] on img at bounding box center [944, 326] width 350 height 429
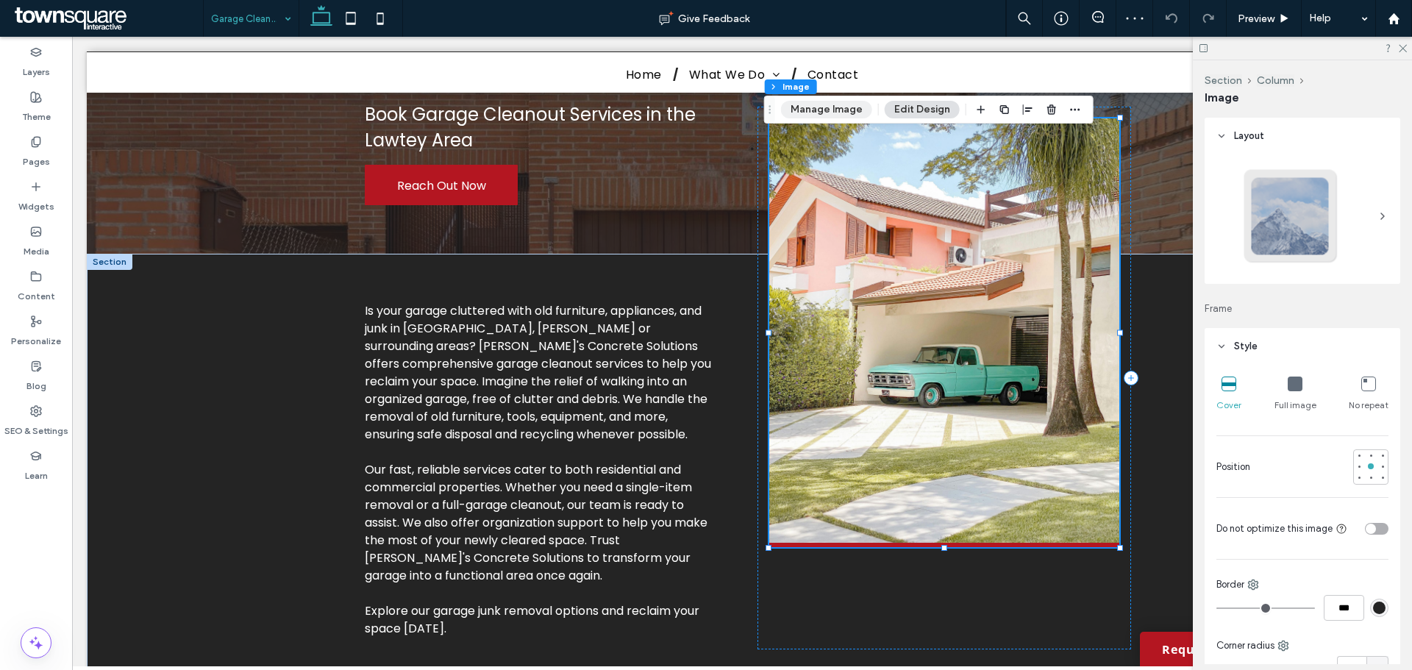
click at [813, 110] on button "Manage Image" at bounding box center [826, 110] width 91 height 18
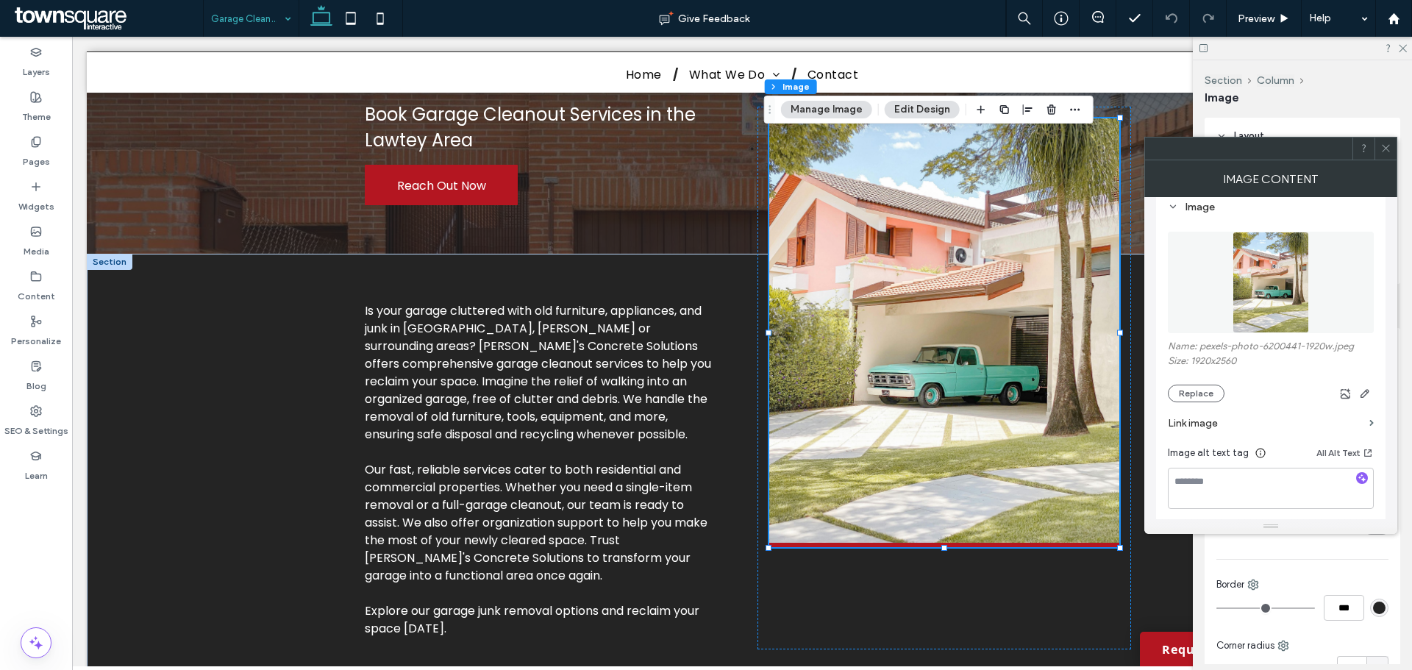
click at [1181, 382] on div "Name: pexels-photo-6200441-1920w.jpeg Size: 1920x2560 Replace" at bounding box center [1270, 371] width 206 height 62
click at [1187, 396] on button "Replace" at bounding box center [1195, 393] width 57 height 18
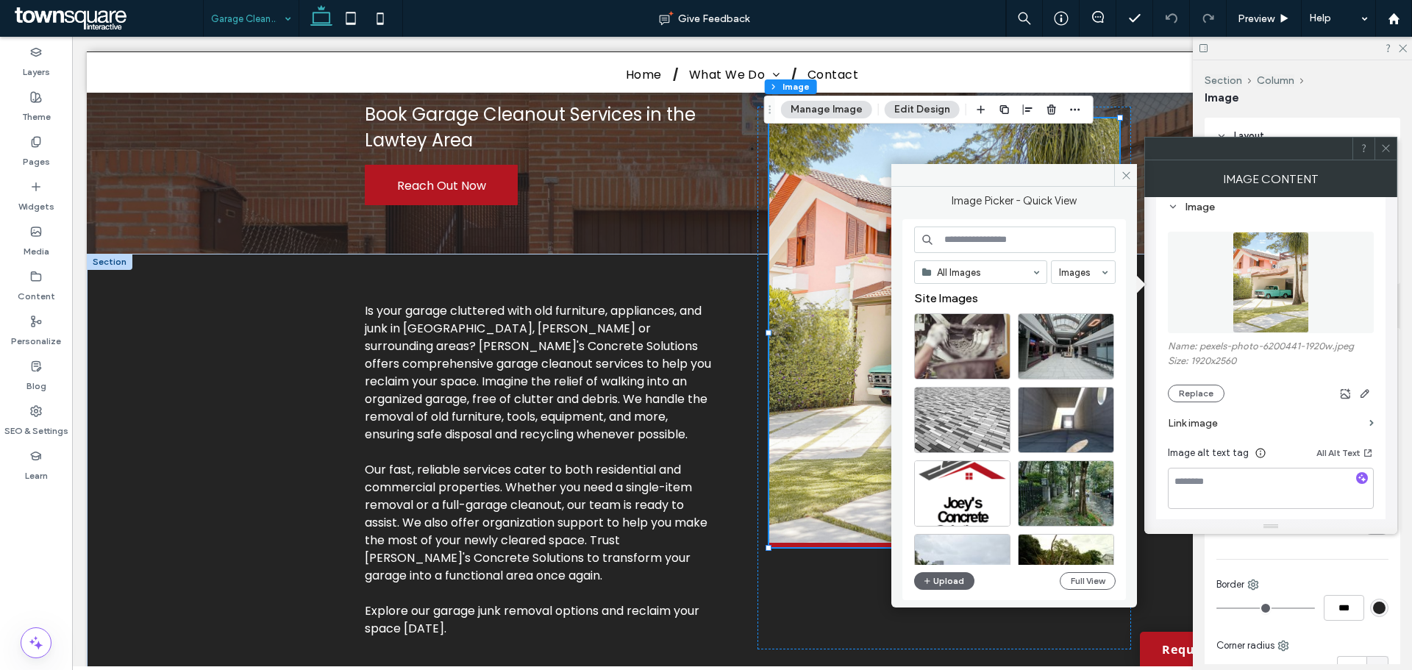
click at [973, 237] on input at bounding box center [1014, 239] width 201 height 26
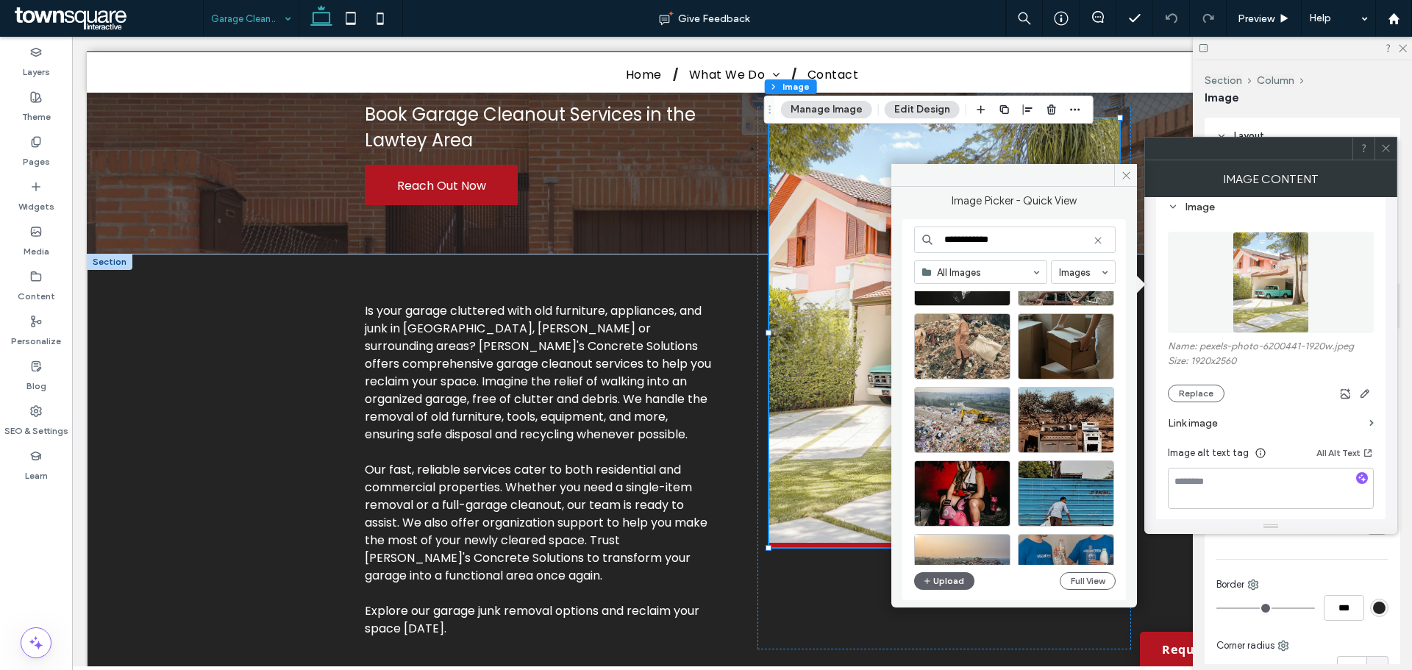
scroll to position [631, 0]
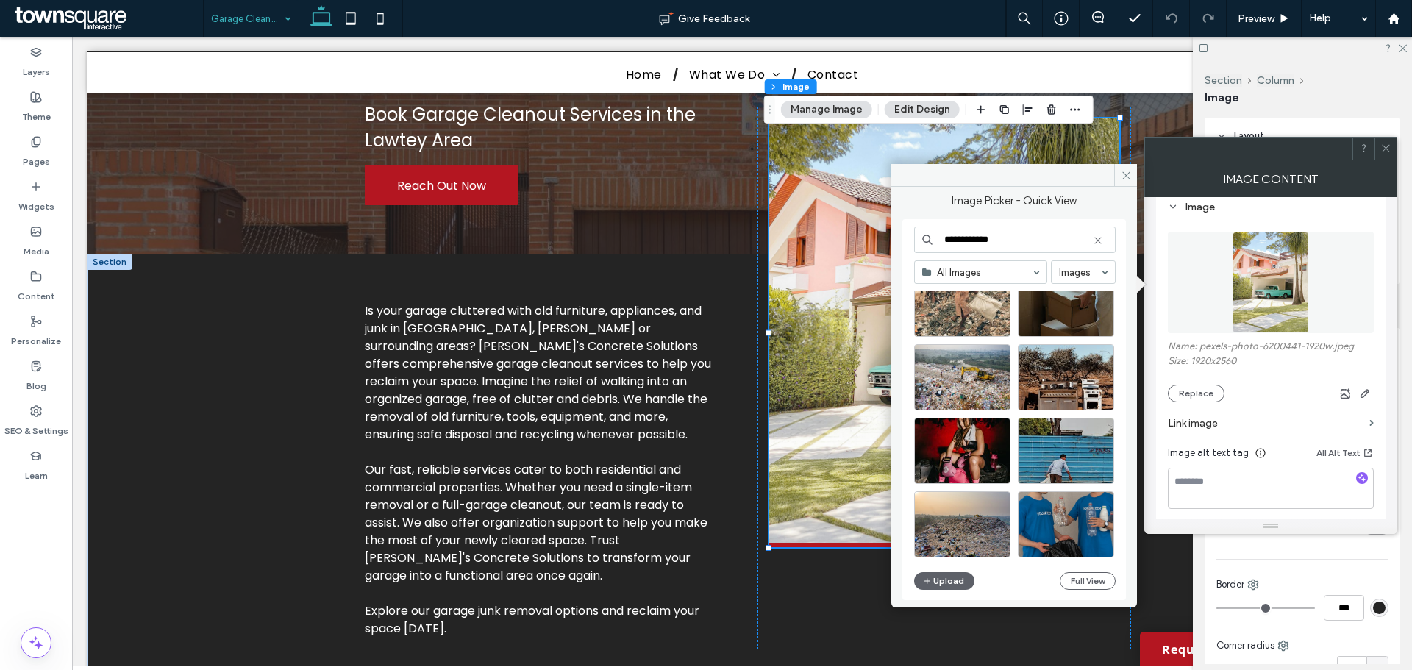
click at [980, 235] on input "**********" at bounding box center [1014, 239] width 201 height 26
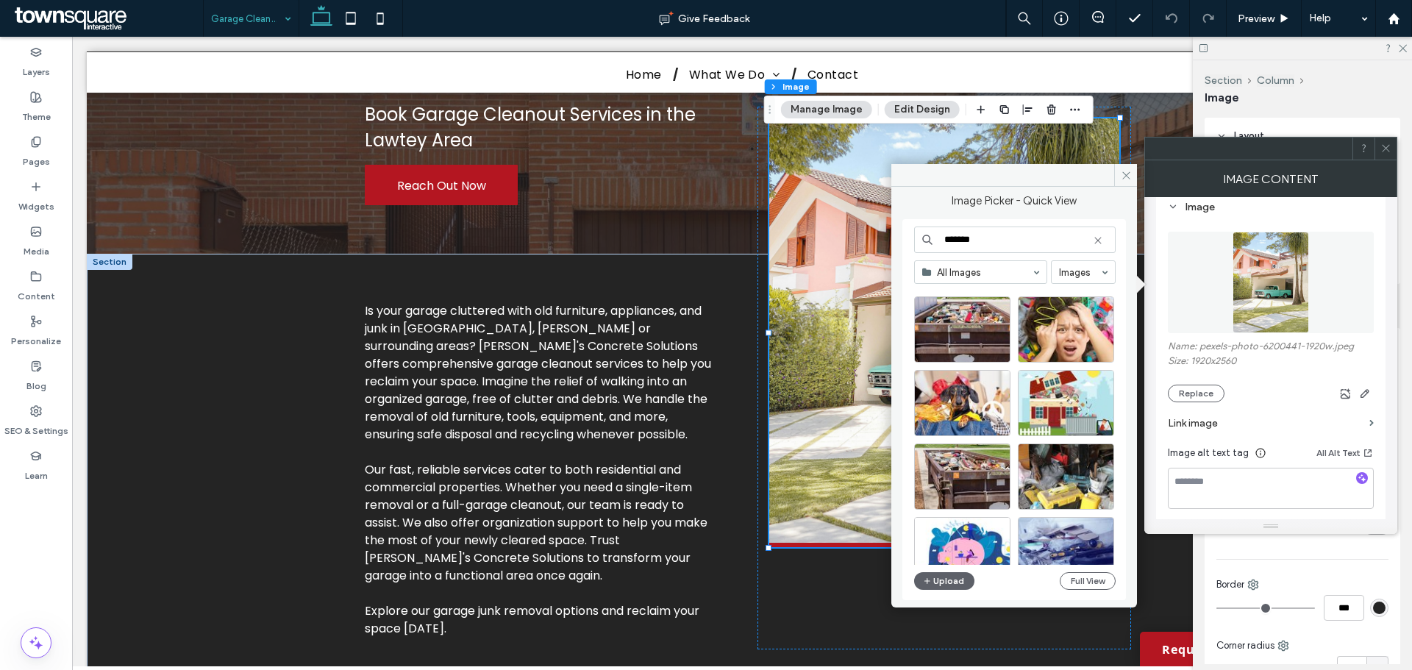
scroll to position [660, 0]
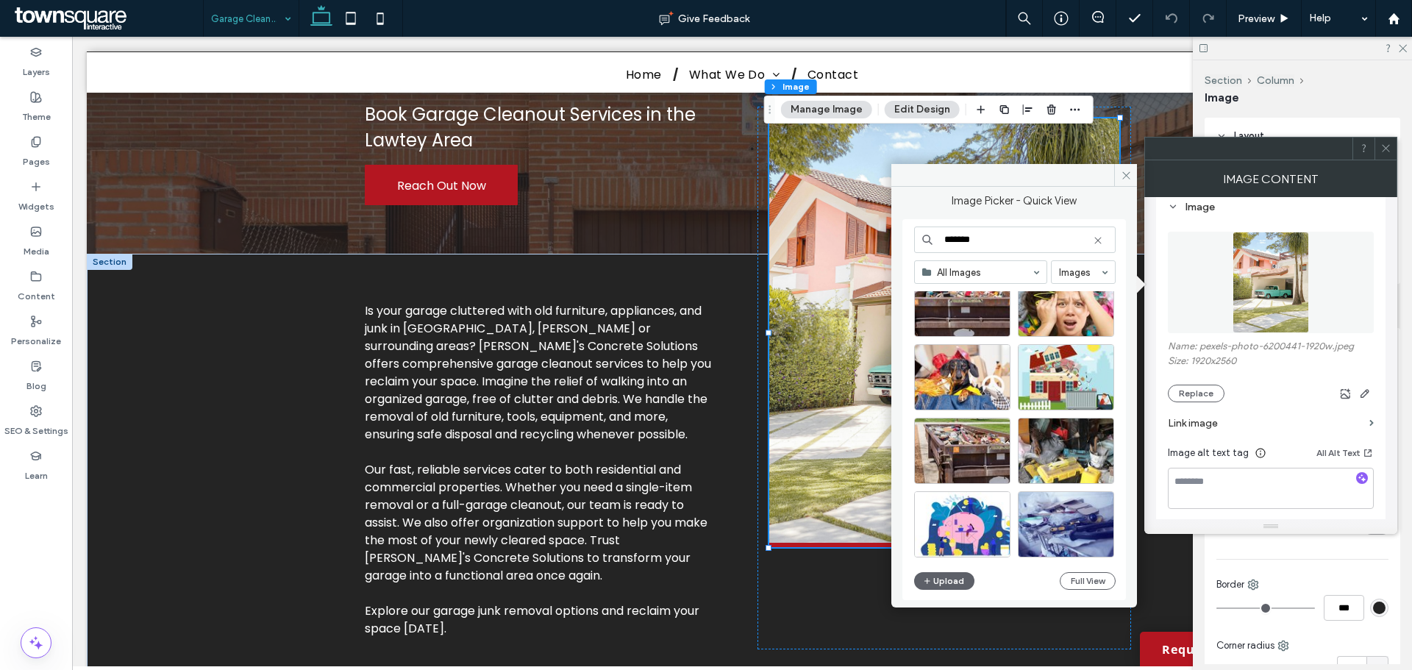
click at [987, 232] on input "*******" at bounding box center [1014, 239] width 201 height 26
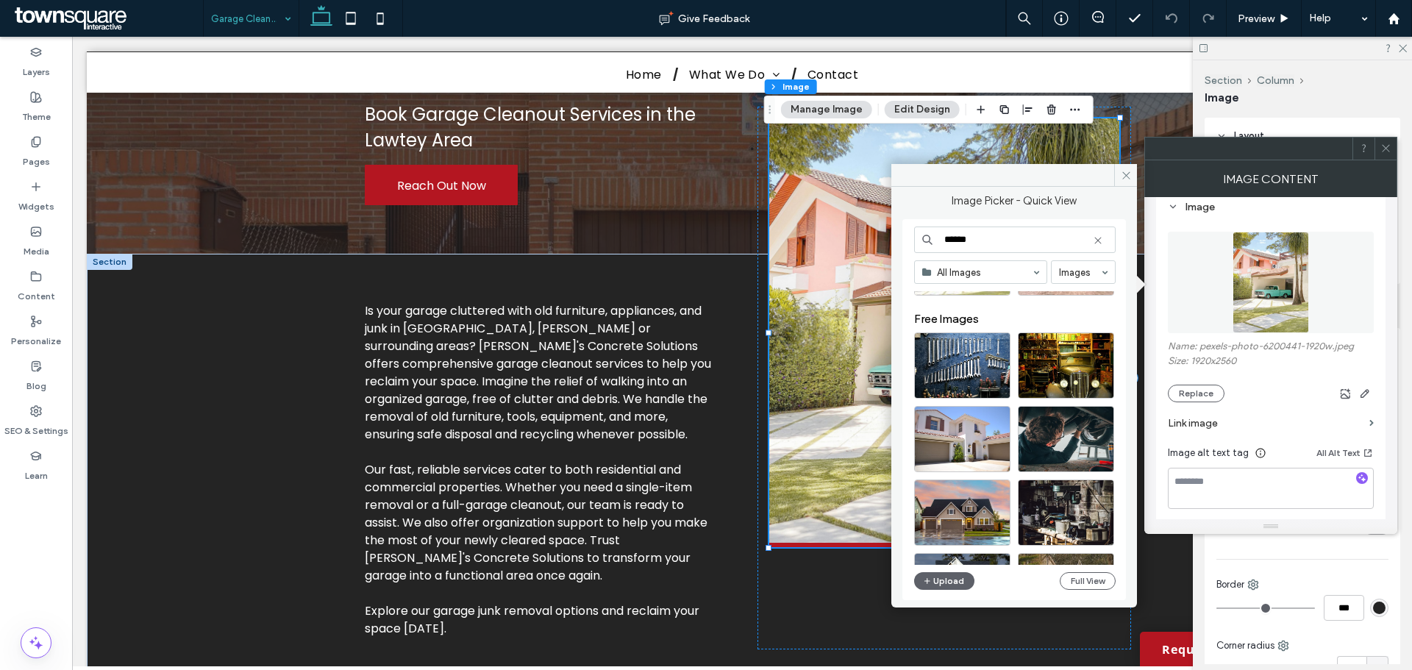
scroll to position [0, 0]
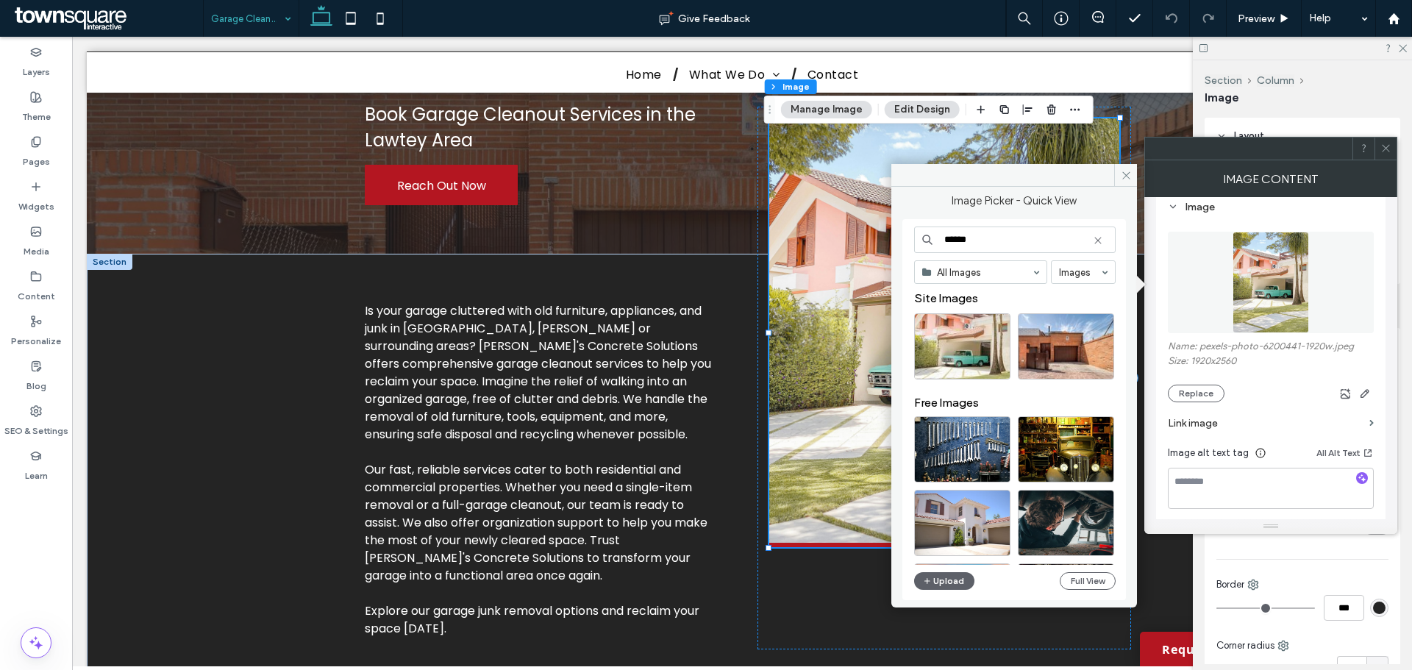
click at [999, 235] on input "******" at bounding box center [1014, 239] width 201 height 26
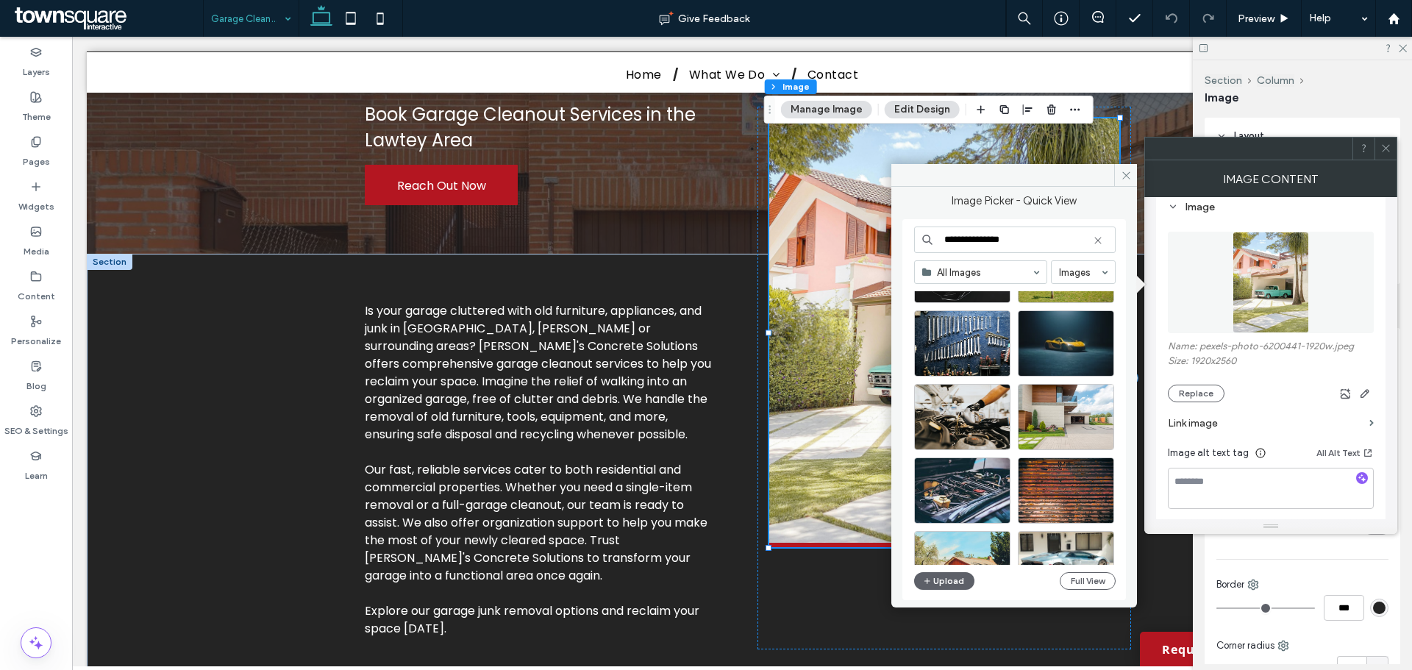
scroll to position [631, 0]
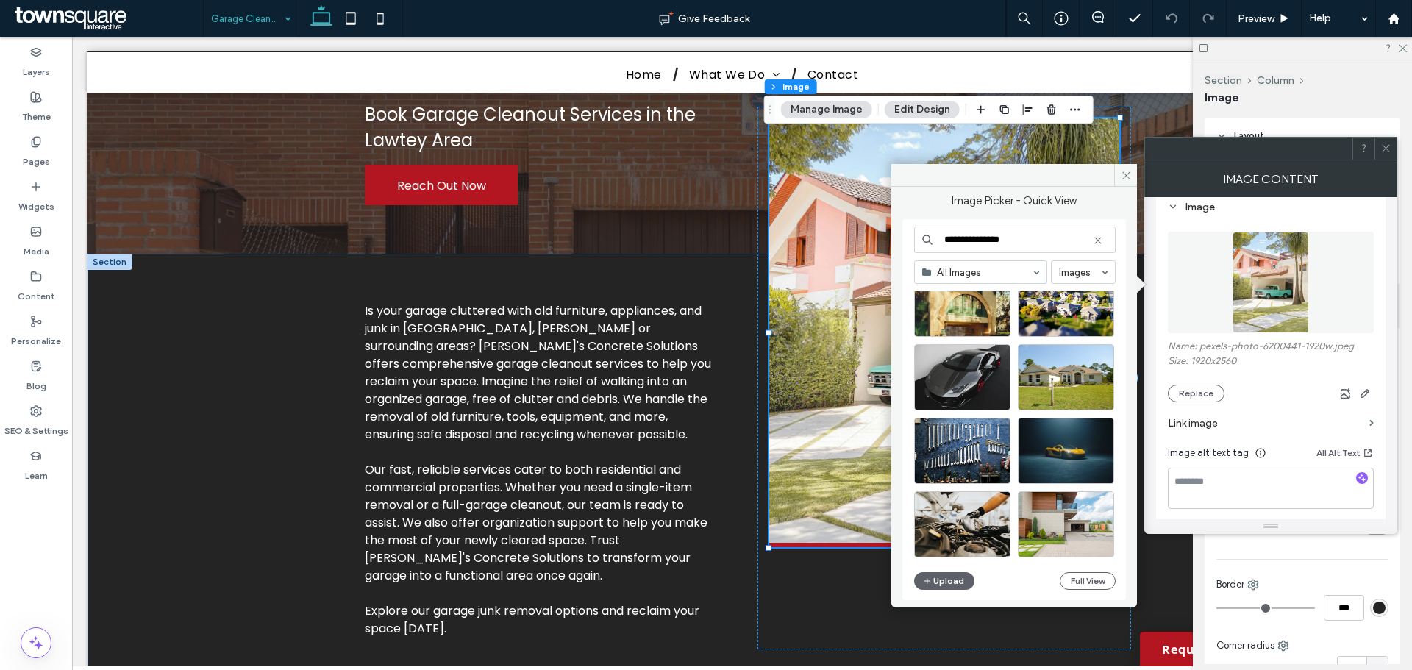
click at [1006, 242] on input "**********" at bounding box center [1014, 239] width 201 height 26
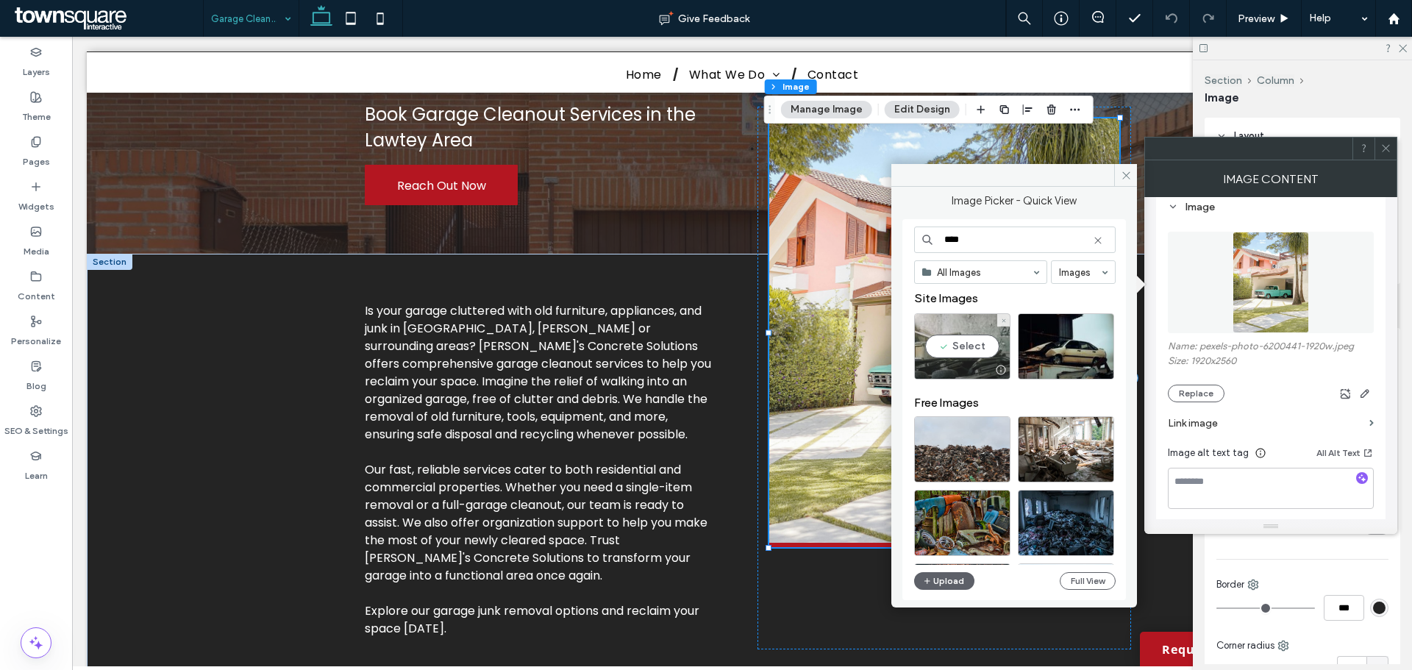
type input "****"
click at [965, 347] on div "Select" at bounding box center [962, 346] width 96 height 66
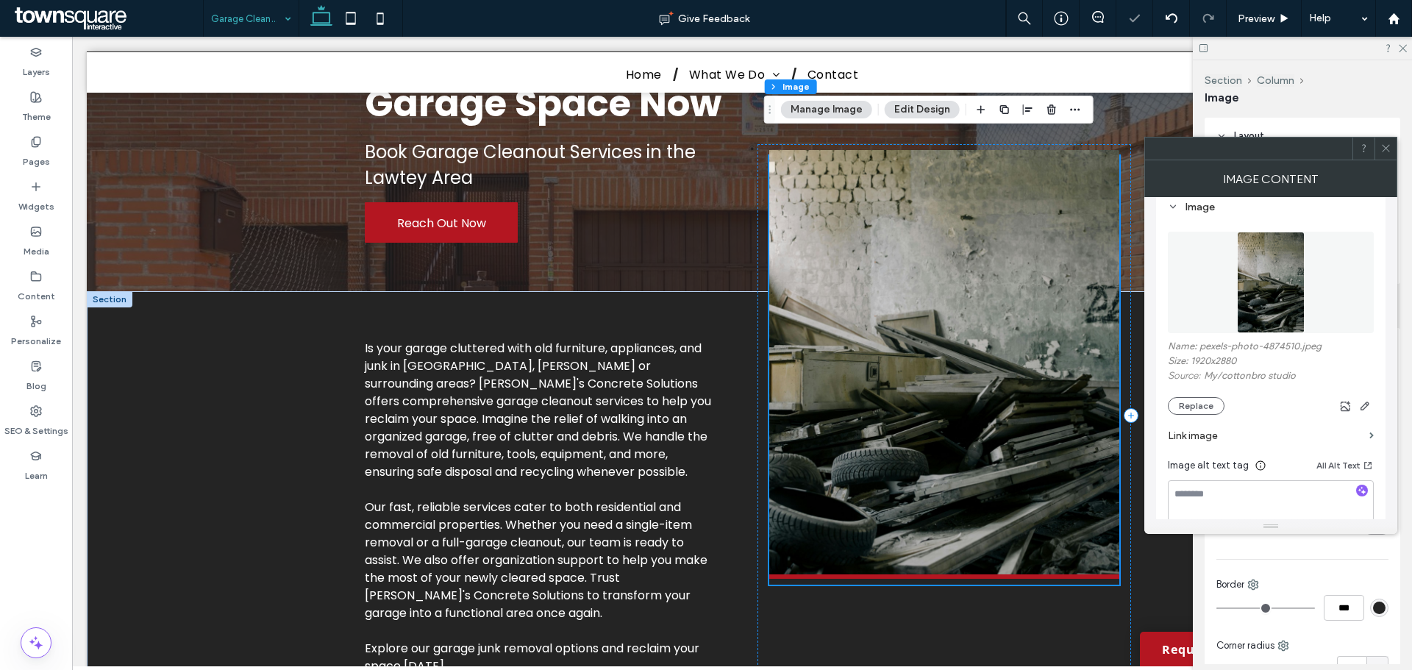
scroll to position [74, 0]
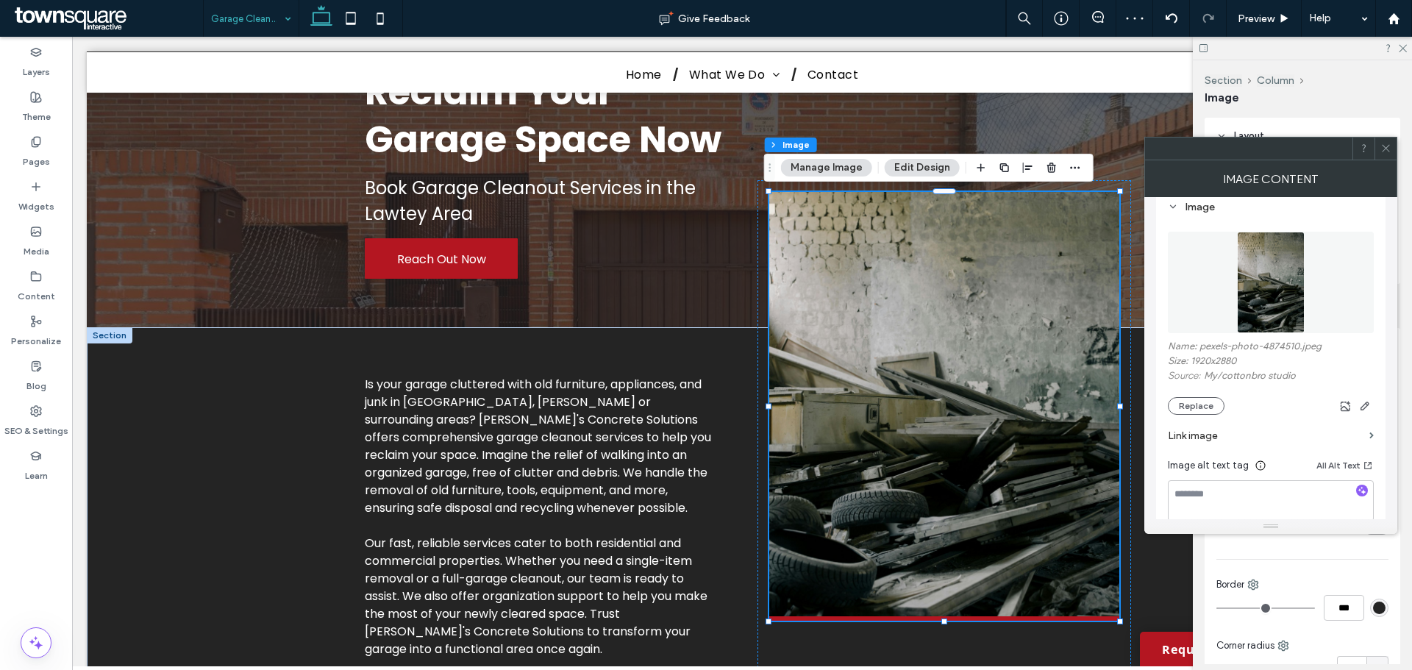
click at [1388, 152] on icon at bounding box center [1385, 148] width 11 height 11
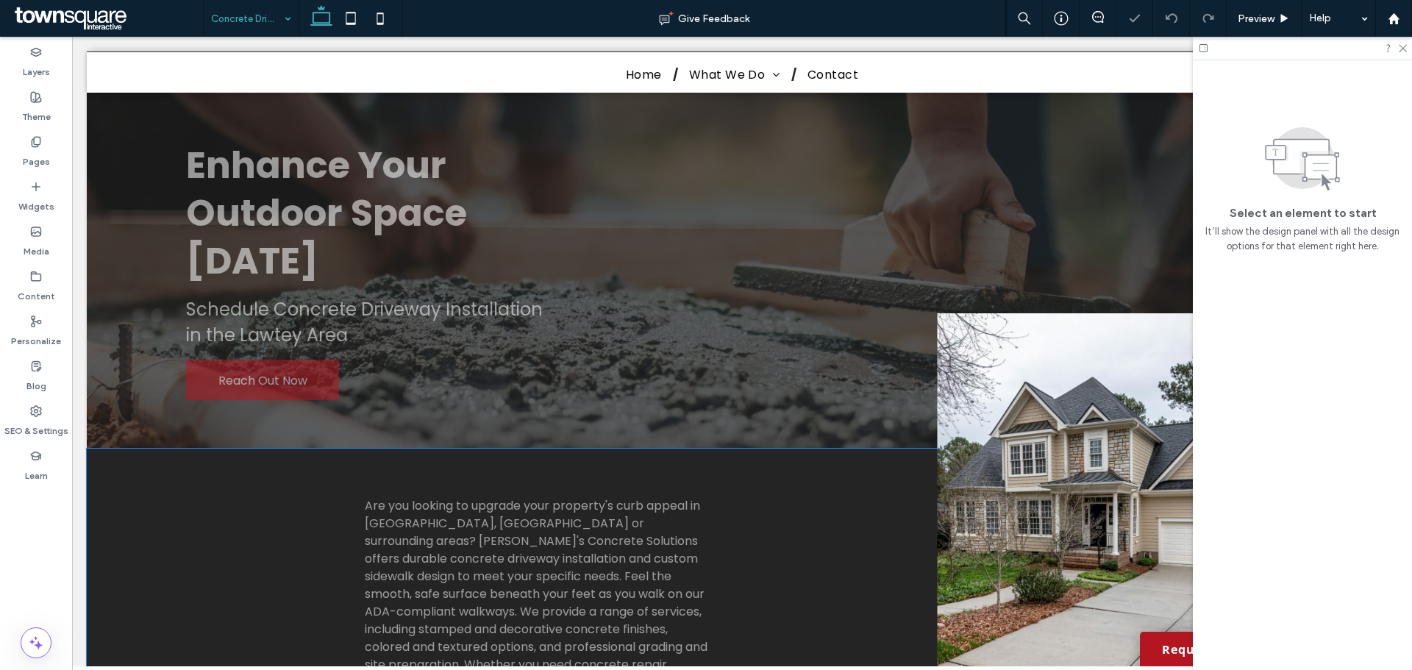
scroll to position [368, 0]
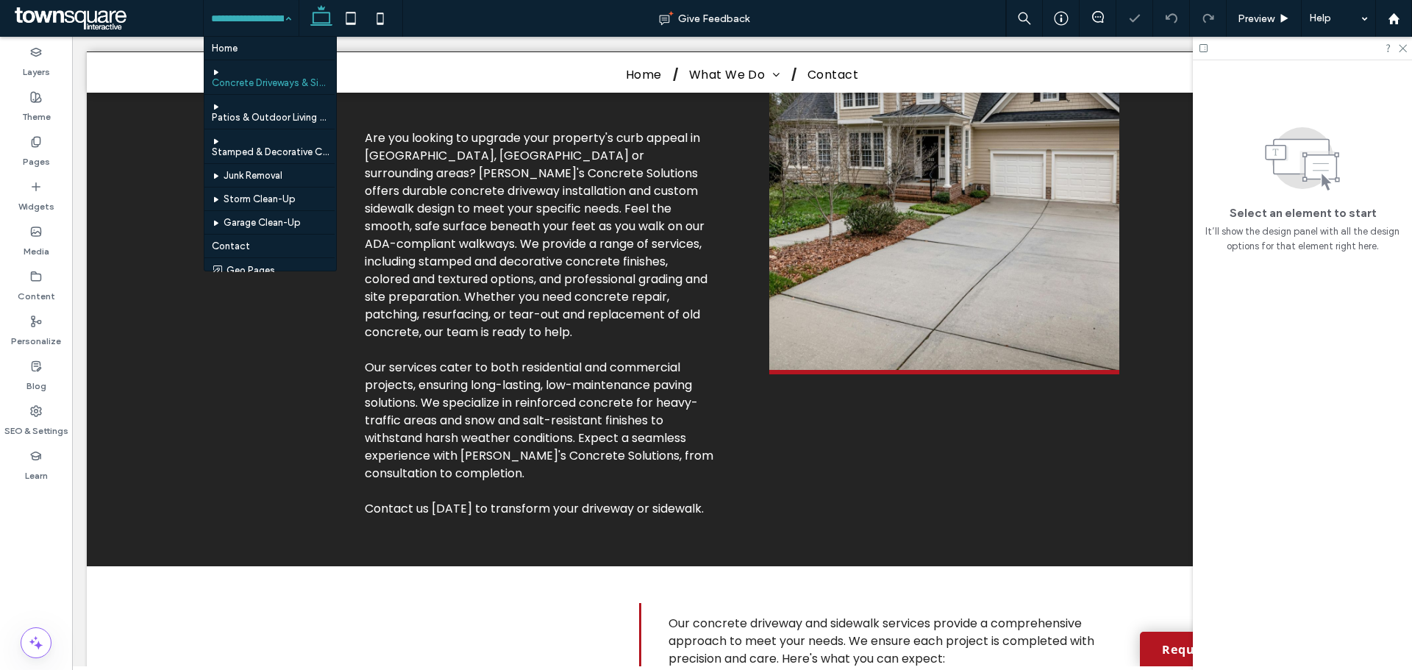
click at [253, 30] on input at bounding box center [247, 18] width 73 height 37
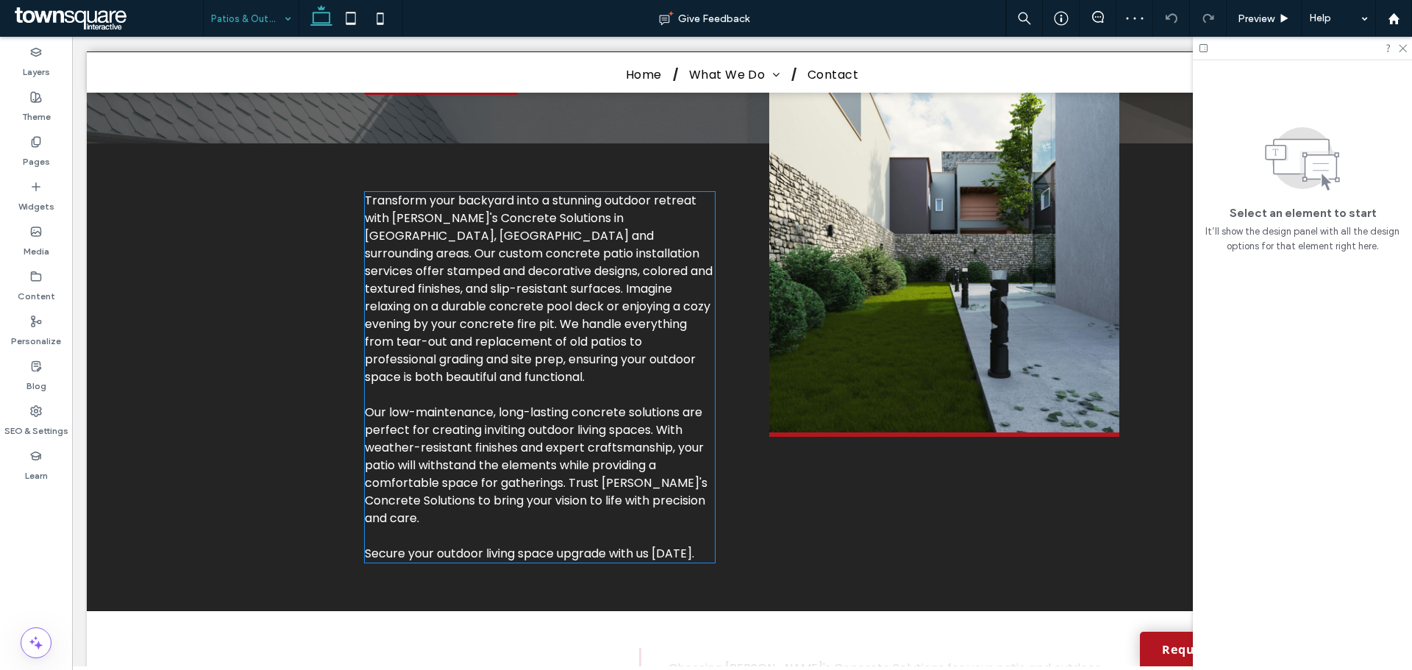
scroll to position [368, 0]
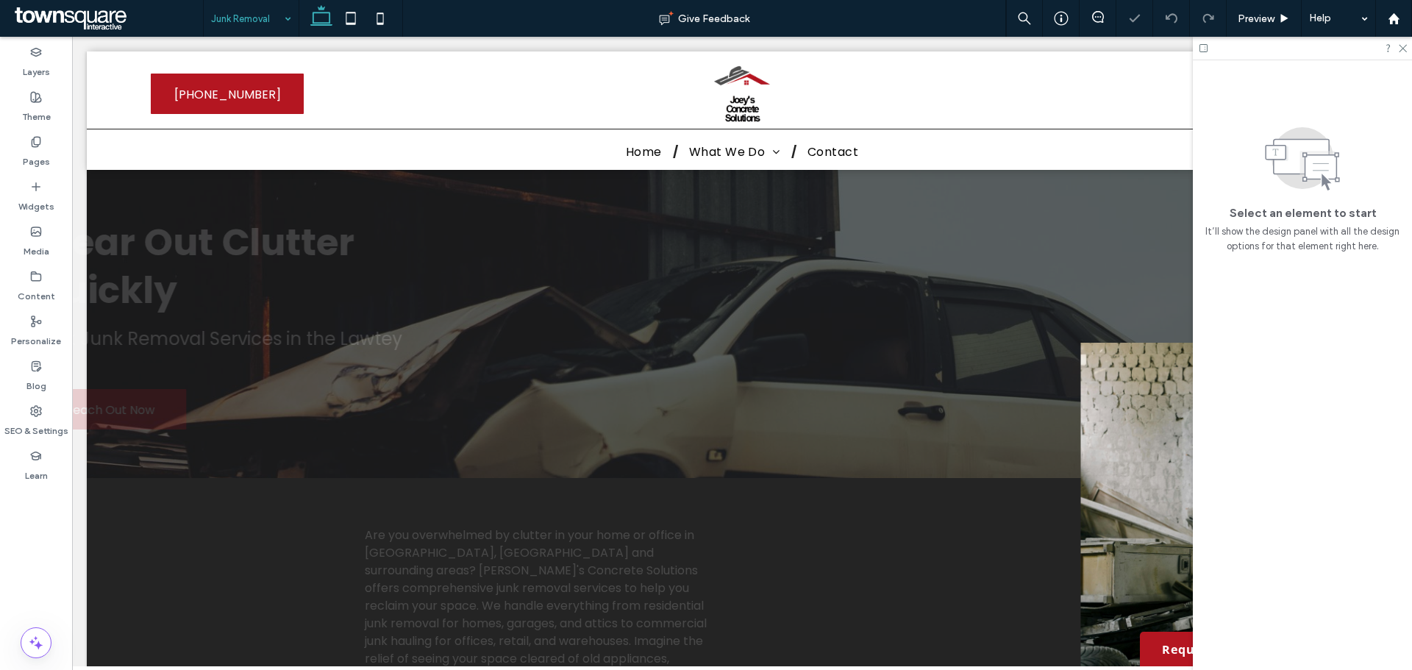
click at [251, 23] on input at bounding box center [247, 18] width 73 height 37
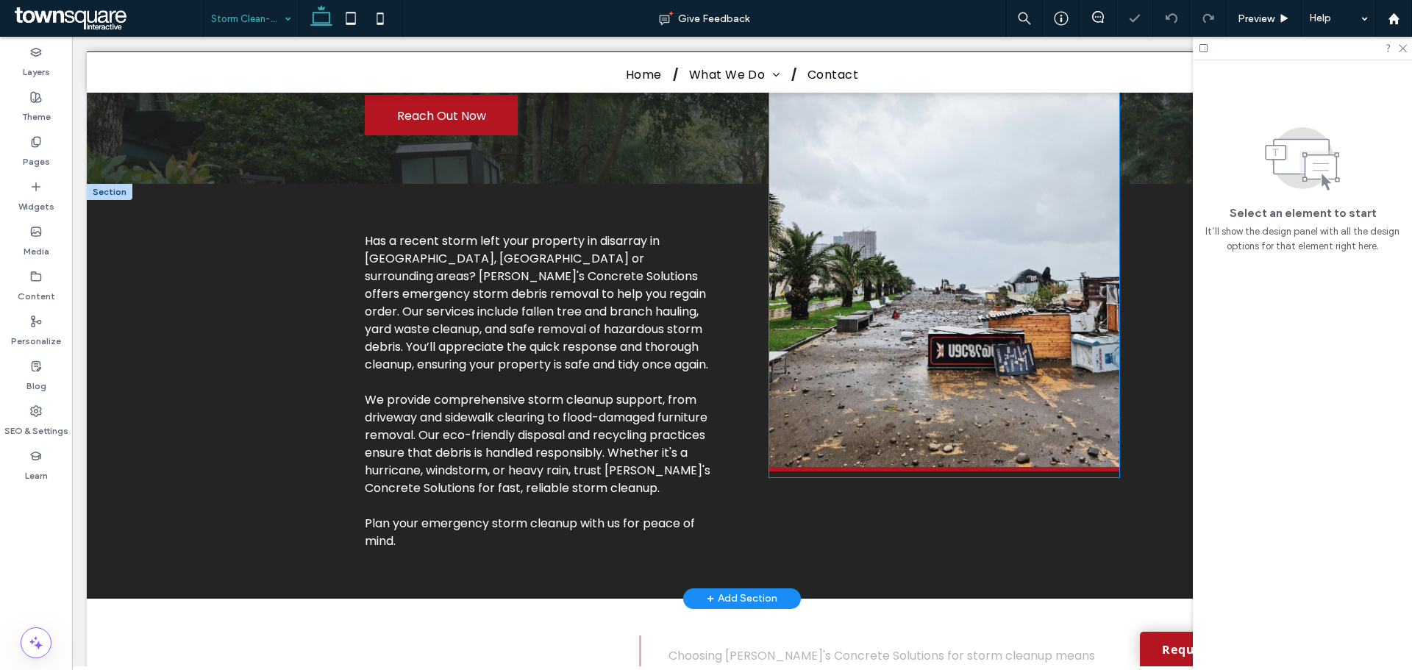
click at [899, 382] on img at bounding box center [944, 257] width 350 height 429
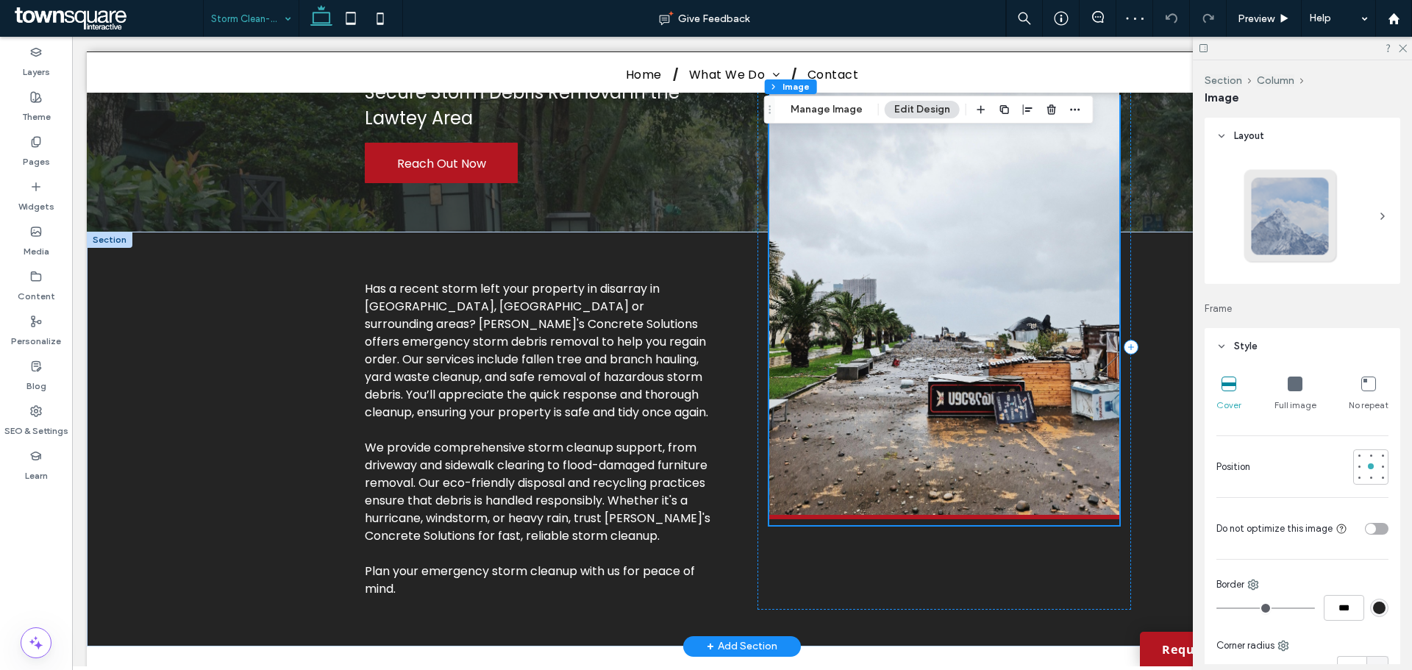
scroll to position [221, 0]
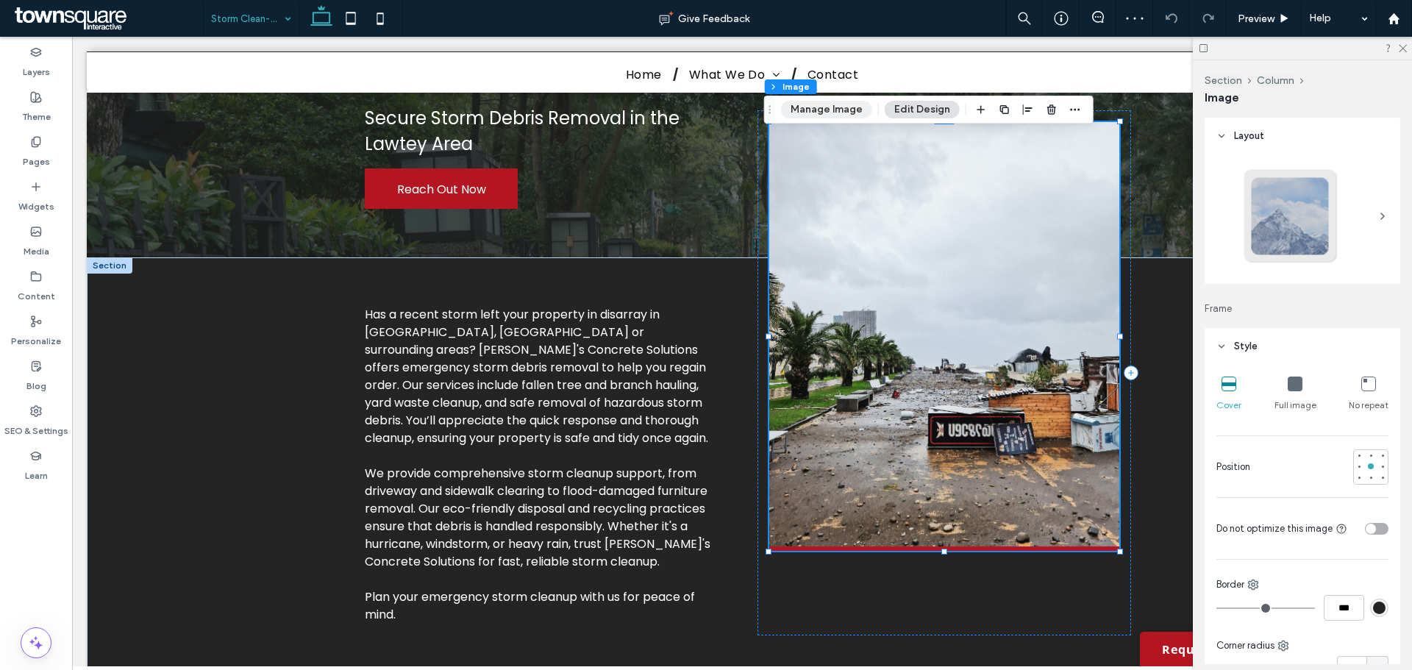
click at [820, 107] on button "Manage Image" at bounding box center [826, 110] width 91 height 18
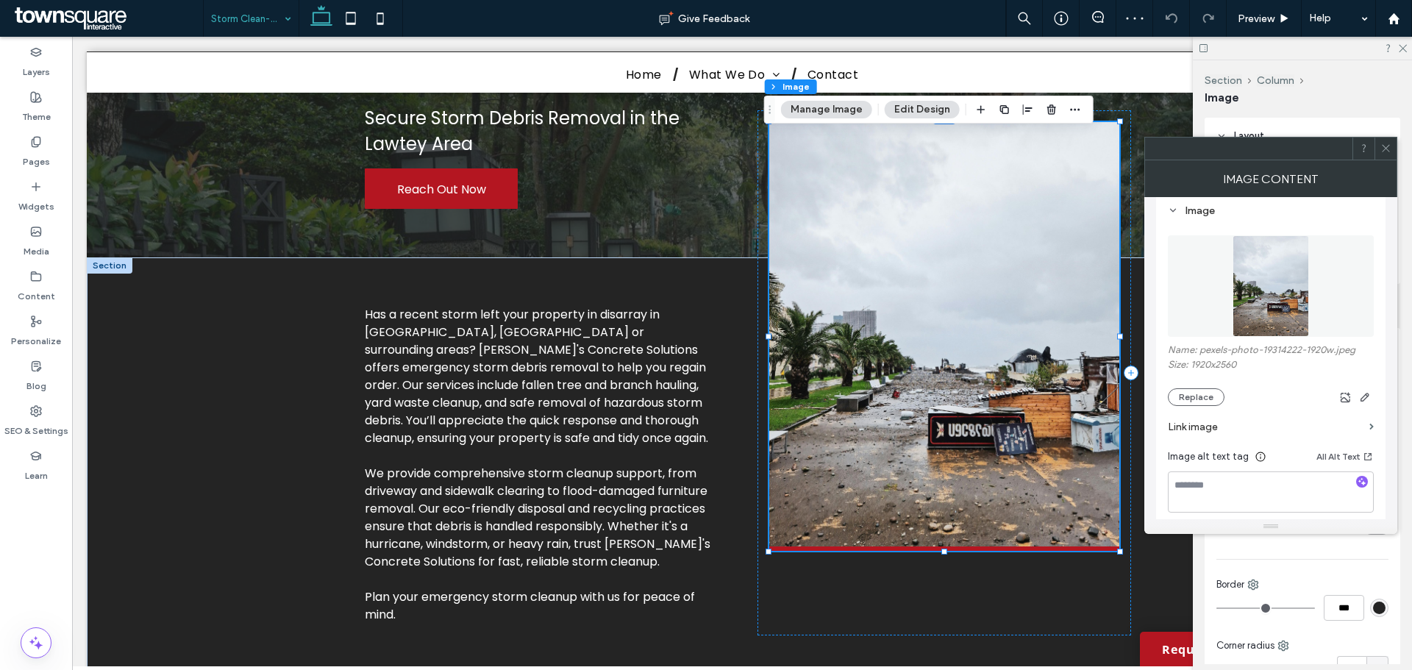
scroll to position [147, 0]
click at [1191, 388] on button "Replace" at bounding box center [1195, 393] width 57 height 18
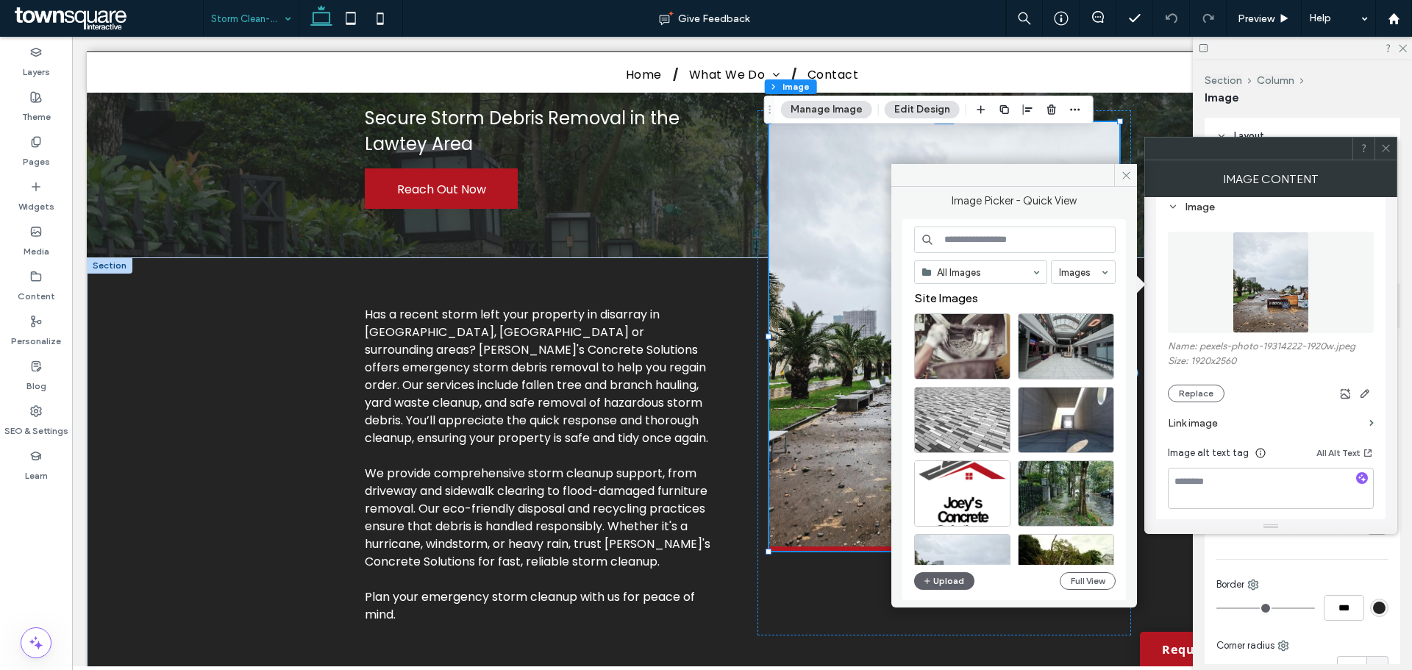
click at [993, 232] on input at bounding box center [1014, 239] width 201 height 26
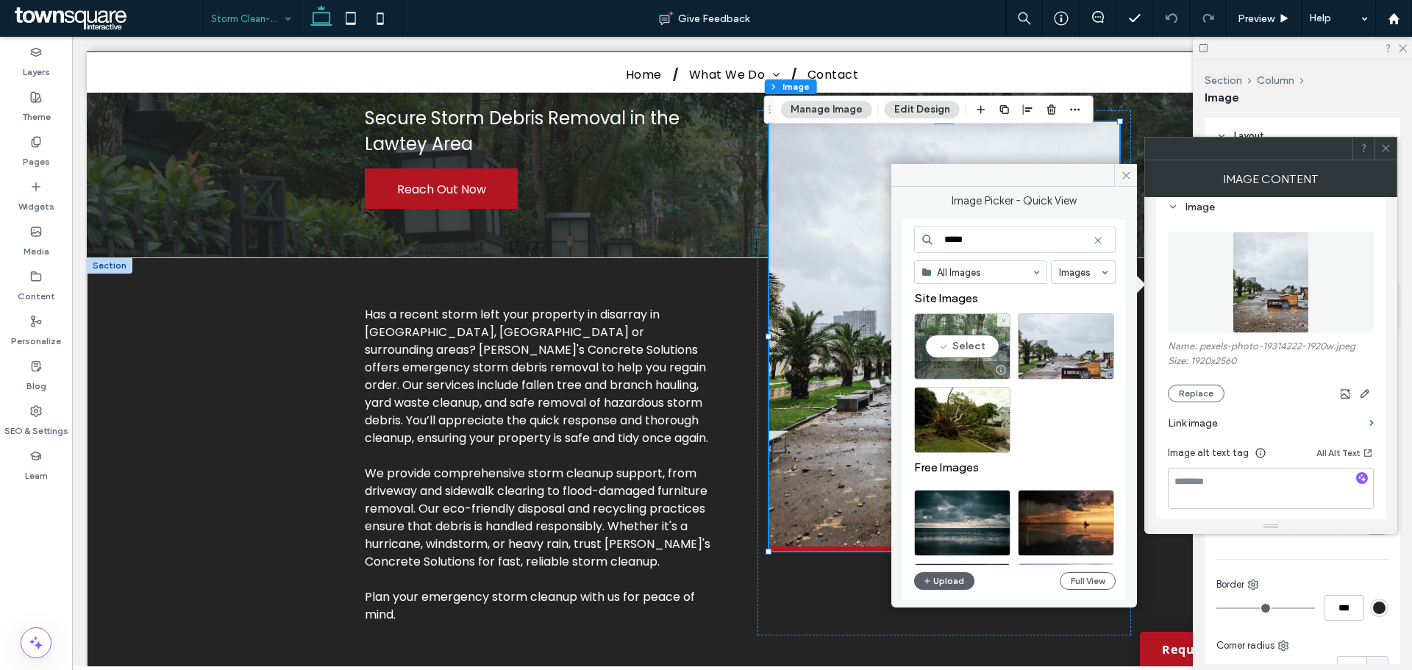
type input "*****"
click at [954, 349] on div "Select" at bounding box center [962, 346] width 96 height 66
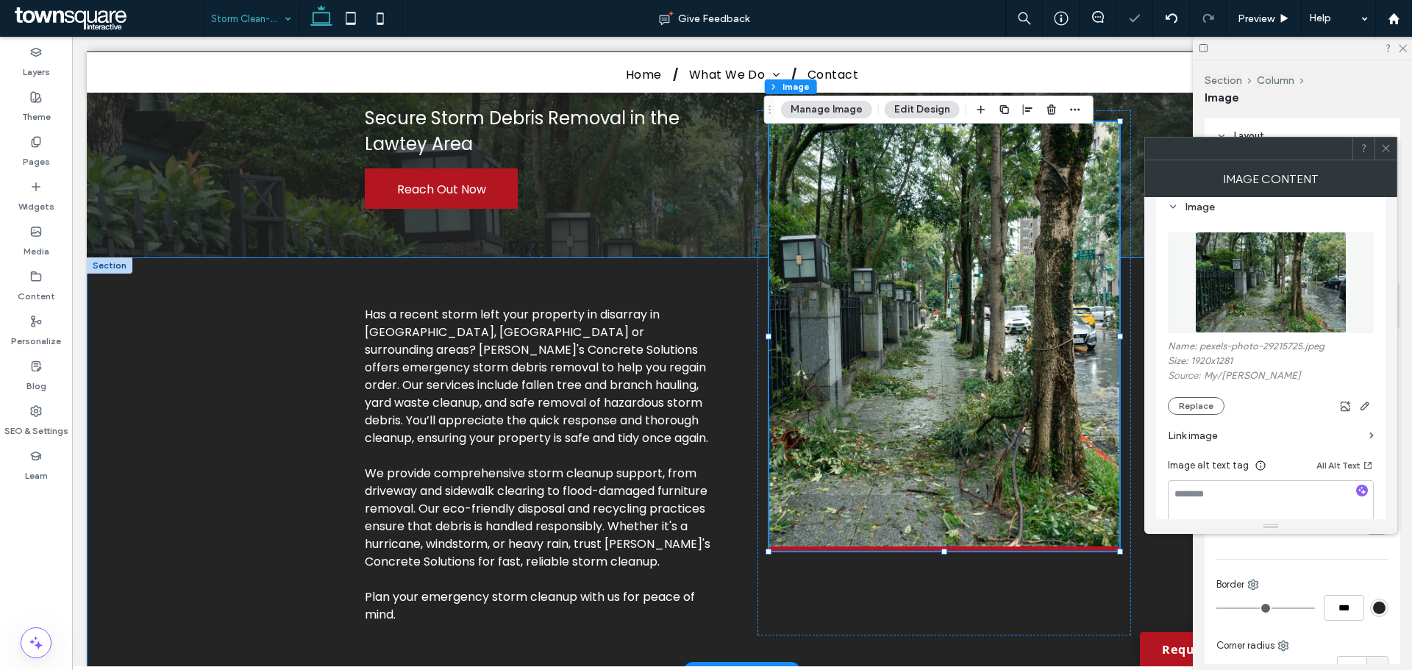
click at [225, 427] on div "Has a recent storm left your property in disarray in [GEOGRAPHIC_DATA], [GEOGRA…" at bounding box center [742, 464] width 1310 height 415
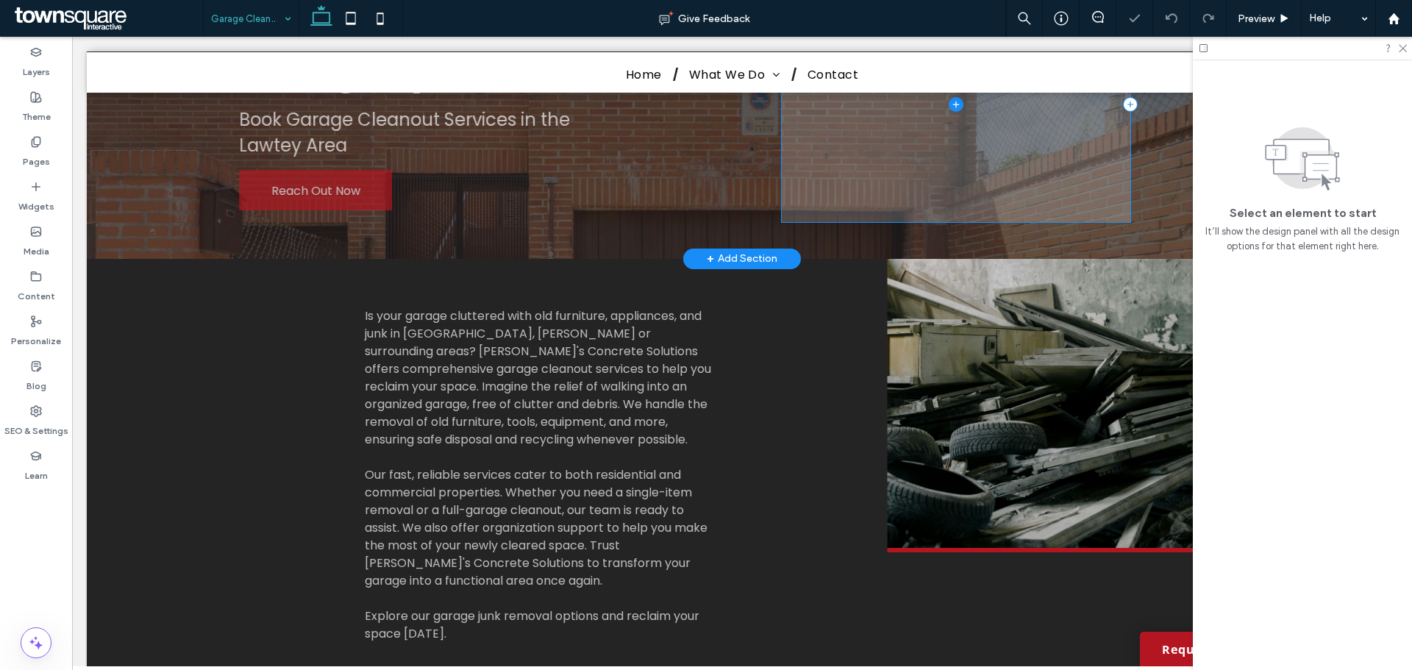
scroll to position [294, 0]
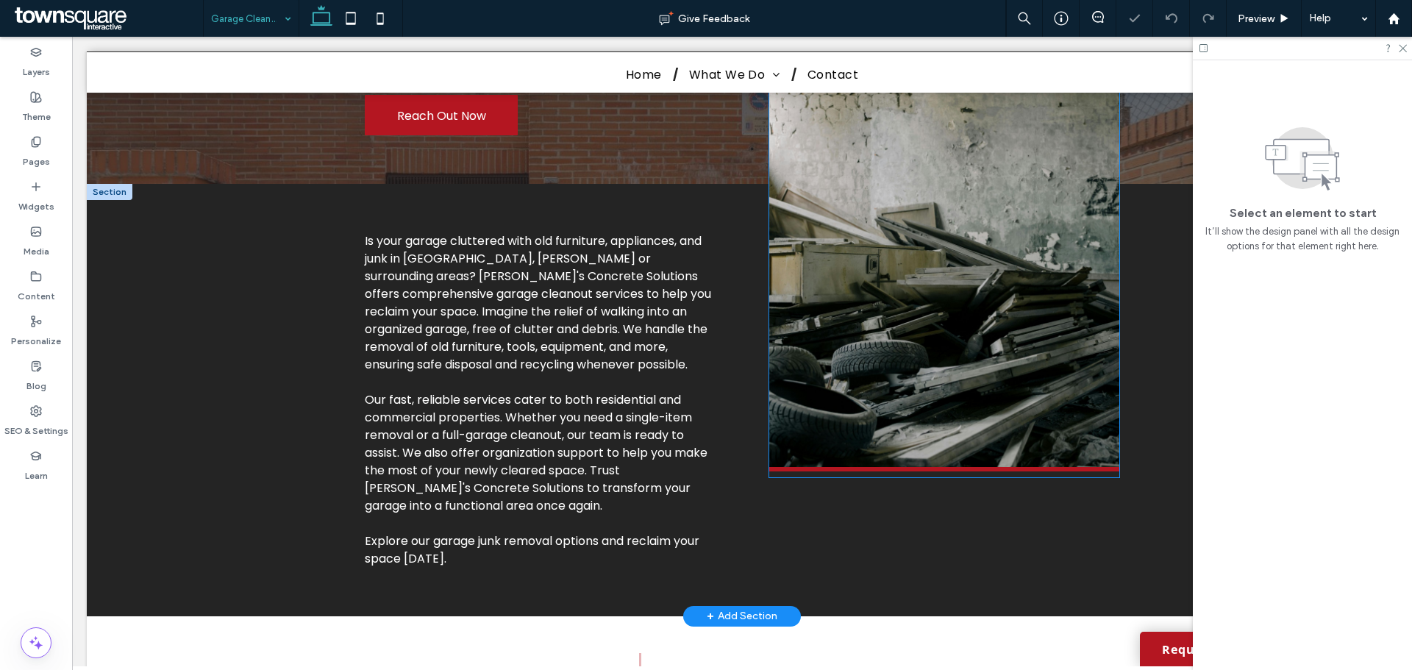
click at [894, 389] on img at bounding box center [944, 257] width 350 height 429
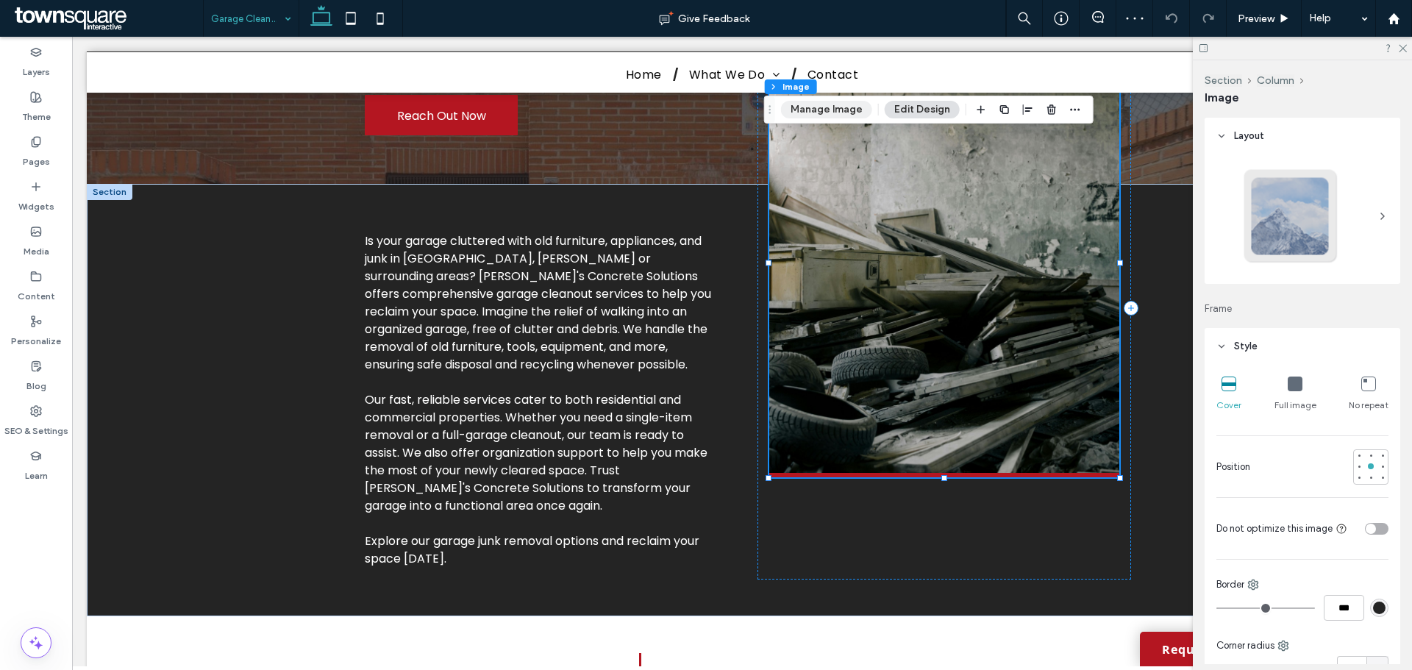
click at [829, 115] on button "Manage Image" at bounding box center [826, 110] width 91 height 18
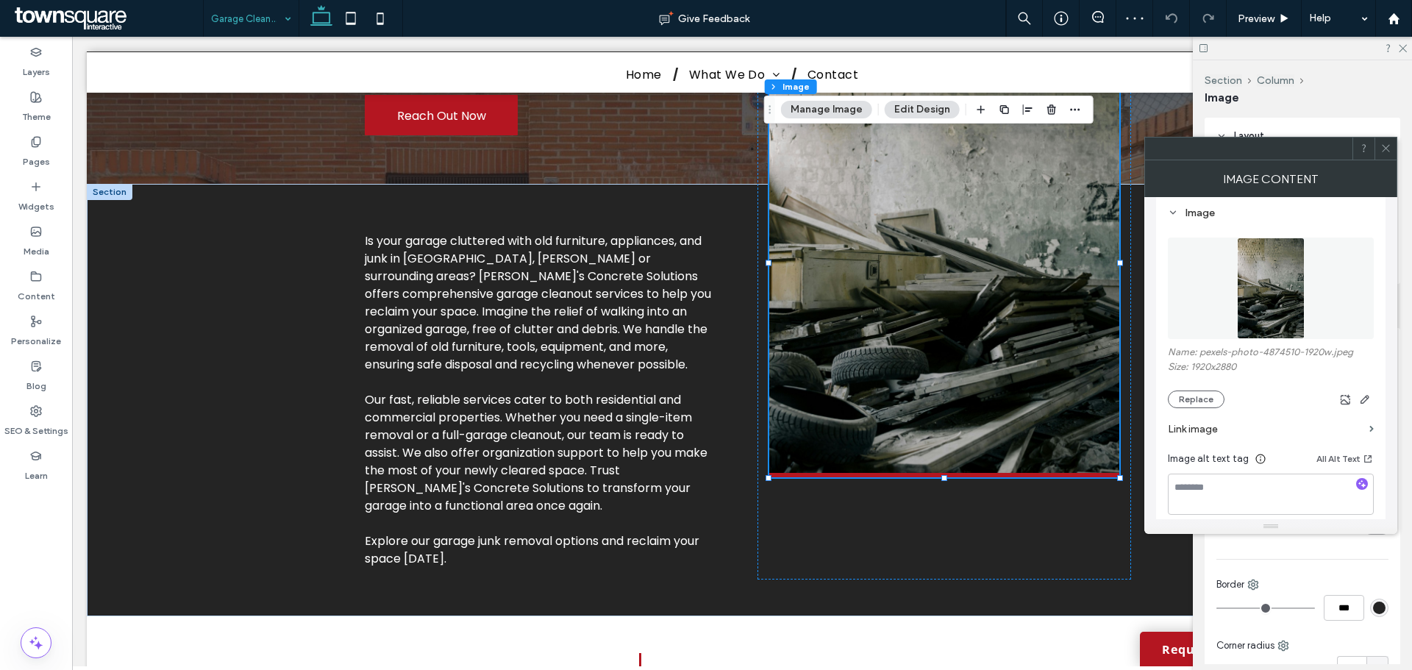
scroll to position [147, 0]
click at [1179, 391] on button "Replace" at bounding box center [1195, 393] width 57 height 18
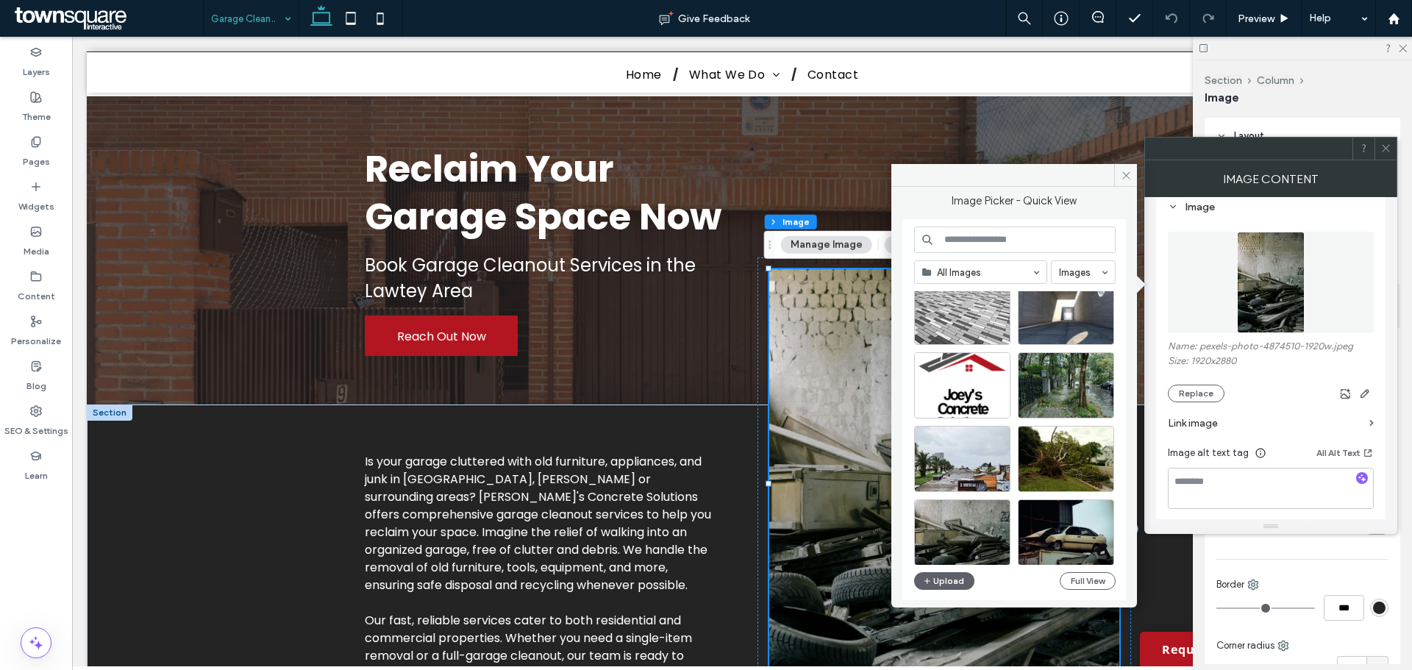
scroll to position [0, 0]
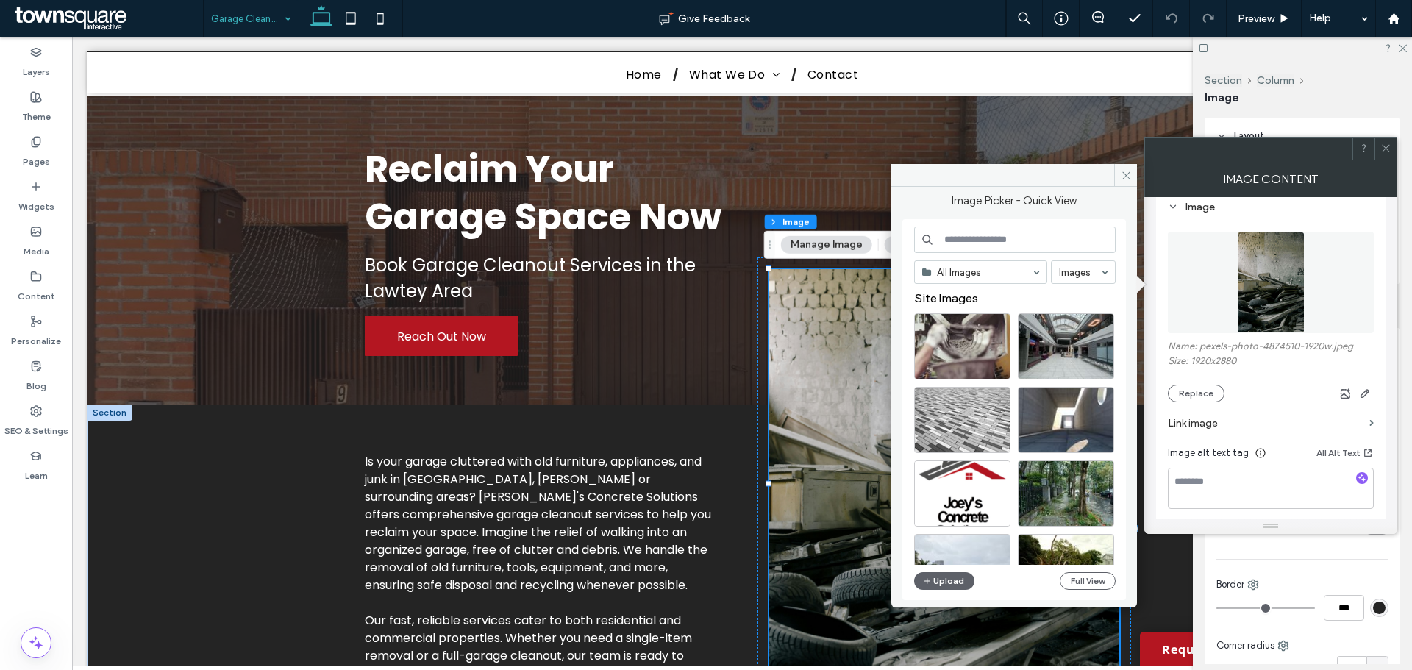
click at [995, 235] on input at bounding box center [1014, 239] width 201 height 26
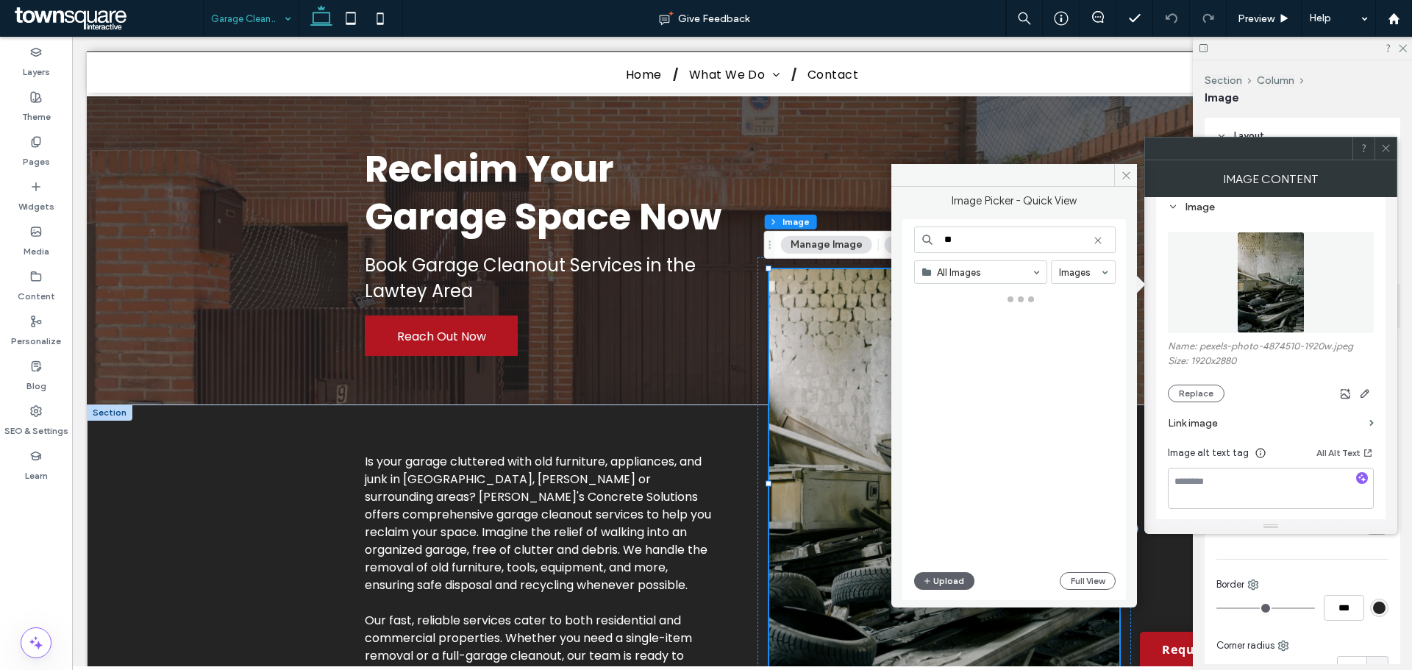
type input "*"
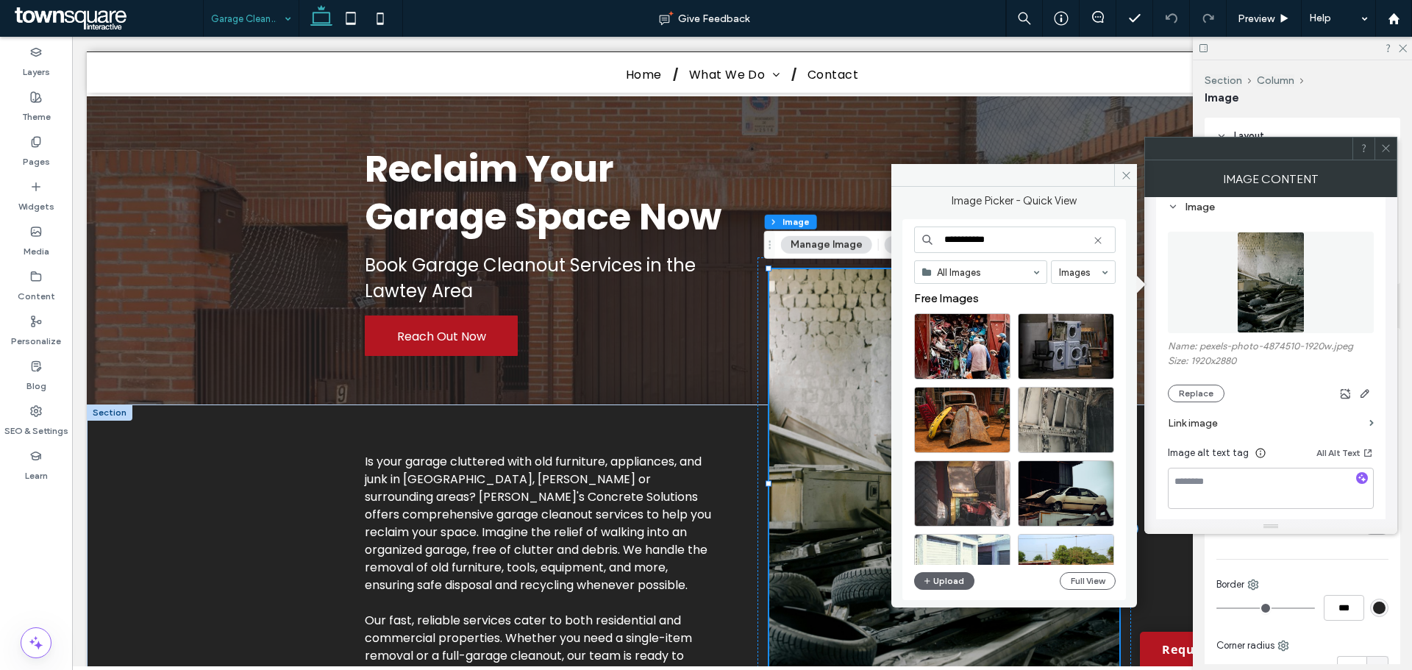
click at [998, 251] on input "**********" at bounding box center [1014, 239] width 201 height 26
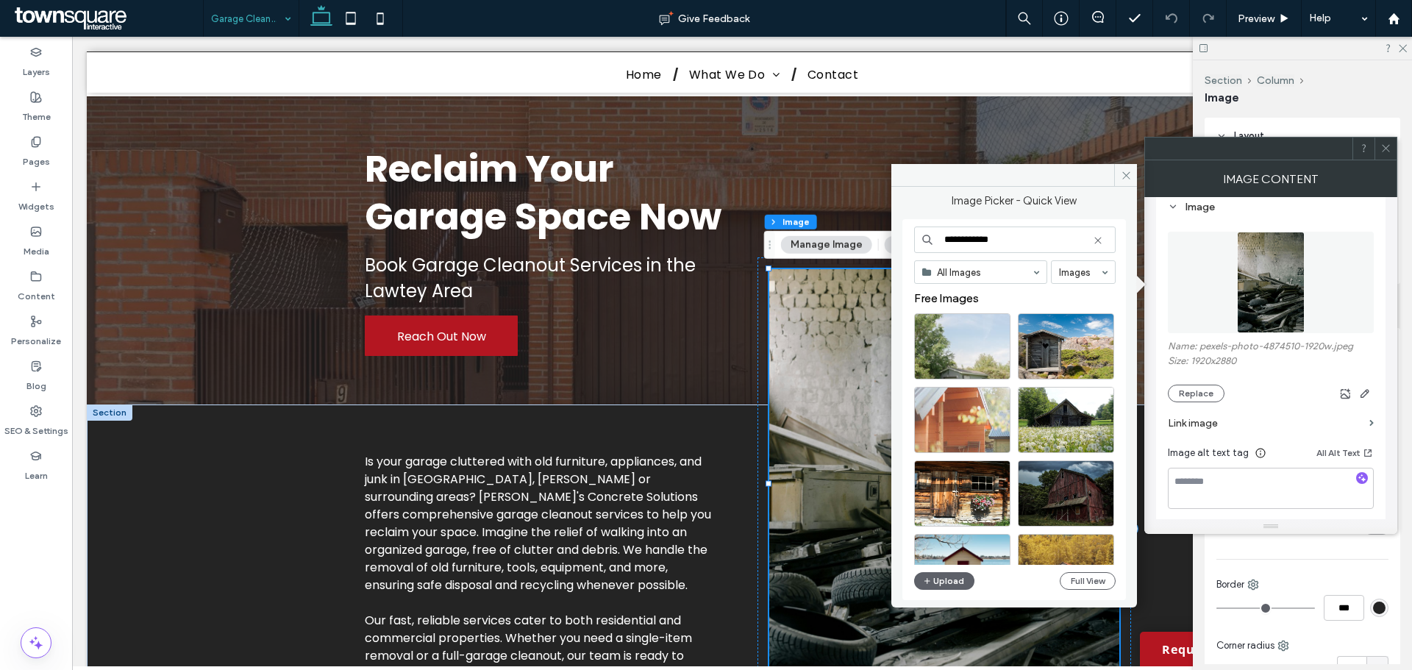
type input "**********"
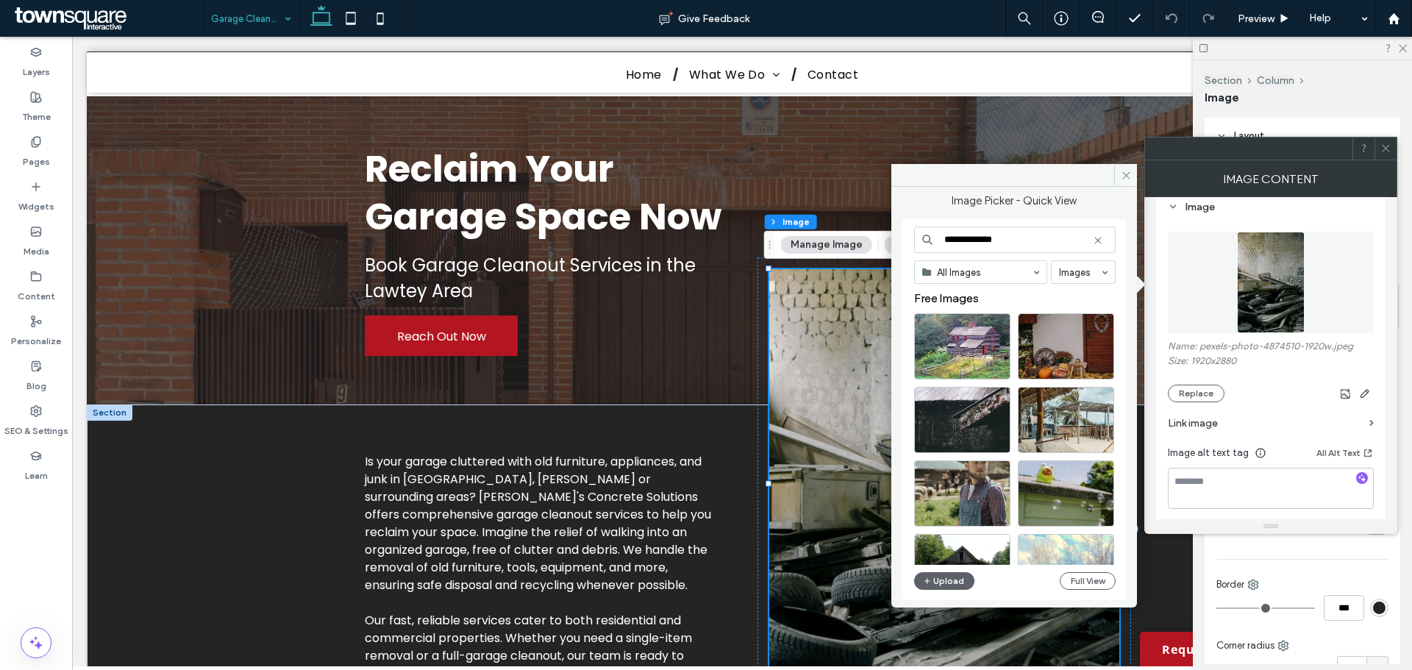
click at [992, 239] on input "**********" at bounding box center [1014, 239] width 201 height 26
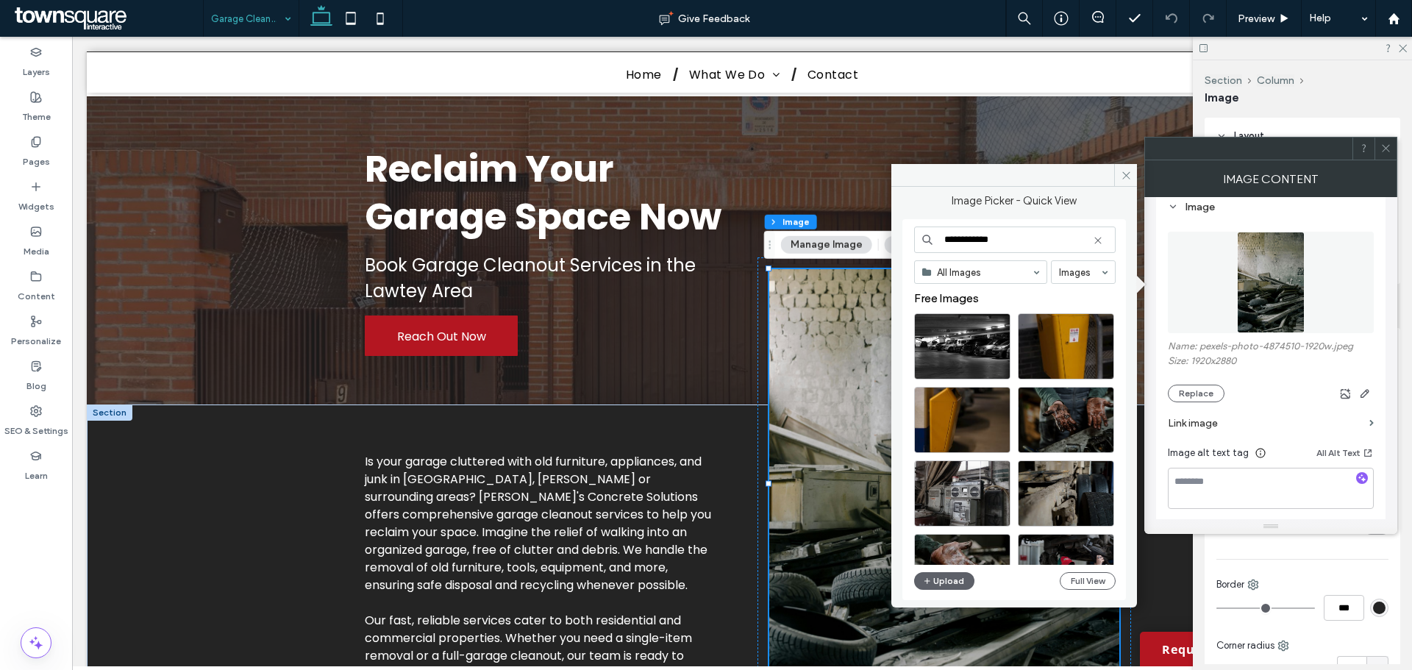
click at [951, 237] on input "**********" at bounding box center [1014, 239] width 201 height 26
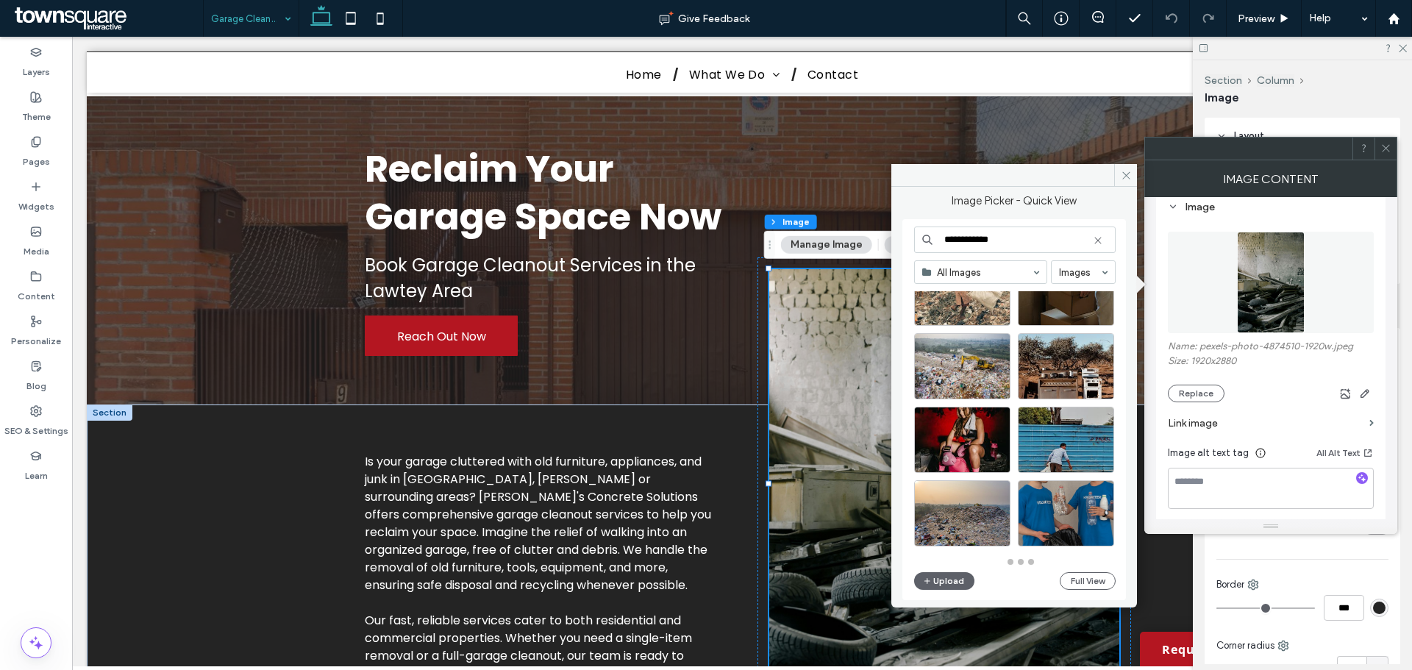
scroll to position [645, 0]
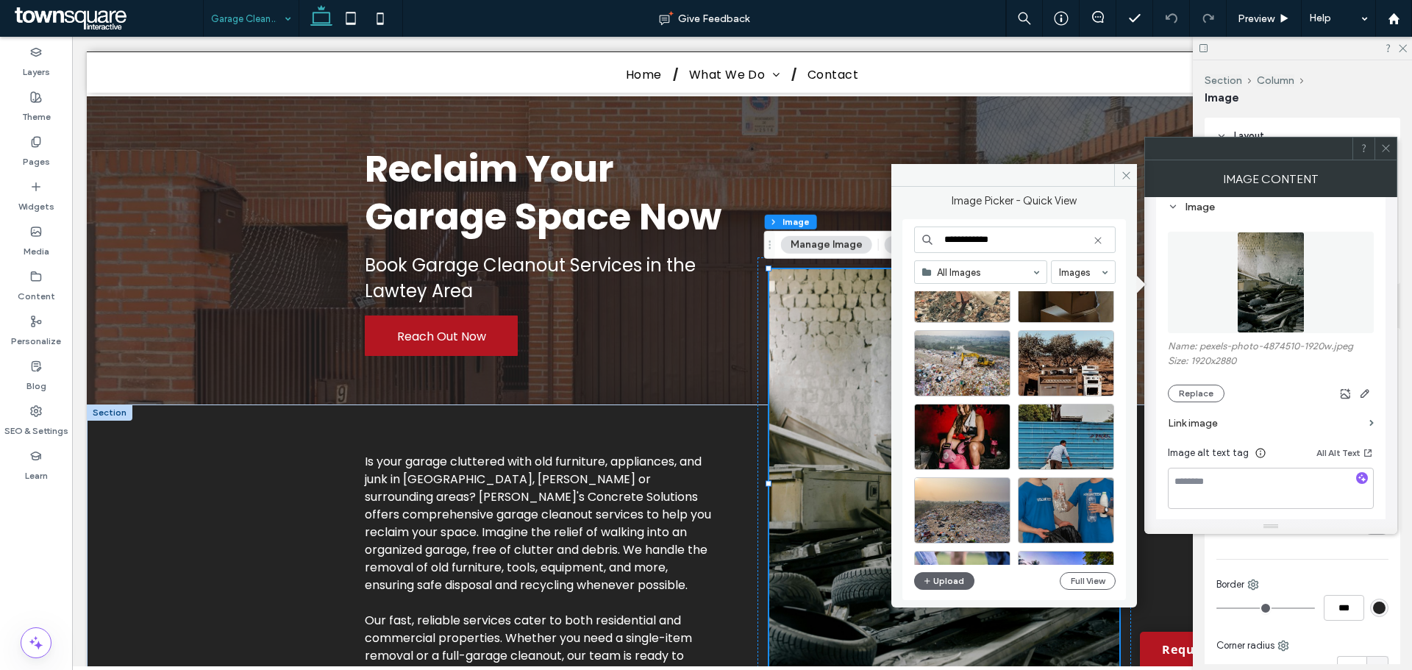
click at [986, 243] on input "**********" at bounding box center [1014, 239] width 201 height 26
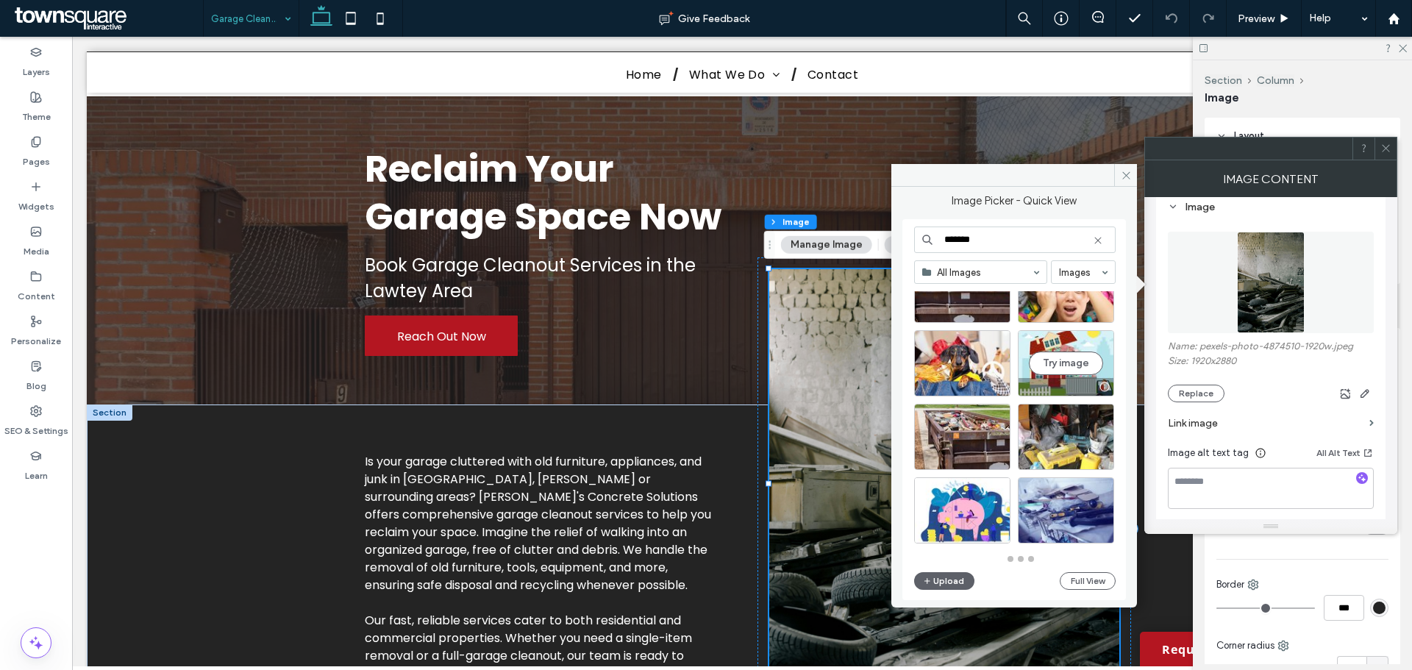
scroll to position [674, 0]
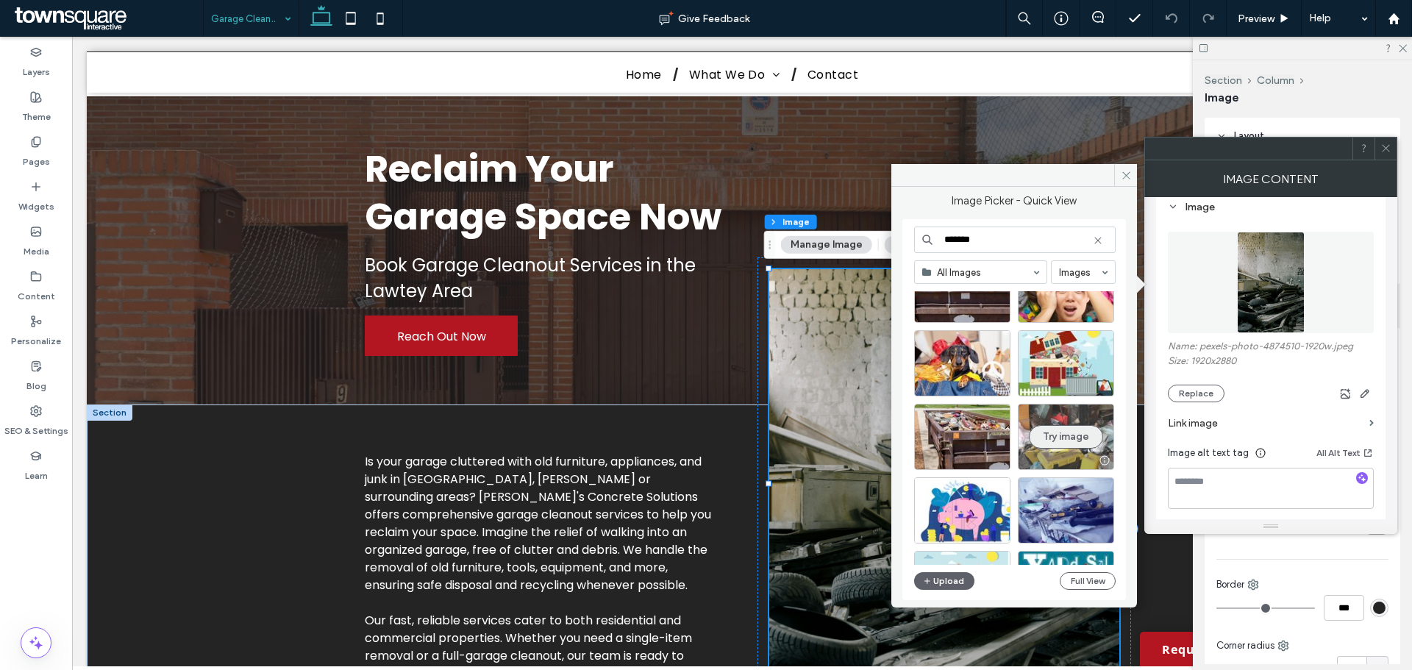
type input "*******"
click at [1059, 430] on button "Try image" at bounding box center [1066, 437] width 74 height 24
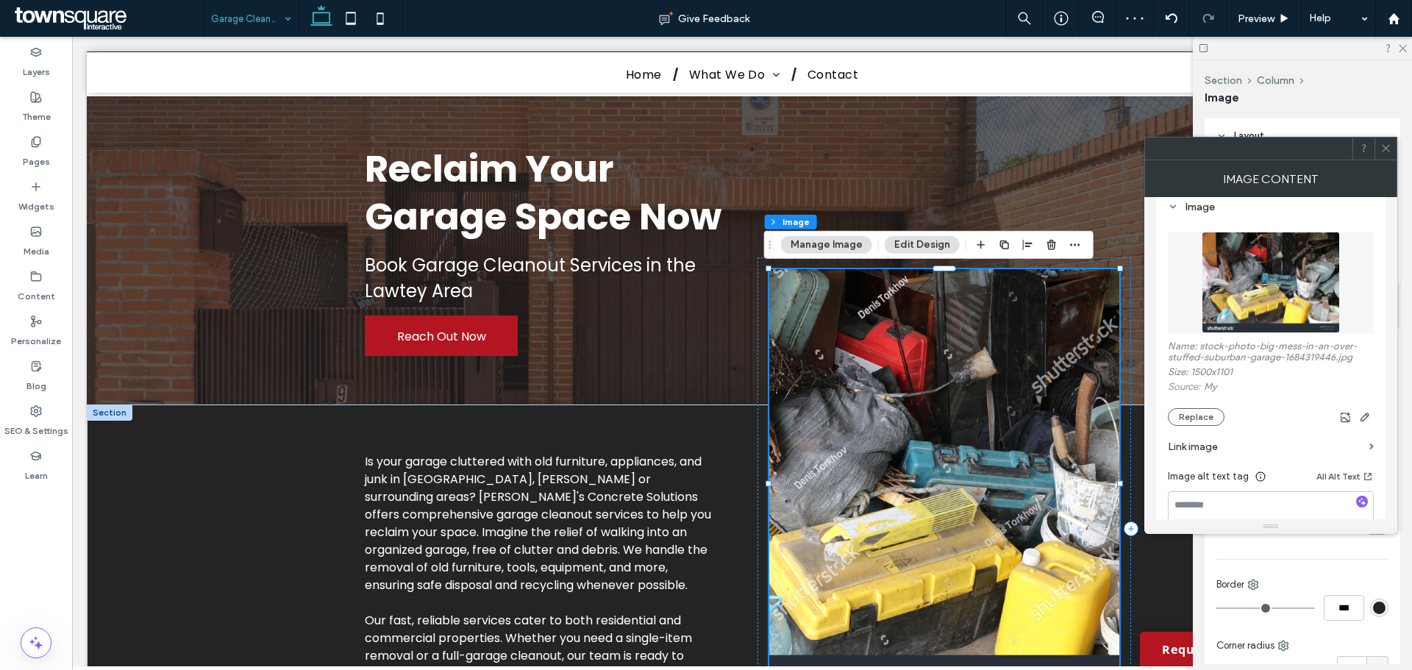
click at [847, 247] on button "Manage Image" at bounding box center [826, 245] width 91 height 18
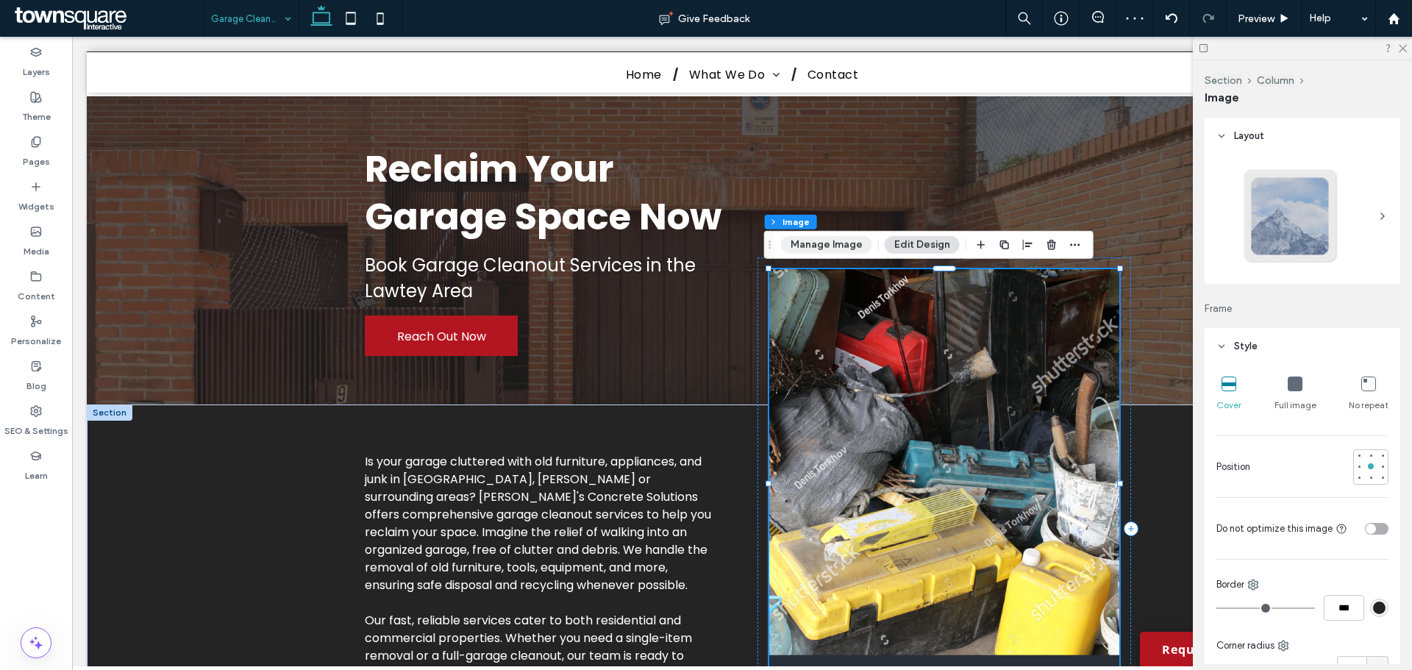
click at [847, 247] on button "Manage Image" at bounding box center [826, 245] width 91 height 18
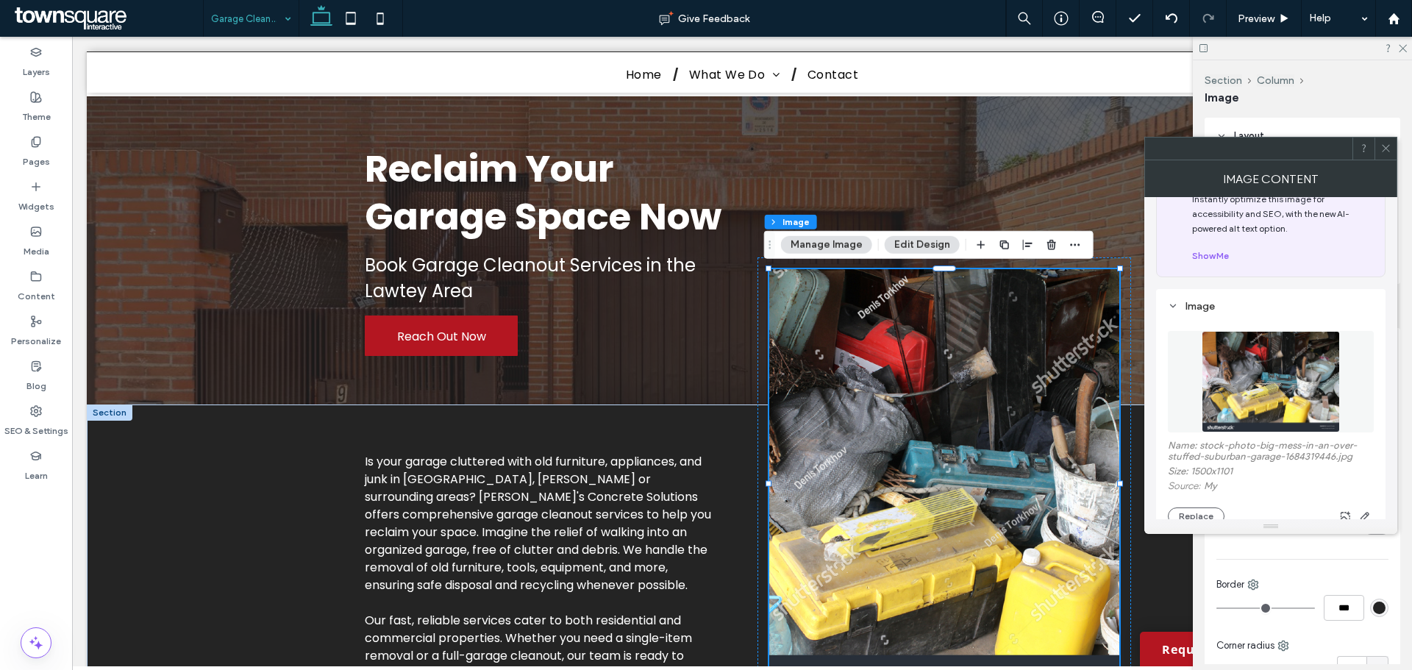
scroll to position [74, 0]
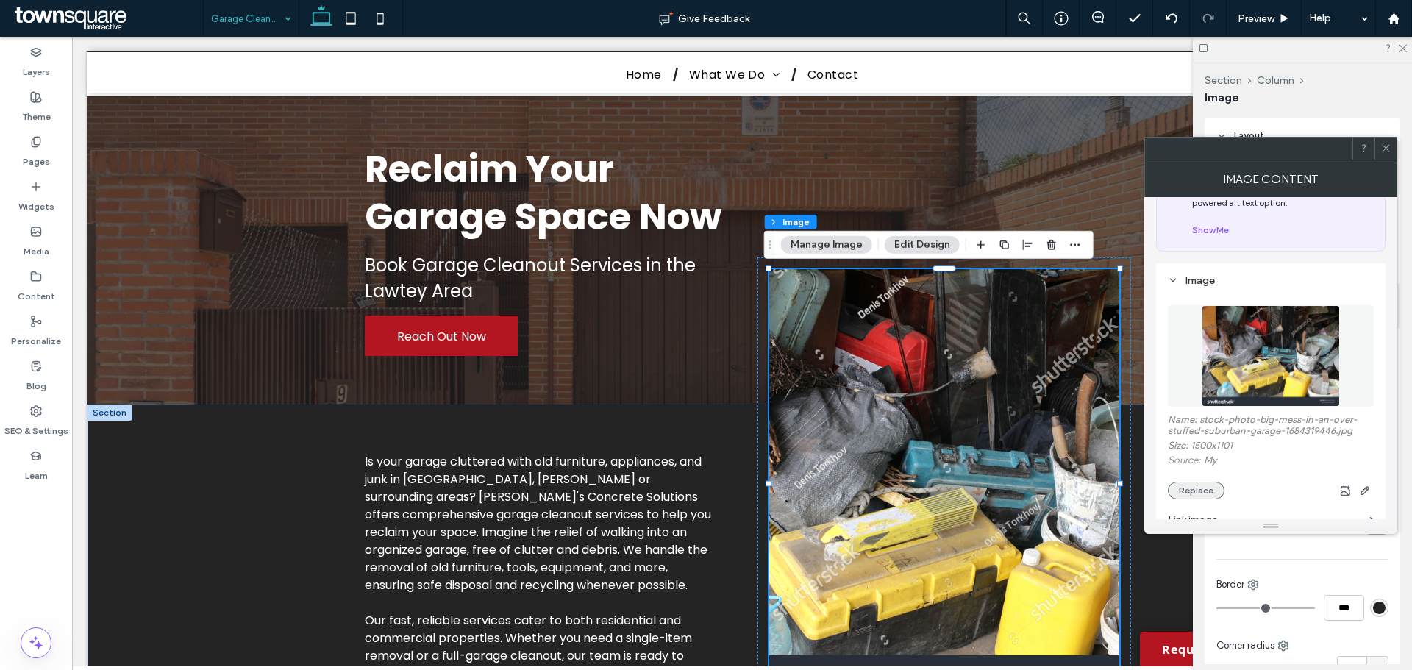
click at [1198, 483] on button "Replace" at bounding box center [1195, 491] width 57 height 18
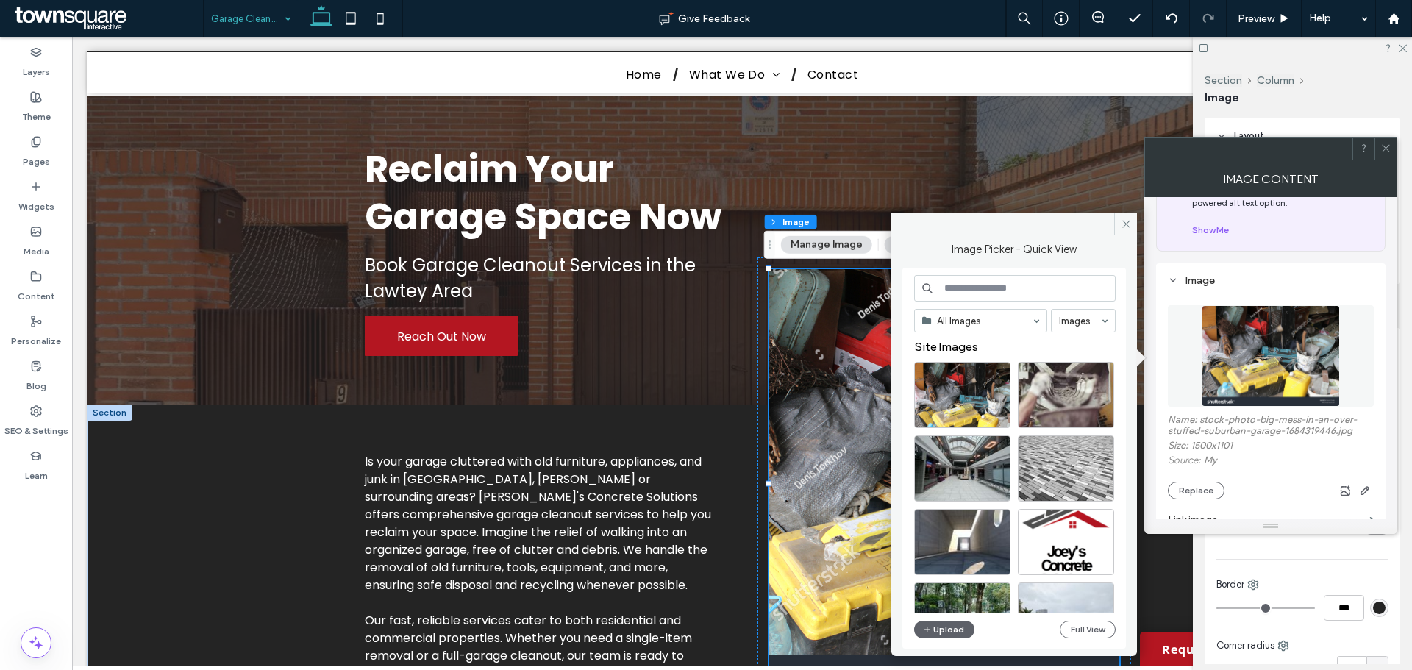
click at [949, 287] on input at bounding box center [1014, 288] width 201 height 26
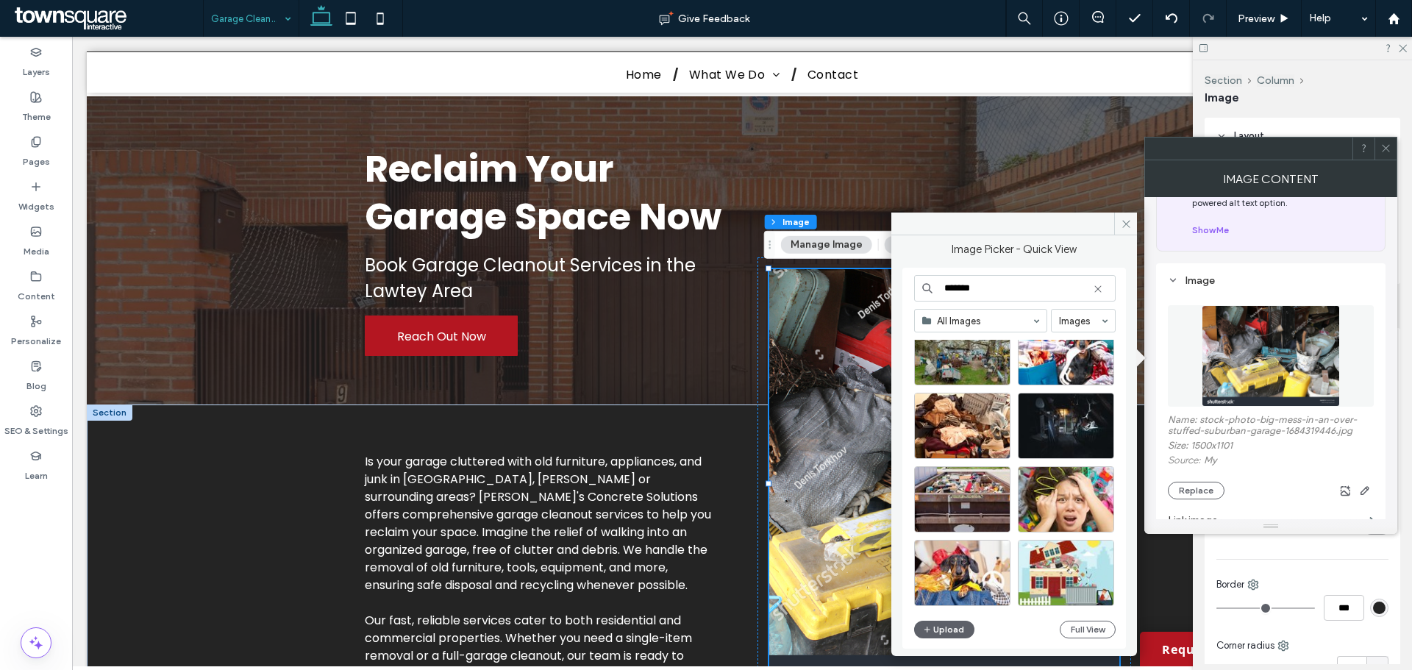
scroll to position [515, 0]
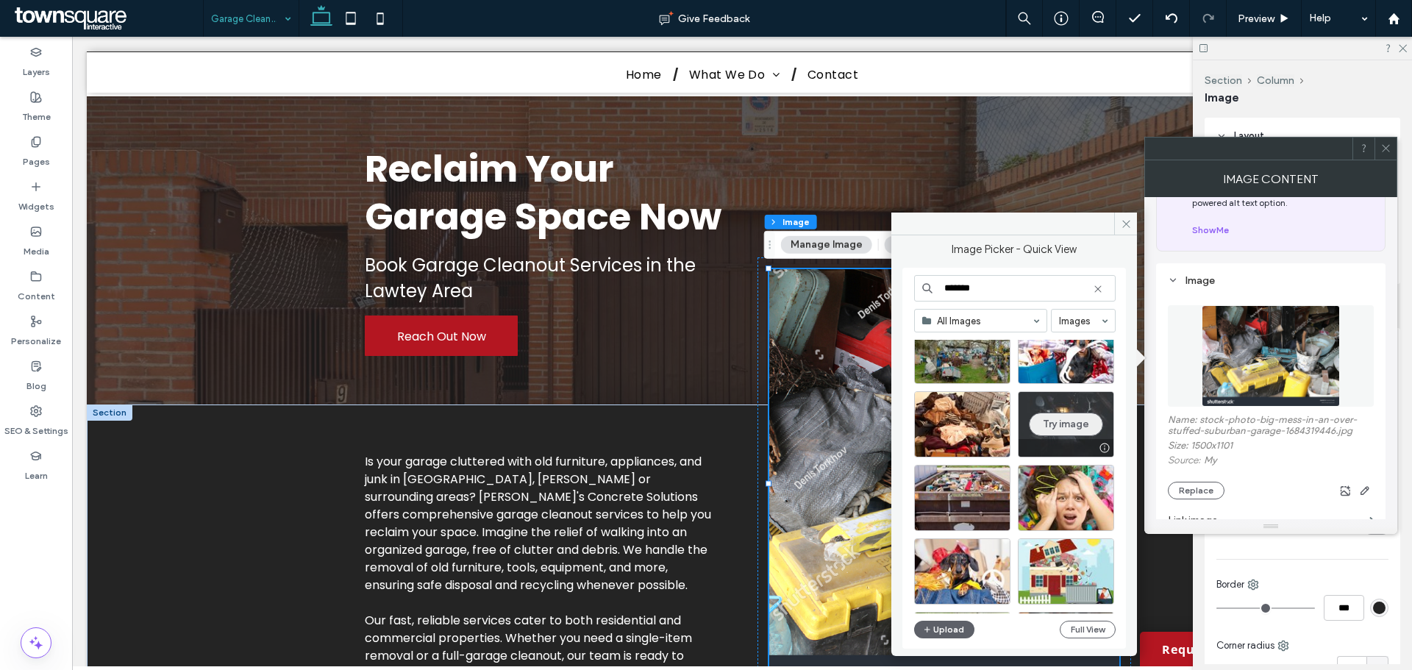
type input "*******"
click at [1067, 423] on button "Try image" at bounding box center [1066, 424] width 74 height 24
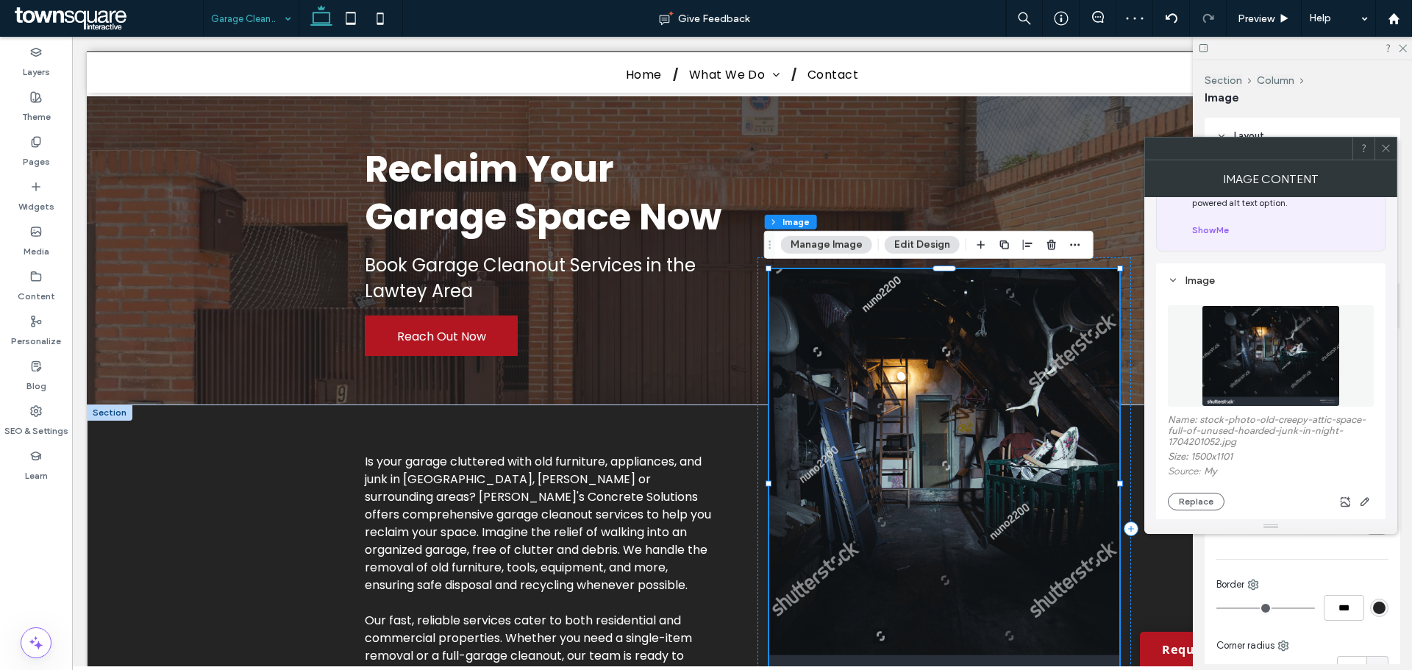
click at [831, 243] on button "Manage Image" at bounding box center [826, 245] width 91 height 18
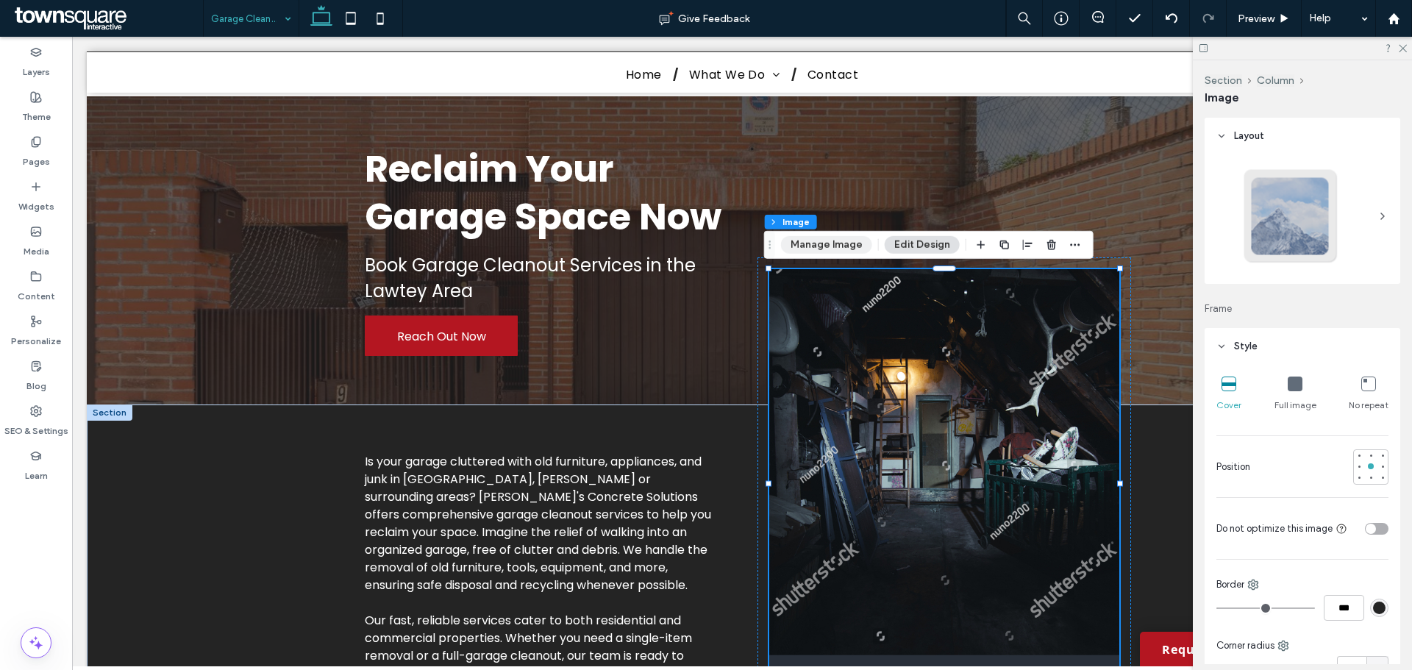
click at [837, 248] on button "Manage Image" at bounding box center [826, 245] width 91 height 18
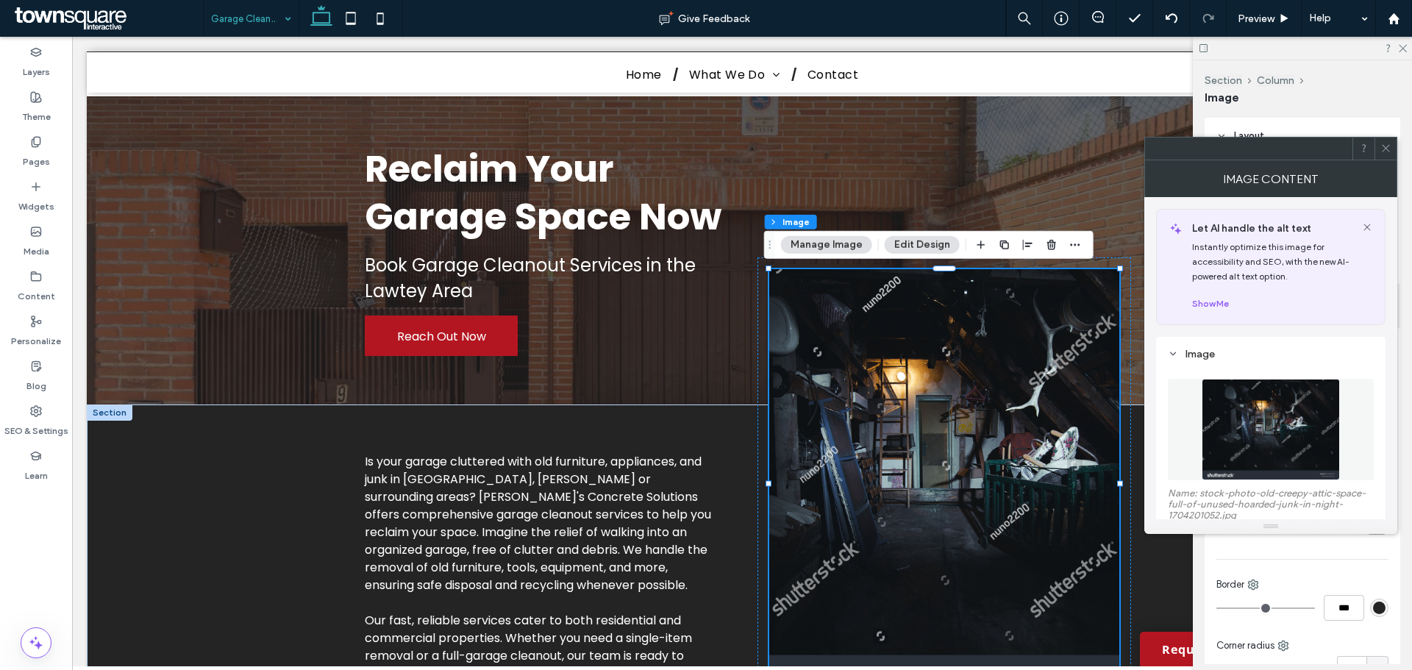
scroll to position [74, 0]
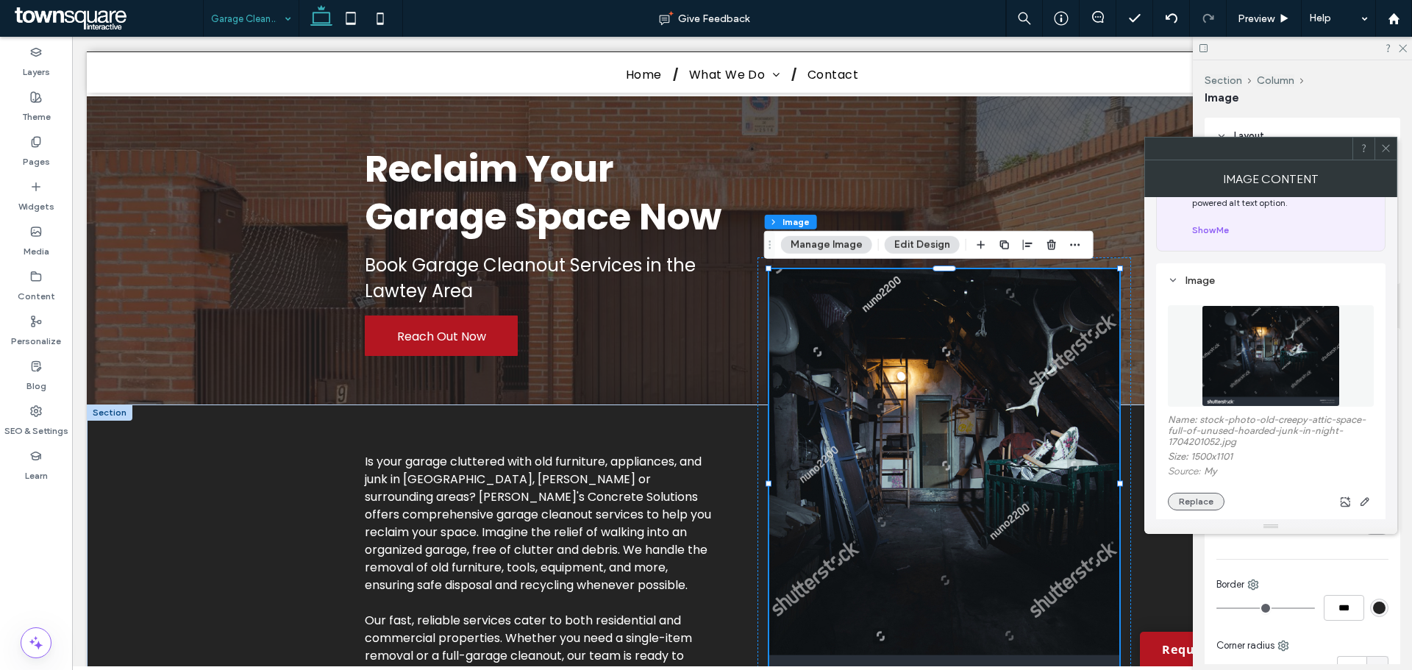
click at [1184, 494] on button "Replace" at bounding box center [1195, 502] width 57 height 18
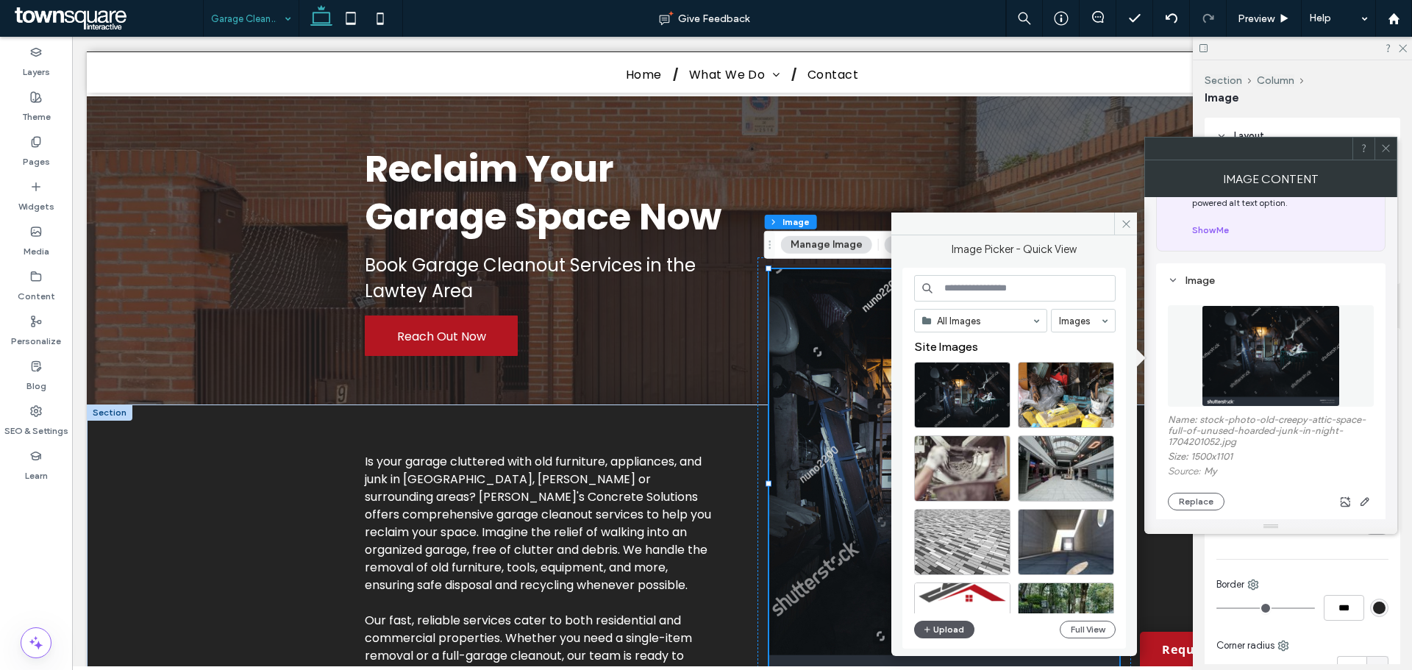
click at [933, 632] on button "Upload" at bounding box center [944, 629] width 60 height 18
click at [946, 290] on input at bounding box center [1014, 288] width 201 height 26
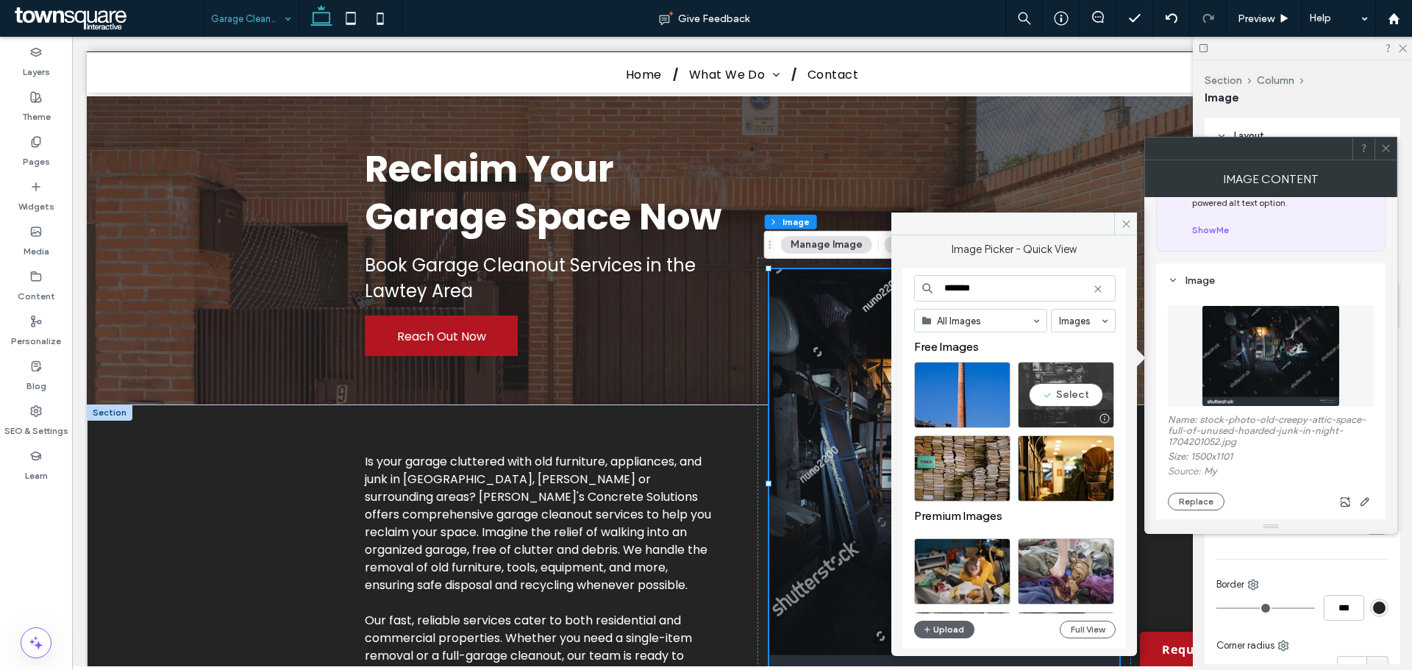
type input "*******"
click at [1061, 392] on div "Select" at bounding box center [1065, 395] width 96 height 66
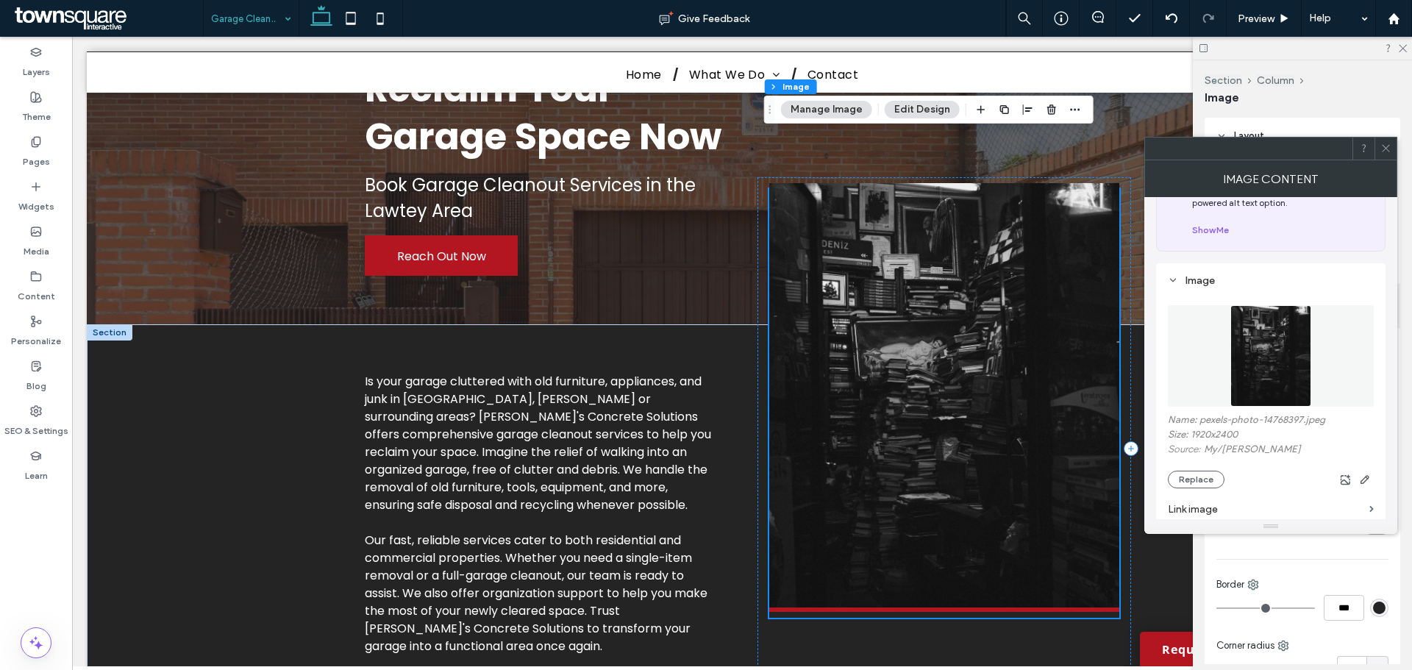
scroll to position [147, 0]
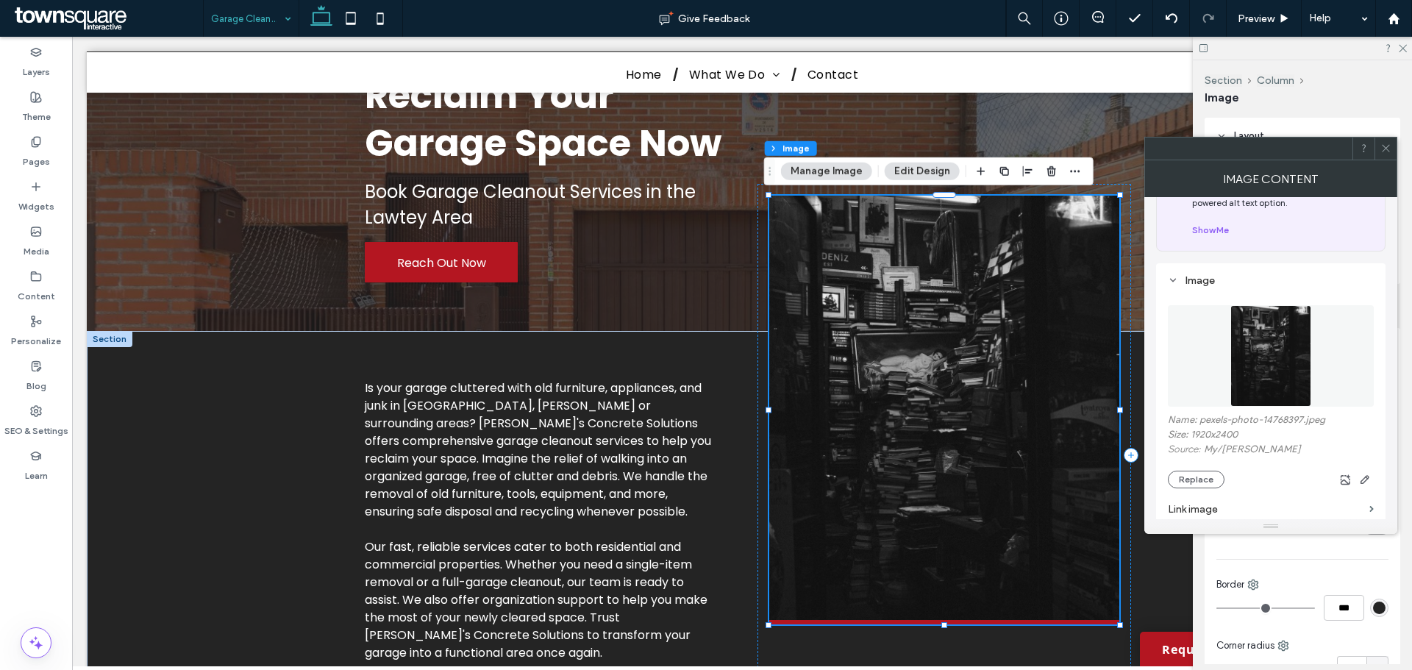
click at [825, 178] on button "Manage Image" at bounding box center [826, 171] width 91 height 18
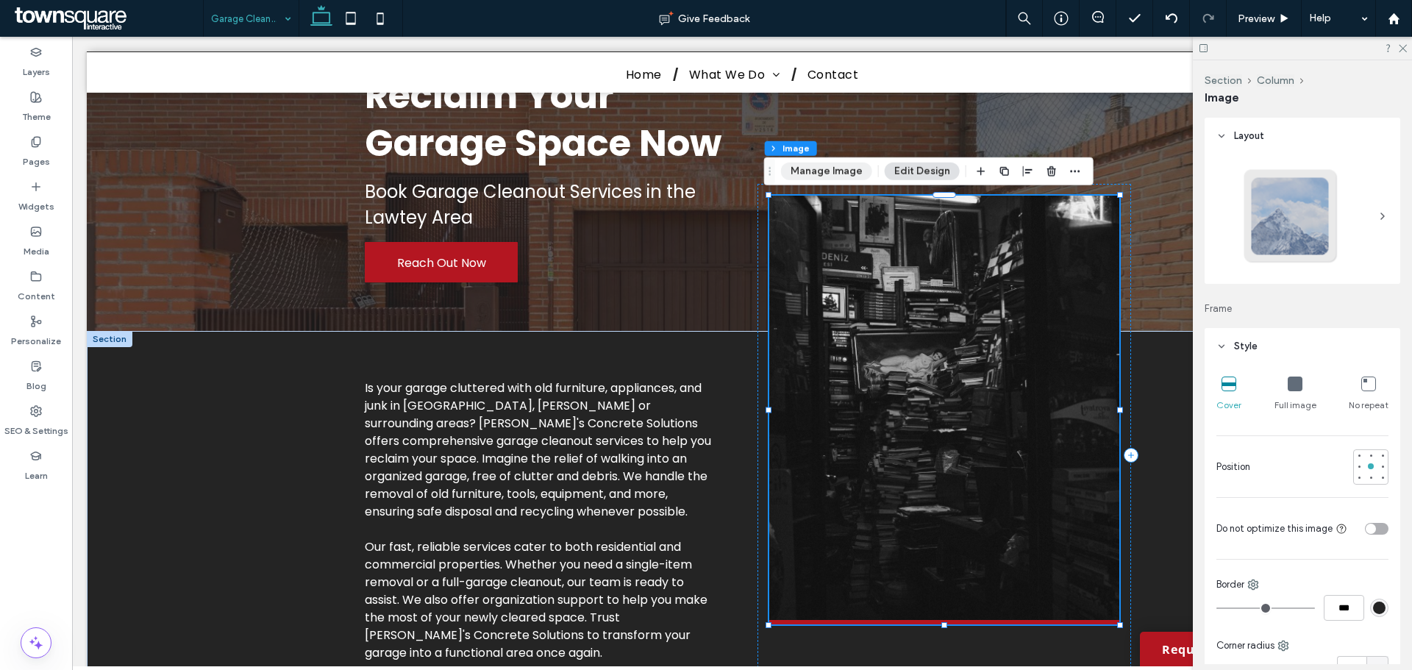
click at [825, 178] on button "Manage Image" at bounding box center [826, 171] width 91 height 18
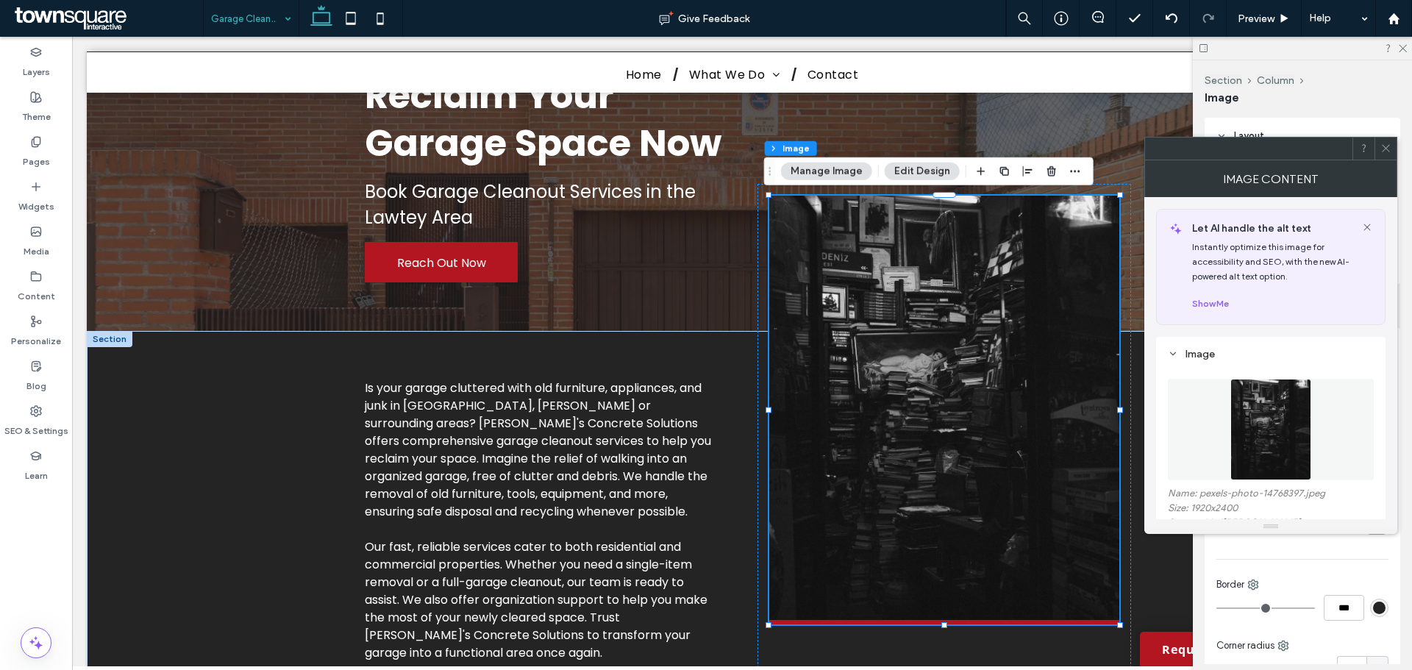
scroll to position [74, 0]
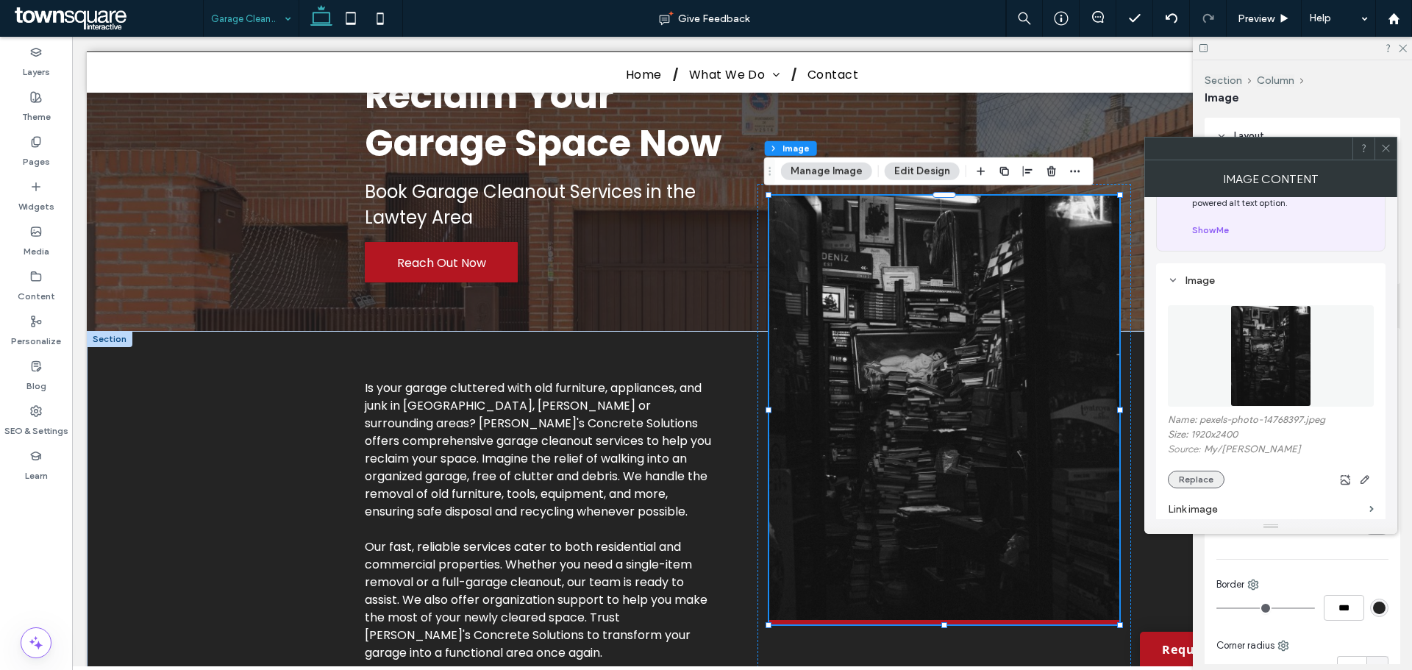
click at [1198, 476] on button "Replace" at bounding box center [1195, 480] width 57 height 18
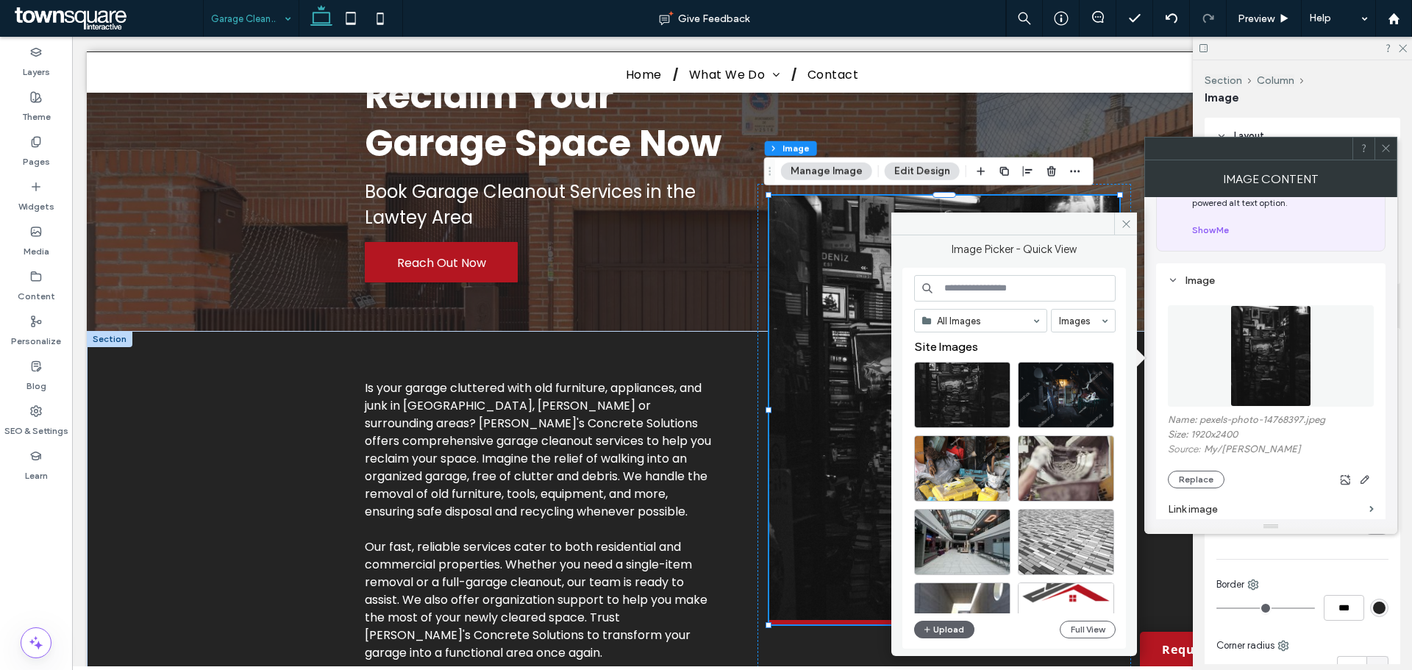
click at [993, 292] on input at bounding box center [1014, 288] width 201 height 26
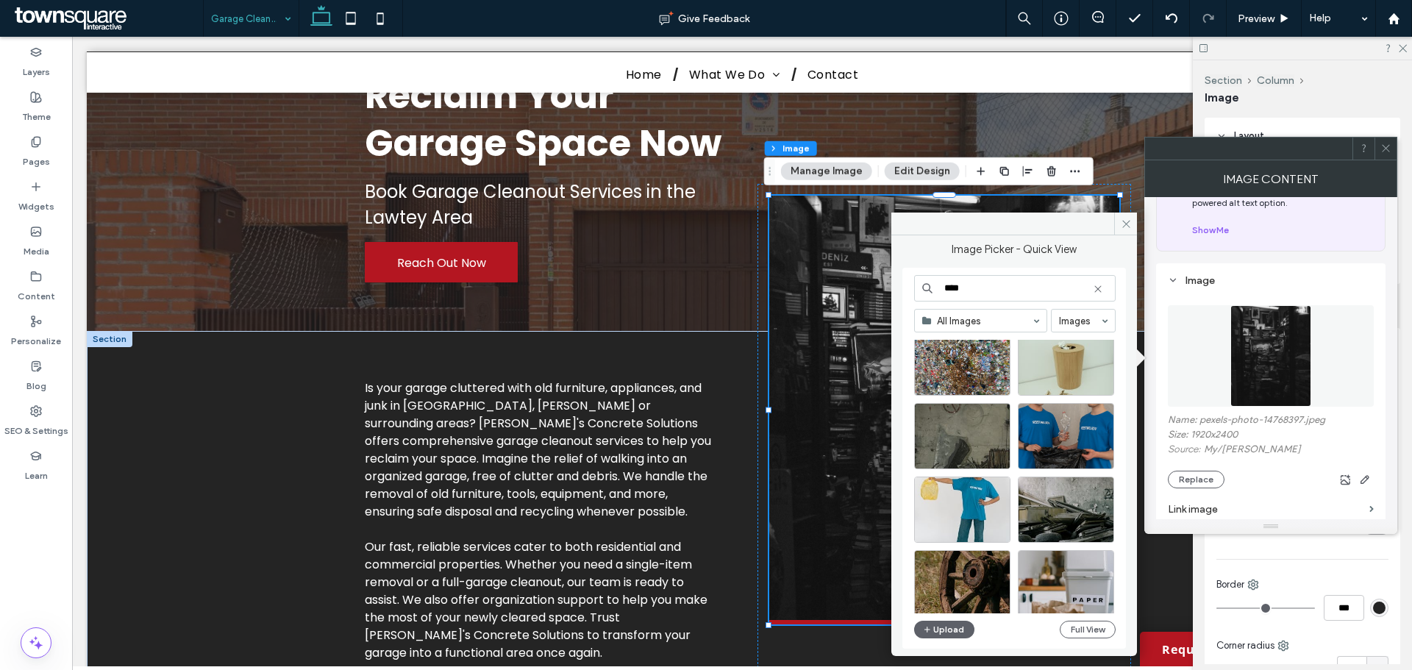
scroll to position [3601, 0]
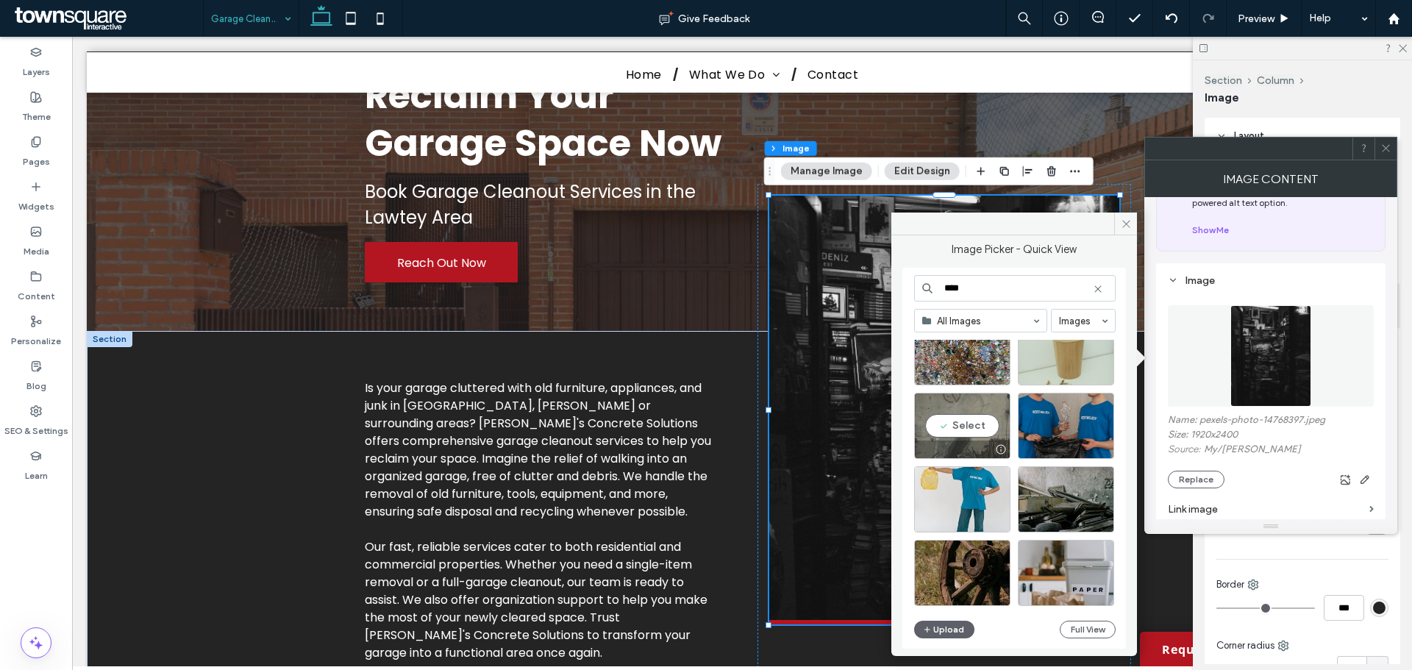
type input "****"
click at [976, 428] on div "Select" at bounding box center [962, 426] width 96 height 66
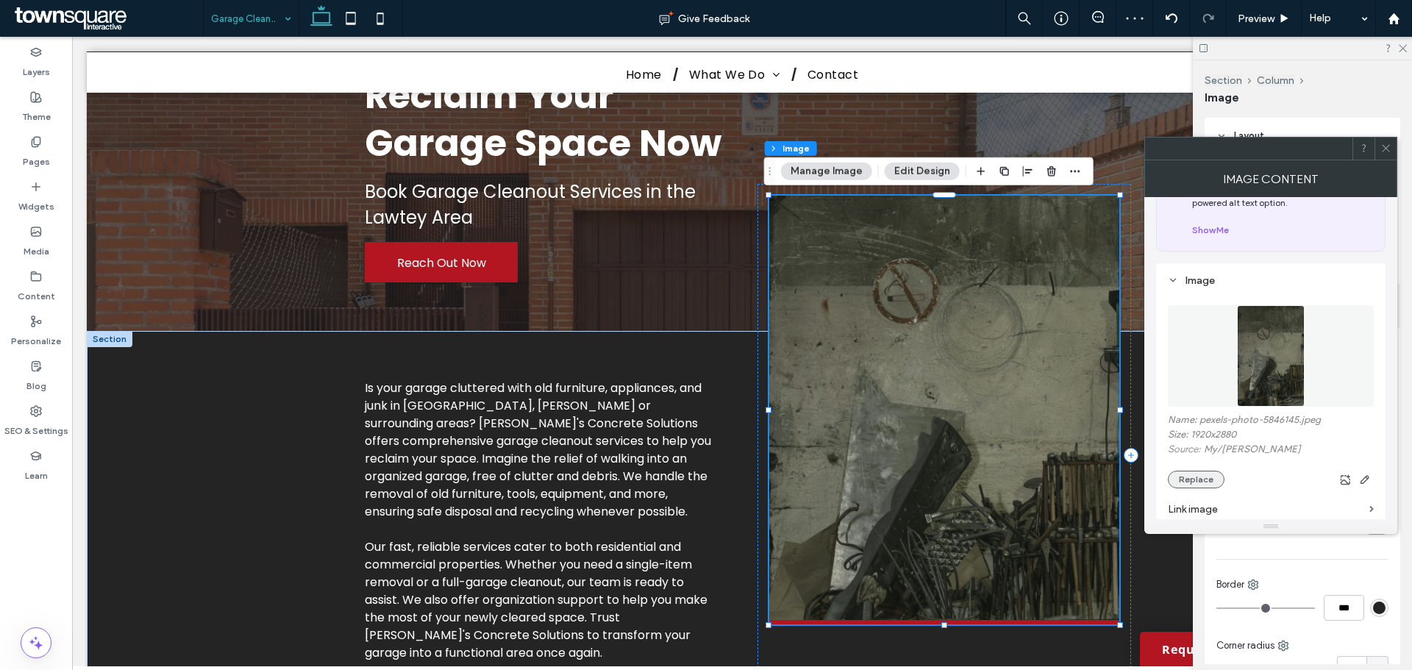
click at [1184, 484] on button "Replace" at bounding box center [1195, 480] width 57 height 18
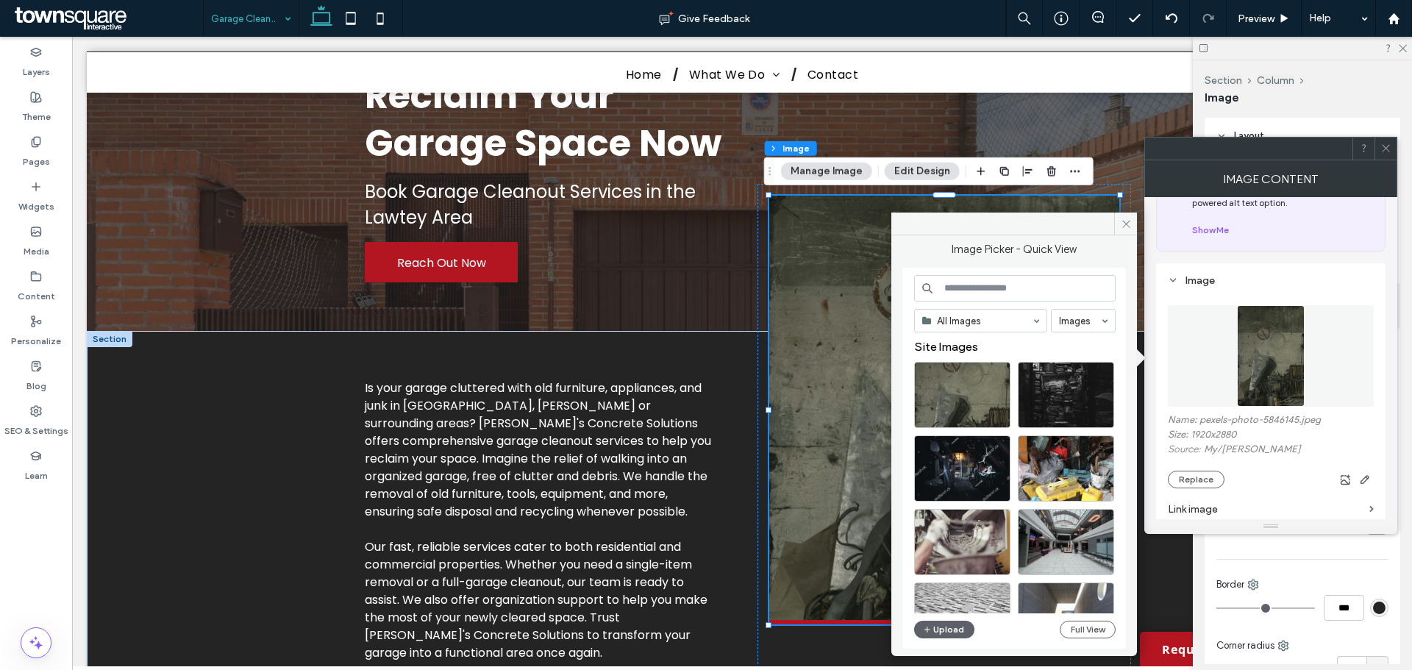
click at [1005, 287] on input at bounding box center [1014, 288] width 201 height 26
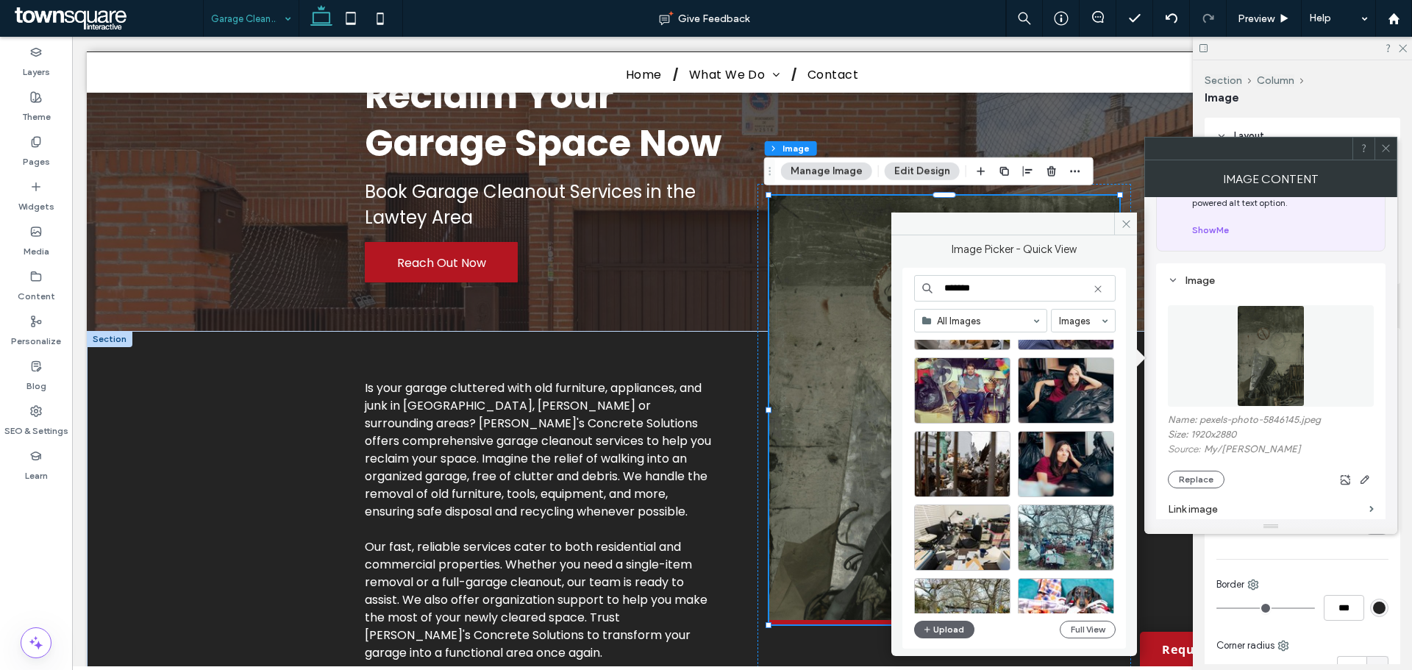
scroll to position [588, 0]
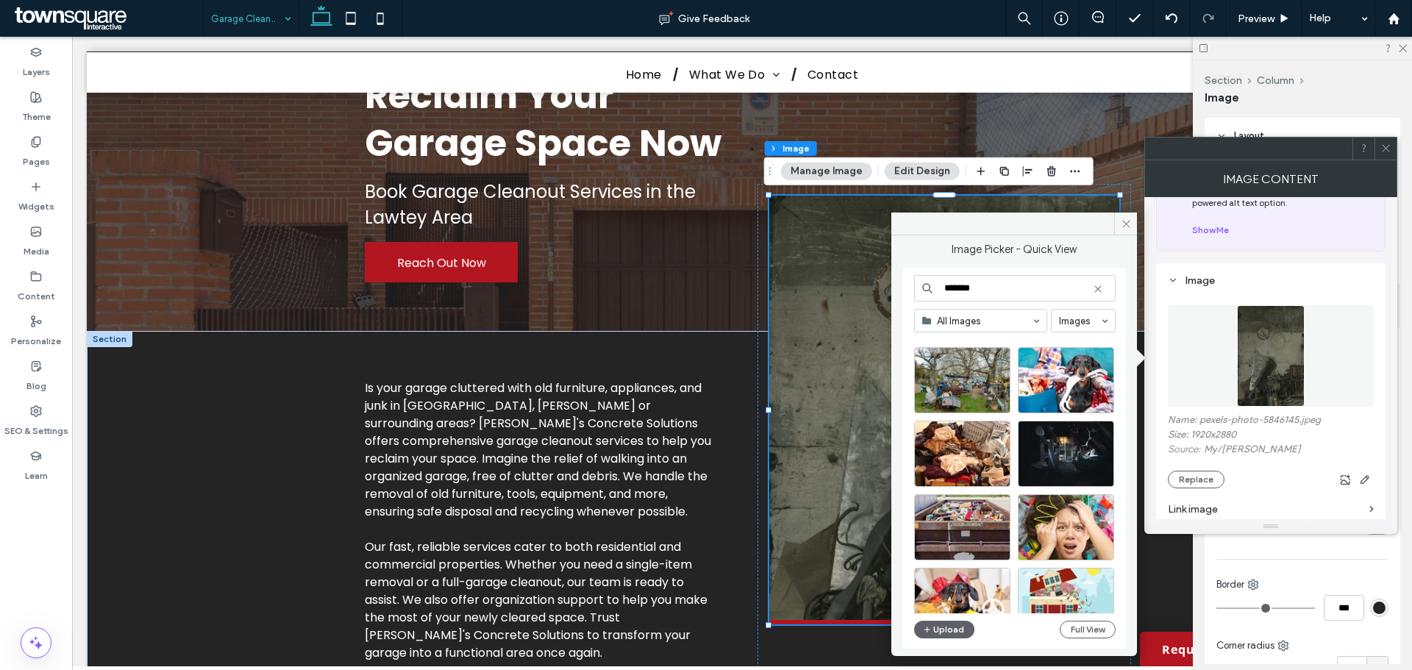
click at [1029, 273] on div "******* All Images Images Premium Images Upload Full View" at bounding box center [1013, 458] width 223 height 381
click at [1009, 278] on input "*******" at bounding box center [1014, 288] width 201 height 26
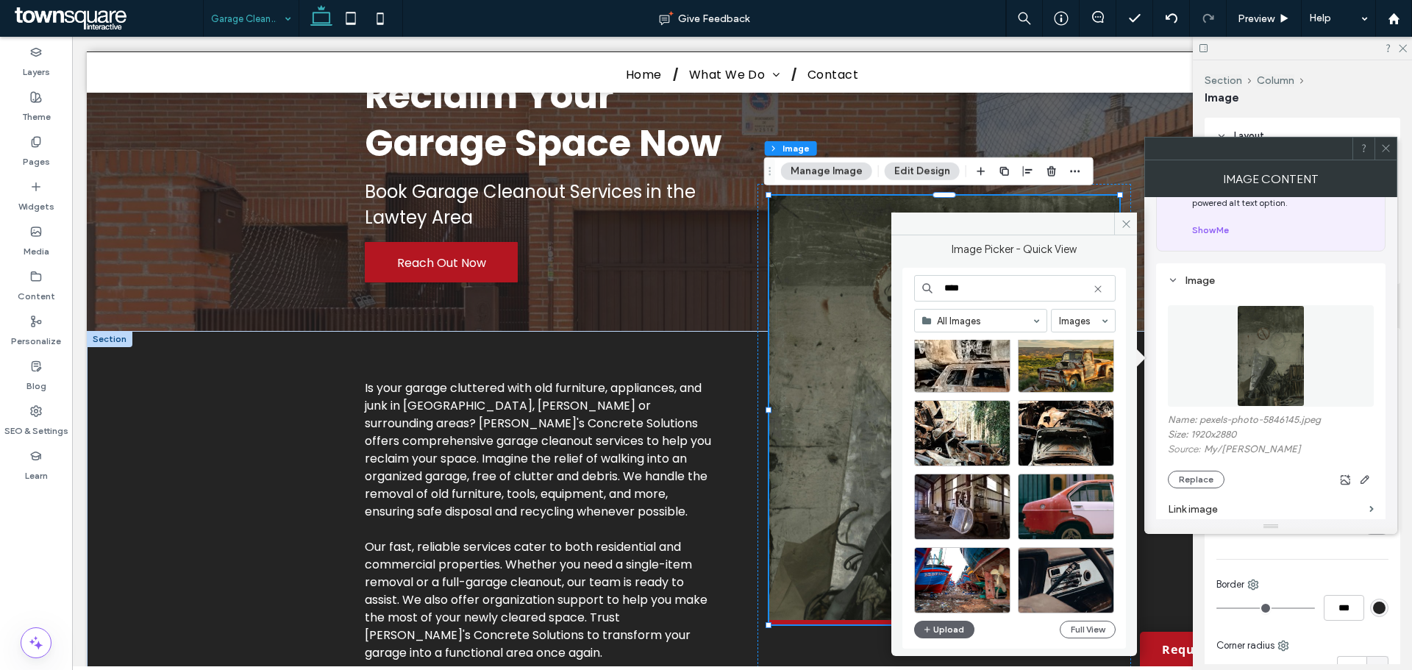
scroll to position [8467, 0]
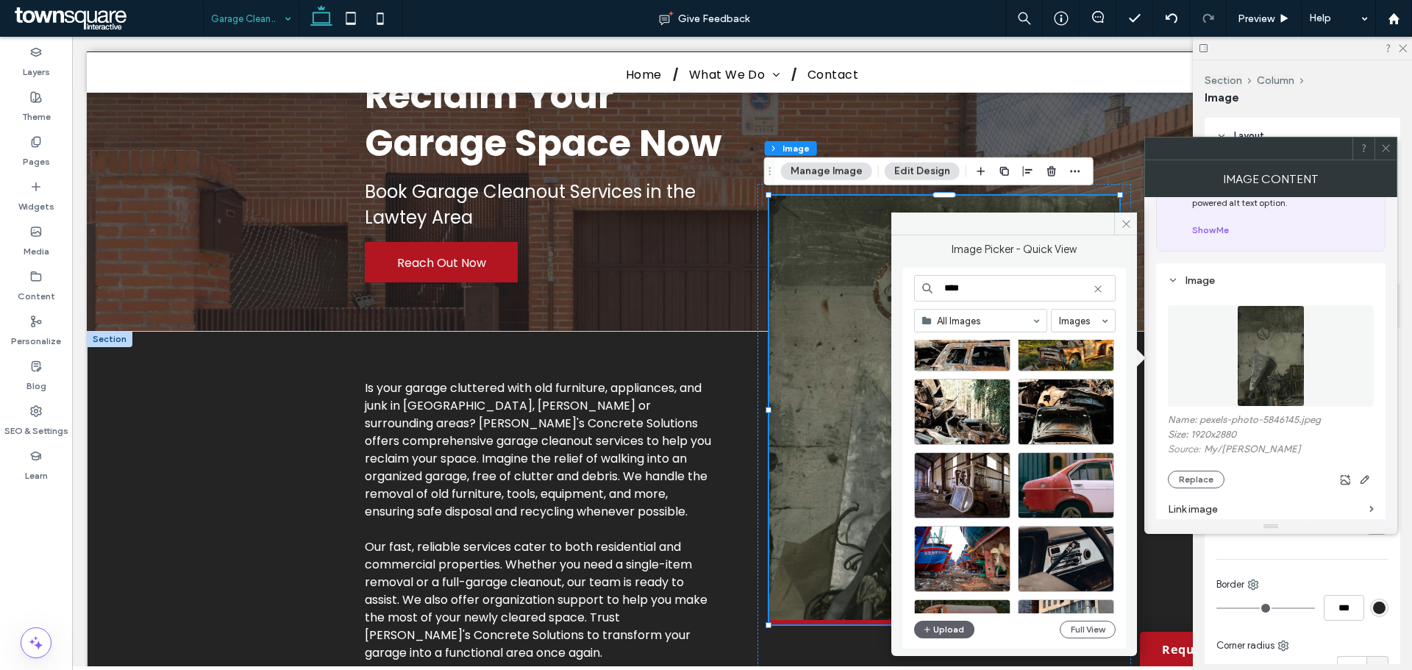
click at [965, 291] on input "****" at bounding box center [1014, 288] width 201 height 26
click at [968, 290] on input "****" at bounding box center [1014, 288] width 201 height 26
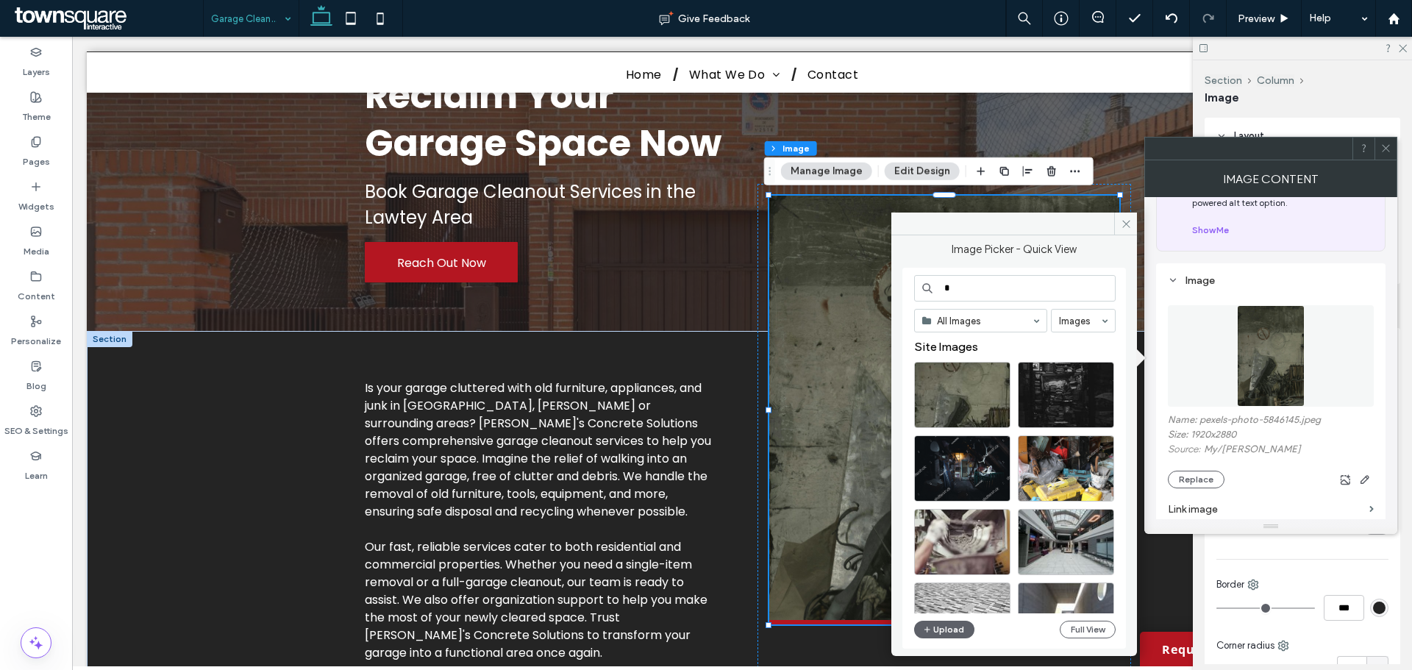
type input "*"
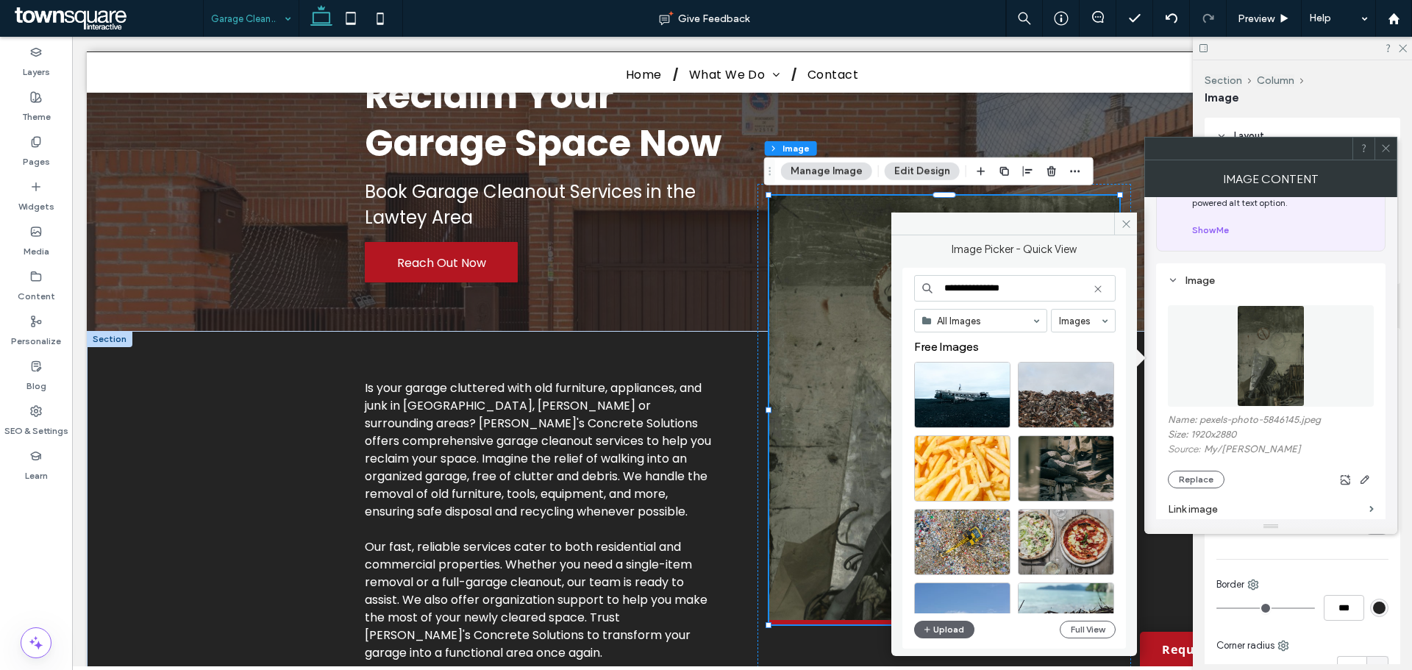
click at [978, 289] on input "**********" at bounding box center [1014, 288] width 201 height 26
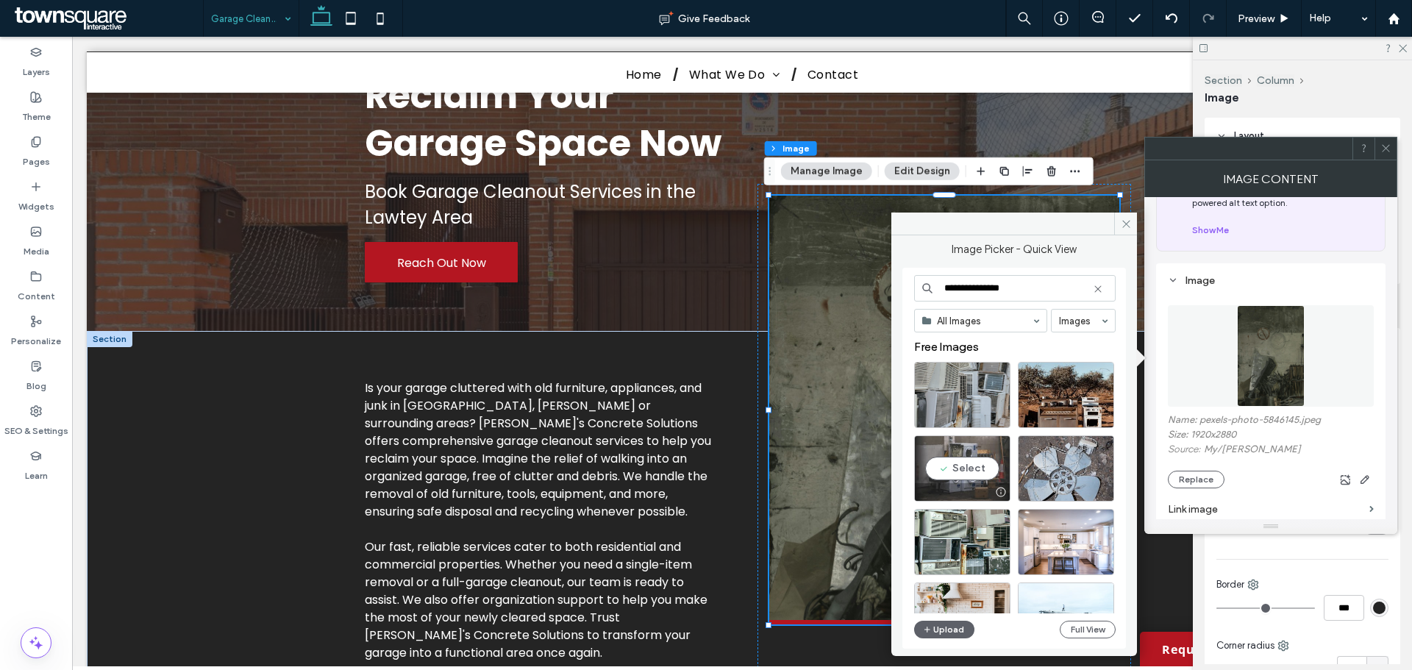
type input "**********"
click at [962, 462] on div "Select" at bounding box center [962, 468] width 96 height 66
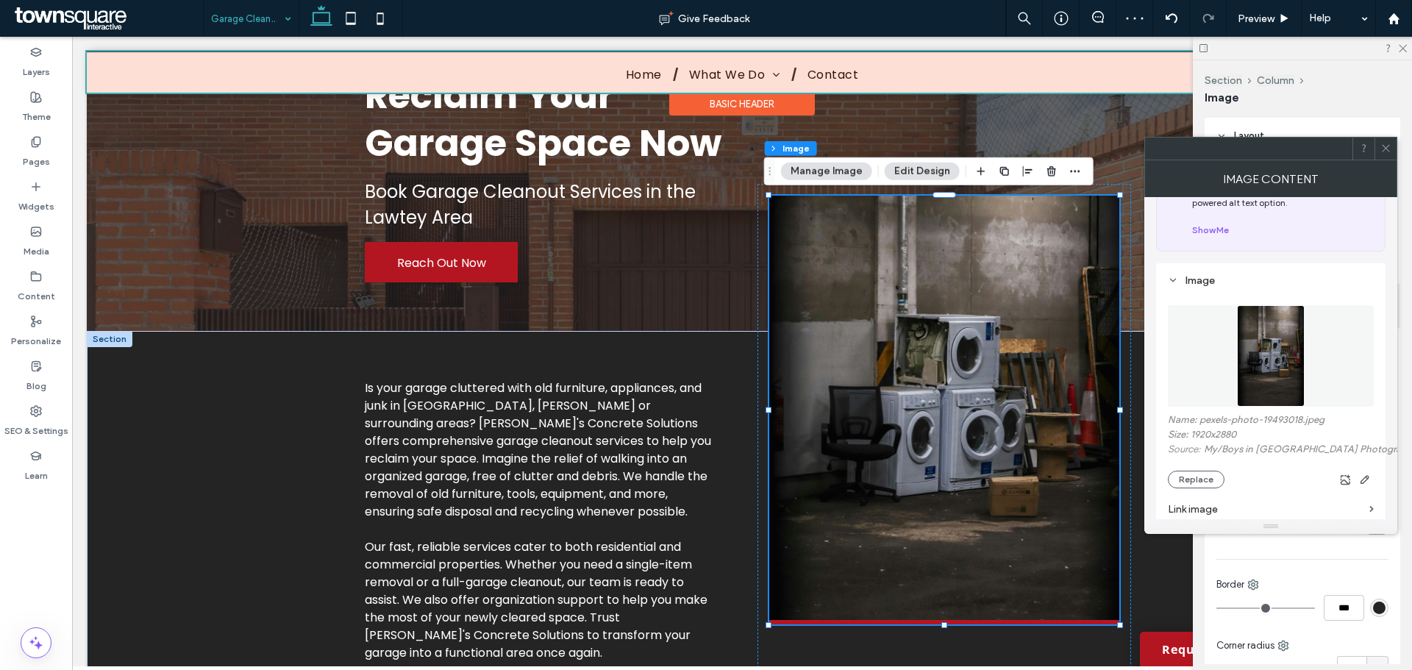
click at [1161, 73] on div at bounding box center [742, 71] width 1310 height 41
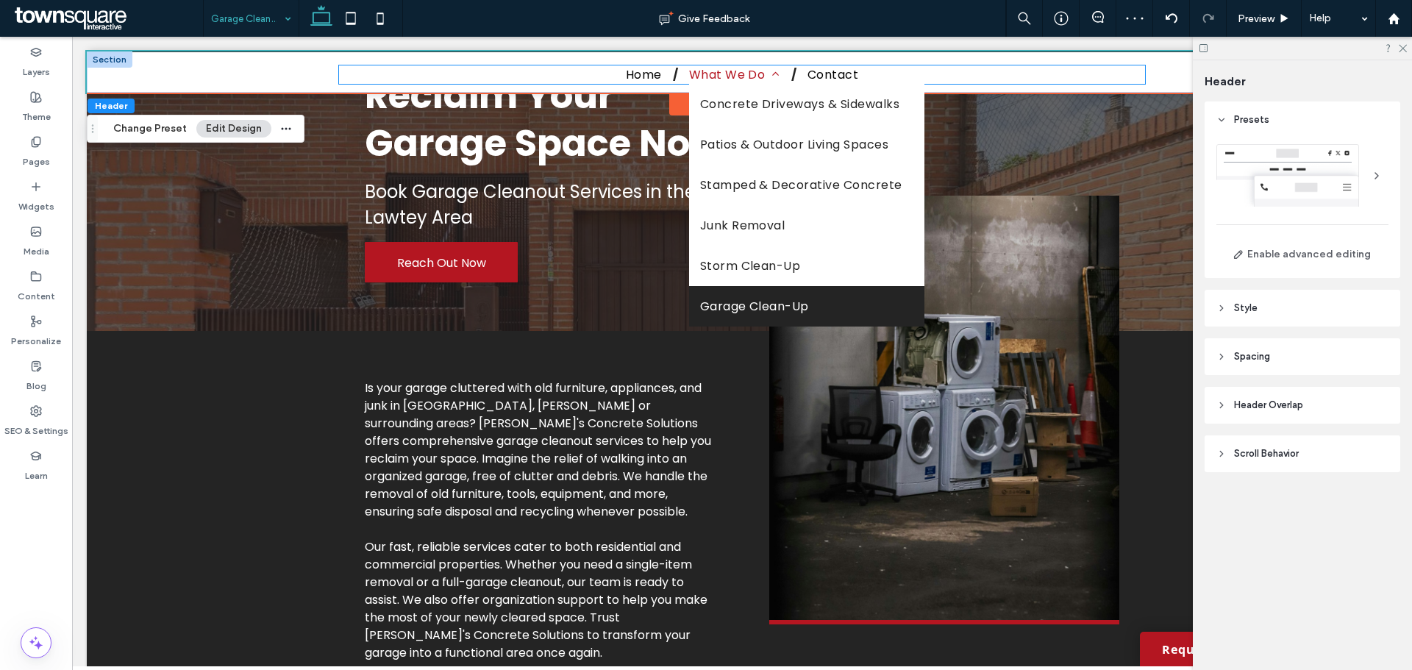
click at [708, 77] on li "What We Do Concrete Driveways & Sidewalks Patios & Outdoor Living Spaces Stampe…" at bounding box center [737, 74] width 118 height 18
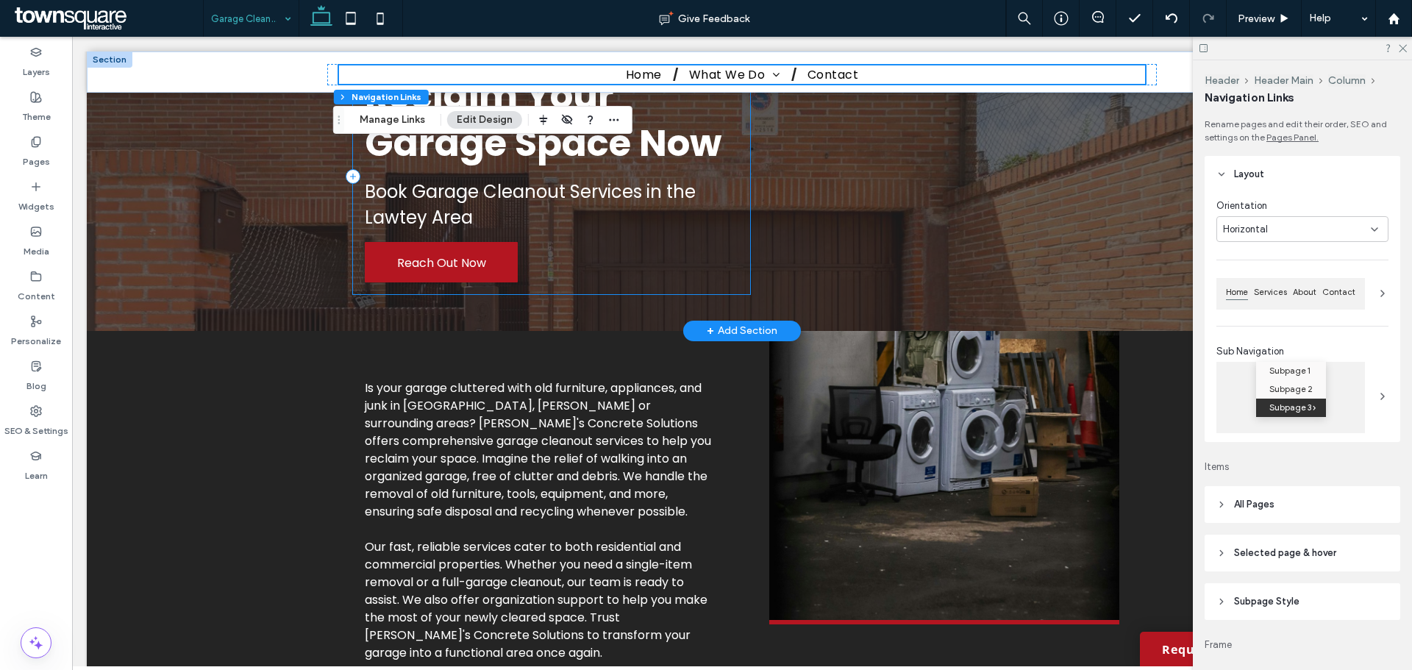
scroll to position [0, 0]
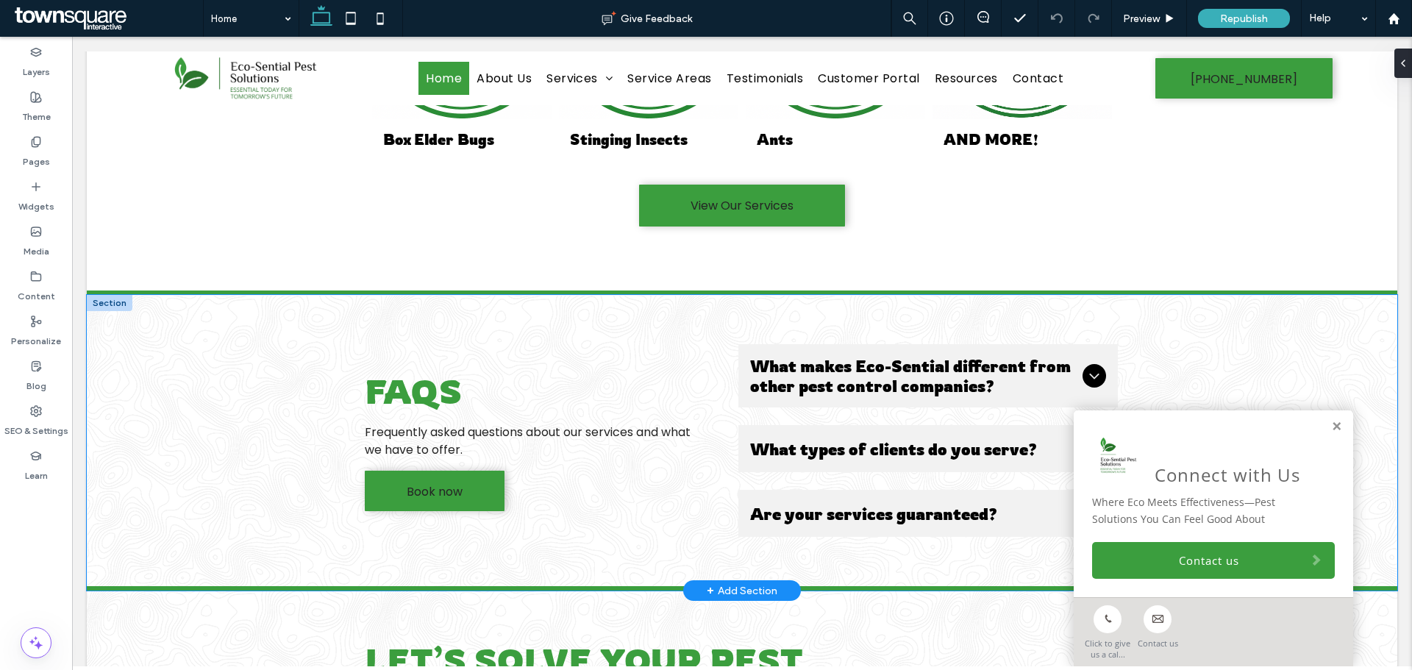
scroll to position [2394, 0]
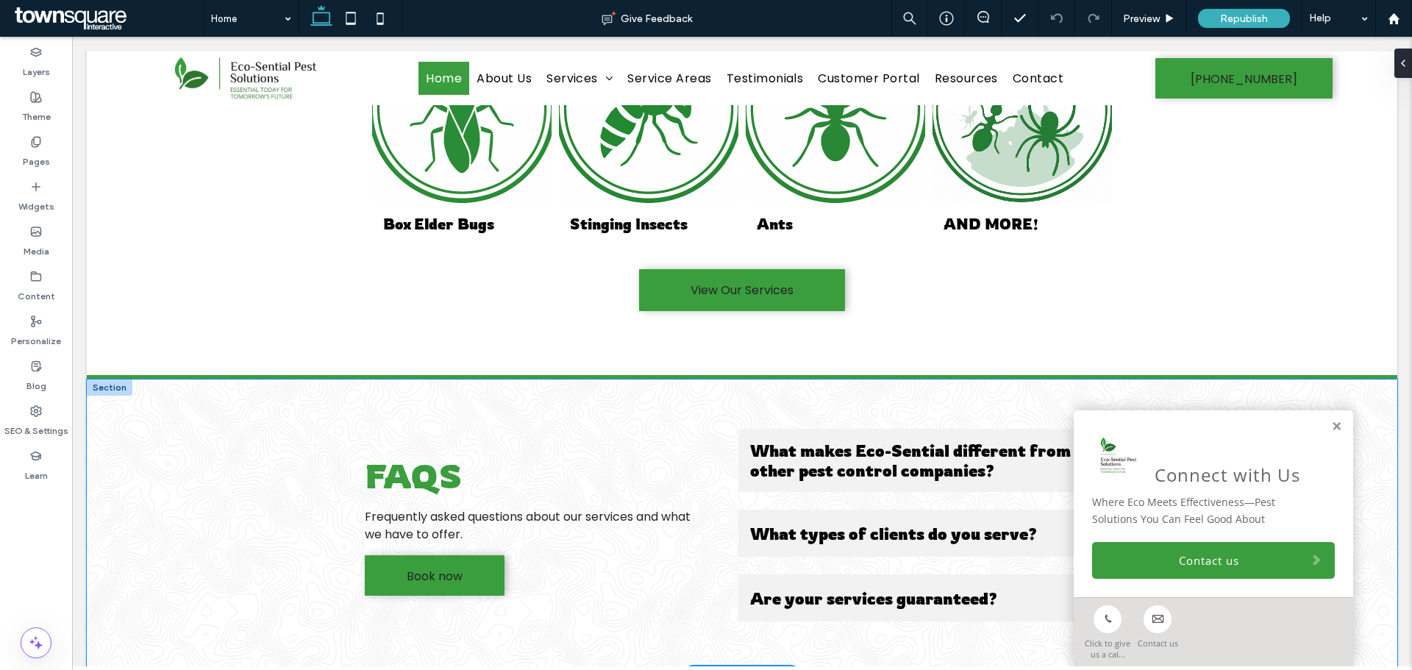
click at [207, 395] on div "FAQs Frequently asked questions about our services and what we have to offer. B…" at bounding box center [742, 527] width 1310 height 296
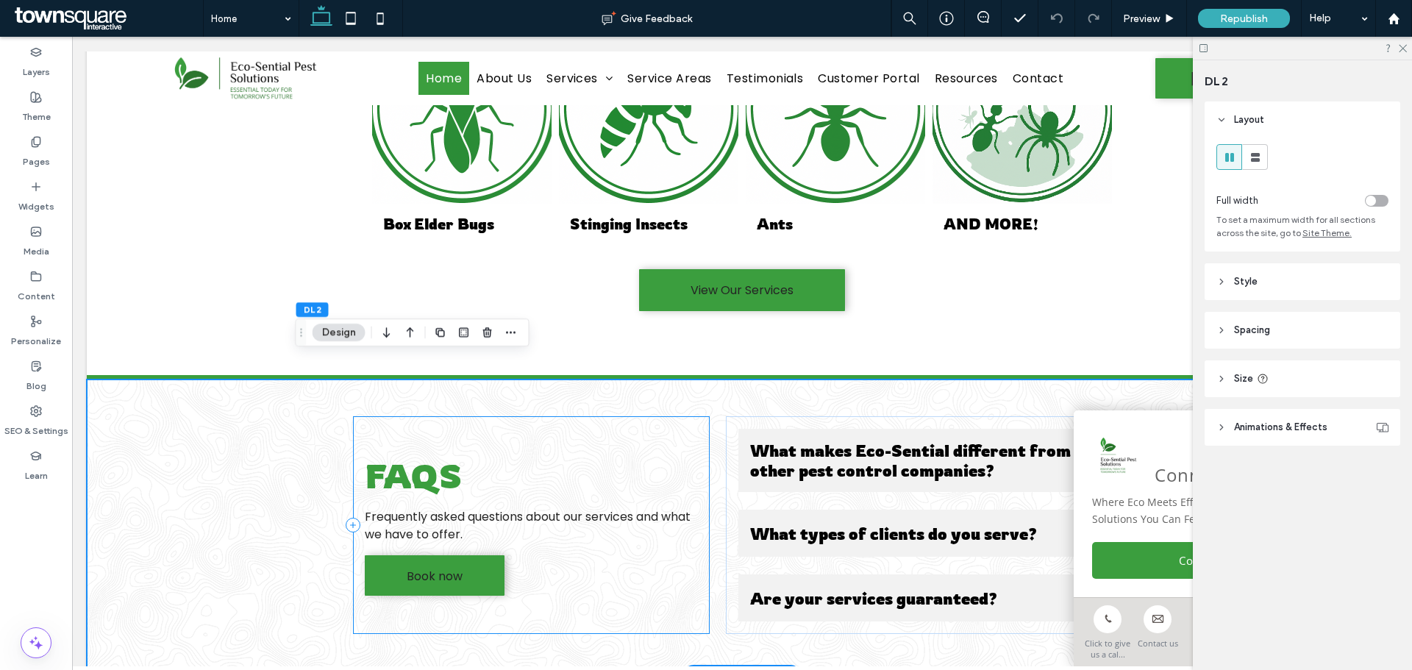
scroll to position [2468, 0]
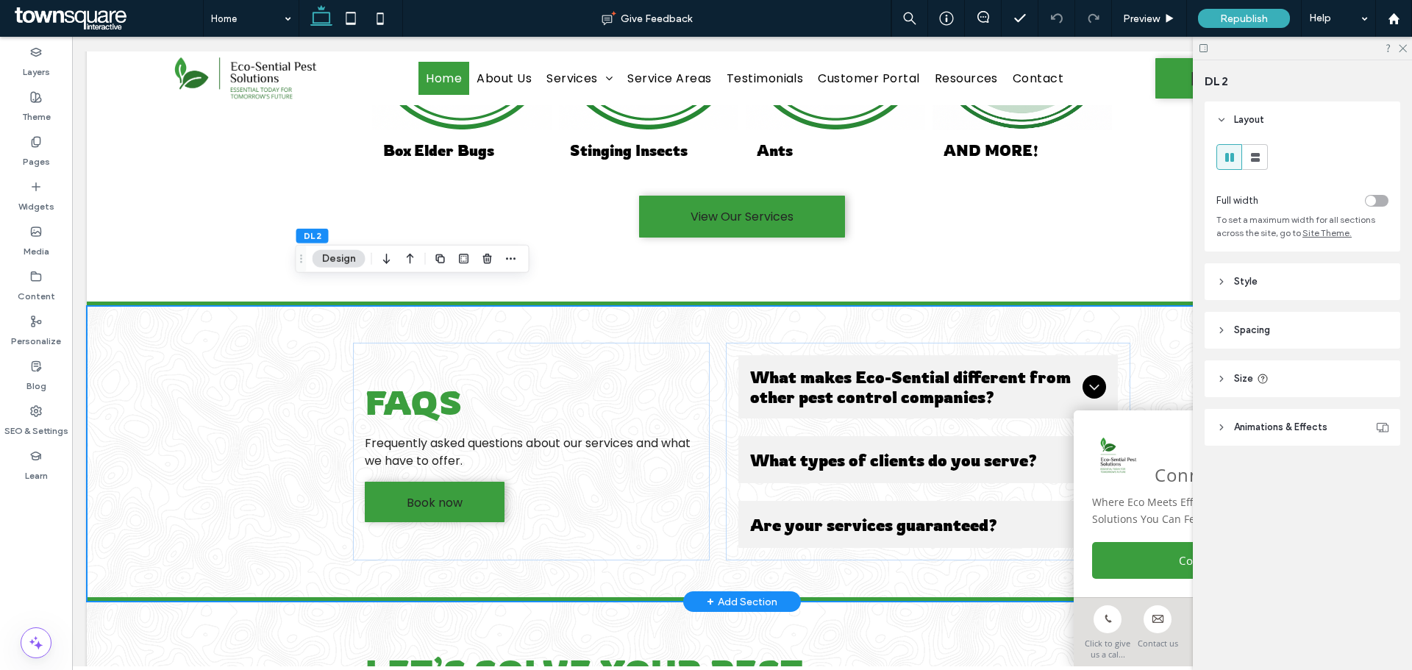
click at [699, 591] on div "+ Add Section" at bounding box center [742, 601] width 118 height 21
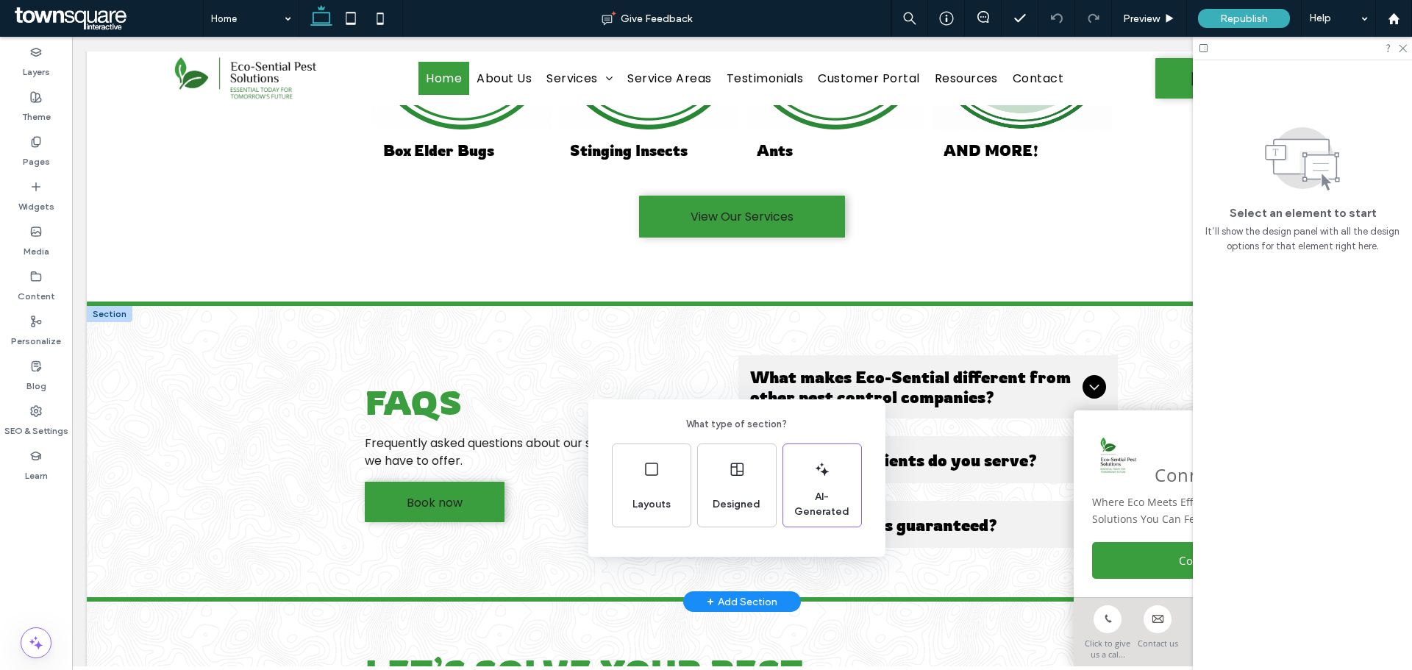
click at [701, 579] on div "What type of section? Layouts Designed AI-Generated" at bounding box center [706, 371] width 1412 height 742
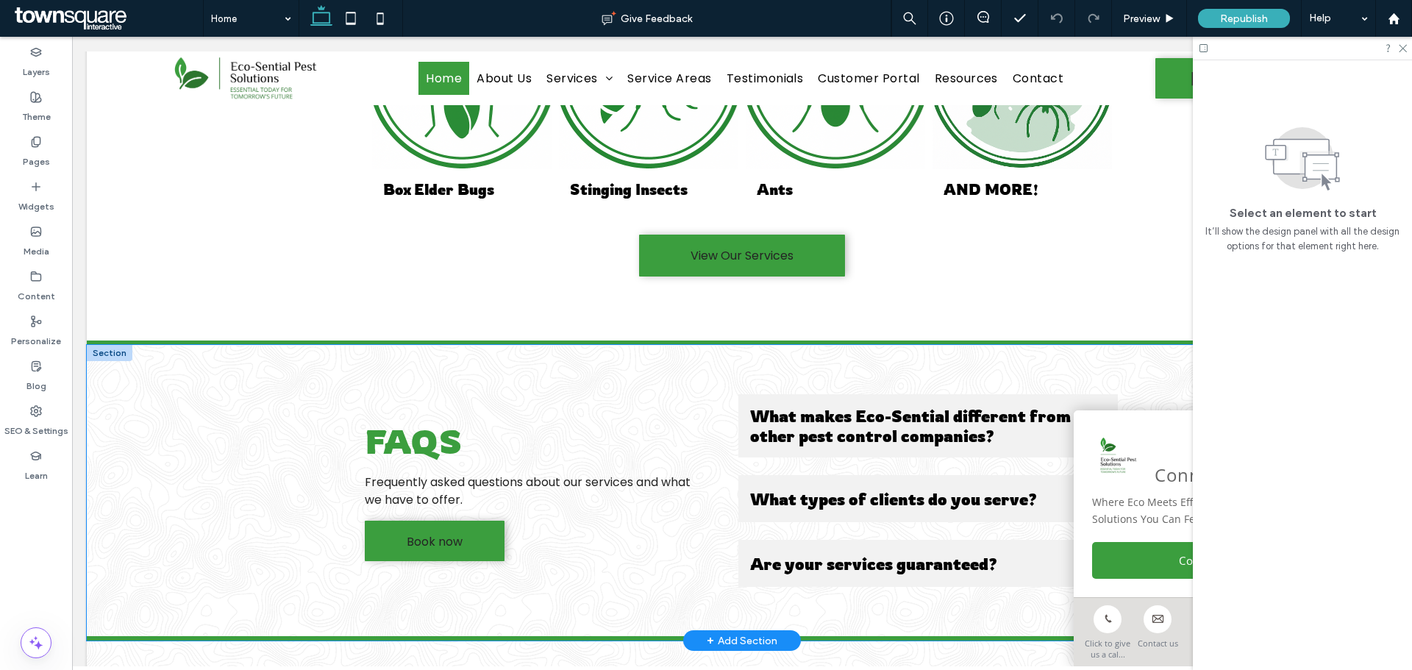
scroll to position [2394, 0]
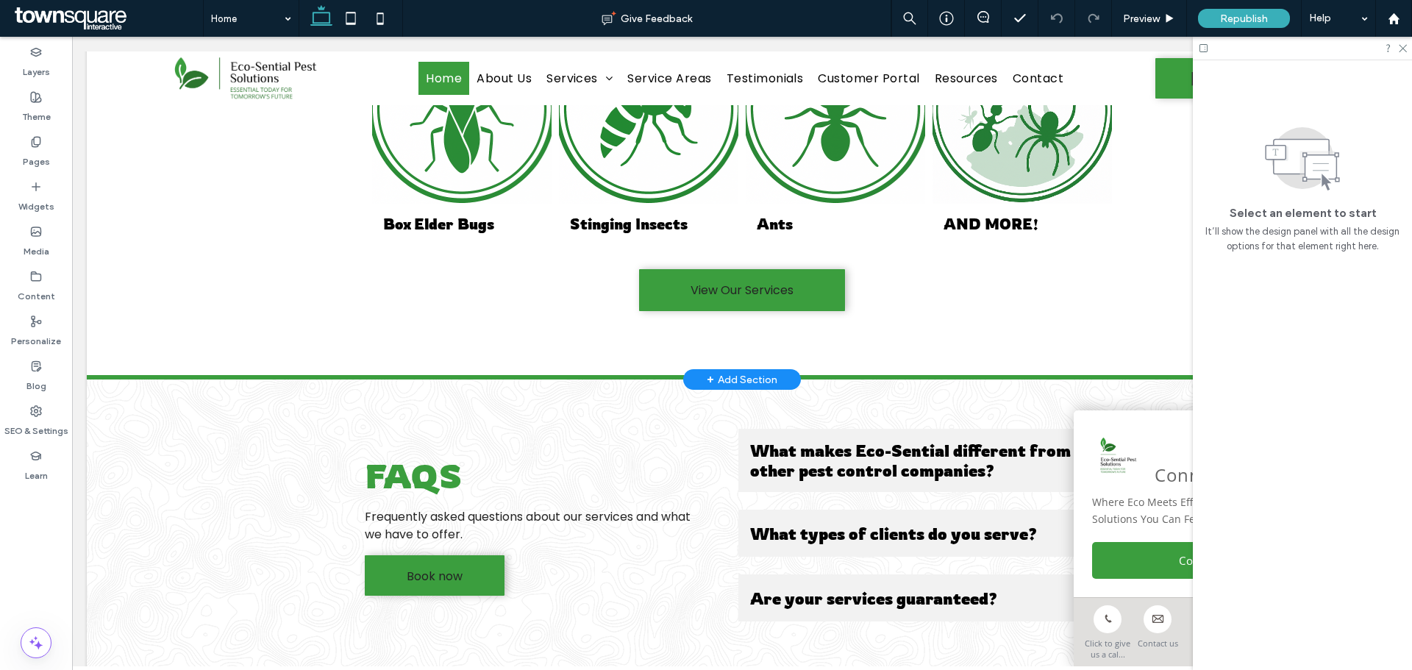
click at [706, 371] on span "+" at bounding box center [709, 379] width 7 height 16
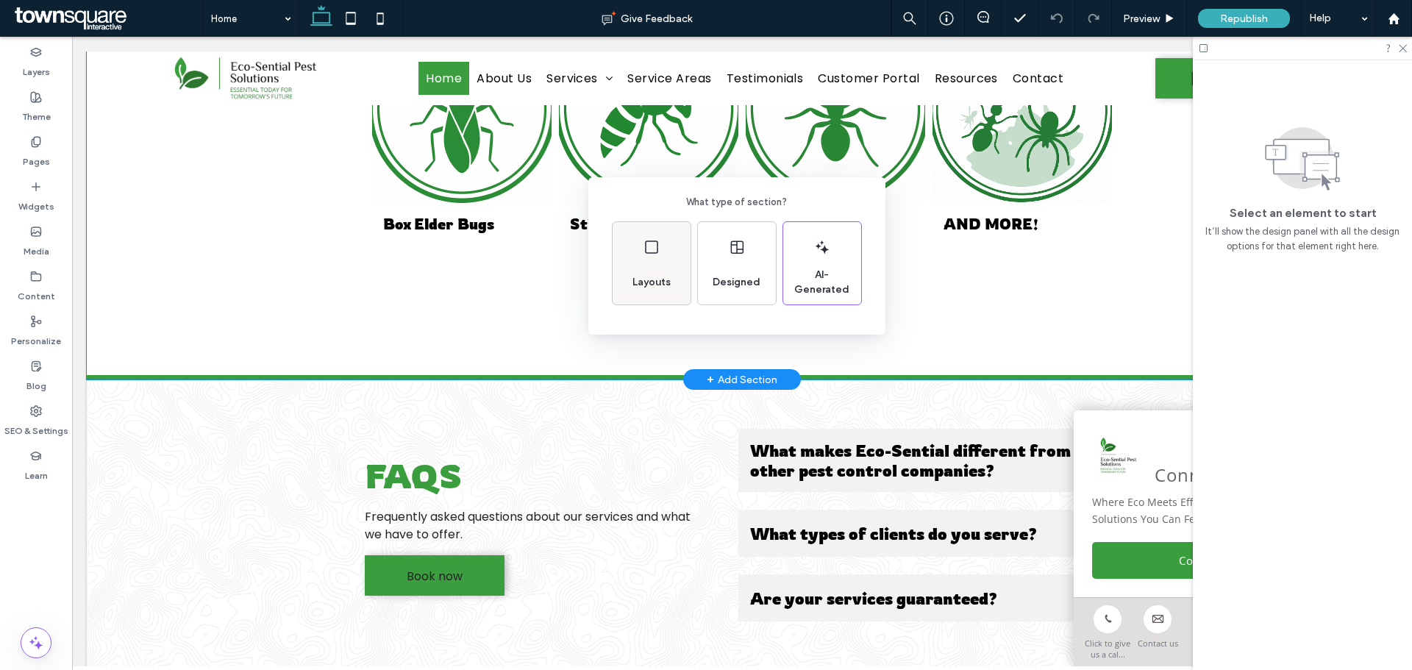
click at [640, 268] on div "Layouts" at bounding box center [651, 282] width 50 height 32
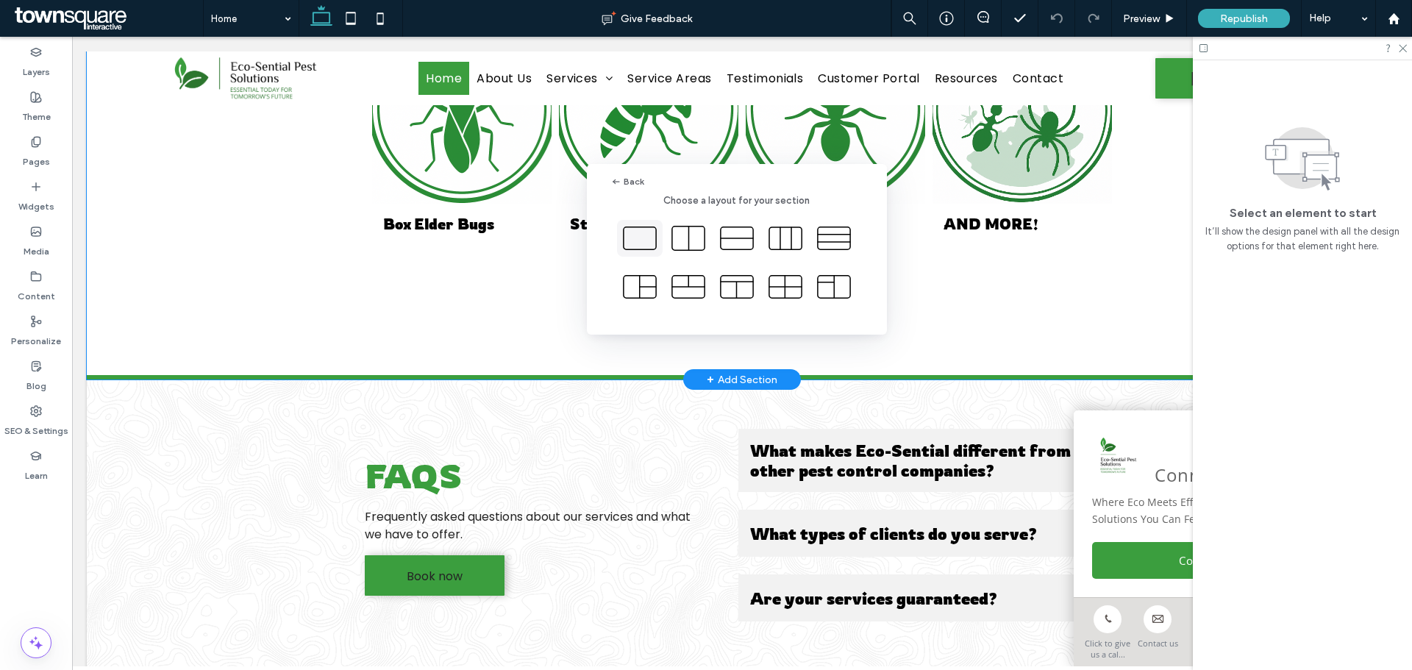
click at [640, 232] on icon at bounding box center [639, 238] width 37 height 37
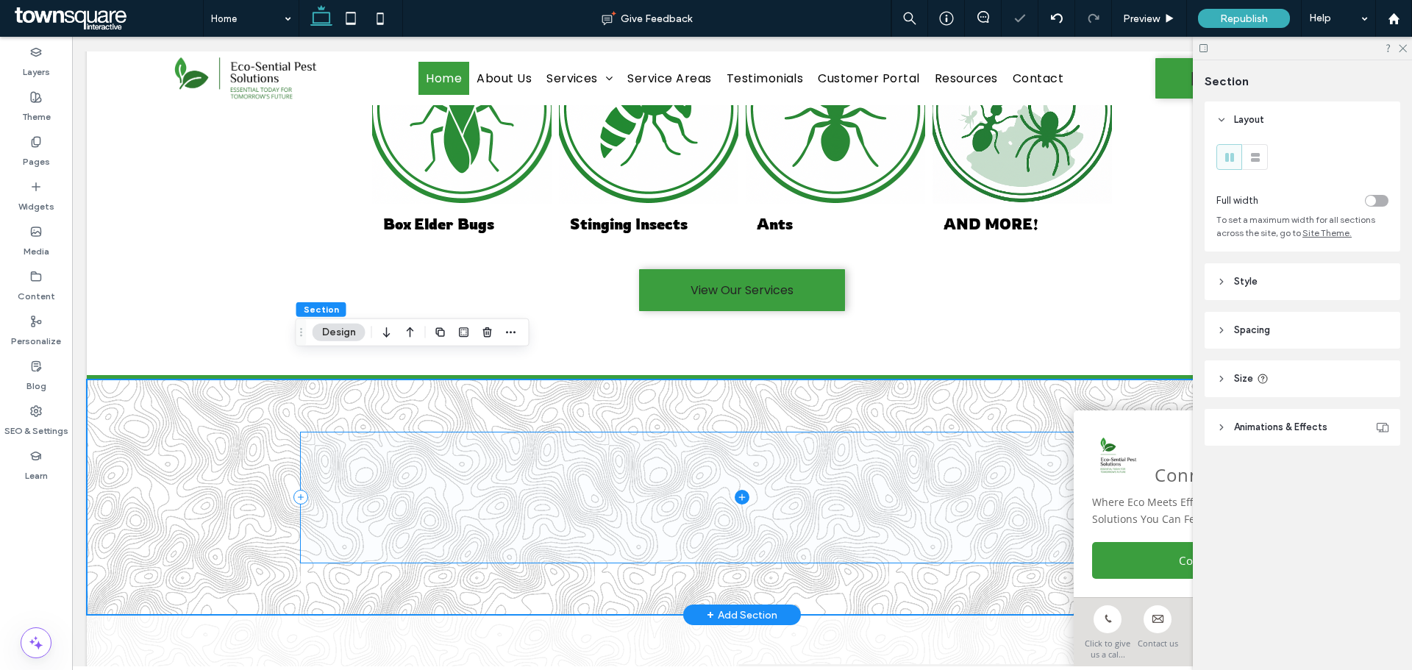
click at [734, 490] on icon at bounding box center [741, 497] width 15 height 15
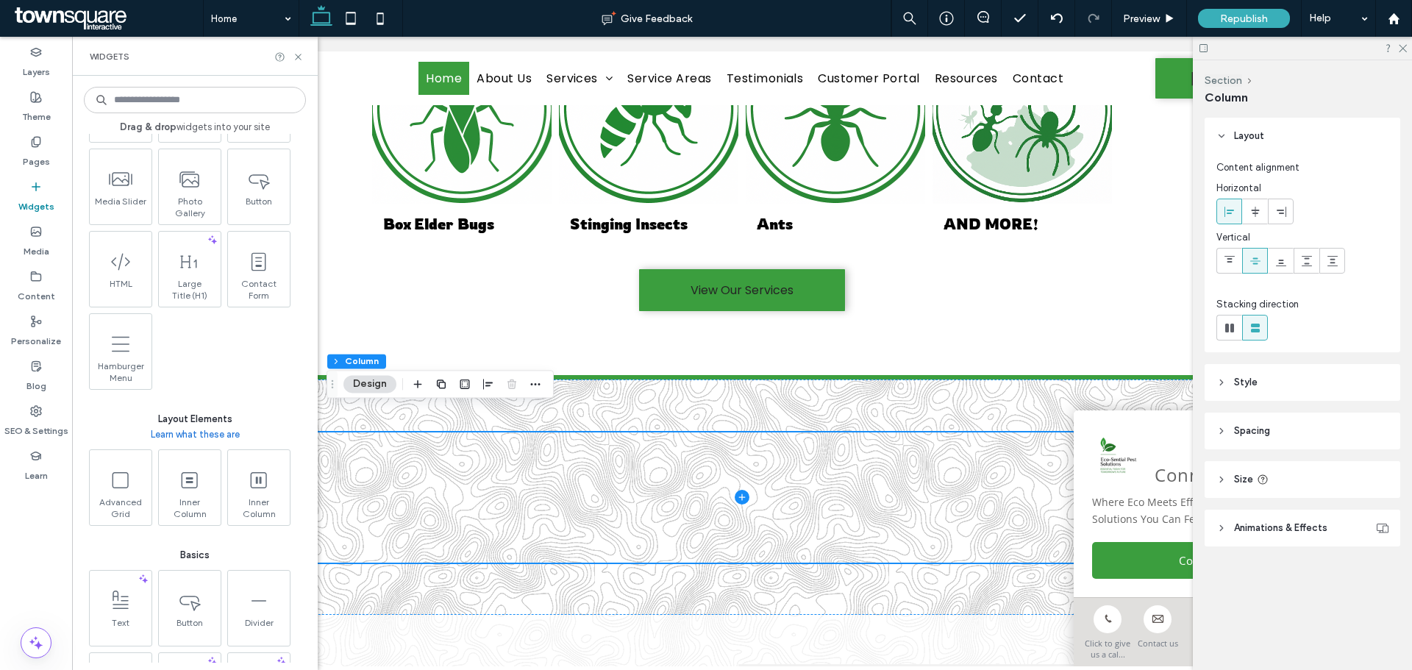
scroll to position [368, 0]
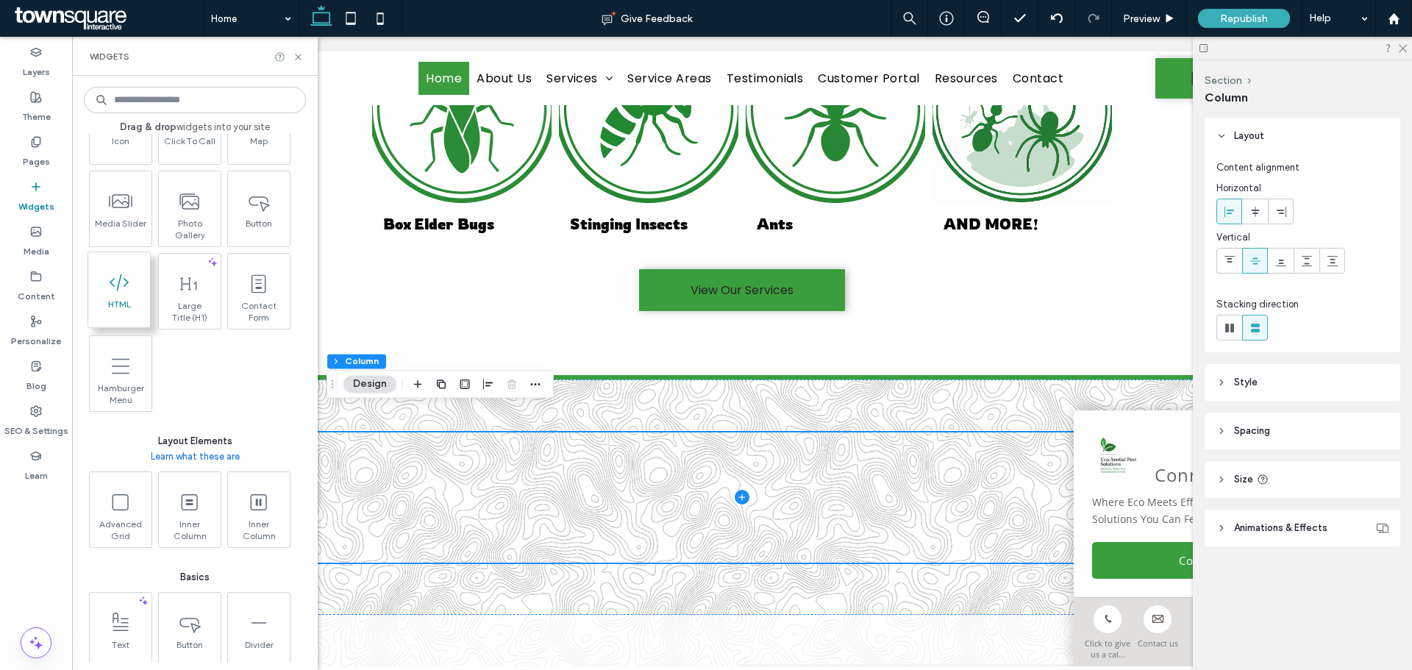
click at [125, 304] on span "HTML" at bounding box center [119, 308] width 62 height 21
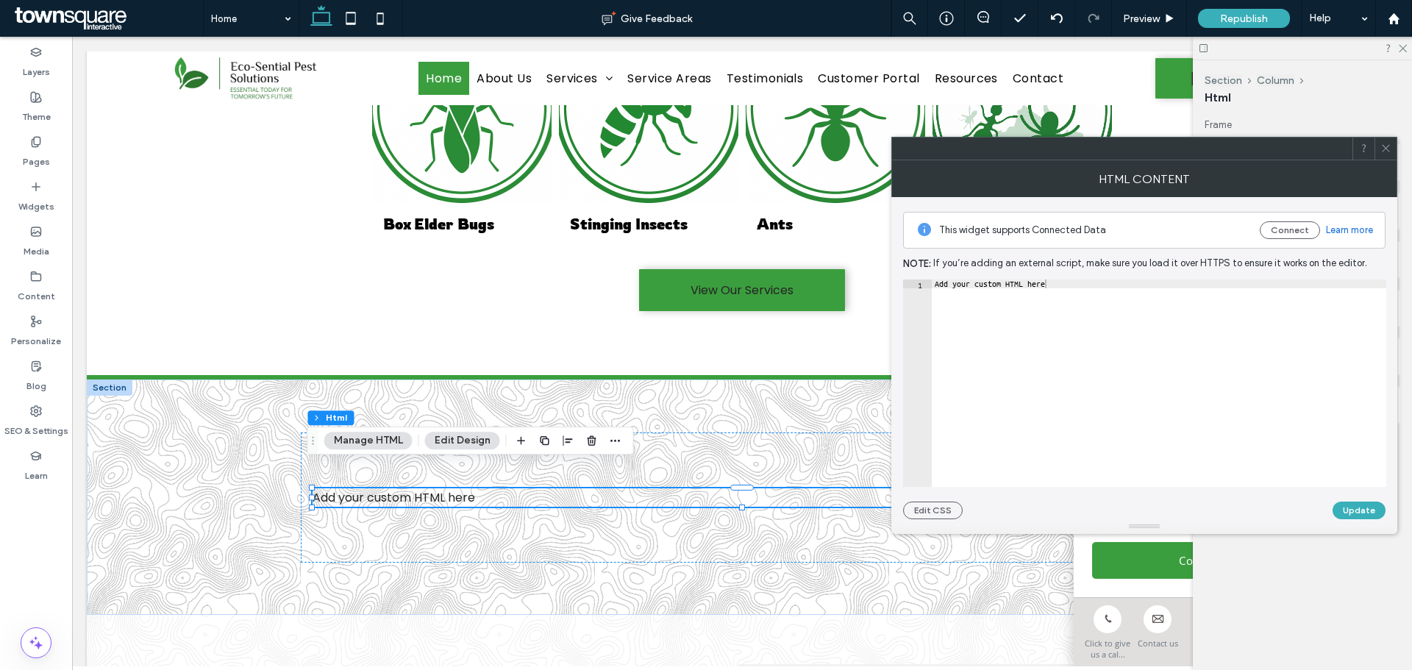
click at [985, 318] on div "Add your custom HTML here" at bounding box center [1158, 391] width 454 height 225
paste textarea "Cursor at row 1"
type textarea "*********"
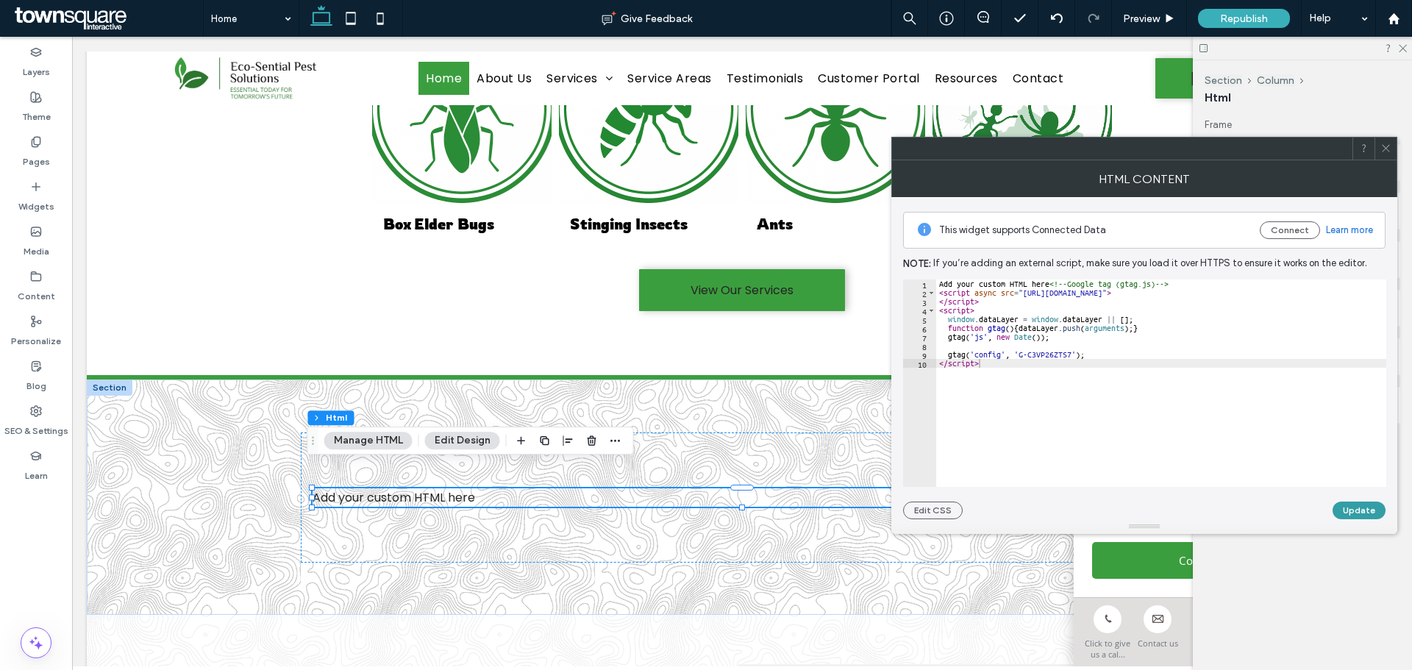
click at [1357, 513] on button "Update" at bounding box center [1358, 510] width 53 height 18
click at [224, 538] on div "Add your custom HTML here" at bounding box center [742, 496] width 1310 height 235
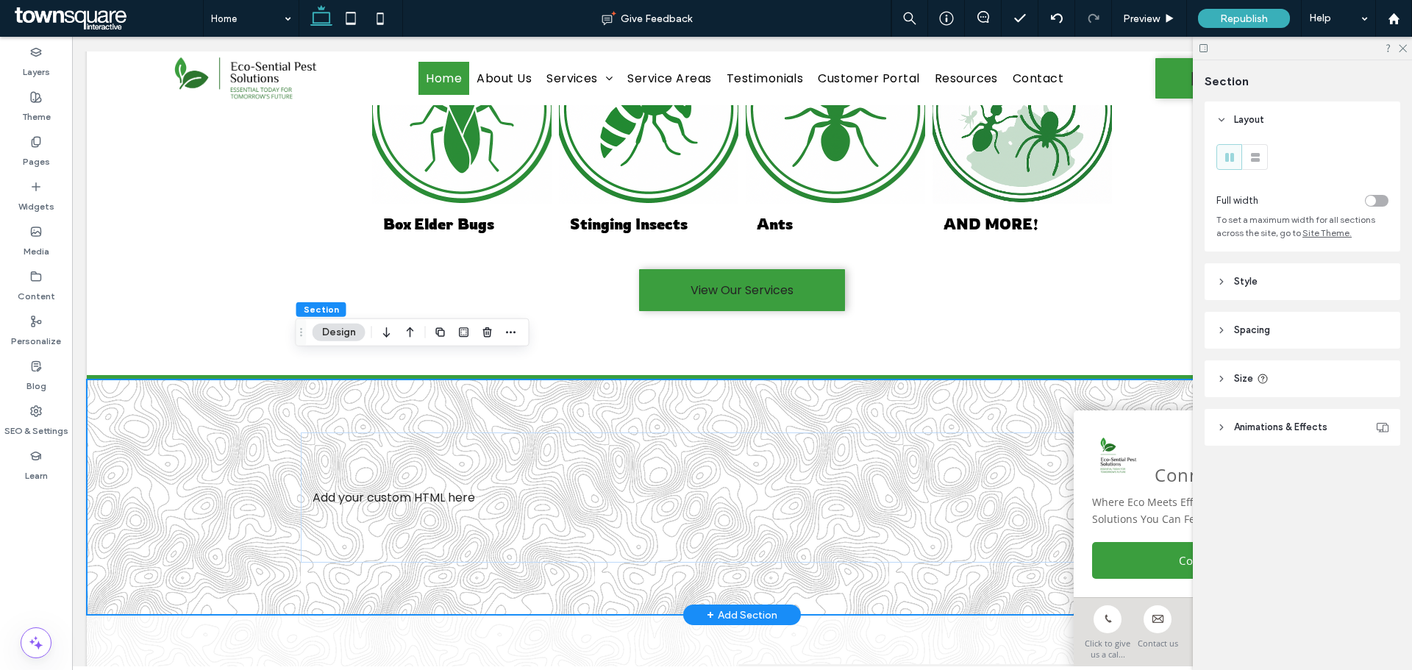
click at [618, 564] on div "Add your custom HTML here" at bounding box center [742, 496] width 882 height 235
click at [484, 335] on use "button" at bounding box center [486, 332] width 9 height 10
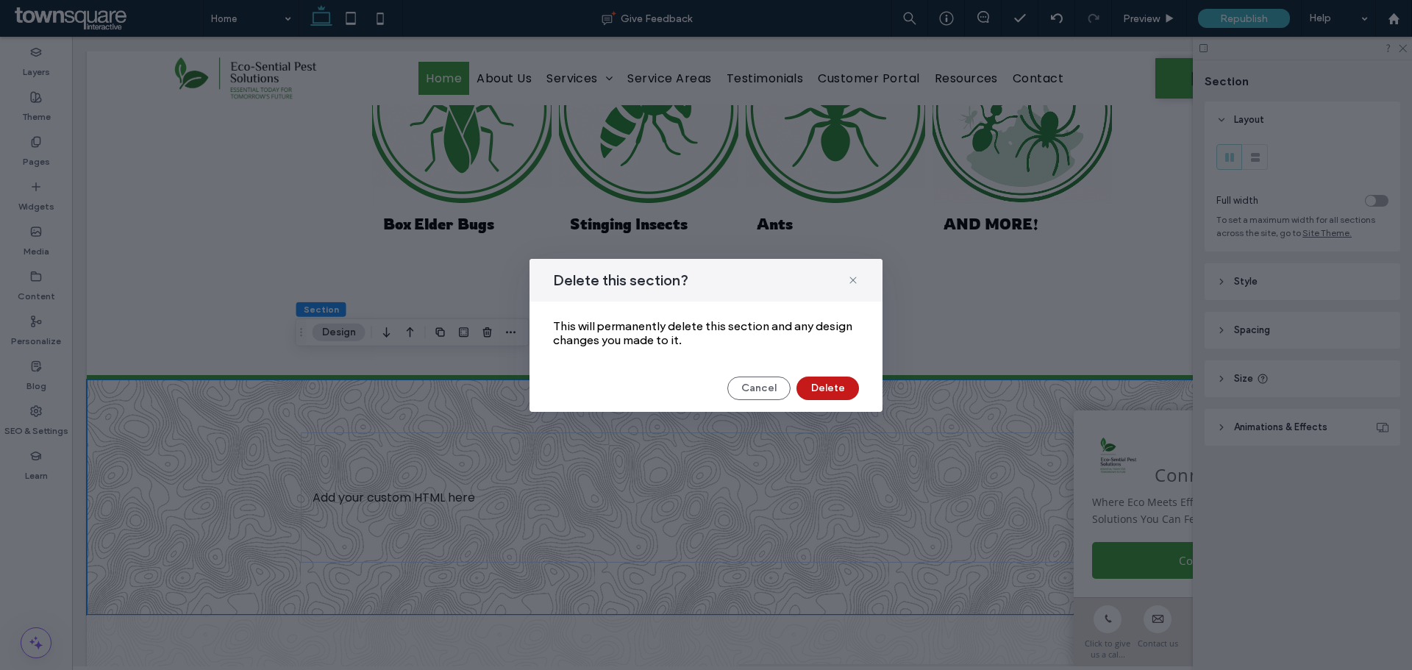
click at [824, 390] on button "Delete" at bounding box center [827, 388] width 62 height 24
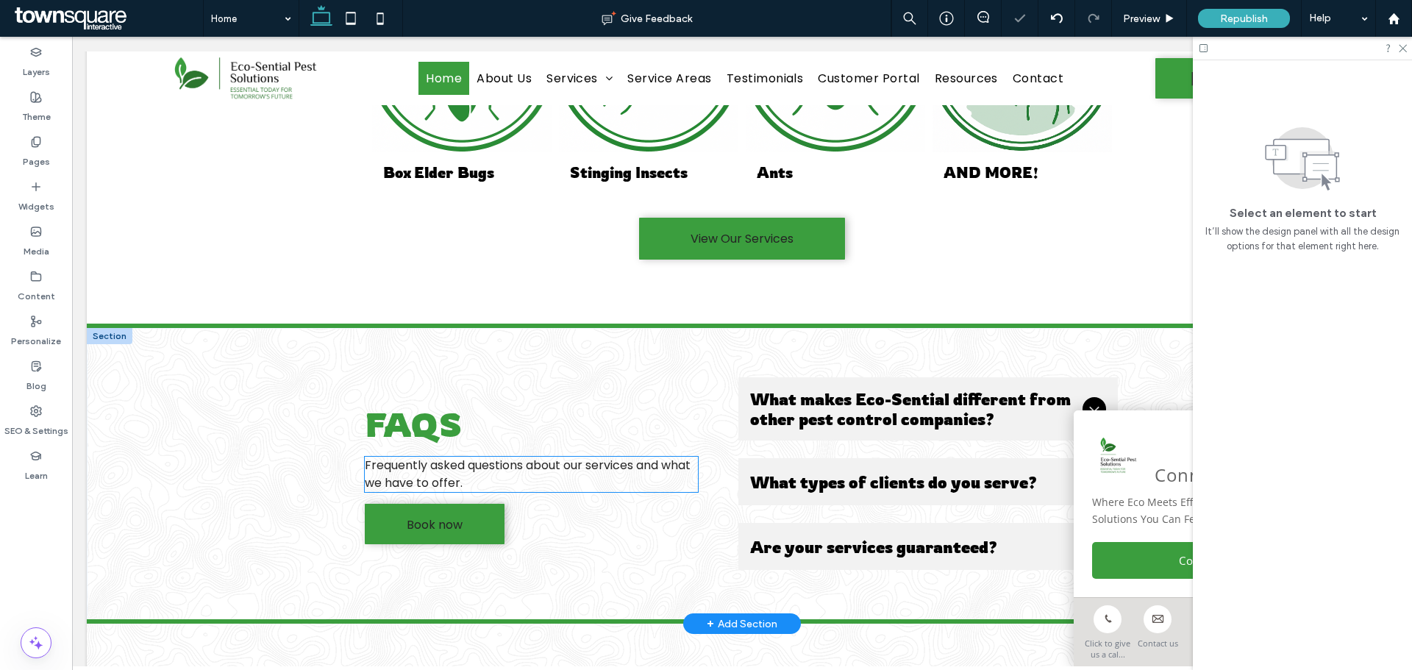
scroll to position [2615, 0]
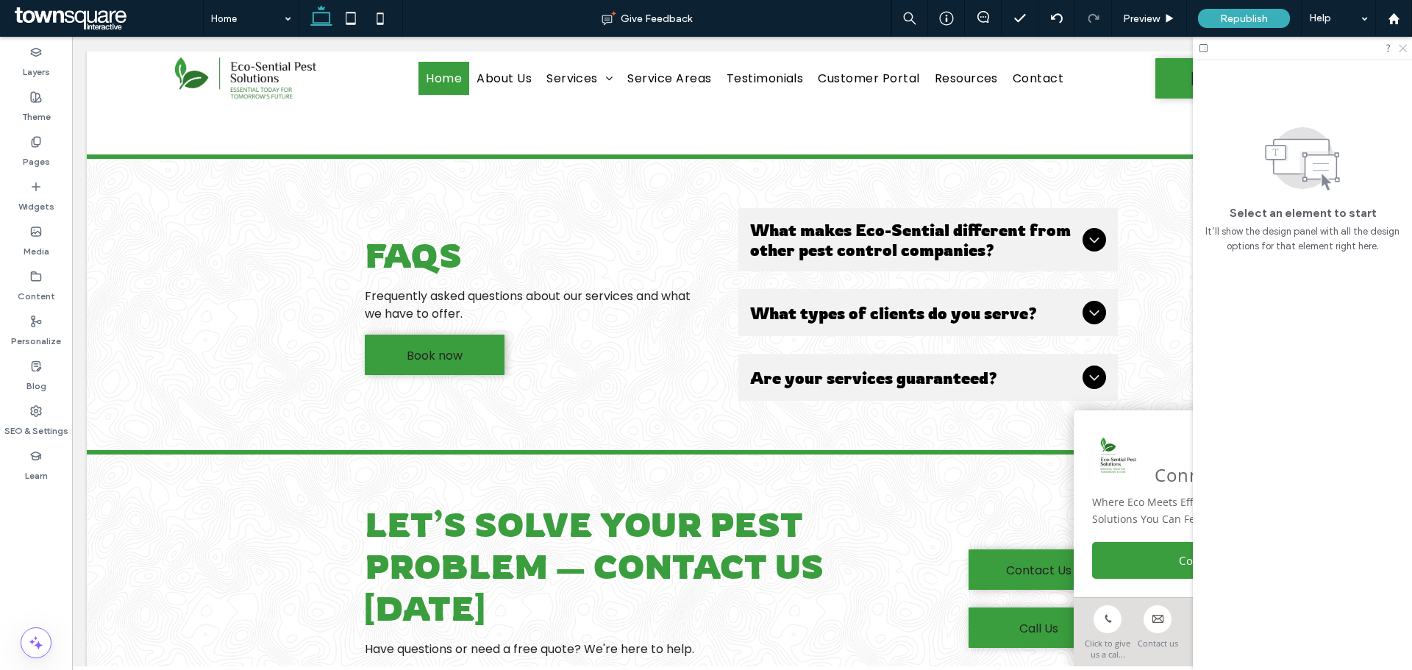
click at [1403, 49] on use at bounding box center [1402, 49] width 8 height 8
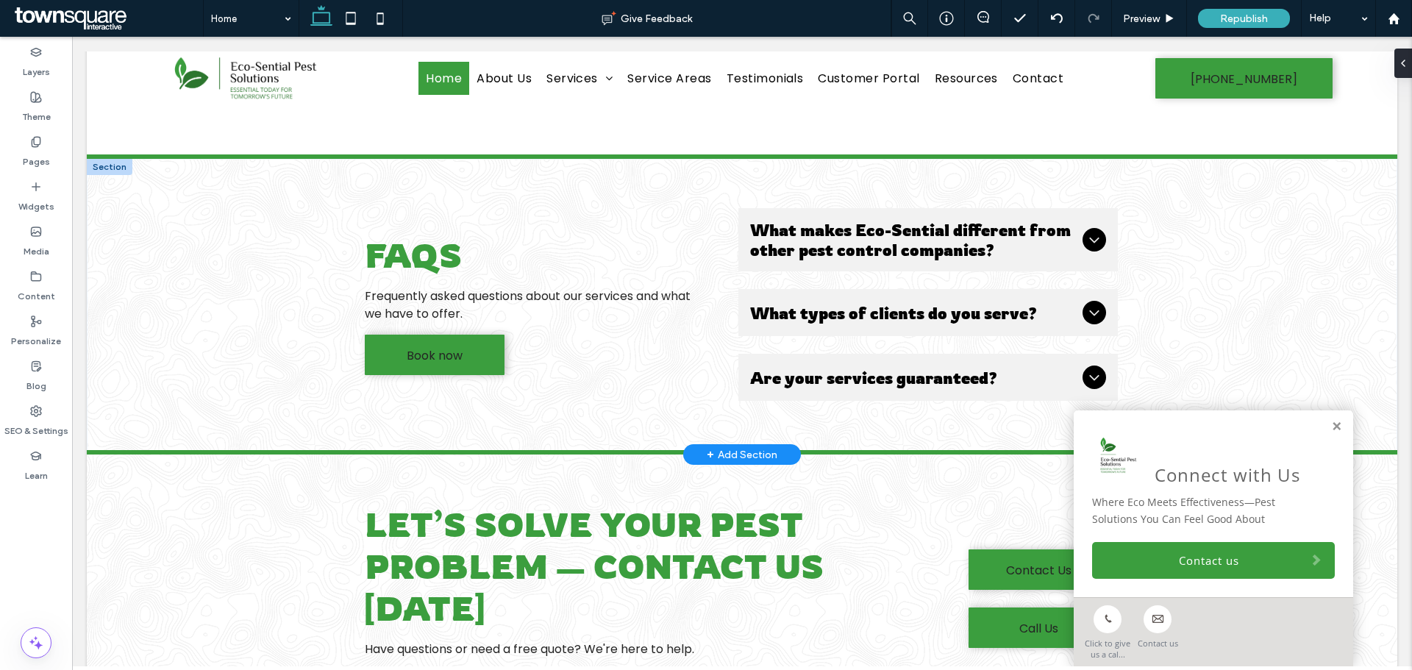
click at [711, 446] on div "+ Add Section" at bounding box center [741, 454] width 71 height 16
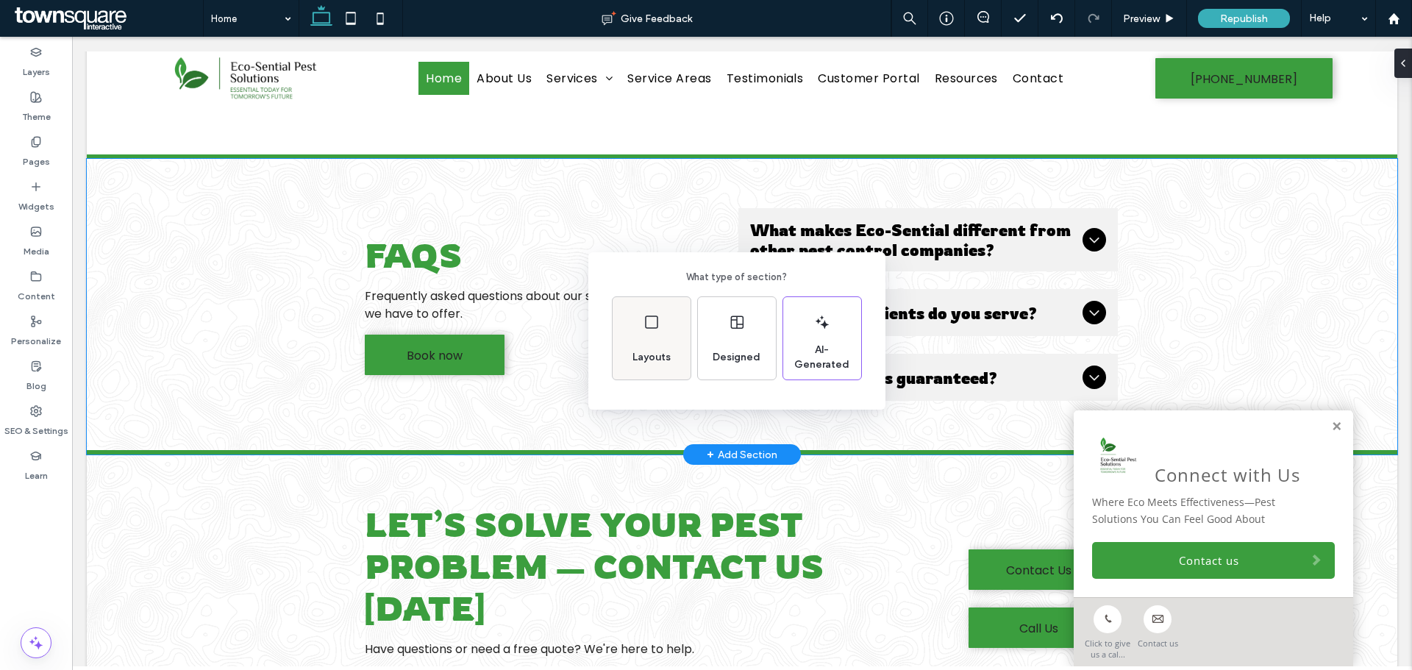
click at [653, 331] on div "Layouts" at bounding box center [651, 338] width 78 height 82
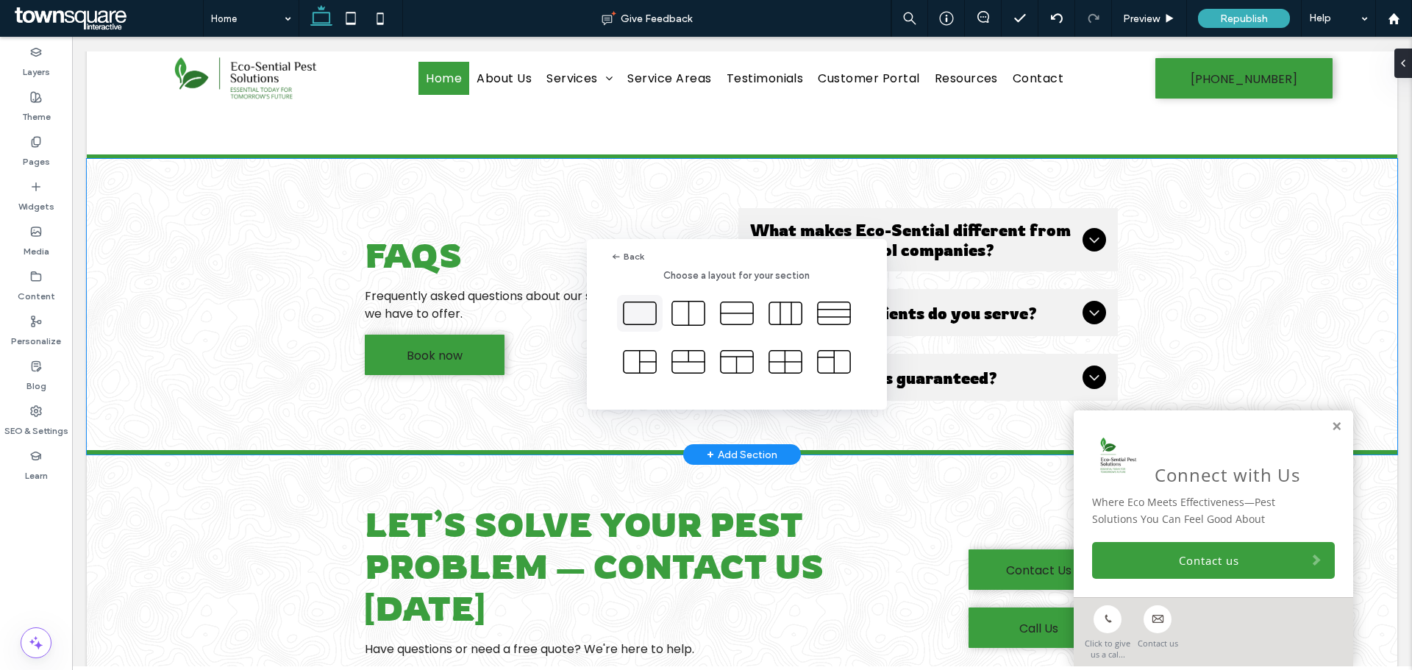
click at [638, 321] on icon at bounding box center [639, 313] width 37 height 37
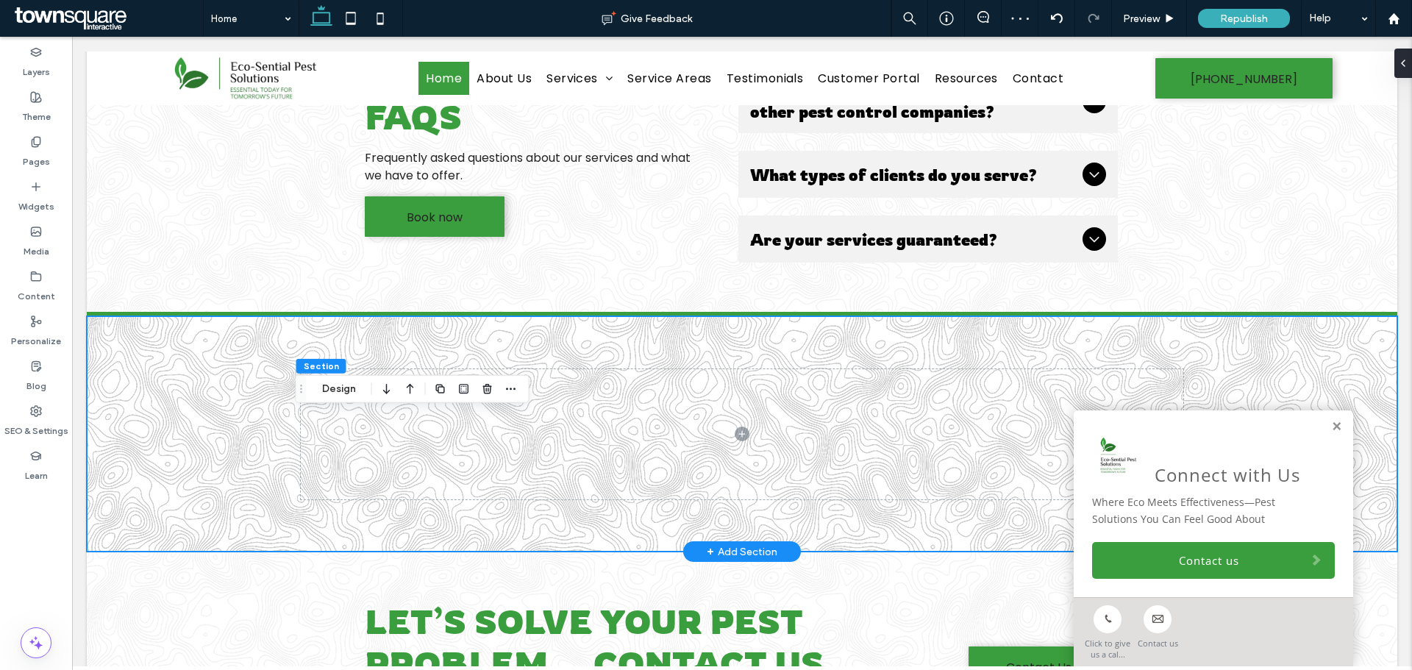
scroll to position [2762, 0]
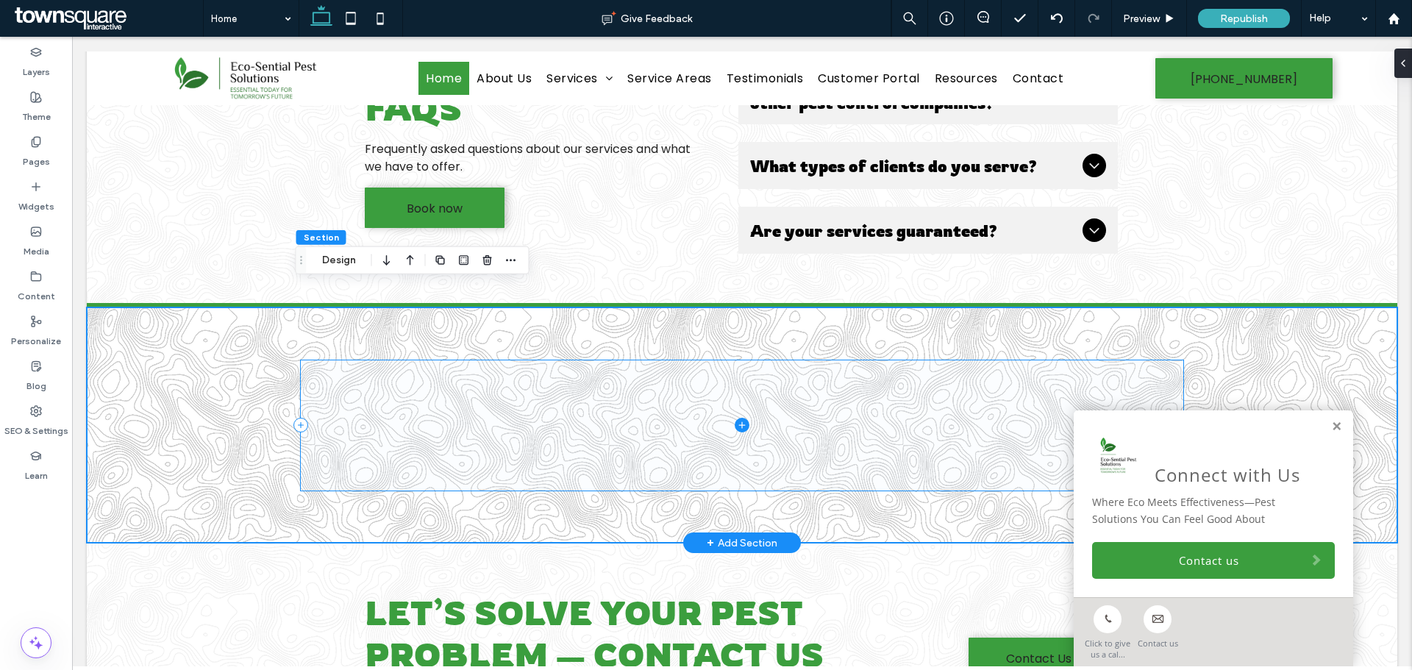
click at [738, 418] on icon at bounding box center [741, 425] width 15 height 15
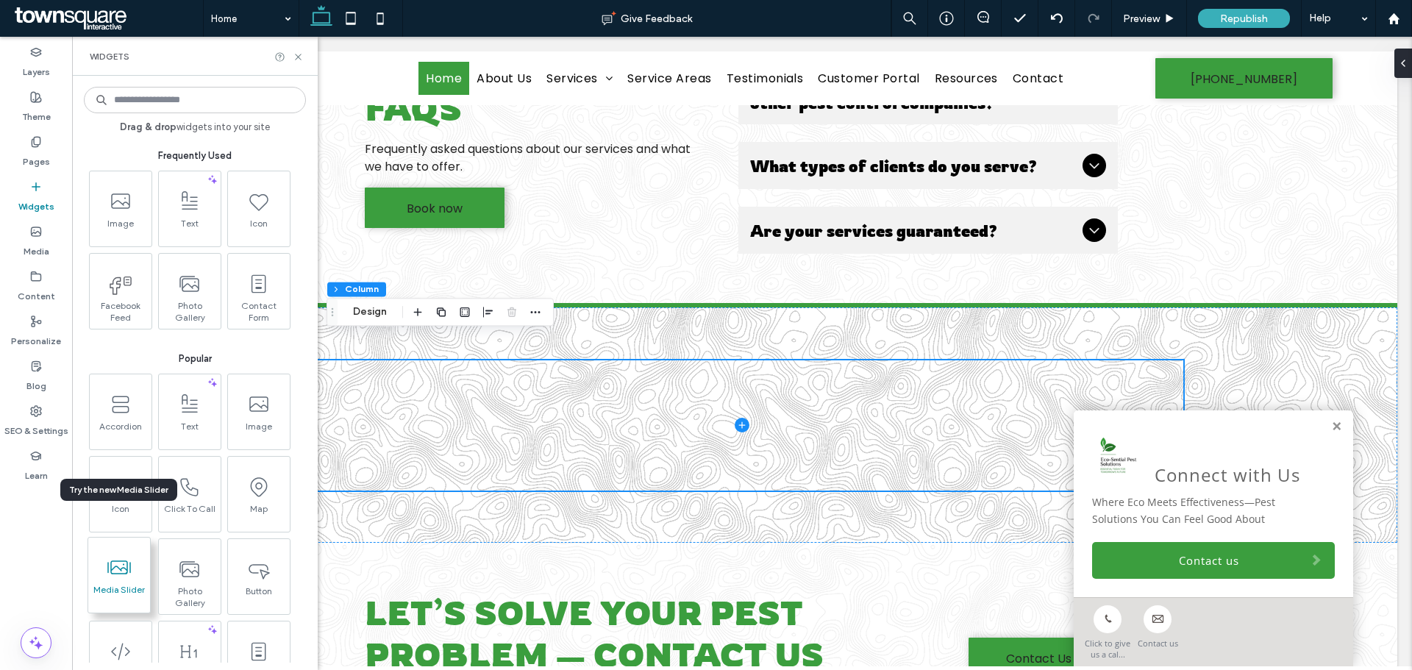
scroll to position [147, 0]
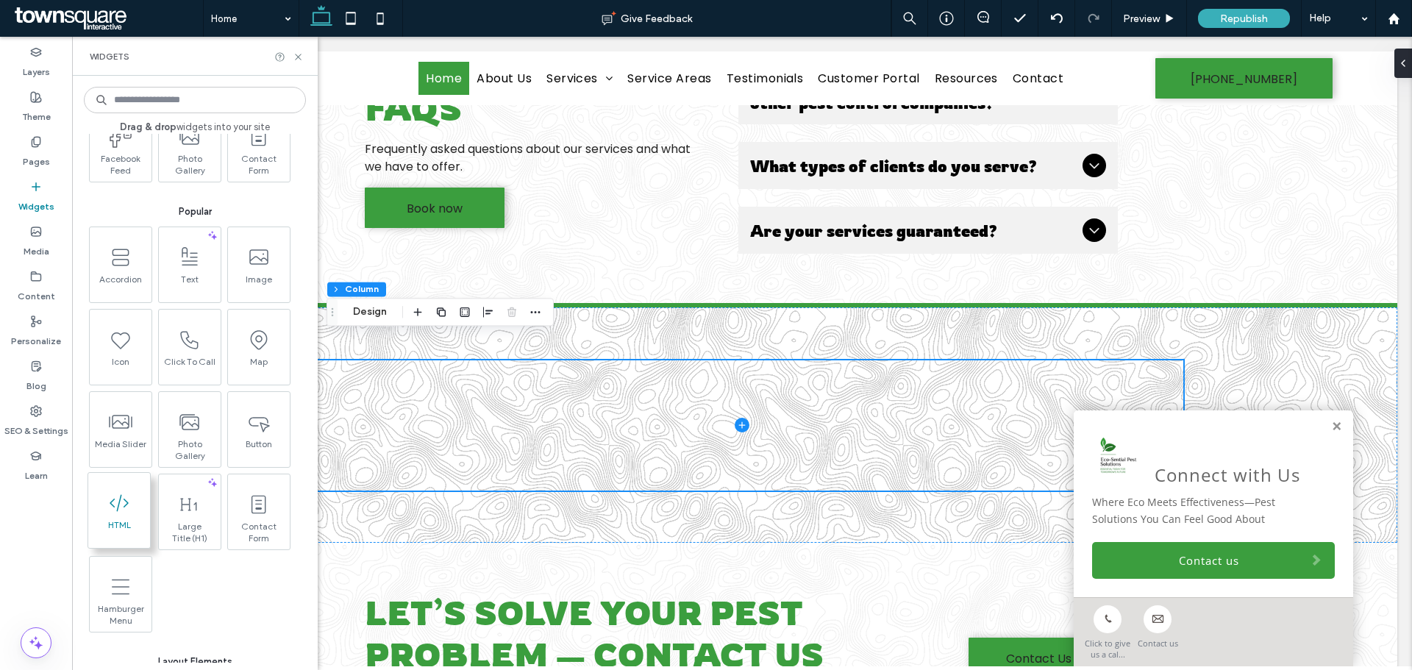
click at [117, 519] on span "HTML" at bounding box center [119, 529] width 62 height 21
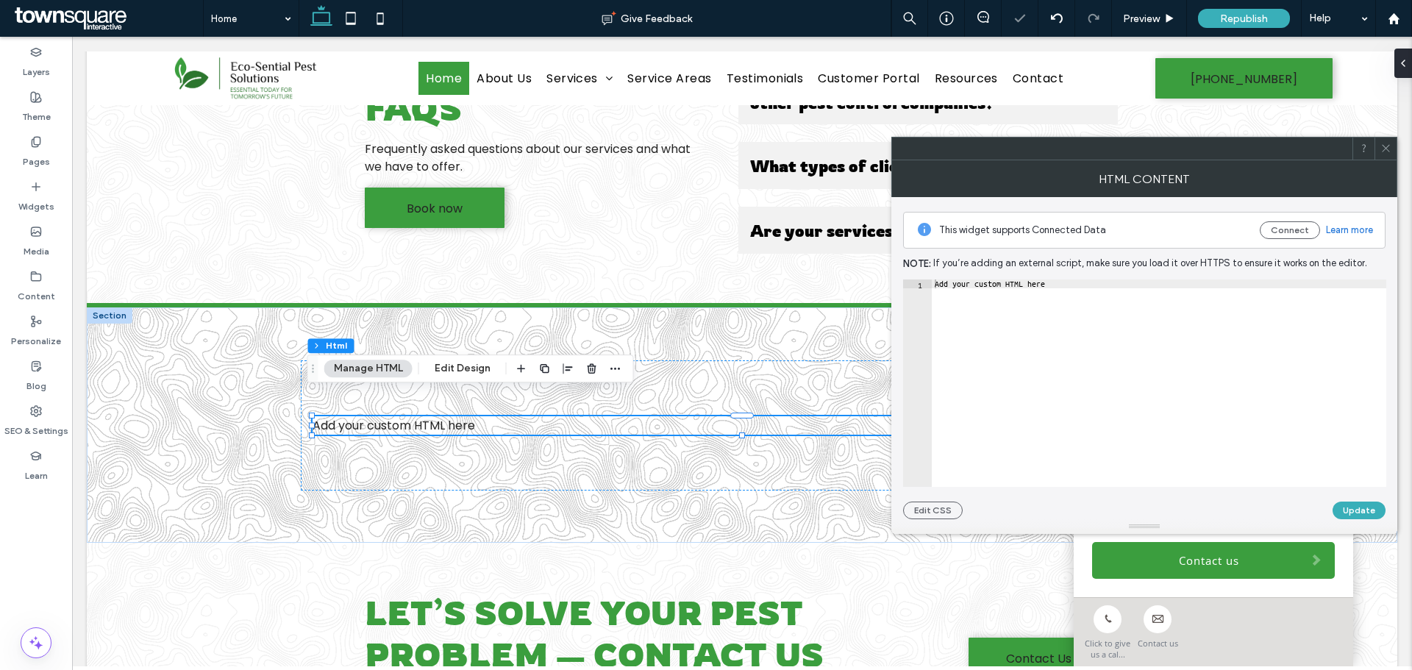
type textarea "**********"
click at [1004, 288] on div "Add your custom HTML here" at bounding box center [1158, 391] width 454 height 225
paste textarea "*********"
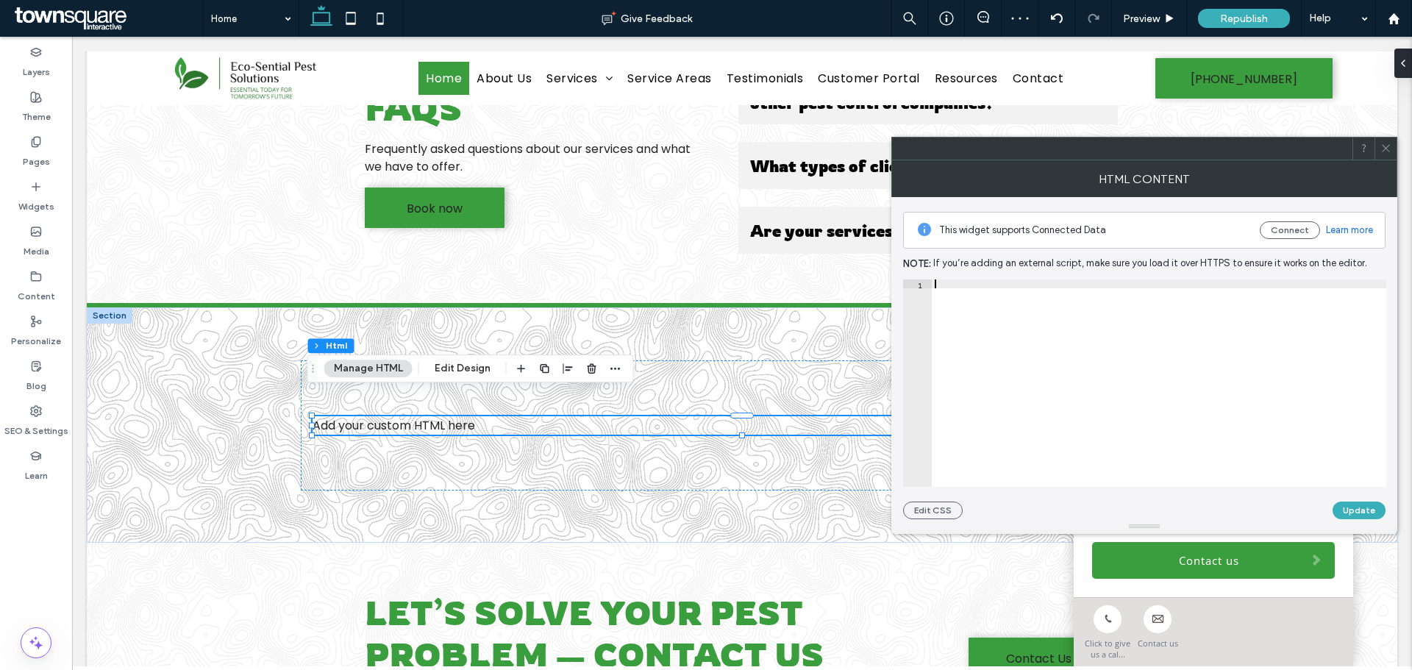
type textarea "*********"
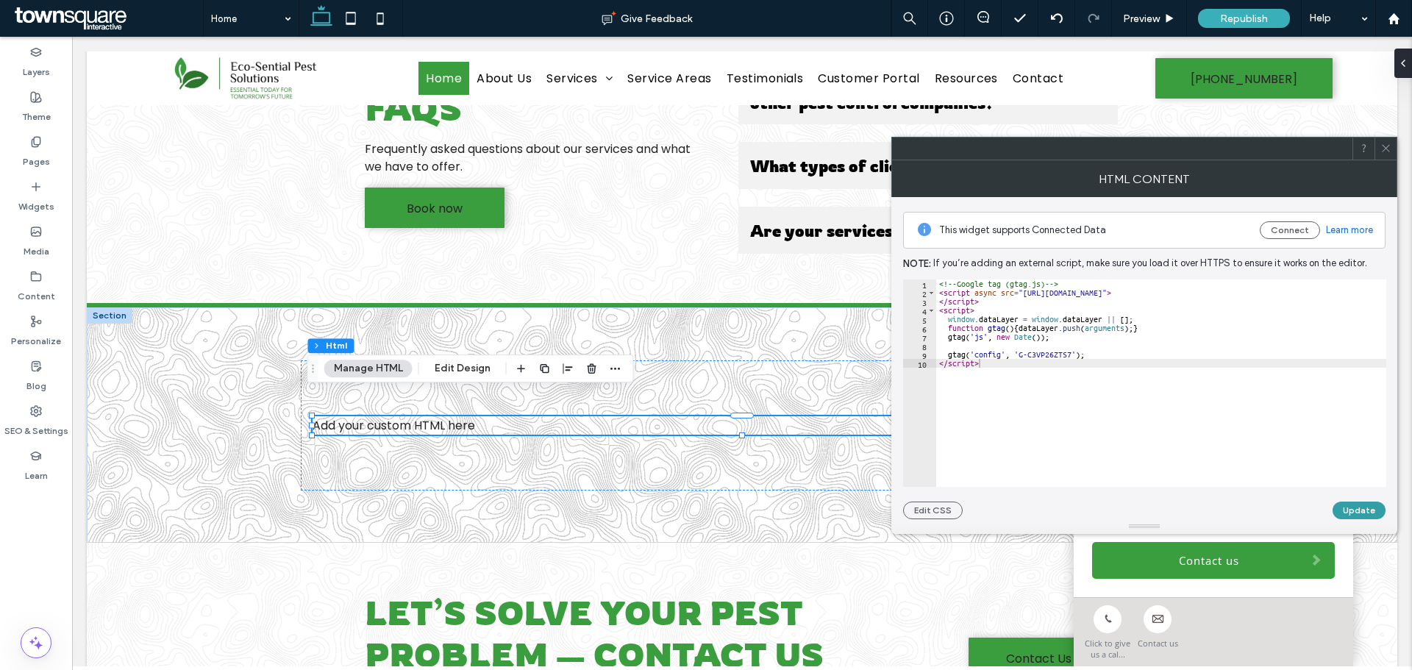
click at [1361, 508] on button "Update" at bounding box center [1358, 510] width 53 height 18
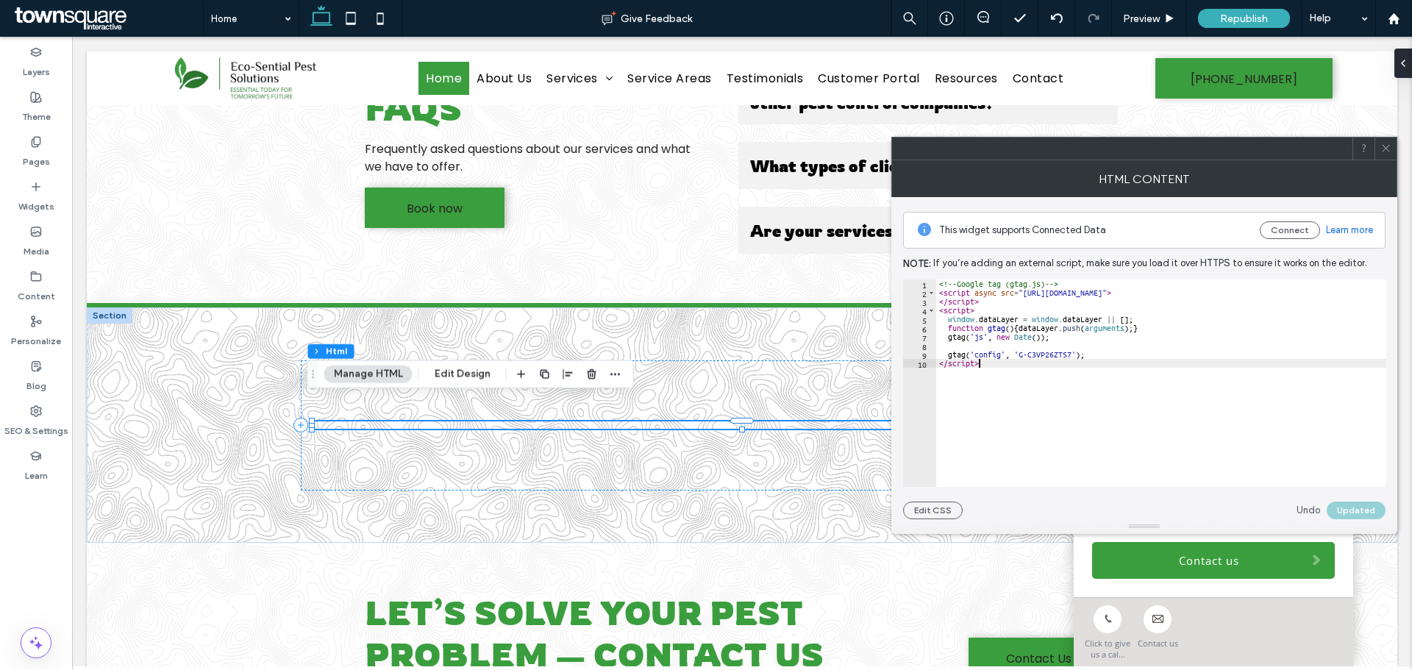
click at [992, 370] on div "<!-- Google tag (gtag.js) --> < script async src = "https://www.googletagmanage…" at bounding box center [1163, 391] width 454 height 225
click at [1387, 149] on use at bounding box center [1384, 148] width 7 height 7
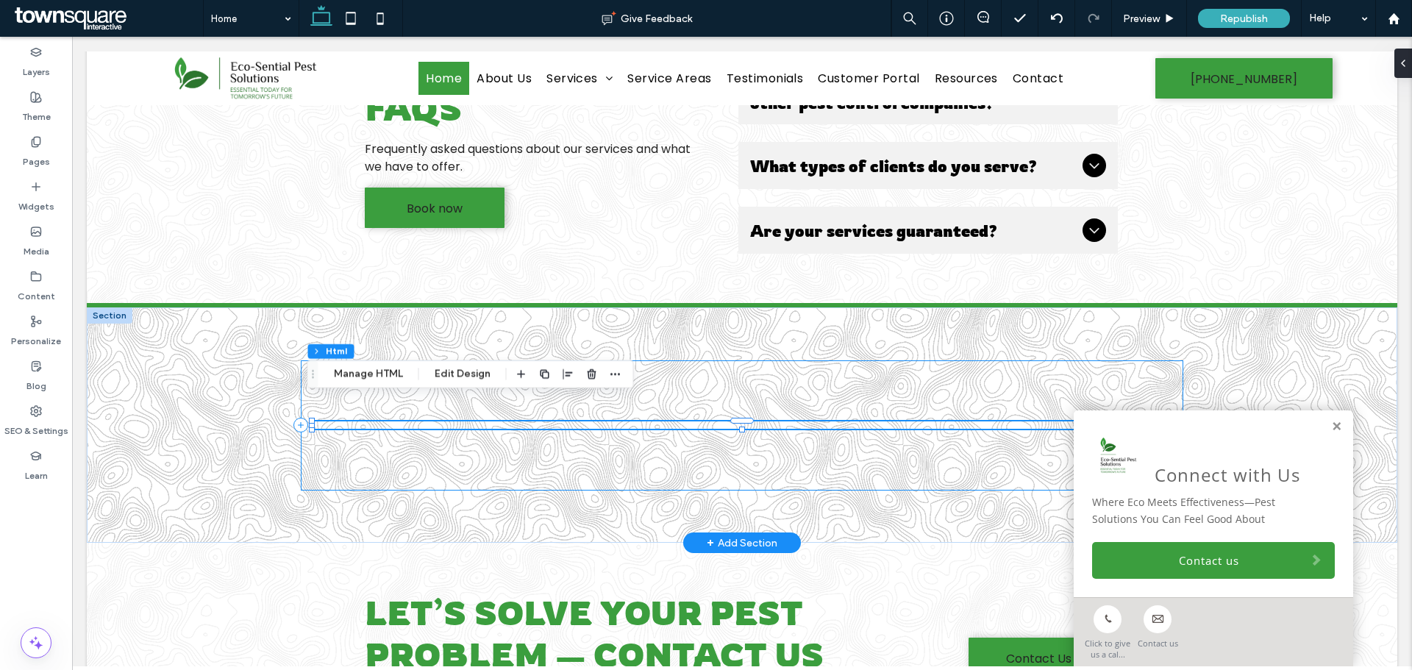
click at [738, 430] on div at bounding box center [742, 425] width 882 height 130
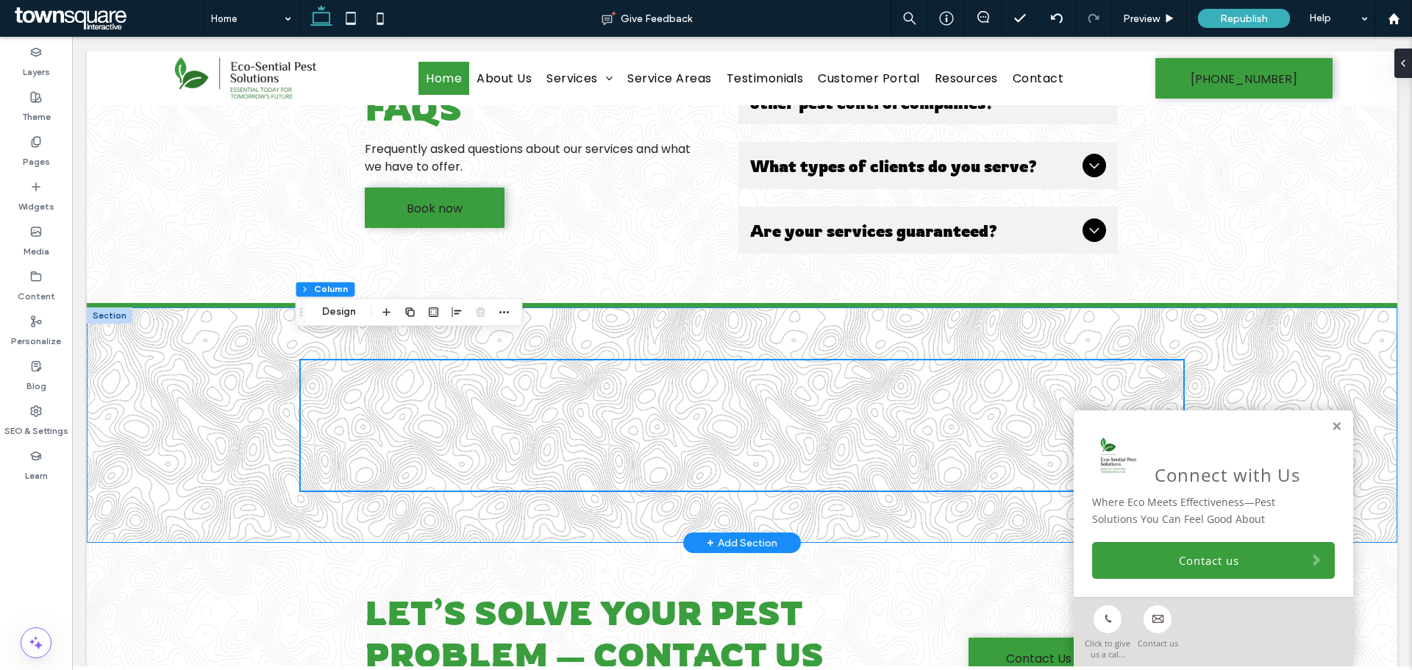
click at [570, 312] on div at bounding box center [742, 424] width 882 height 235
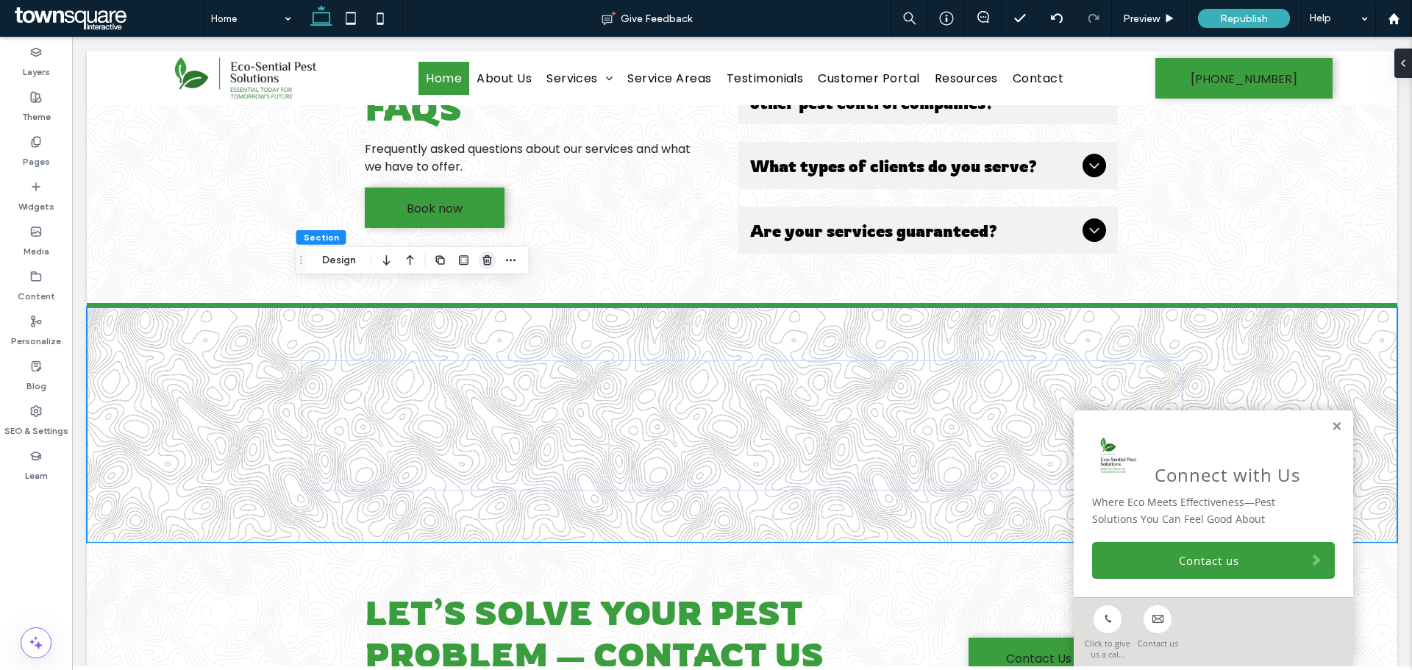
click at [486, 259] on icon "button" at bounding box center [488, 260] width 12 height 12
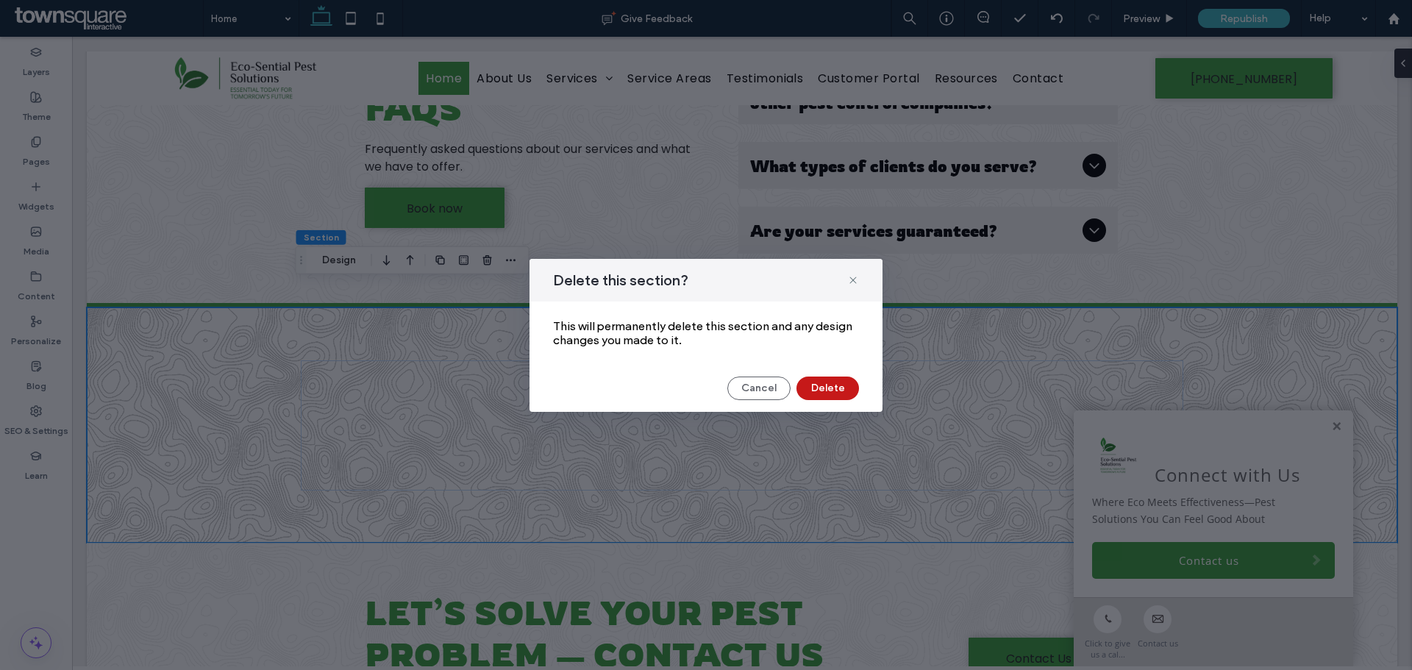
click at [812, 387] on button "Delete" at bounding box center [827, 388] width 62 height 24
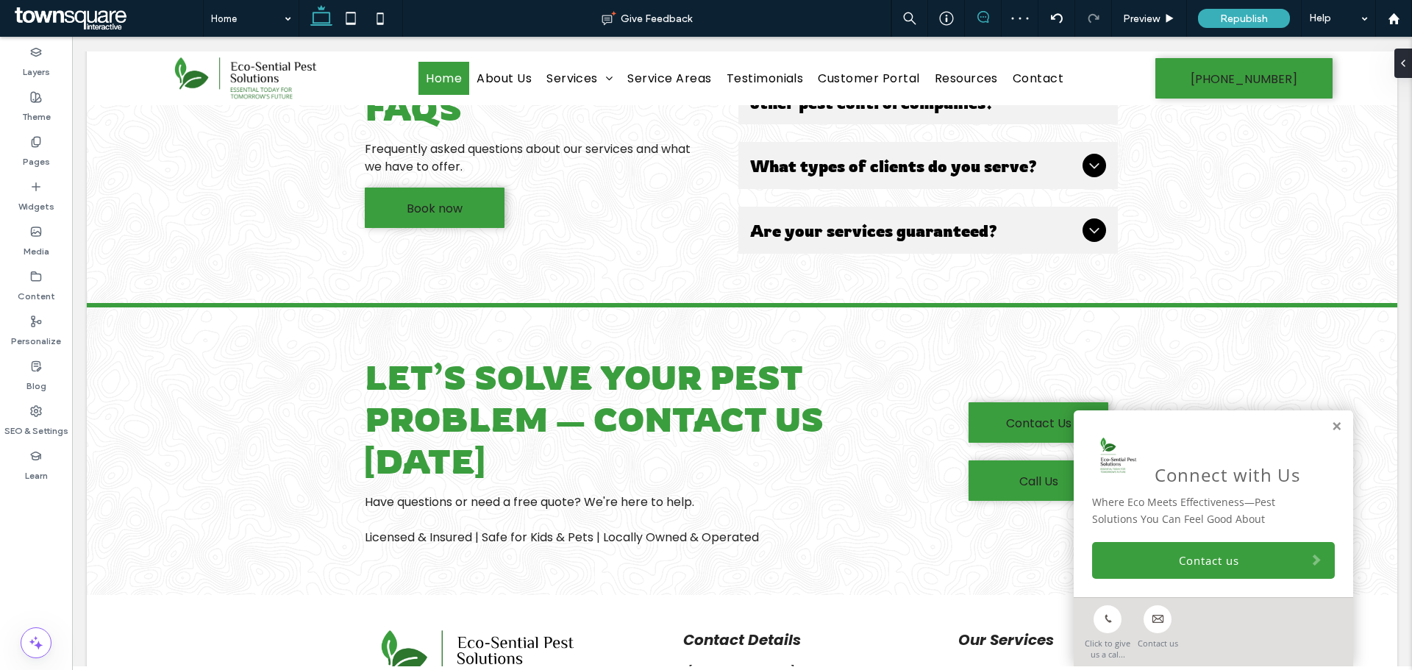
click at [976, 15] on span at bounding box center [983, 17] width 36 height 12
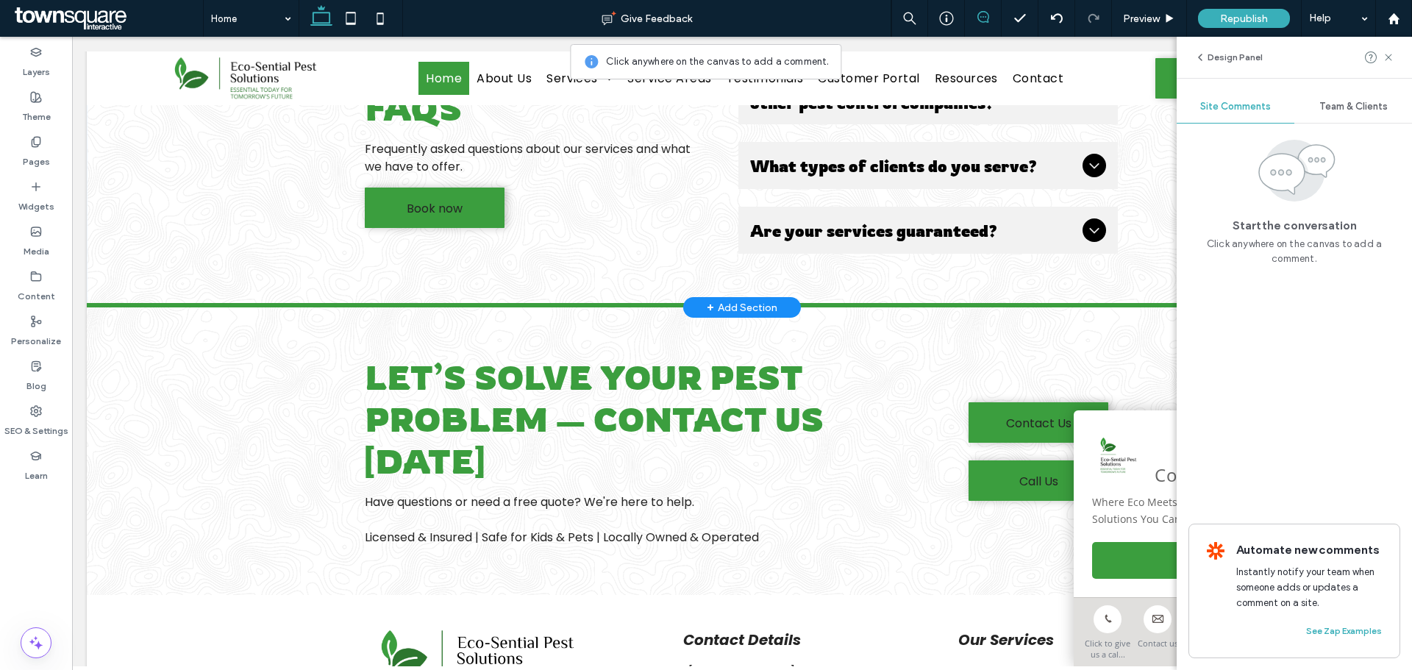
click at [683, 297] on div "+ Add Section" at bounding box center [742, 307] width 118 height 21
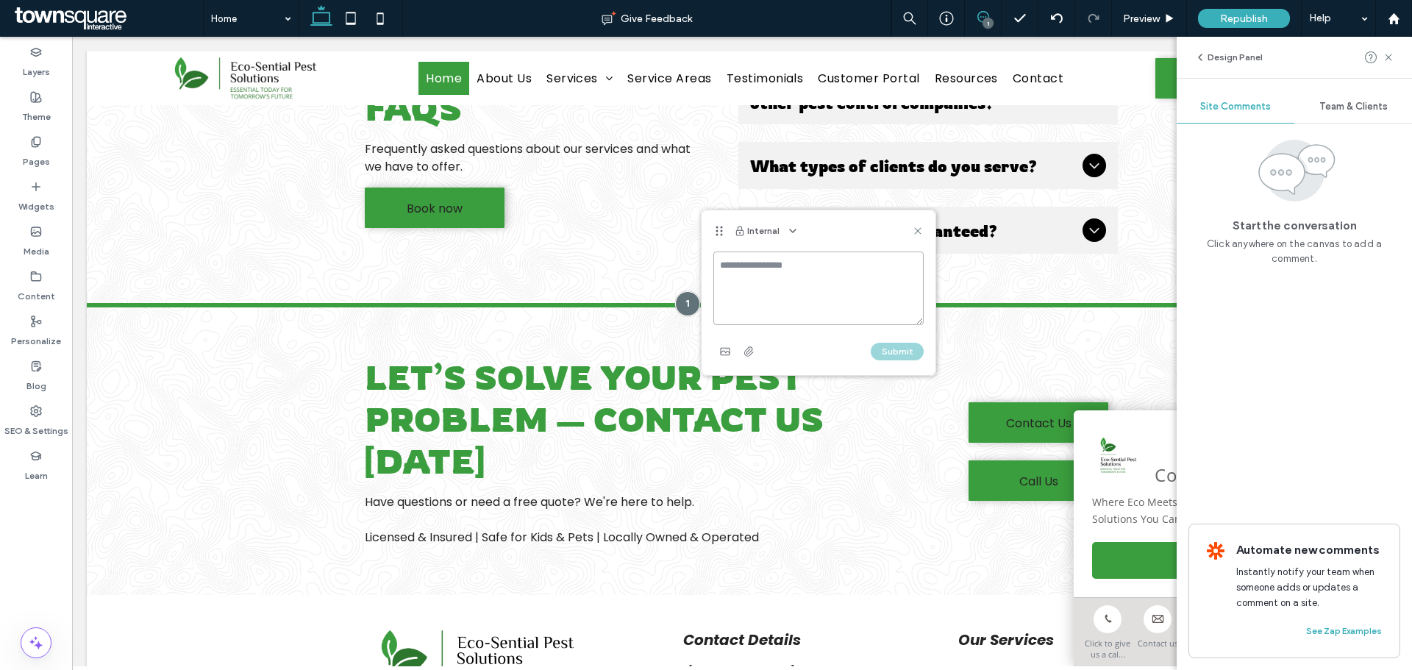
click at [769, 269] on textarea at bounding box center [818, 288] width 210 height 74
click at [792, 285] on textarea "**********" at bounding box center [818, 288] width 210 height 74
click at [844, 282] on textarea "**********" at bounding box center [818, 288] width 210 height 74
paste textarea "**********"
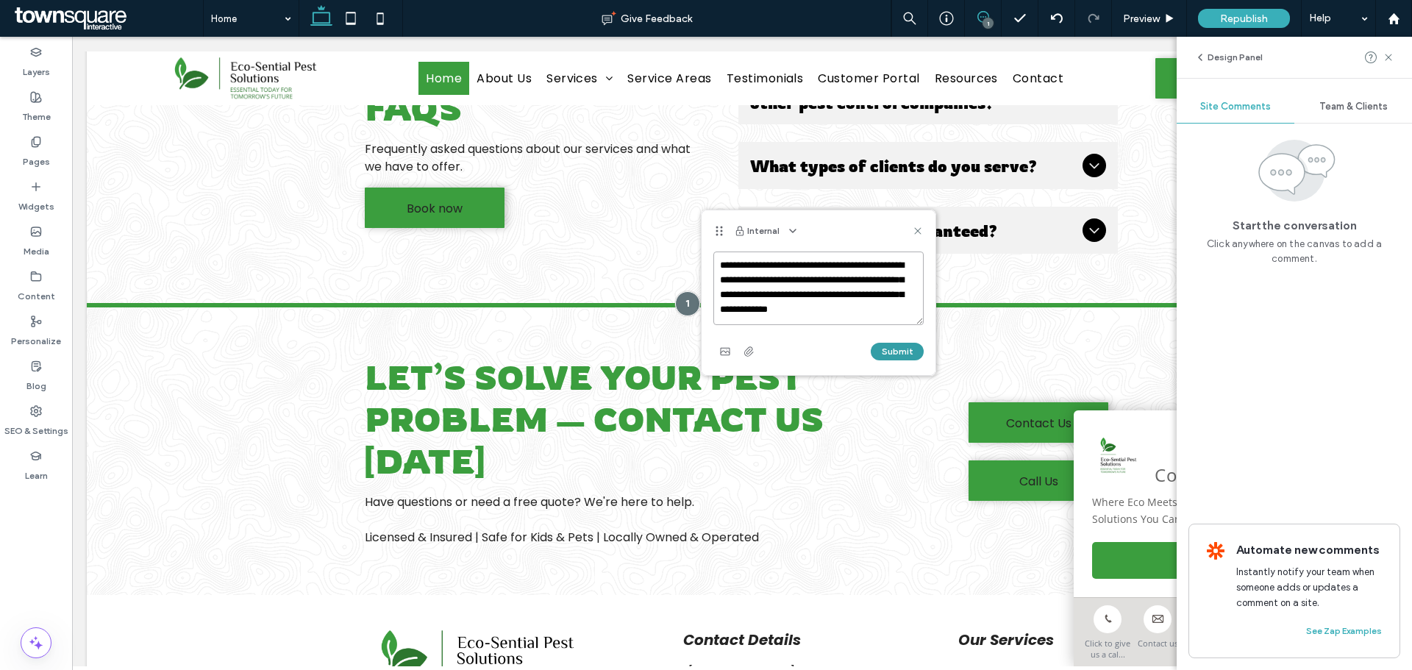
type textarea "**********"
click at [895, 353] on button "Submit" at bounding box center [896, 352] width 53 height 18
